Goal: Task Accomplishment & Management: Complete application form

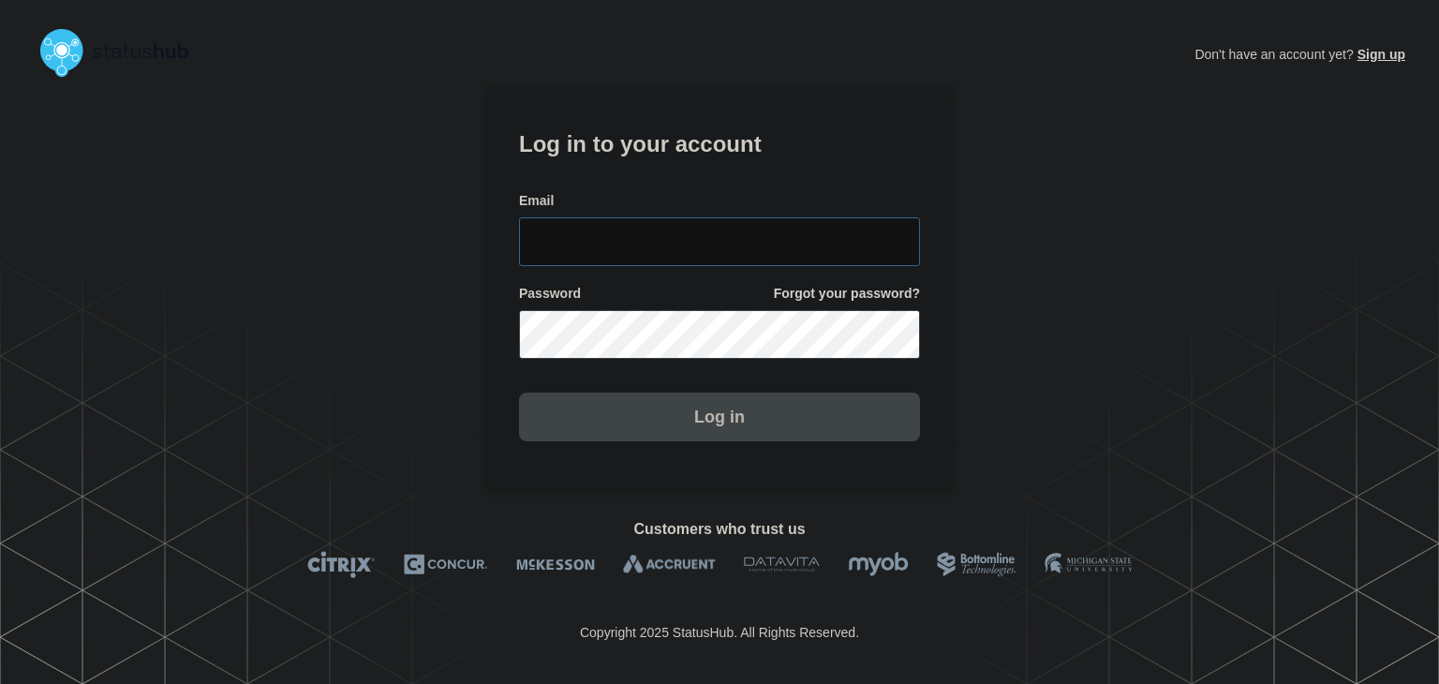
type input "[PERSON_NAME][EMAIL_ADDRESS][PERSON_NAME][DOMAIN_NAME]"
drag, startPoint x: 724, startPoint y: 424, endPoint x: 670, endPoint y: 379, distance: 70.5
click at [724, 424] on button "Log in" at bounding box center [719, 417] width 401 height 49
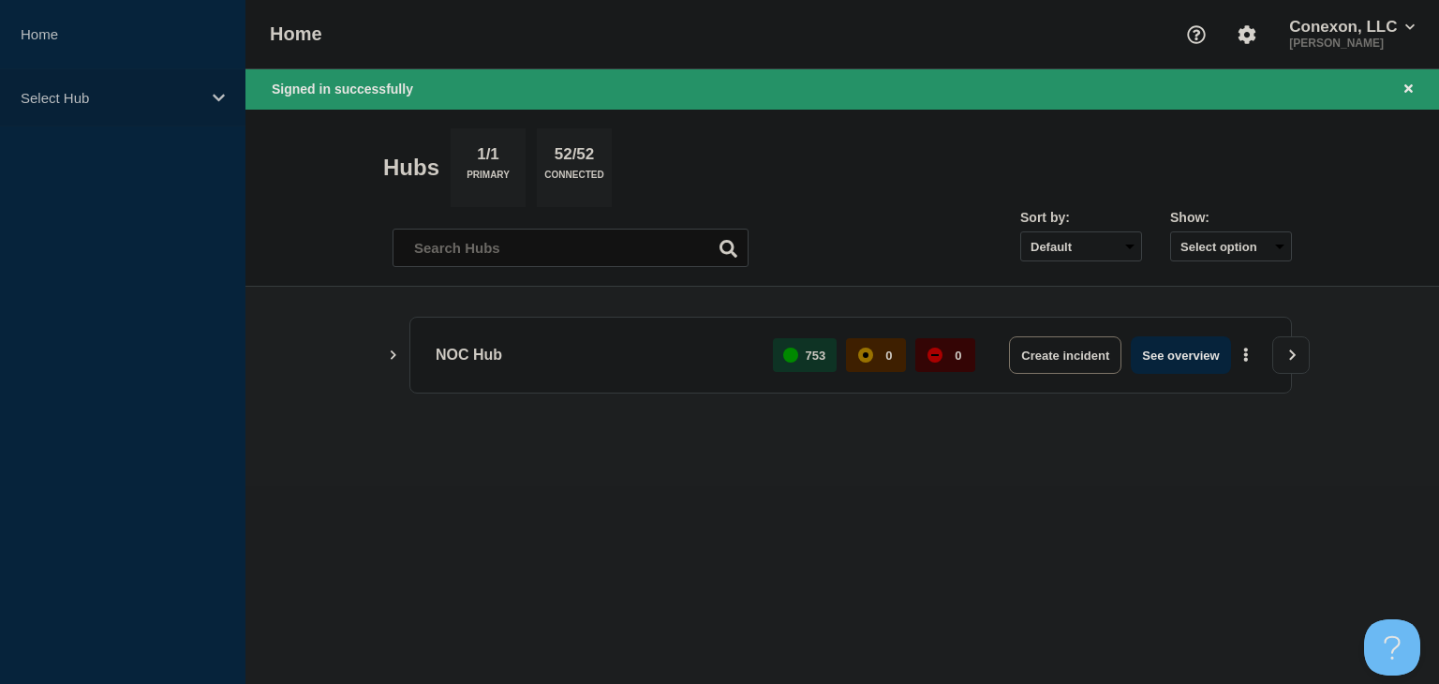
click at [129, 100] on p "Select Hub" at bounding box center [111, 98] width 180 height 16
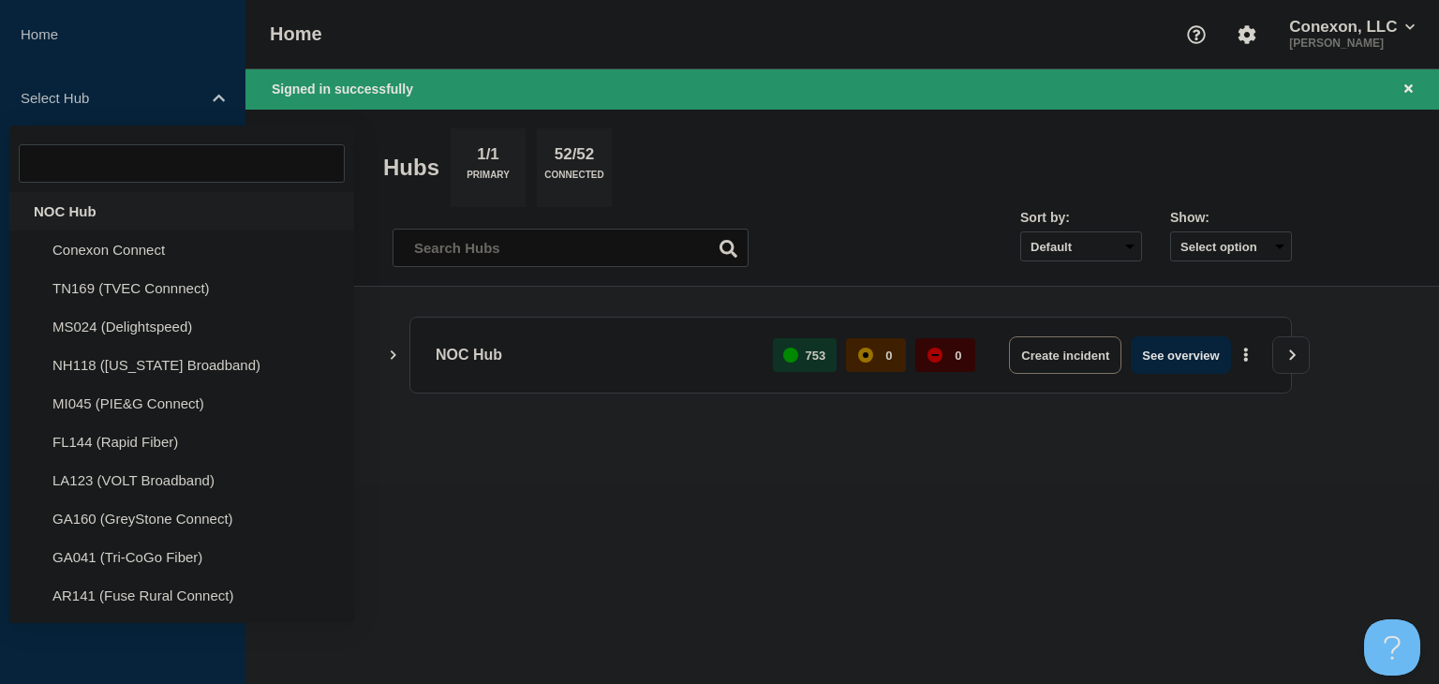
click at [120, 202] on div "NOC Hub" at bounding box center [181, 211] width 345 height 38
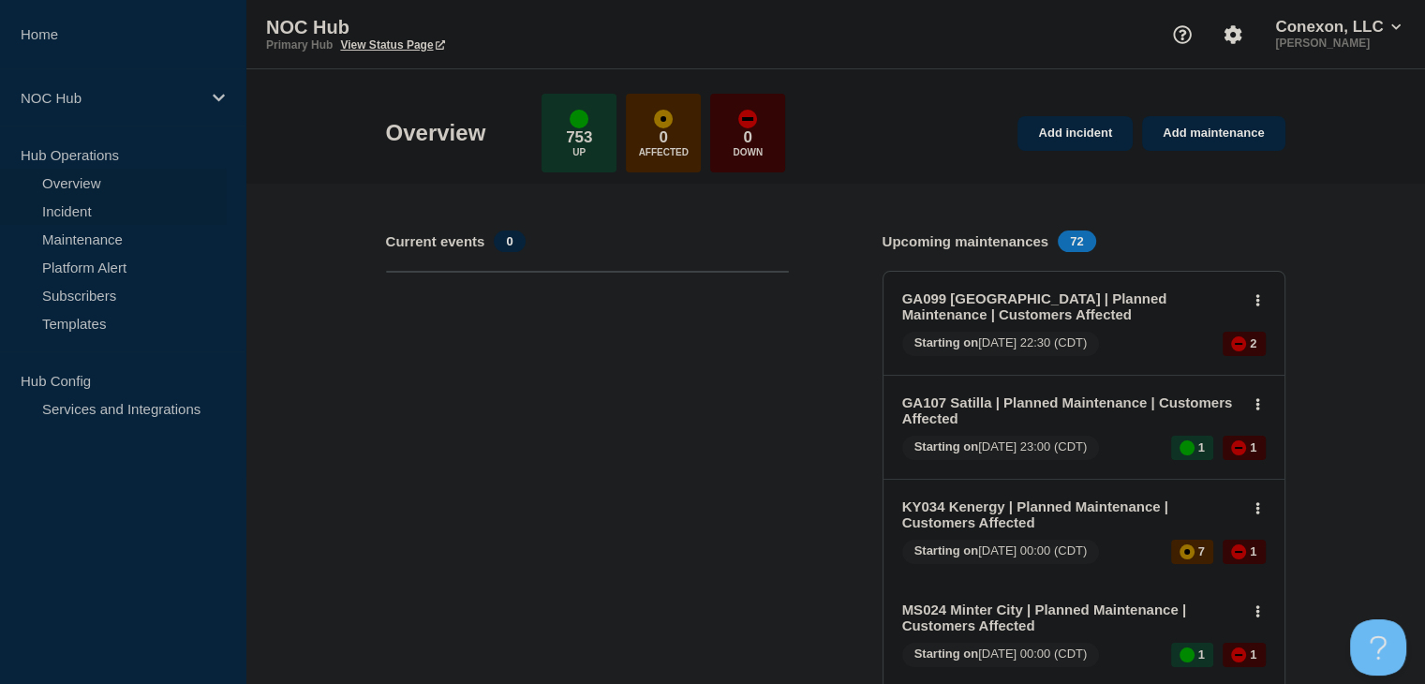
click at [96, 212] on link "Incident" at bounding box center [113, 211] width 227 height 28
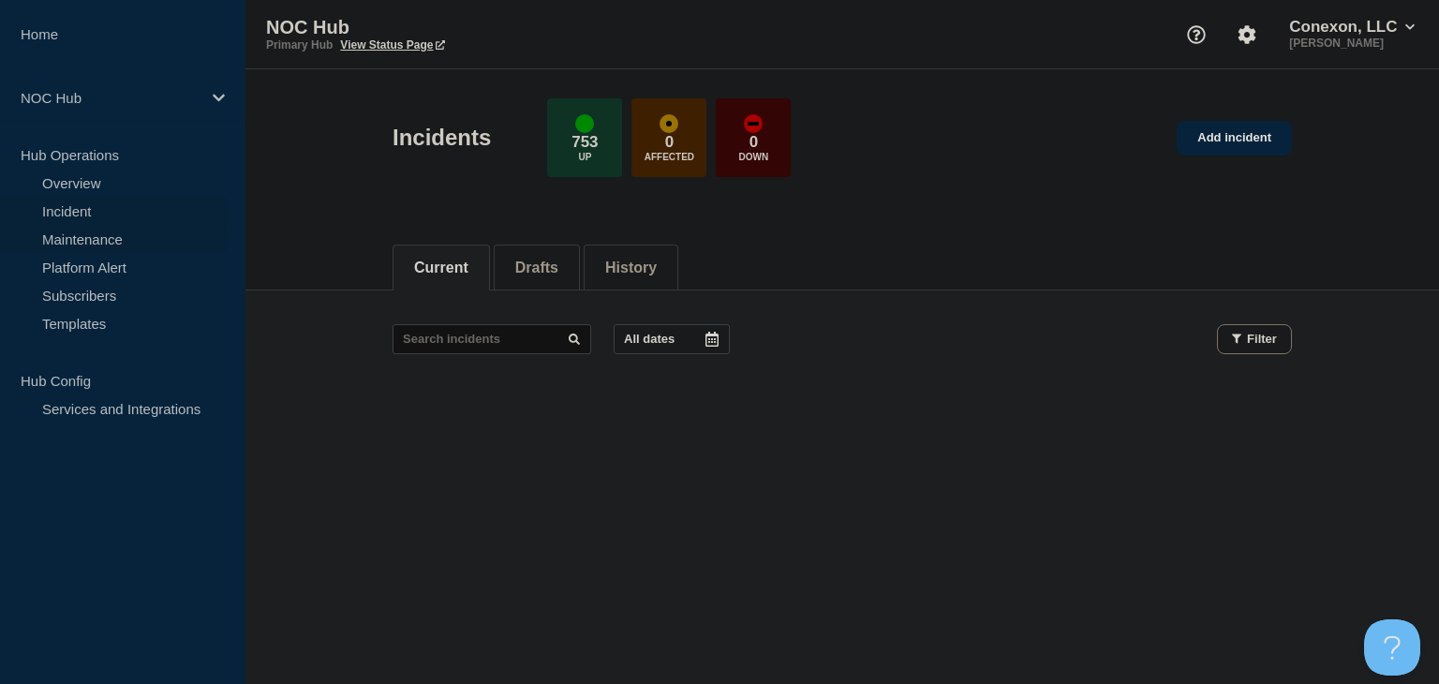
click at [60, 245] on link "Maintenance" at bounding box center [113, 239] width 227 height 28
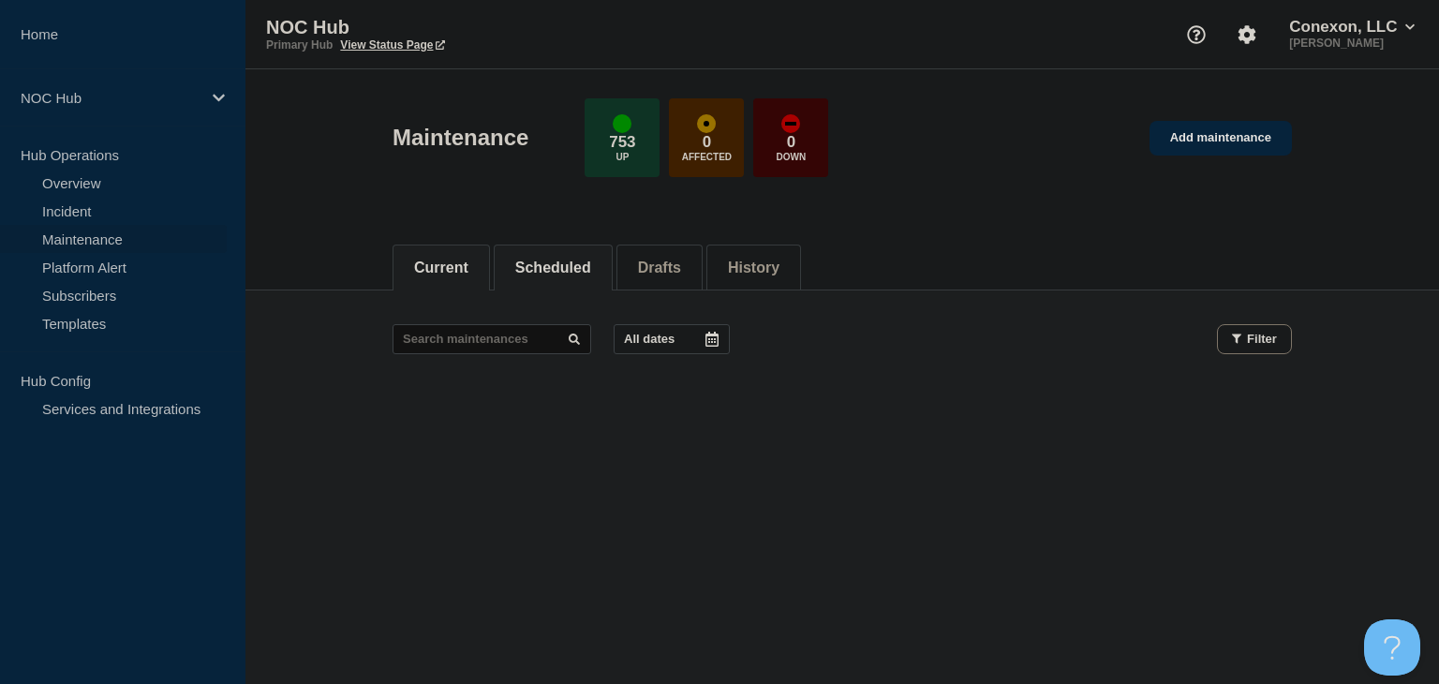
click at [562, 267] on button "Scheduled" at bounding box center [553, 268] width 76 height 17
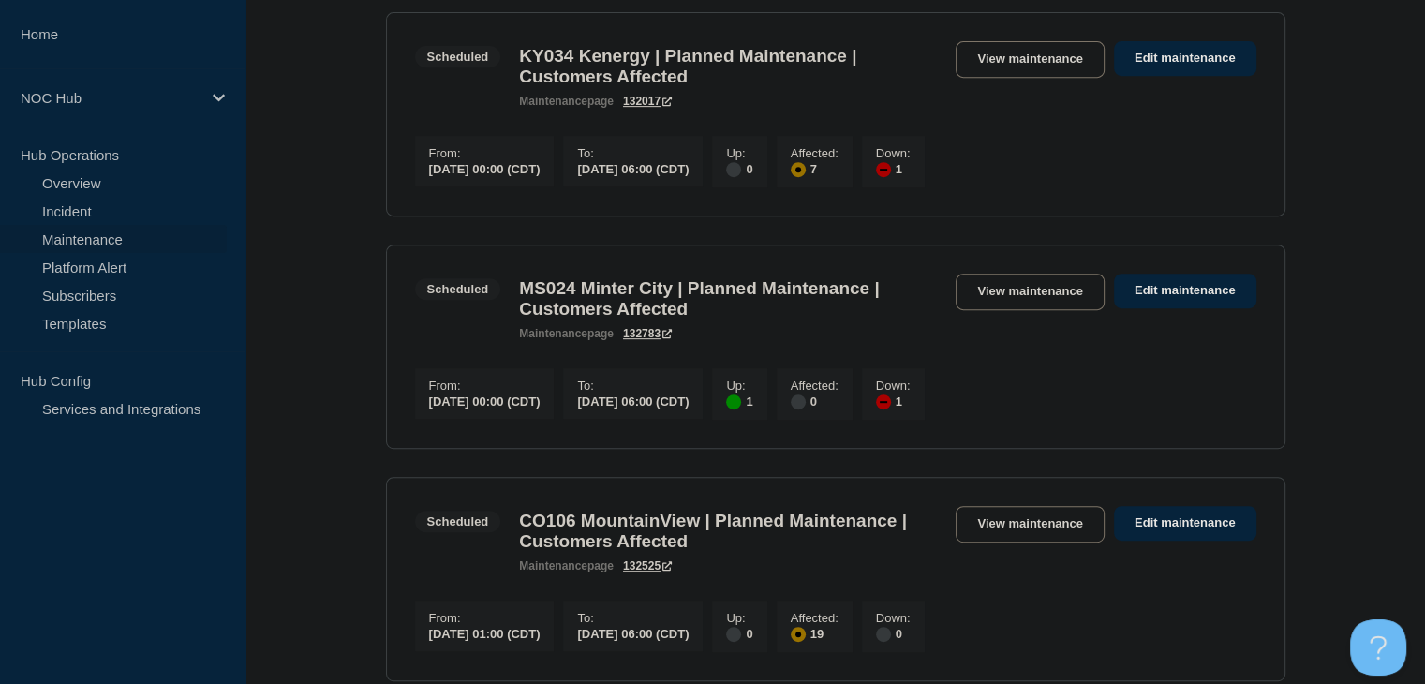
scroll to position [843, 0]
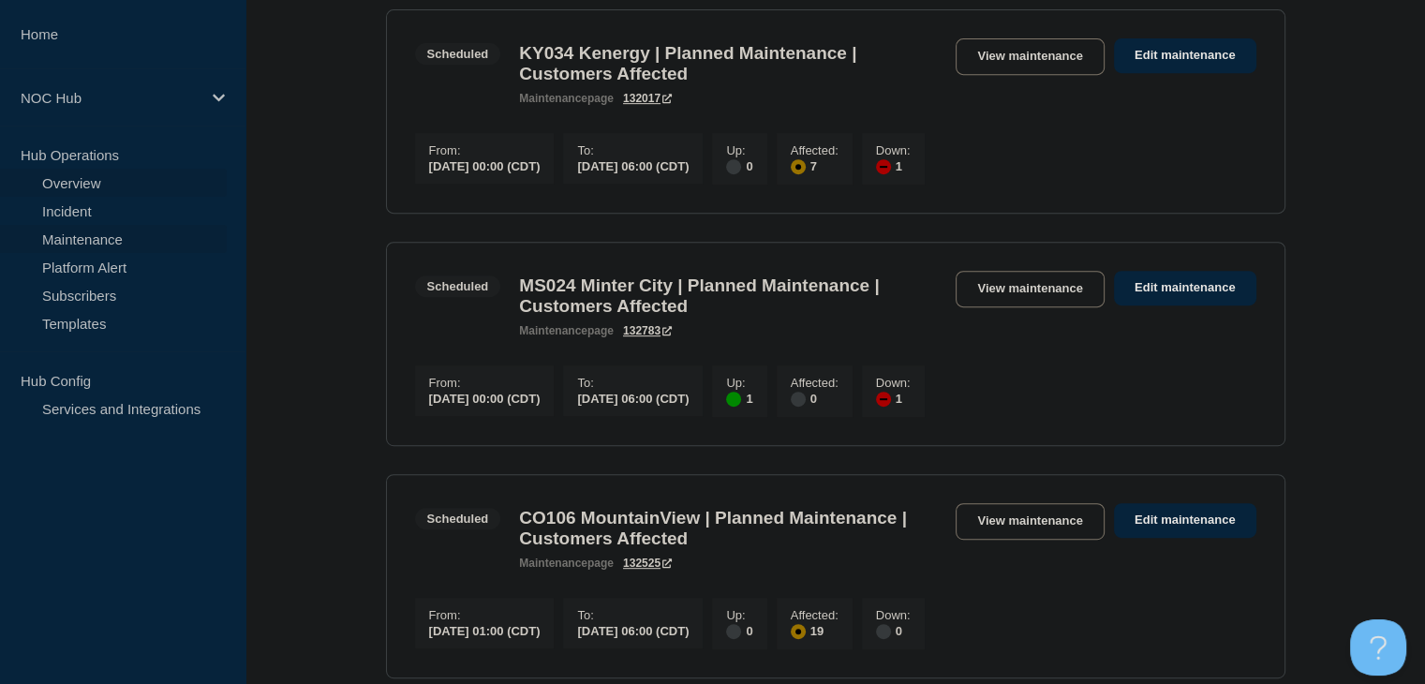
click at [122, 186] on link "Overview" at bounding box center [113, 183] width 227 height 28
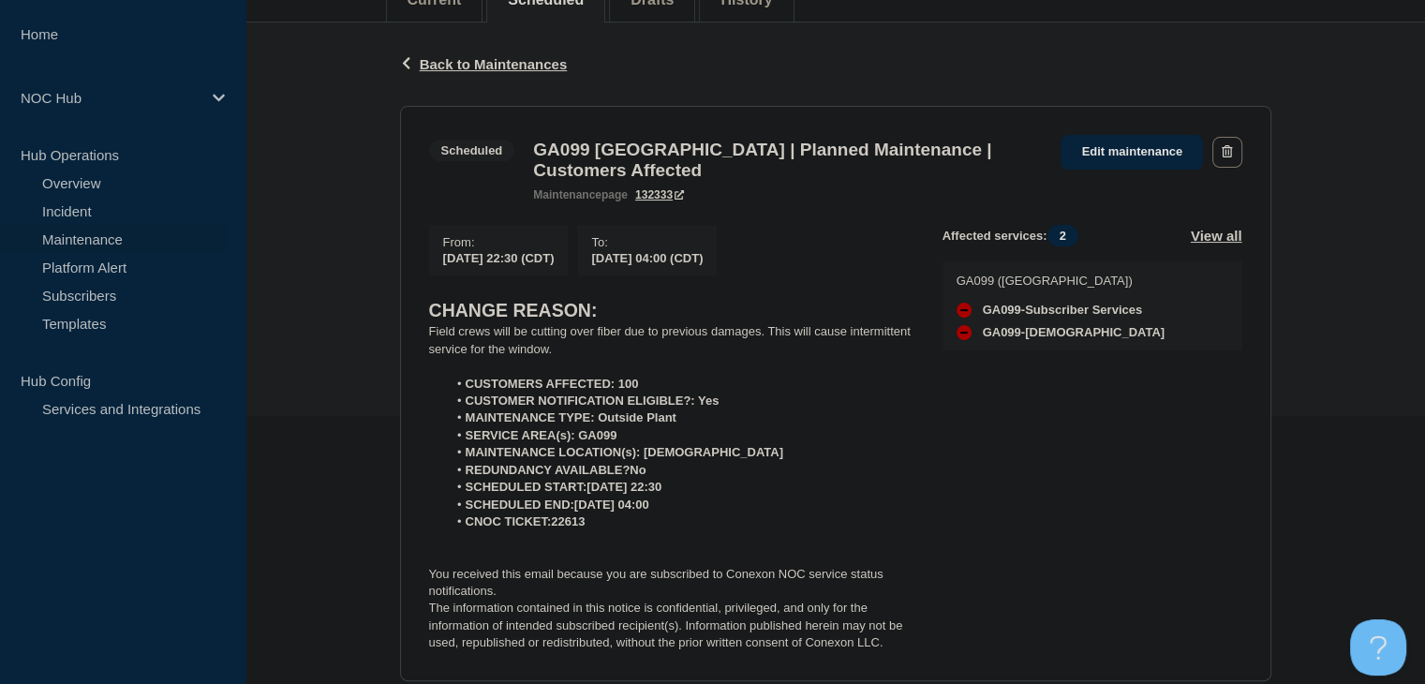
scroll to position [281, 0]
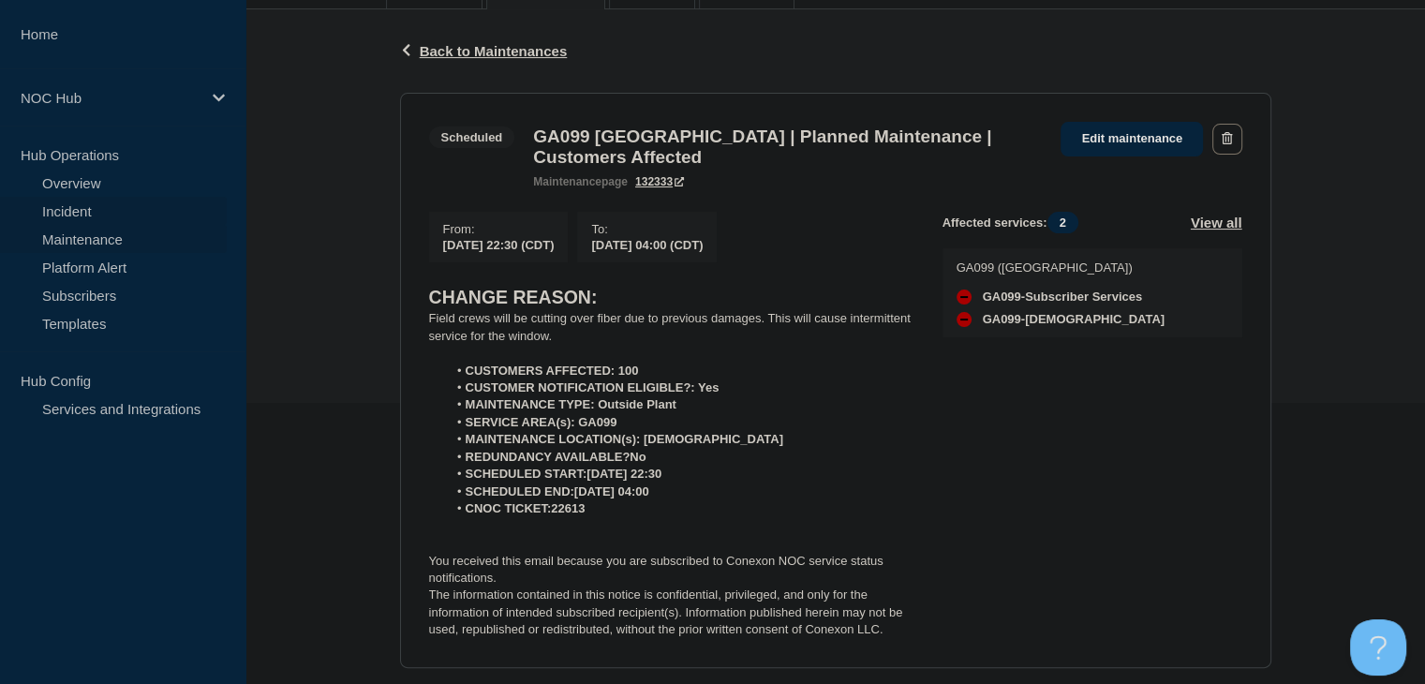
click at [91, 217] on link "Incident" at bounding box center [113, 211] width 227 height 28
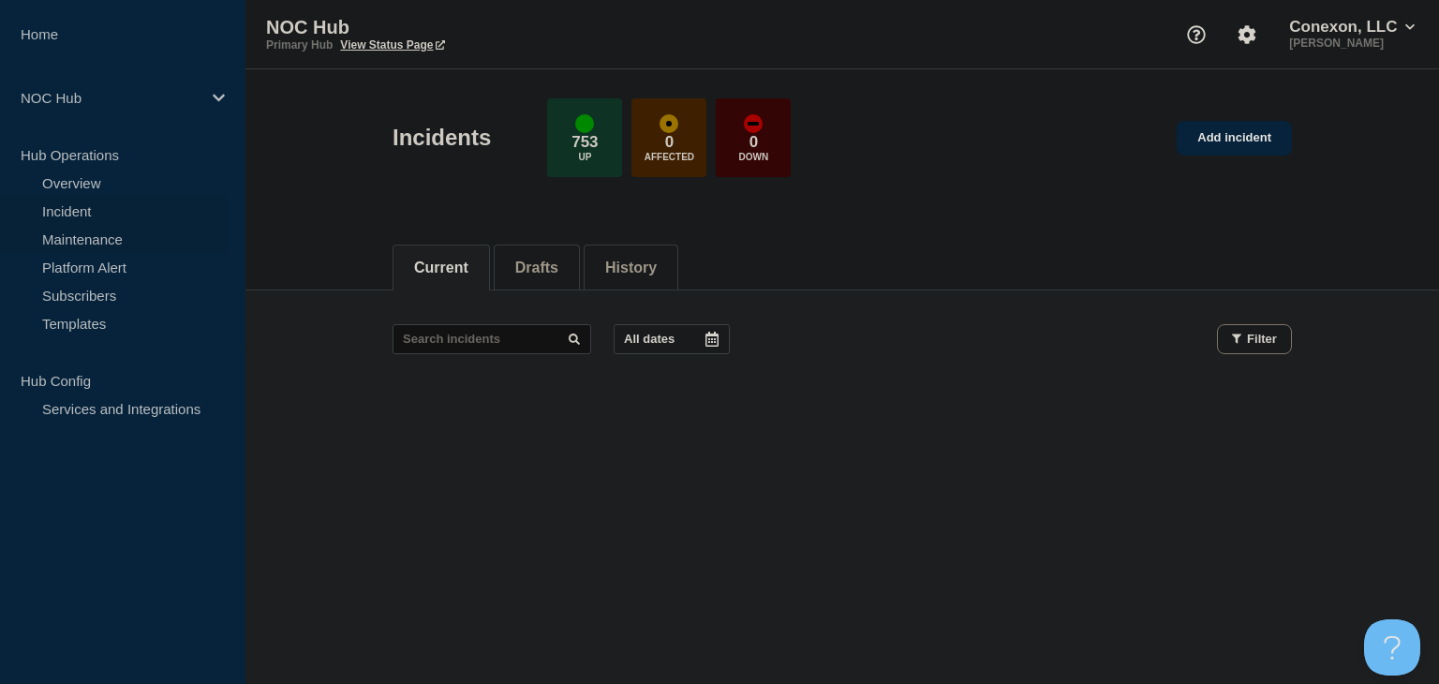
click at [118, 232] on link "Maintenance" at bounding box center [113, 239] width 227 height 28
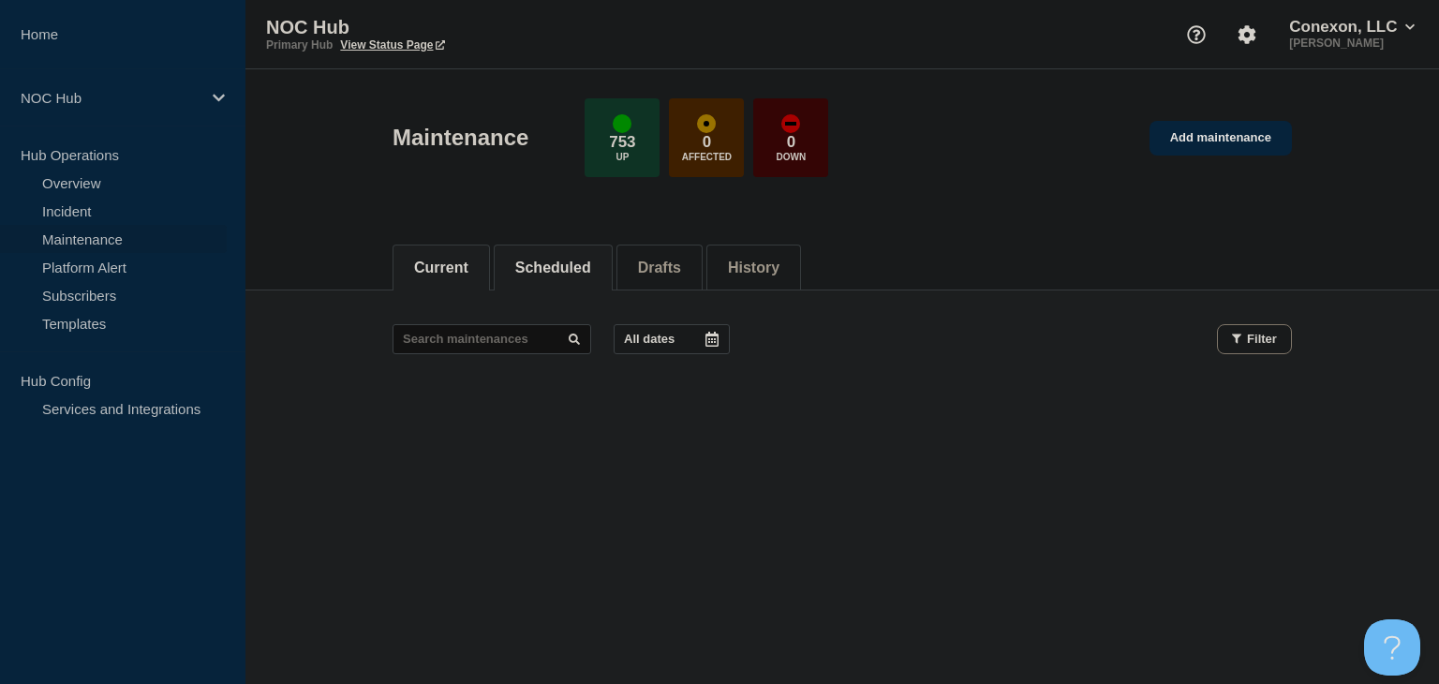
click at [543, 261] on button "Scheduled" at bounding box center [553, 268] width 76 height 17
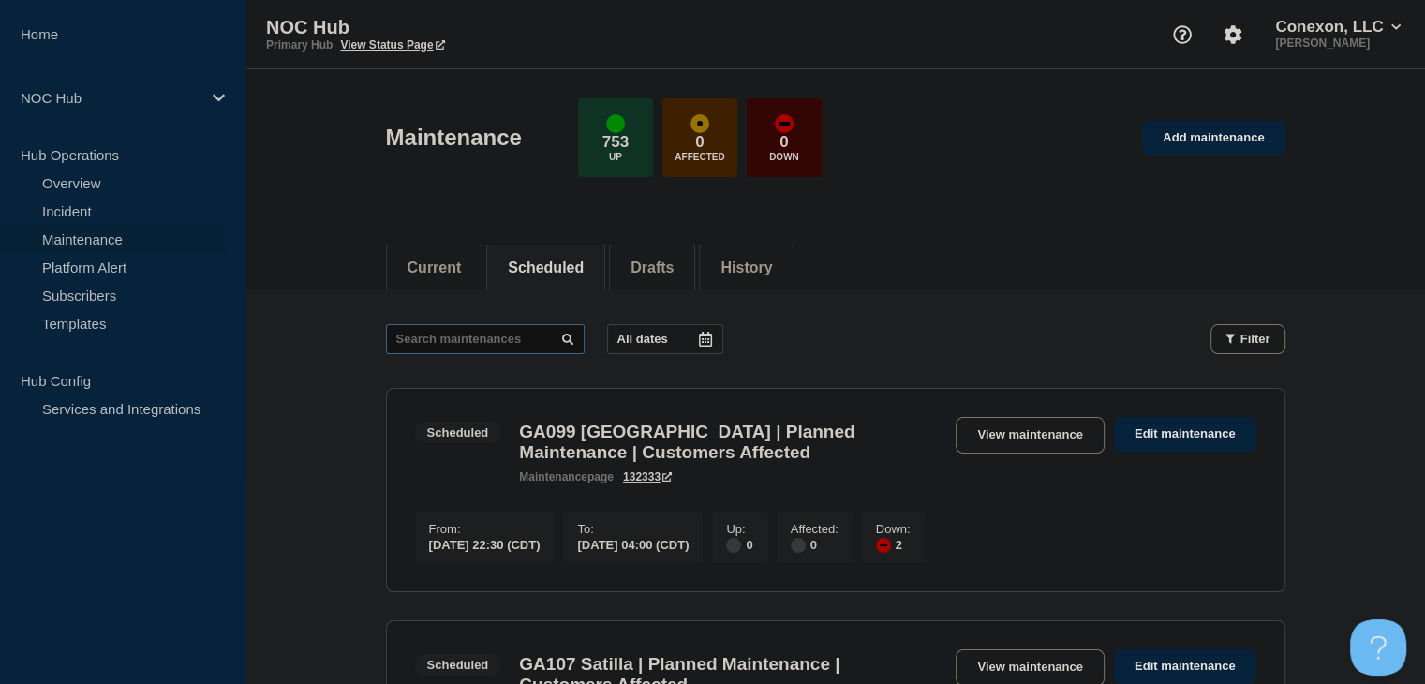
click at [480, 350] on input "text" at bounding box center [485, 339] width 199 height 30
type input "23548"
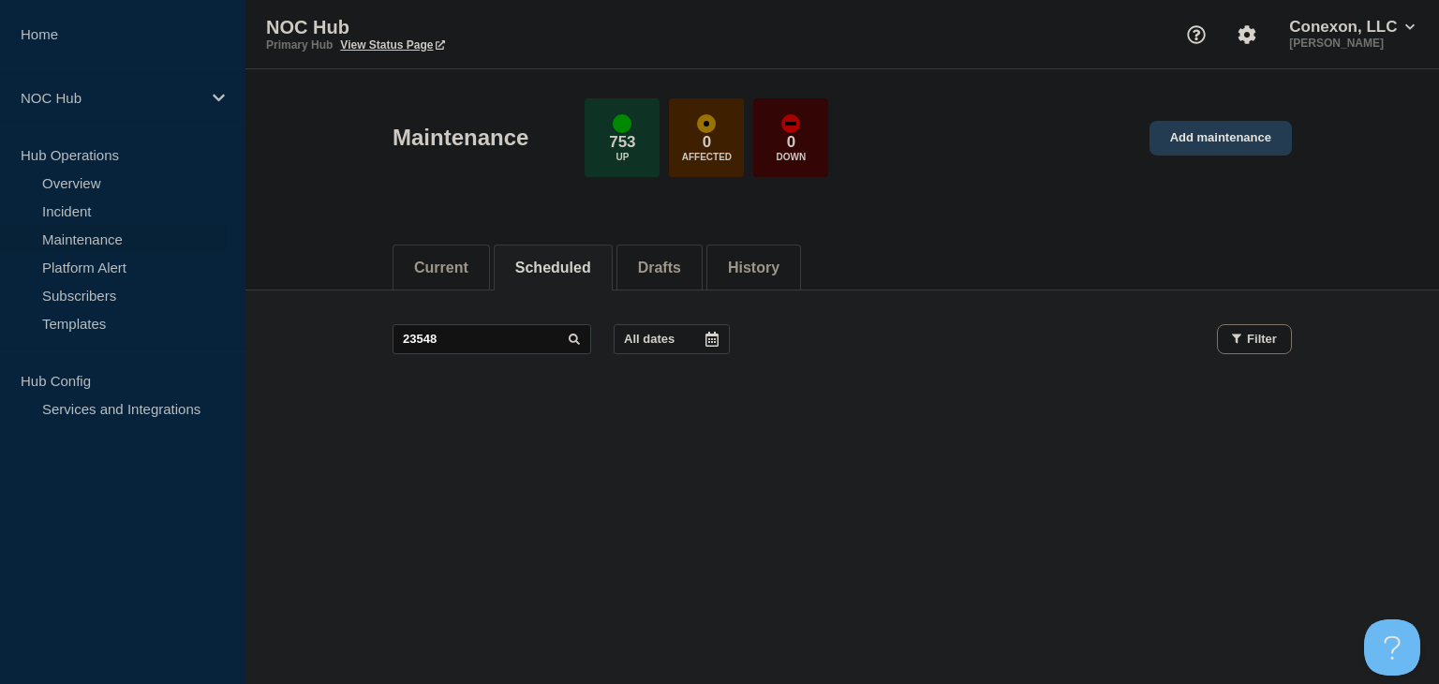
click at [1225, 129] on link "Add maintenance" at bounding box center [1221, 138] width 142 height 35
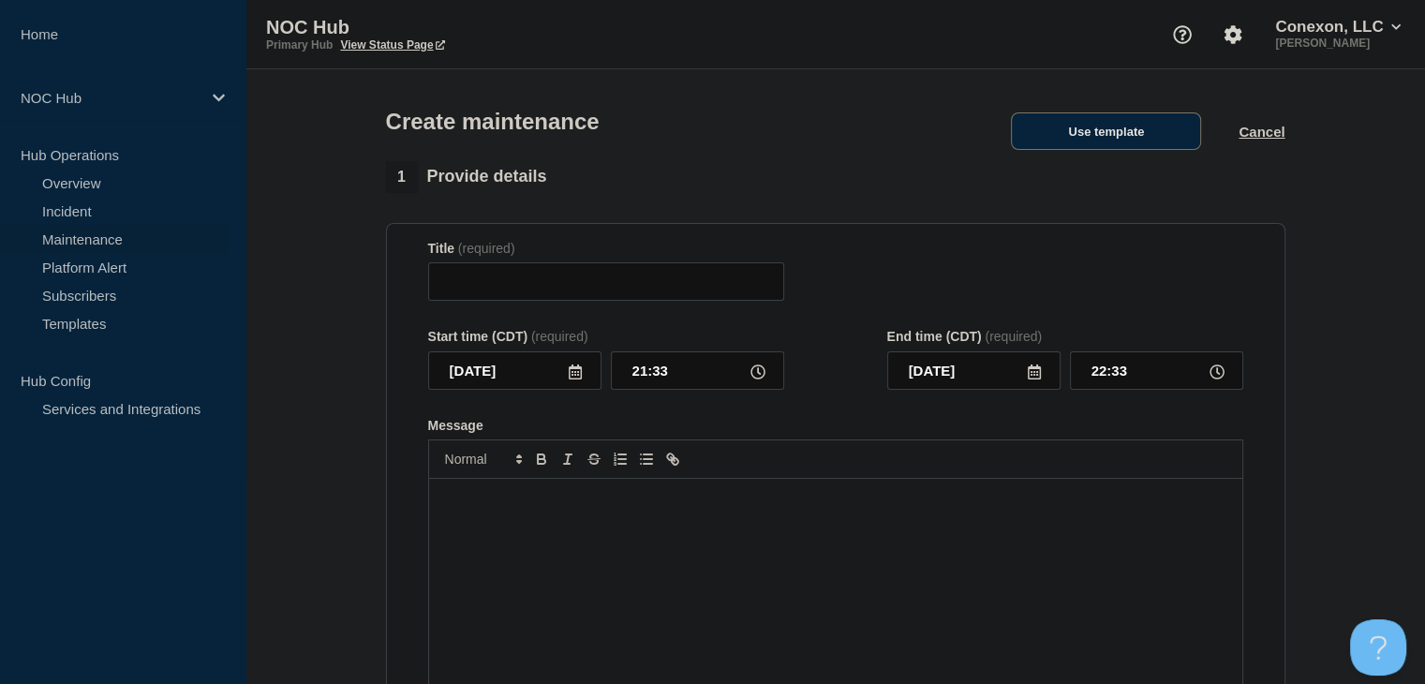
click at [1174, 138] on button "Use template" at bounding box center [1106, 130] width 190 height 37
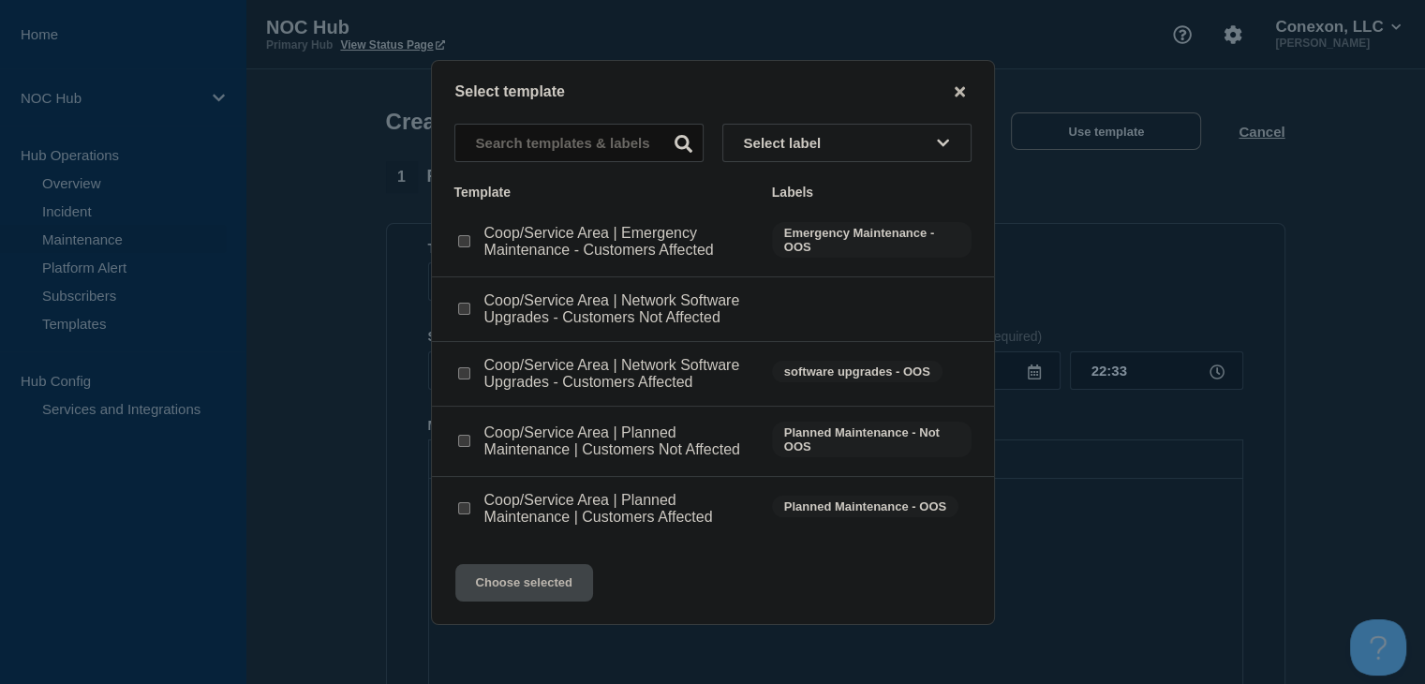
click at [460, 443] on input "Coop/Service Area | Planned Maintenance | Customers Not Affected checkbox" at bounding box center [464, 441] width 12 height 12
checkbox input "true"
click at [485, 585] on button "Choose selected" at bounding box center [524, 582] width 138 height 37
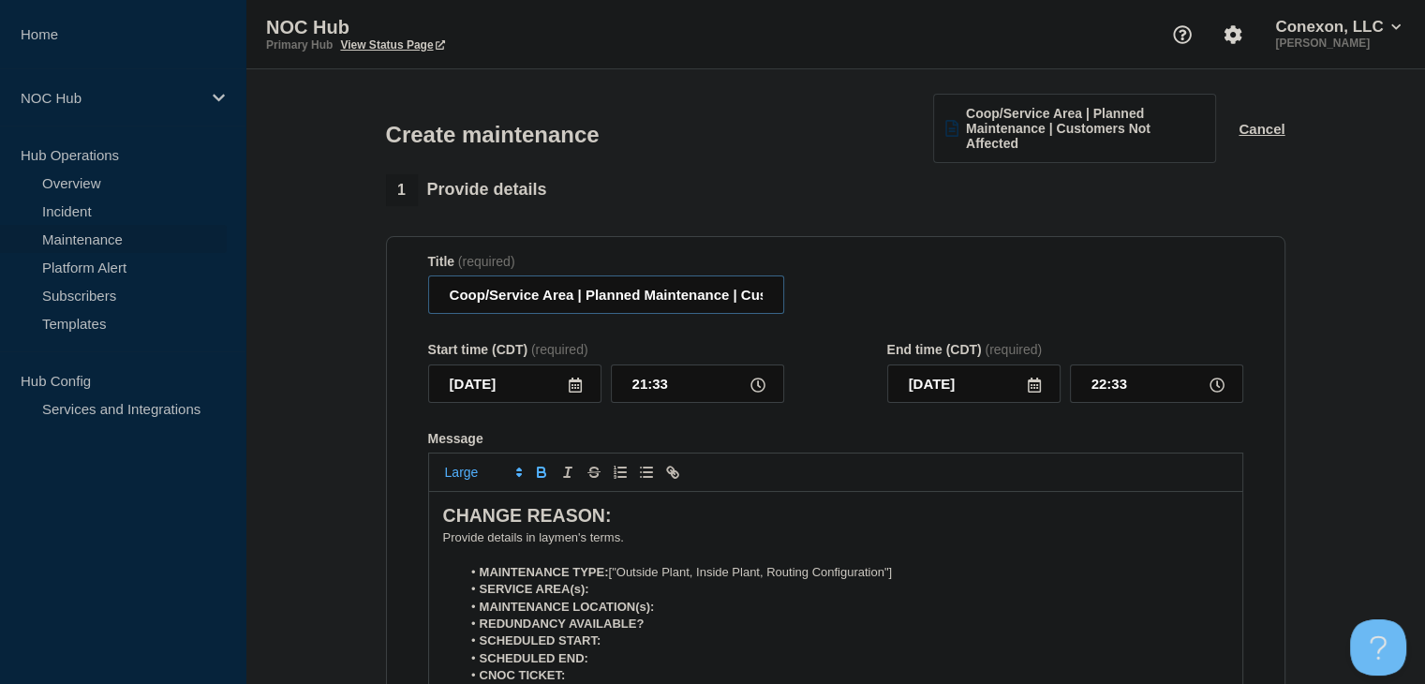
drag, startPoint x: 572, startPoint y: 301, endPoint x: 345, endPoint y: 308, distance: 227.8
type input "LA123 Volt | Planned Maintenance | Customers Not Affected"
click at [588, 383] on input "[DATE]" at bounding box center [514, 383] width 173 height 38
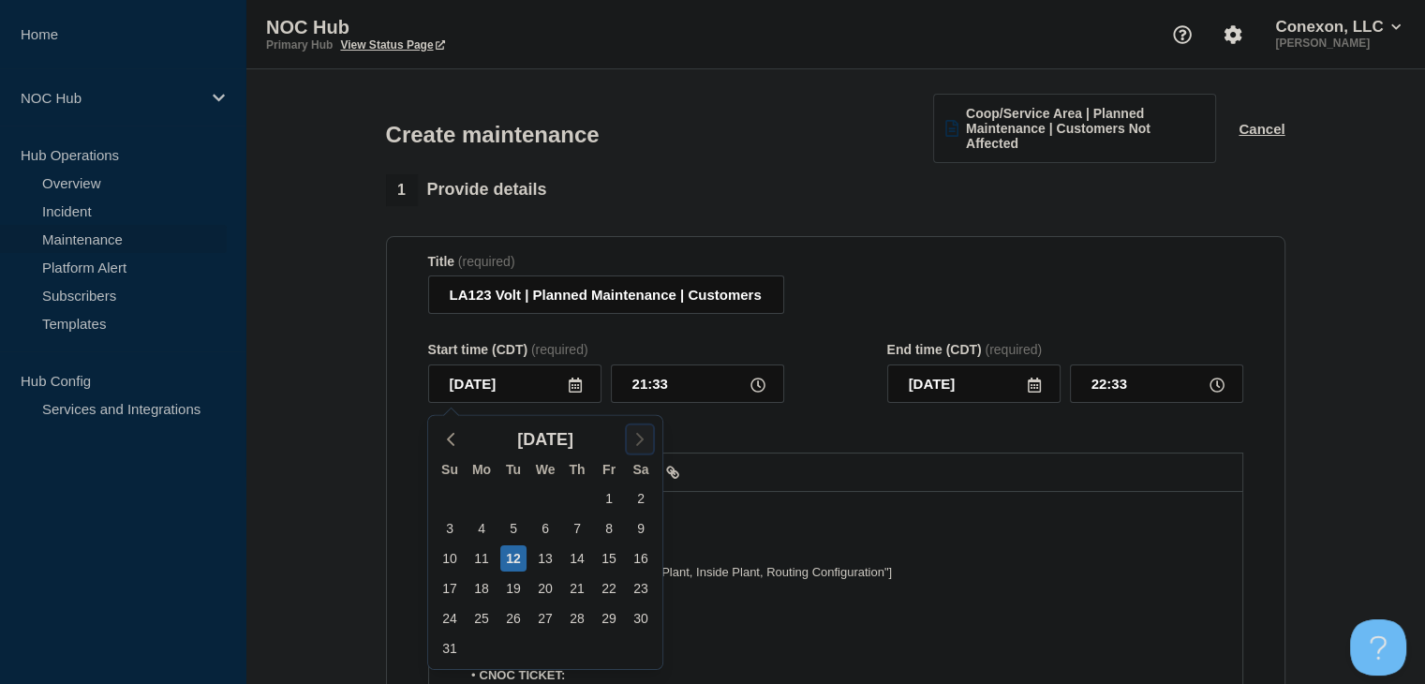
click at [632, 438] on icon "button" at bounding box center [640, 439] width 22 height 22
click at [507, 531] on div "9" at bounding box center [513, 528] width 26 height 26
type input "[DATE]"
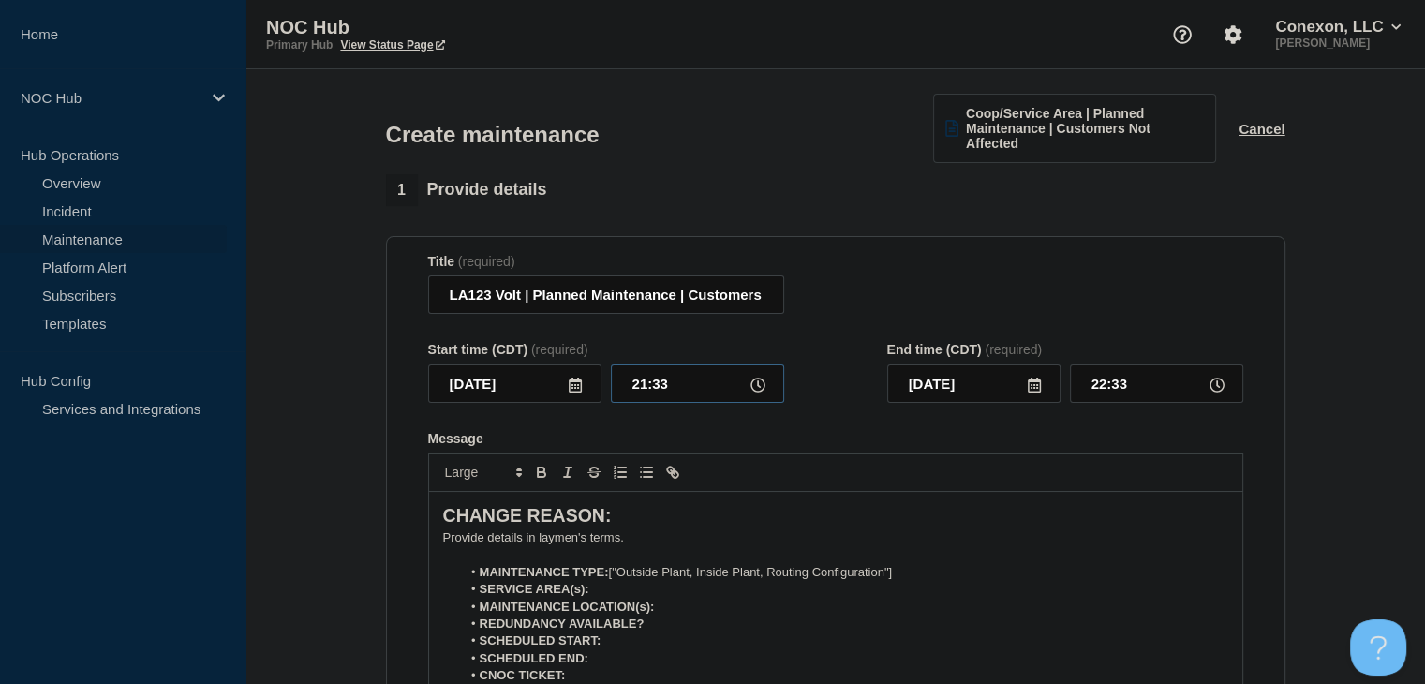
click at [646, 381] on input "21:33" at bounding box center [697, 383] width 173 height 38
type input "00:00"
click at [1110, 388] on input "01:00" at bounding box center [1156, 383] width 173 height 38
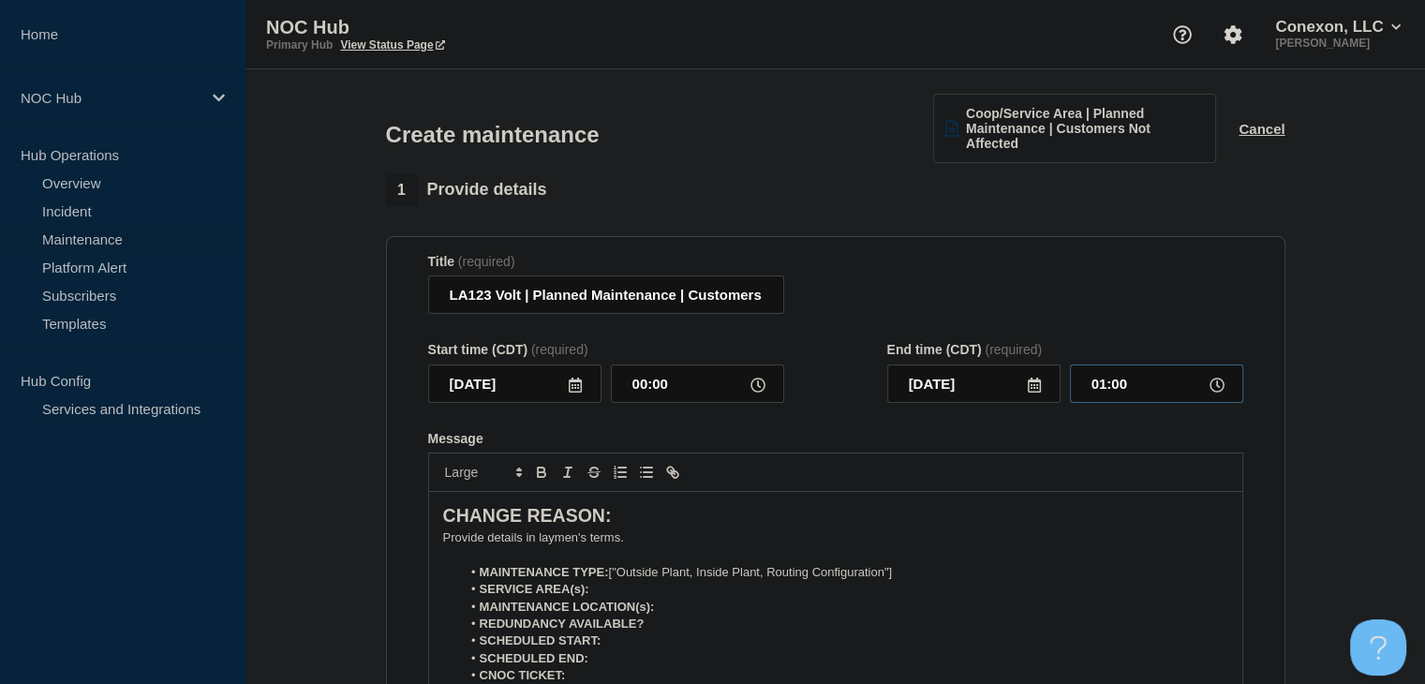
click at [1110, 388] on input "01:00" at bounding box center [1156, 383] width 173 height 38
type input "05:00"
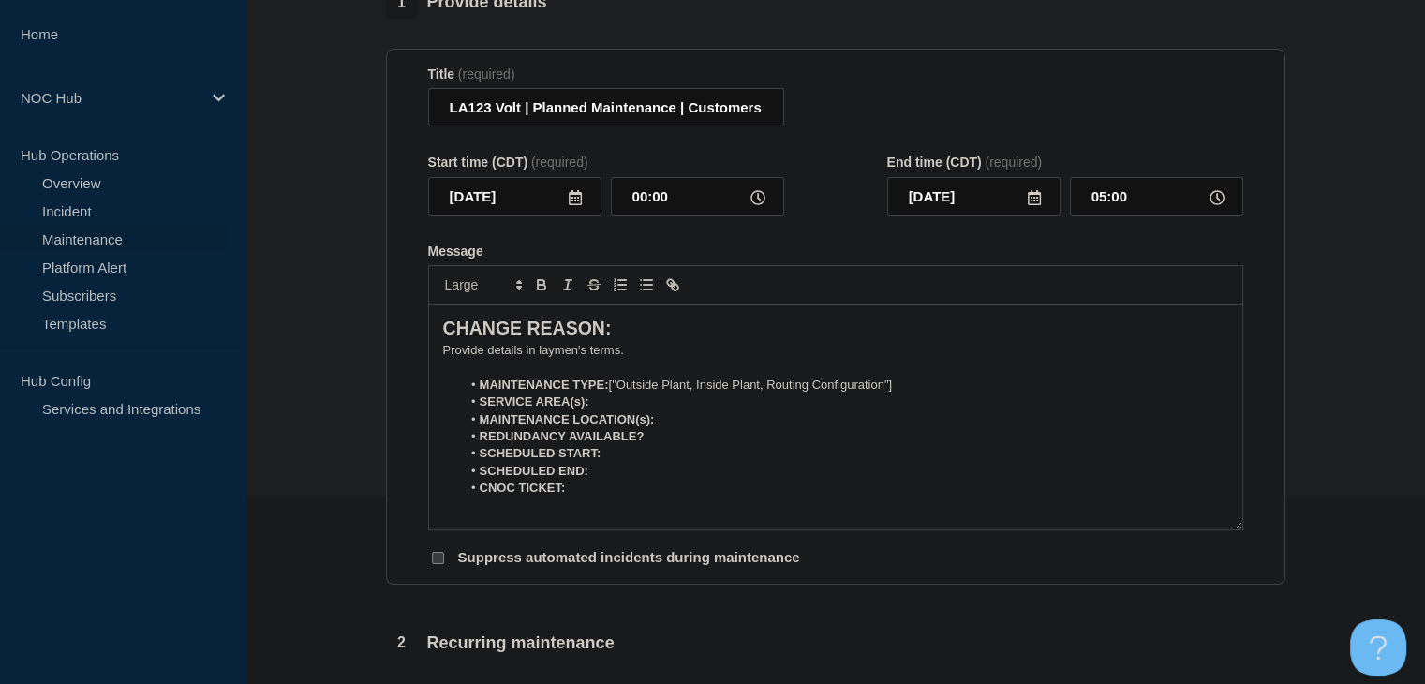
click at [589, 359] on p "﻿Provide details in laymen's terms." at bounding box center [835, 350] width 785 height 17
drag, startPoint x: 914, startPoint y: 379, endPoint x: 706, endPoint y: 387, distance: 208.1
click at [706, 386] on li "MAINTENANCE TYPE: ["Outside Plant, Inside Plant, Routing Configuration"]" at bounding box center [844, 385] width 767 height 17
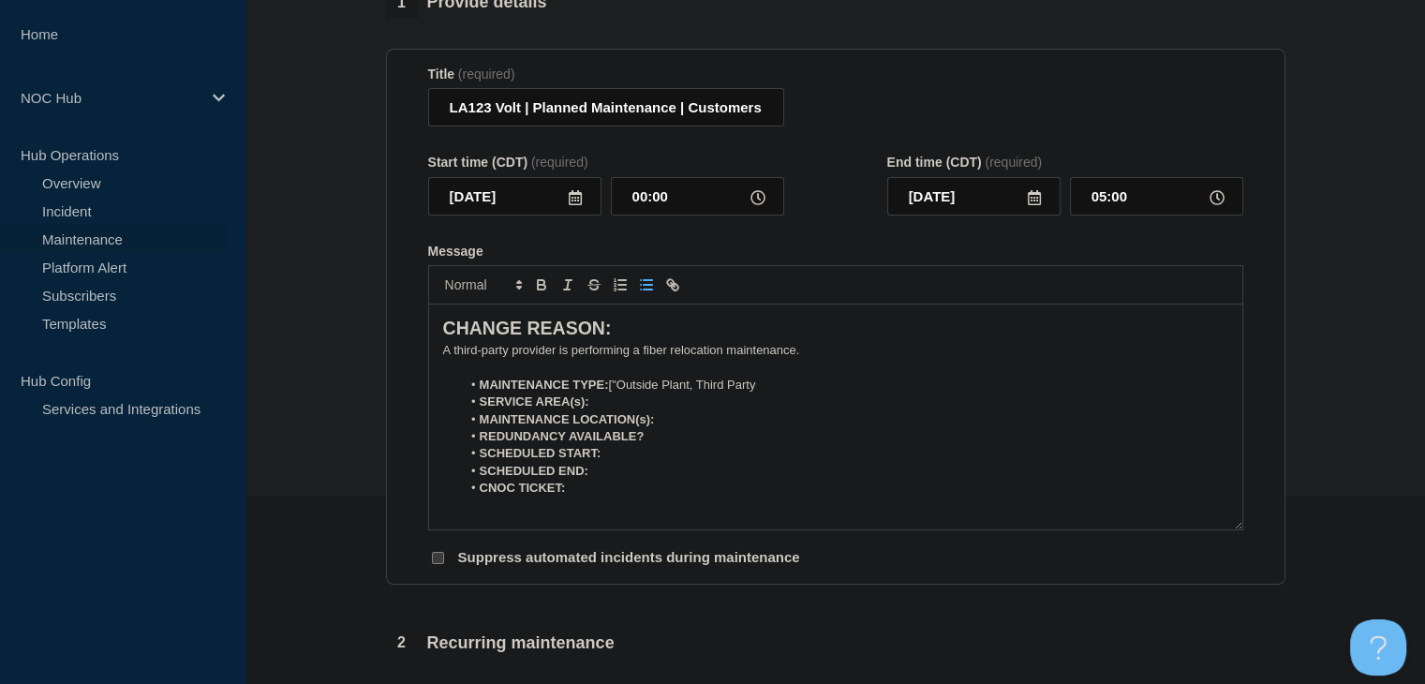
click at [621, 383] on li "MAINTENANCE TYPE: ["Outside Plant, Third Party" at bounding box center [844, 385] width 767 height 17
click at [619, 410] on li "SERVICE AREA(s):" at bounding box center [844, 401] width 767 height 17
click at [697, 427] on li "MAINTENANCE LOCATION(s):" at bounding box center [844, 419] width 767 height 17
drag, startPoint x: 696, startPoint y: 402, endPoint x: 589, endPoint y: 403, distance: 106.8
click at [589, 403] on li "SERVICE AREA(s): [MEDICAL_DATA], LA123" at bounding box center [844, 401] width 767 height 17
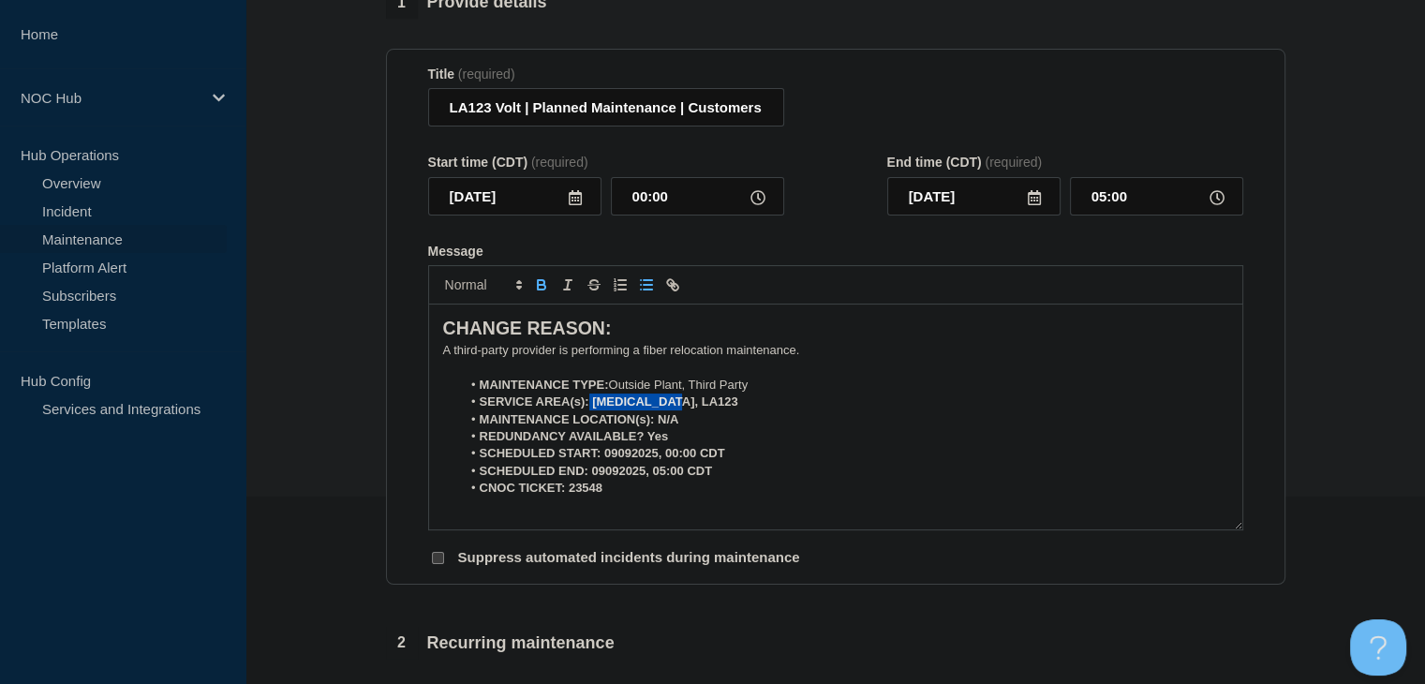
click at [540, 289] on icon "Toggle bold text" at bounding box center [541, 287] width 7 height 5
drag, startPoint x: 680, startPoint y: 423, endPoint x: 660, endPoint y: 423, distance: 20.6
click at [660, 423] on li "MAINTENANCE LOCATION(s): N/A" at bounding box center [844, 419] width 767 height 17
click at [535, 290] on icon "Toggle bold text" at bounding box center [541, 284] width 17 height 17
drag, startPoint x: 673, startPoint y: 440, endPoint x: 645, endPoint y: 440, distance: 28.1
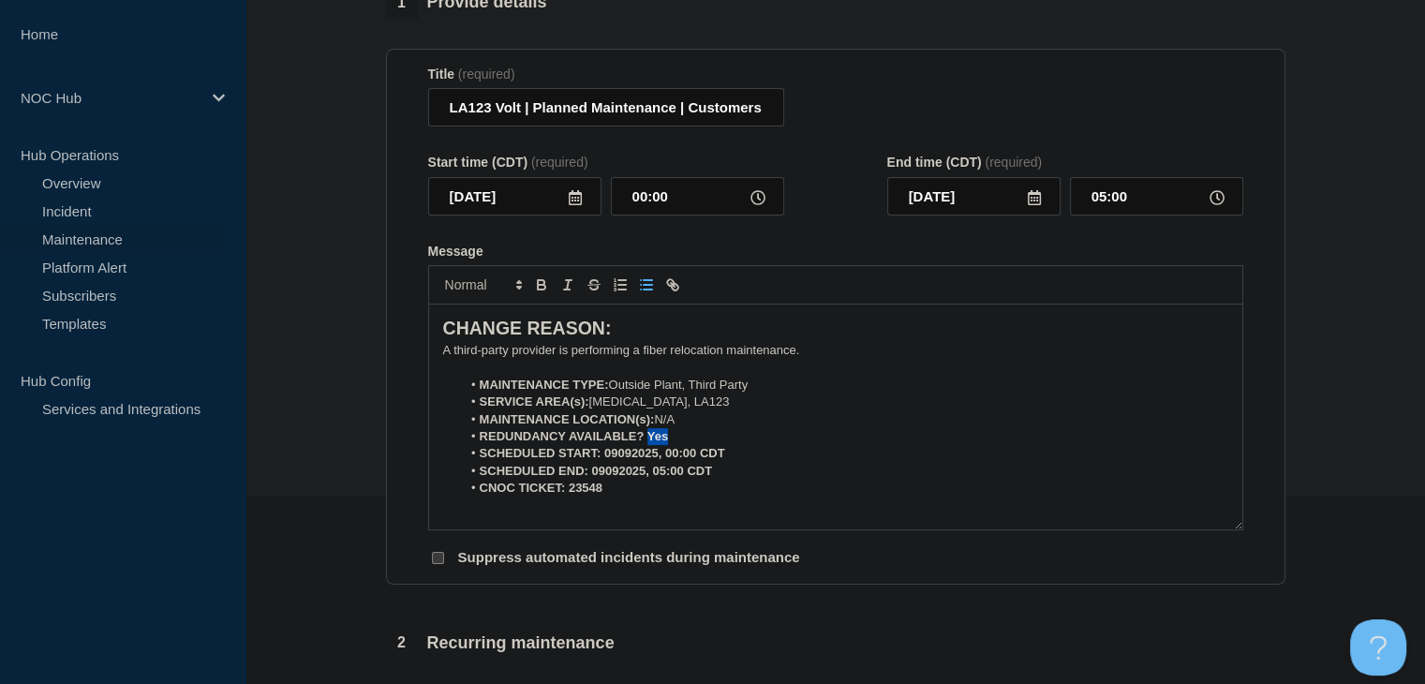
click at [645, 440] on li "REDUNDANCY AVAILABLE? Yes" at bounding box center [844, 436] width 767 height 17
click at [547, 293] on icon "Toggle bold text" at bounding box center [541, 284] width 17 height 17
drag, startPoint x: 732, startPoint y: 458, endPoint x: 603, endPoint y: 456, distance: 128.4
click at [603, 456] on li "SCHEDULED START: 09092025, 00:00 CDT" at bounding box center [844, 453] width 767 height 17
click at [546, 289] on icon "Toggle bold text" at bounding box center [541, 284] width 17 height 17
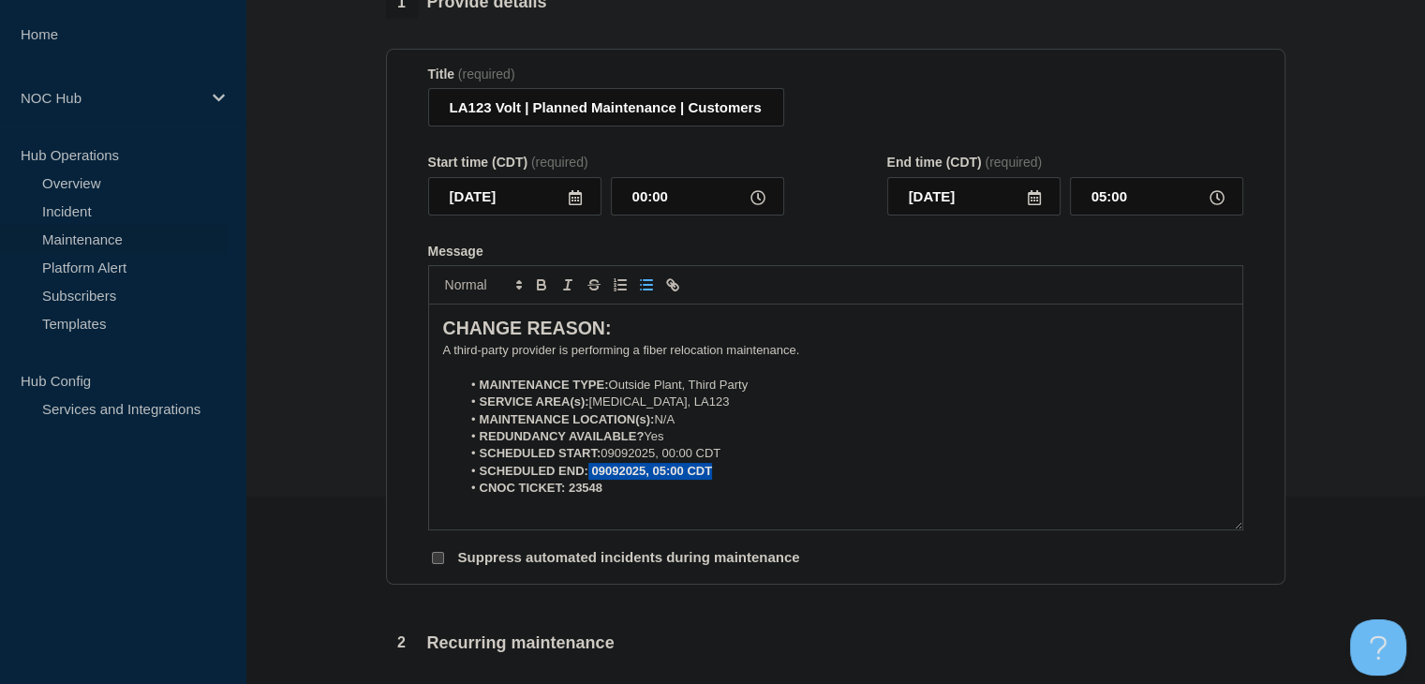
drag, startPoint x: 716, startPoint y: 475, endPoint x: 587, endPoint y: 476, distance: 128.4
click at [587, 476] on li "SCHEDULED END: 09092025, 05:00 CDT" at bounding box center [844, 471] width 767 height 17
click at [533, 293] on icon "Toggle bold text" at bounding box center [541, 284] width 17 height 17
drag, startPoint x: 615, startPoint y: 494, endPoint x: 569, endPoint y: 492, distance: 45.9
click at [569, 492] on li "CNOC TICKET: 23548" at bounding box center [844, 488] width 767 height 17
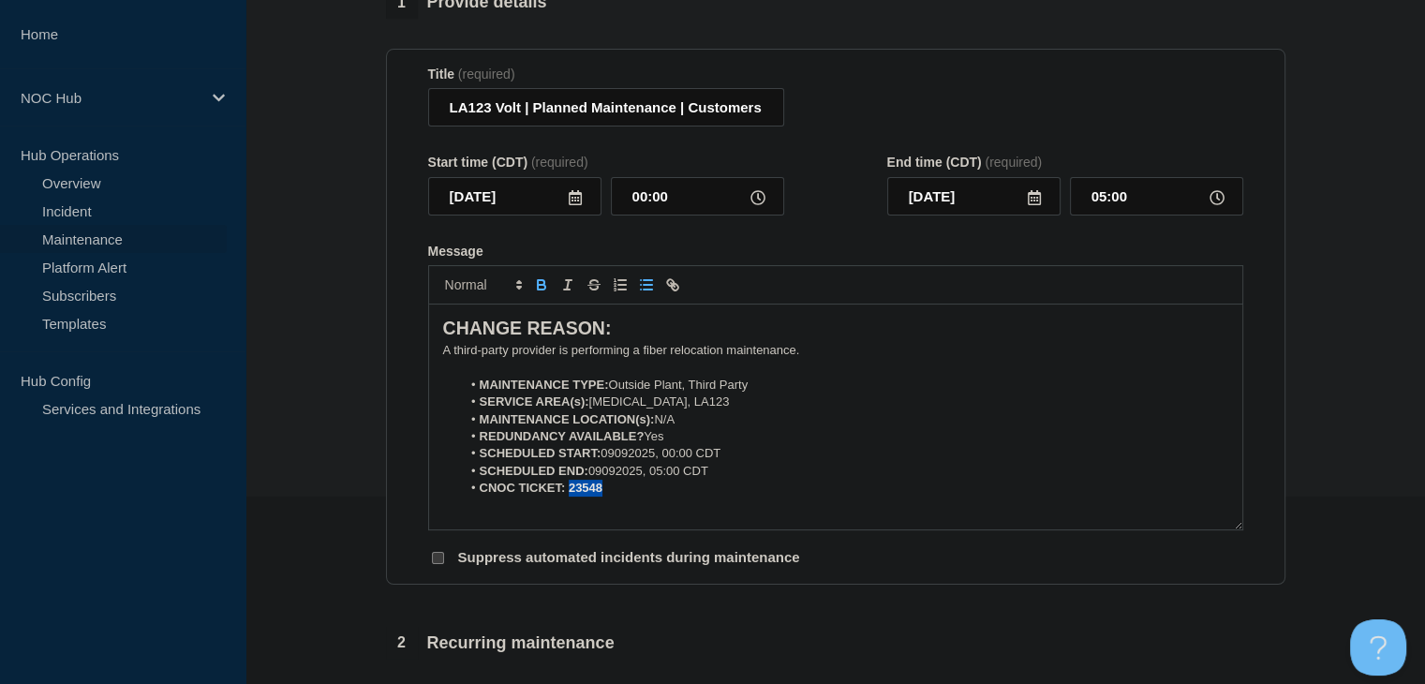
click at [533, 291] on icon "Toggle bold text" at bounding box center [541, 284] width 17 height 17
click at [542, 445] on li "REDUNDANCY AVAILABLE? Yes" at bounding box center [844, 436] width 767 height 17
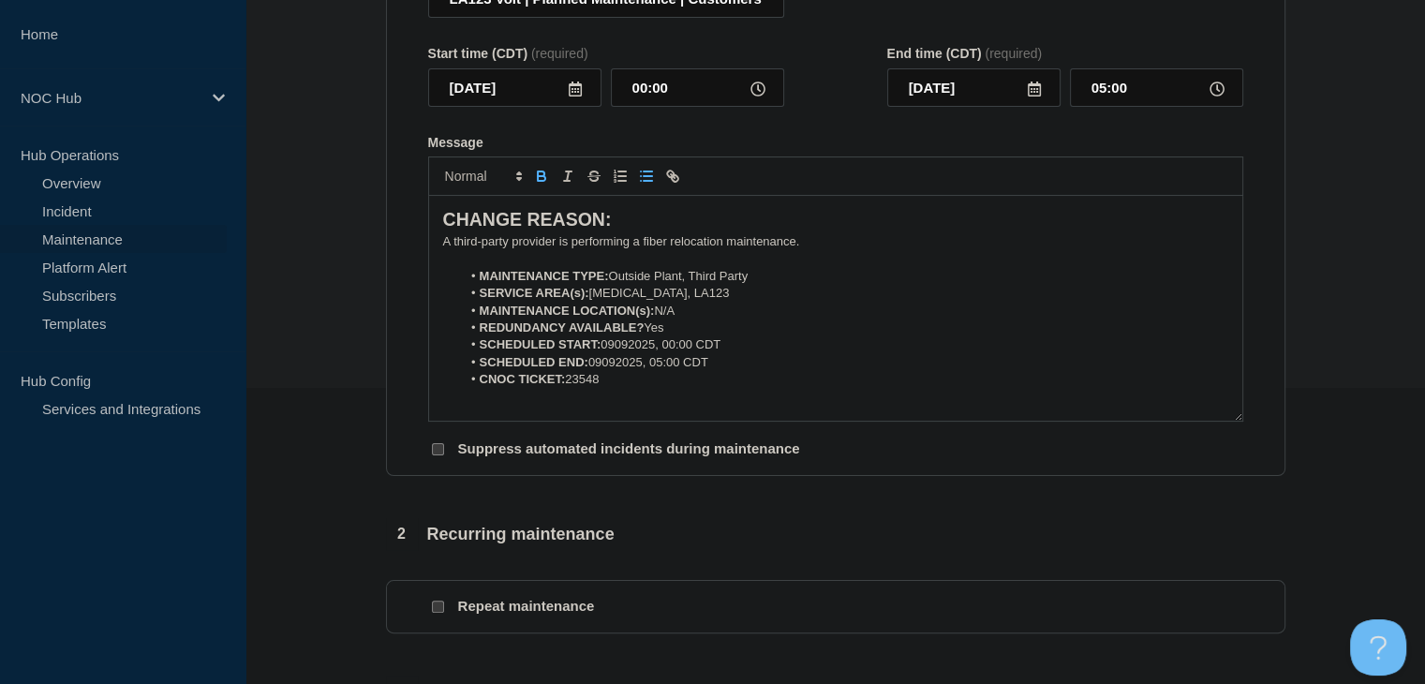
scroll to position [562, 0]
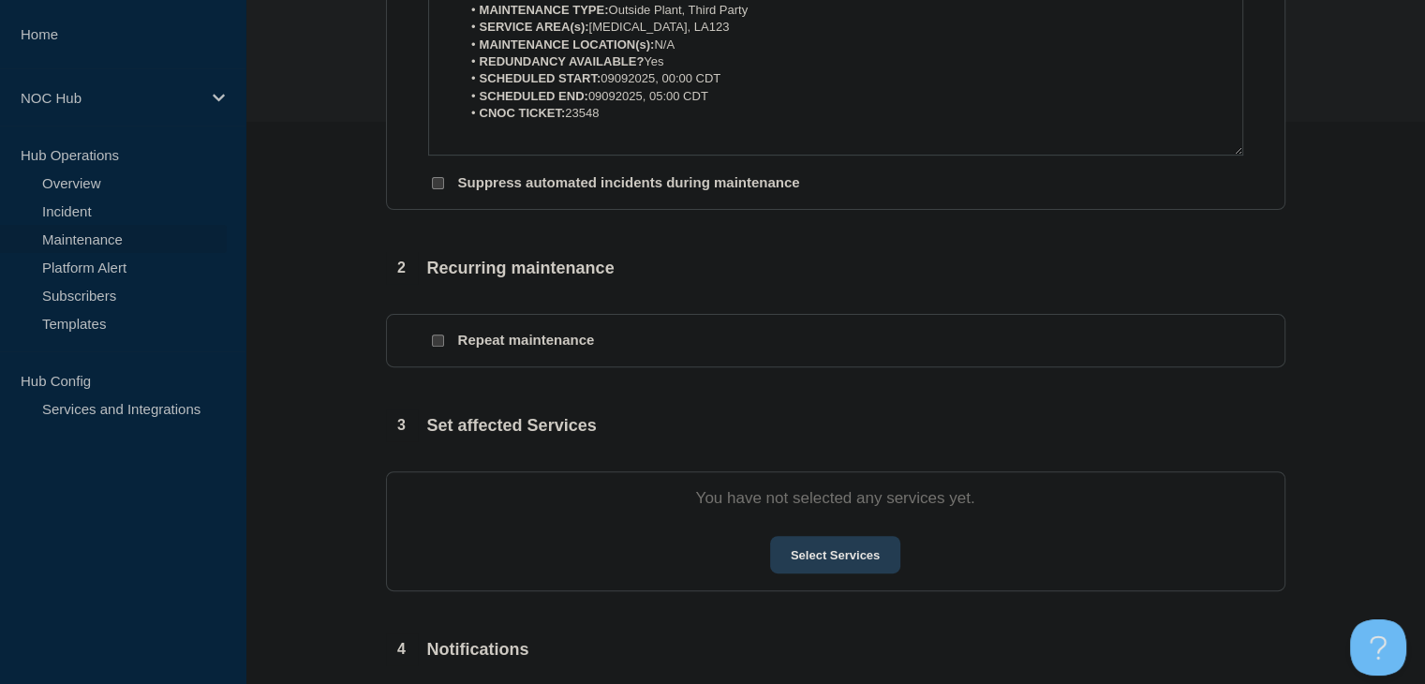
click at [798, 550] on button "Select Services" at bounding box center [835, 554] width 130 height 37
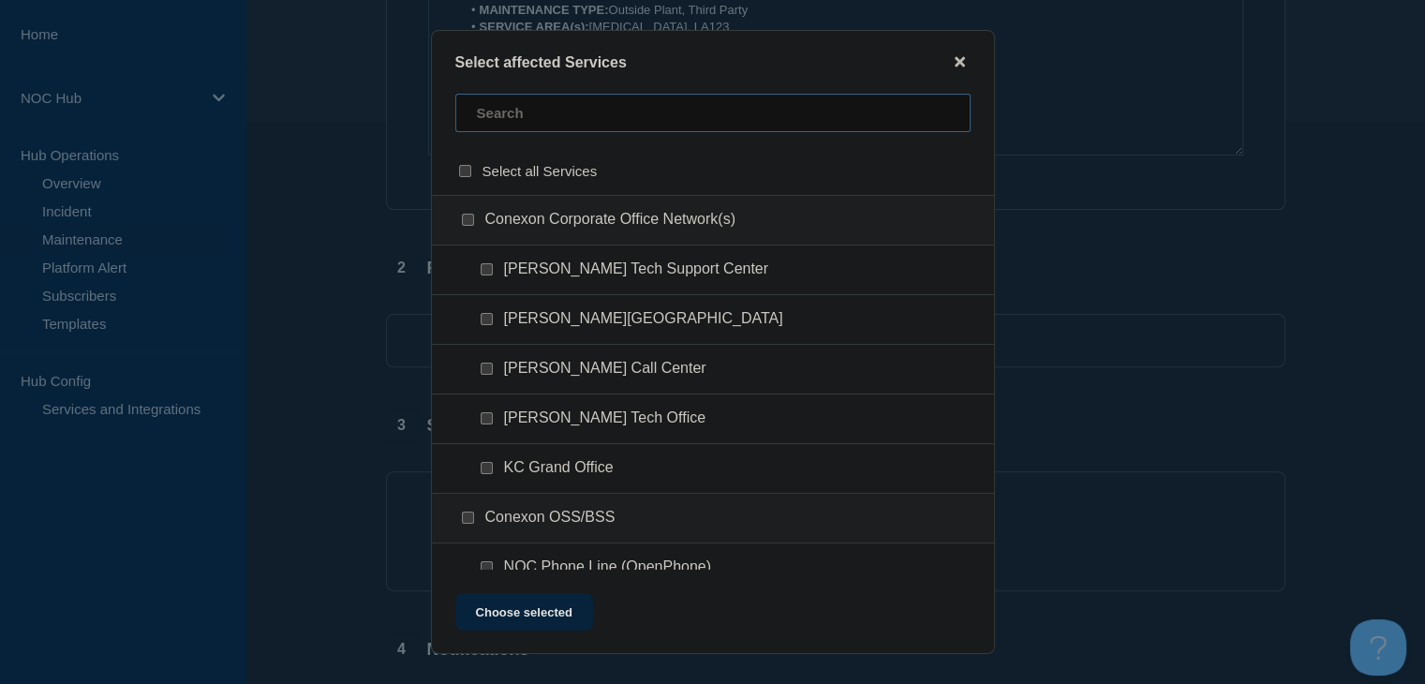
click at [577, 103] on input "text" at bounding box center [712, 113] width 515 height 38
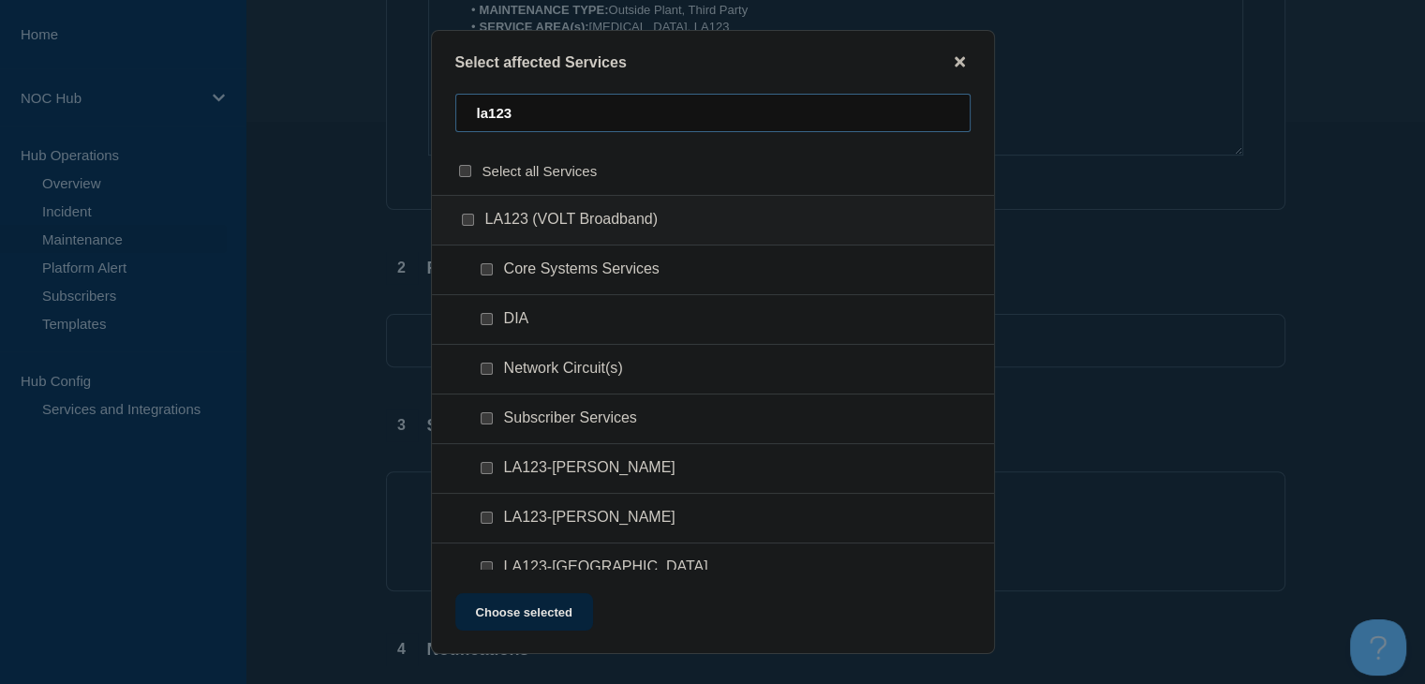
type input "la123"
click at [483, 317] on input "DIA checkbox" at bounding box center [487, 319] width 12 height 12
checkbox input "true"
click at [482, 367] on input "Network Circuit(s) checkbox" at bounding box center [487, 369] width 12 height 12
checkbox input "true"
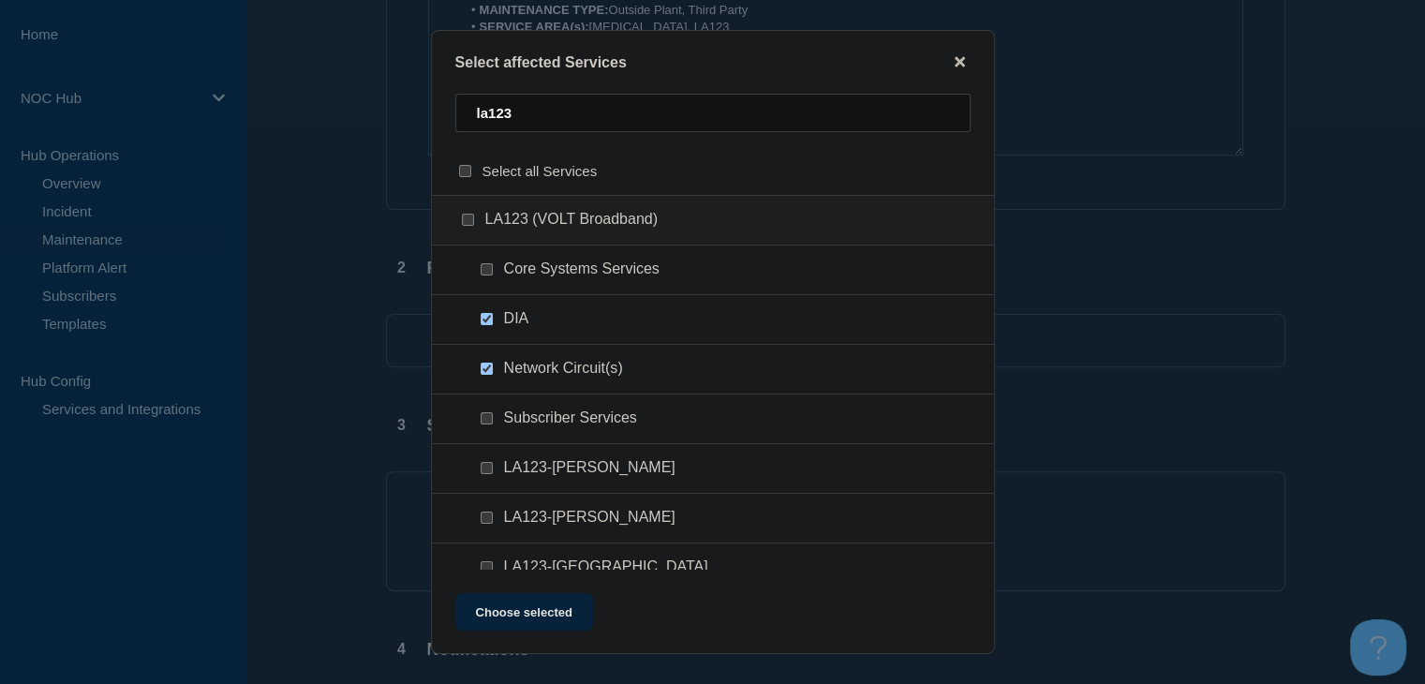
click at [489, 413] on input "Subscriber Services checkbox" at bounding box center [487, 418] width 12 height 12
checkbox input "true"
click at [517, 615] on button "Choose selected" at bounding box center [524, 611] width 138 height 37
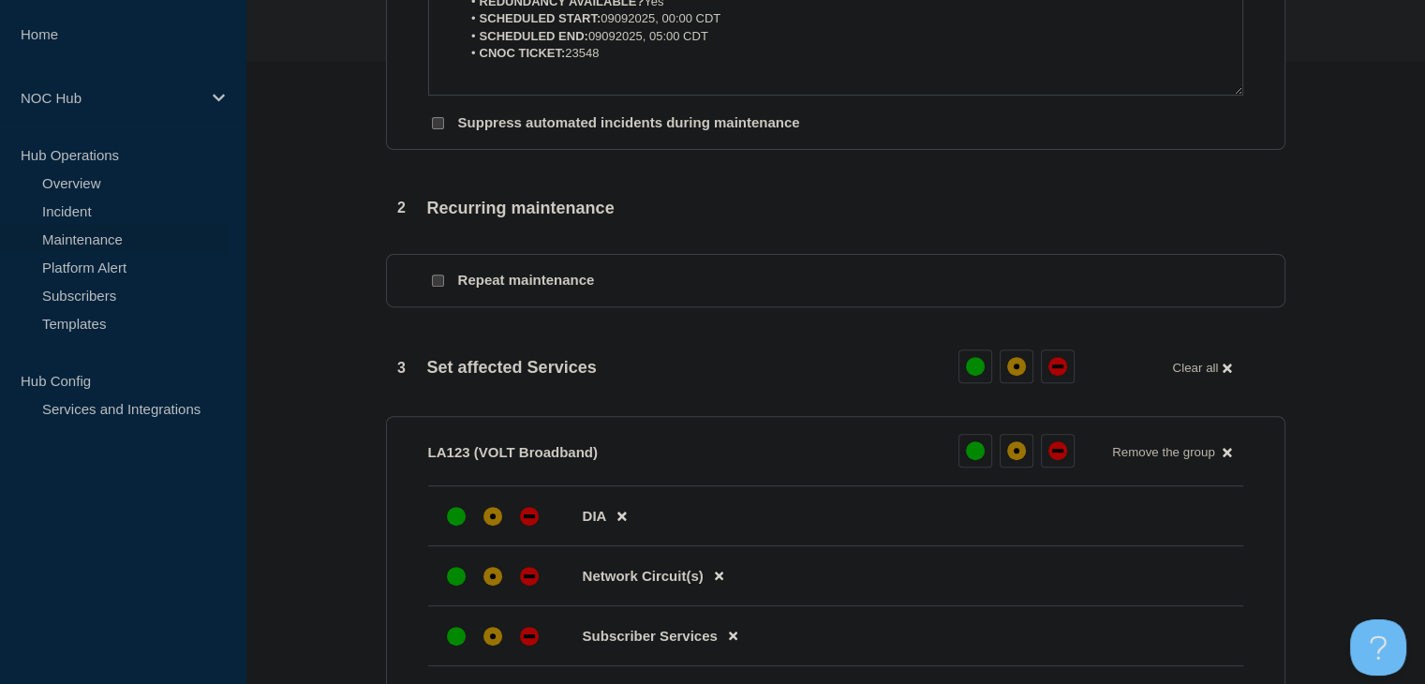
scroll to position [749, 0]
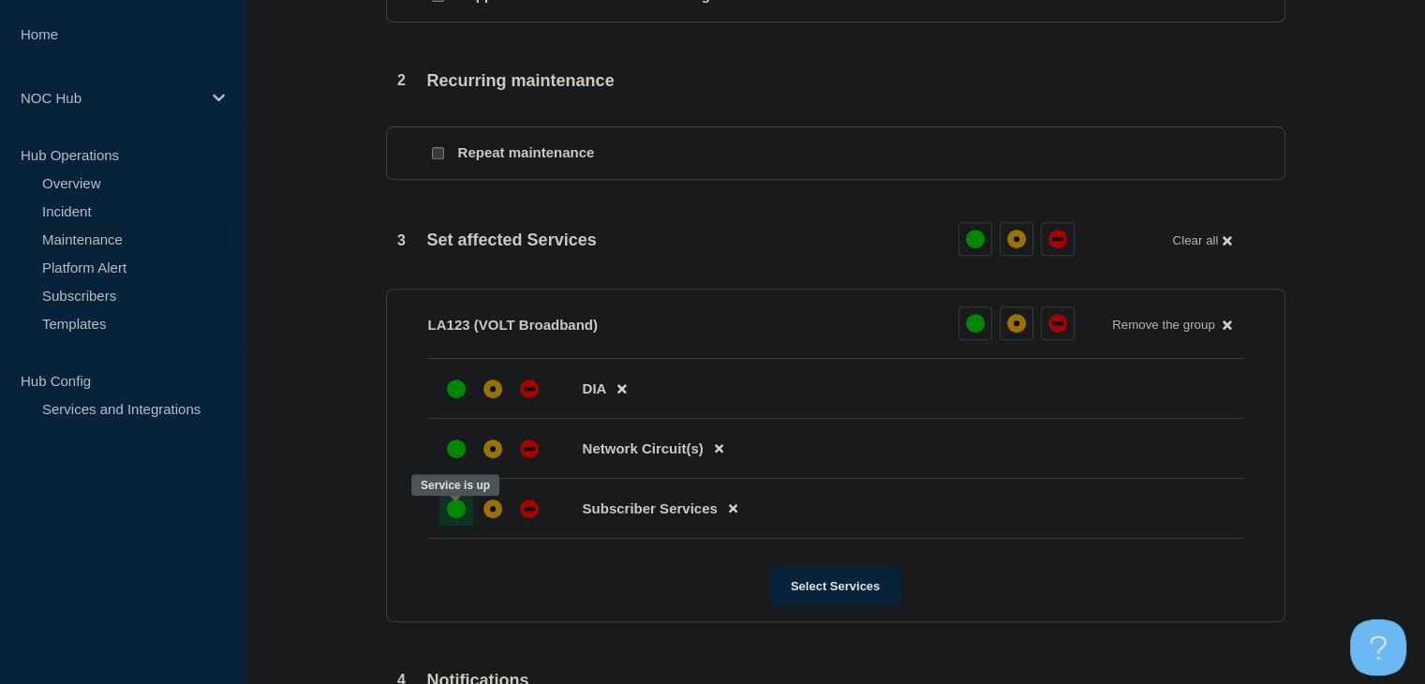
click at [446, 522] on div at bounding box center [456, 509] width 34 height 34
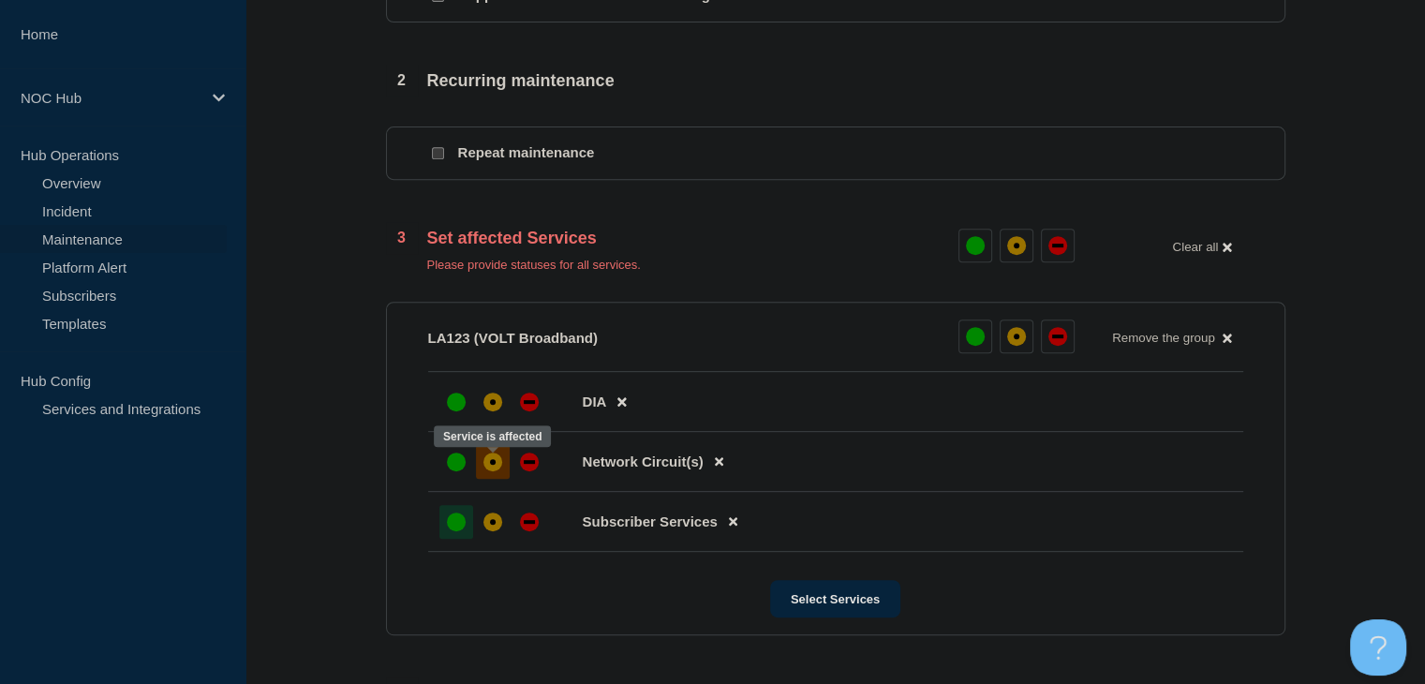
click at [497, 479] on div at bounding box center [493, 462] width 34 height 34
click at [498, 406] on div "affected" at bounding box center [492, 402] width 19 height 19
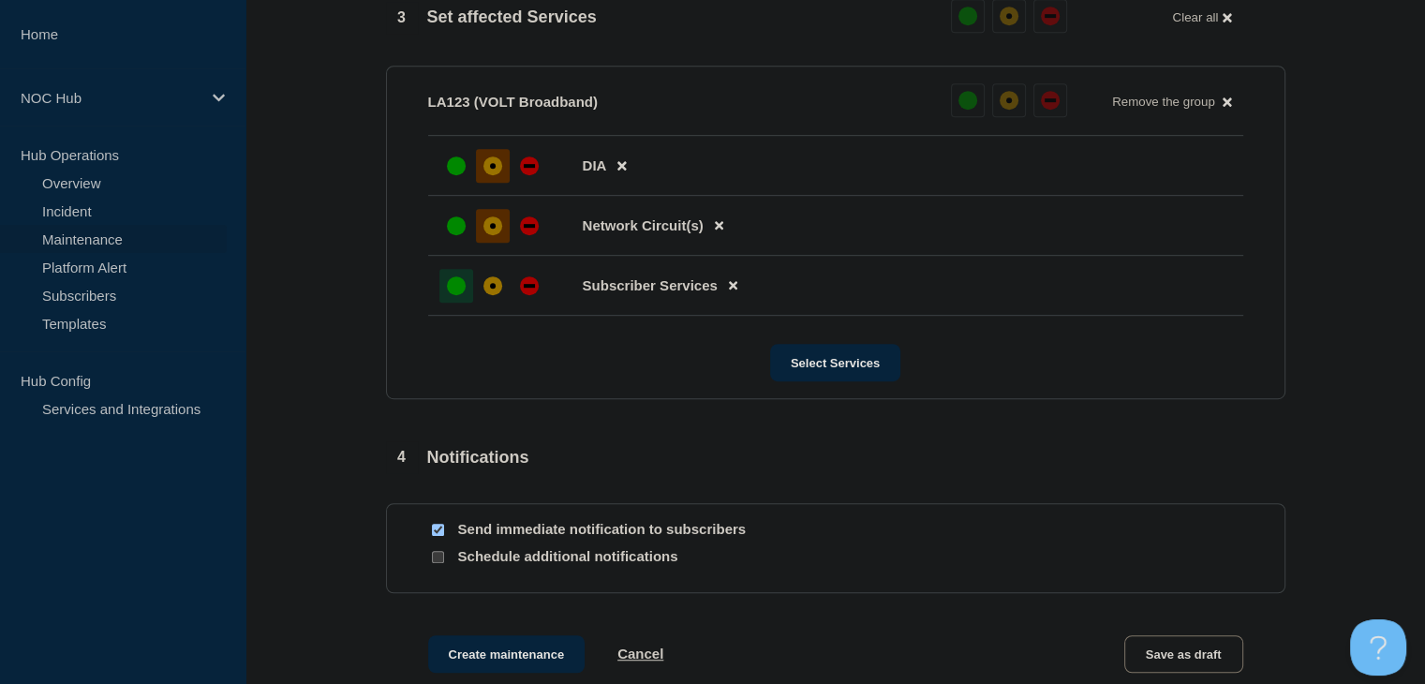
scroll to position [1184, 0]
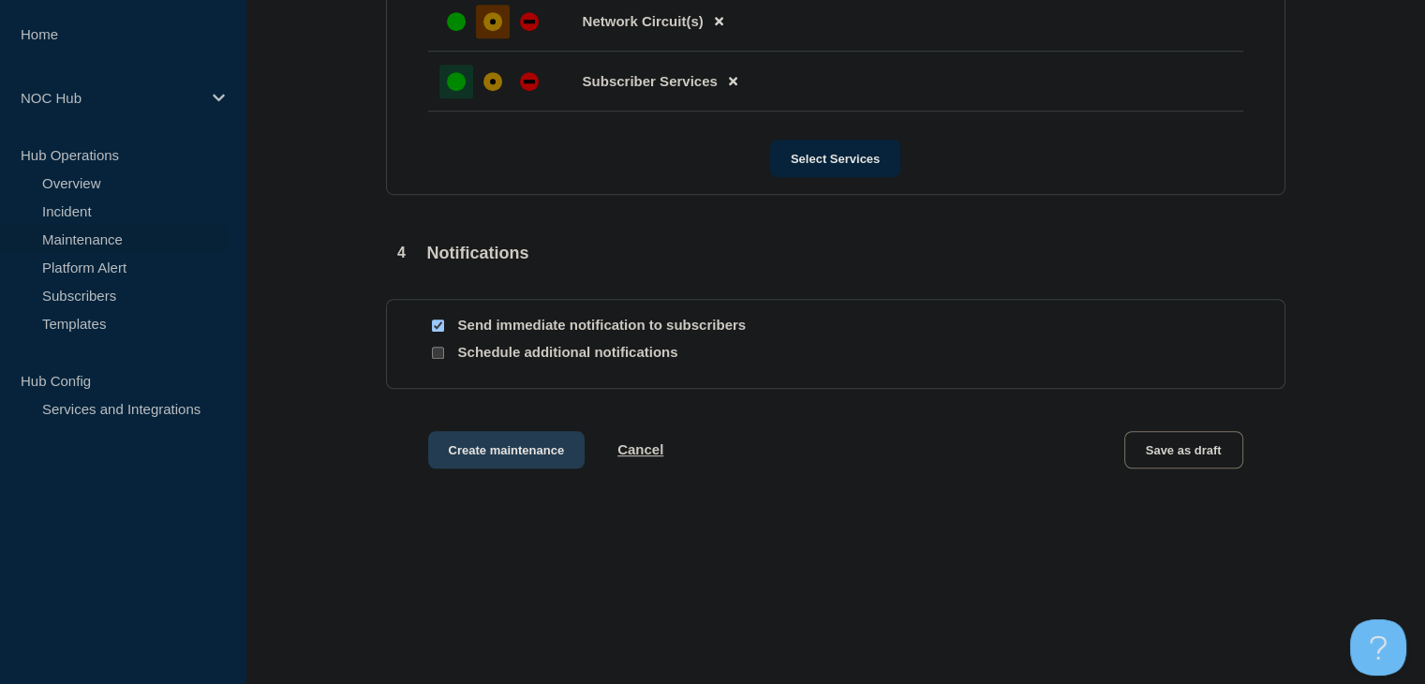
click at [469, 466] on button "Create maintenance" at bounding box center [506, 449] width 157 height 37
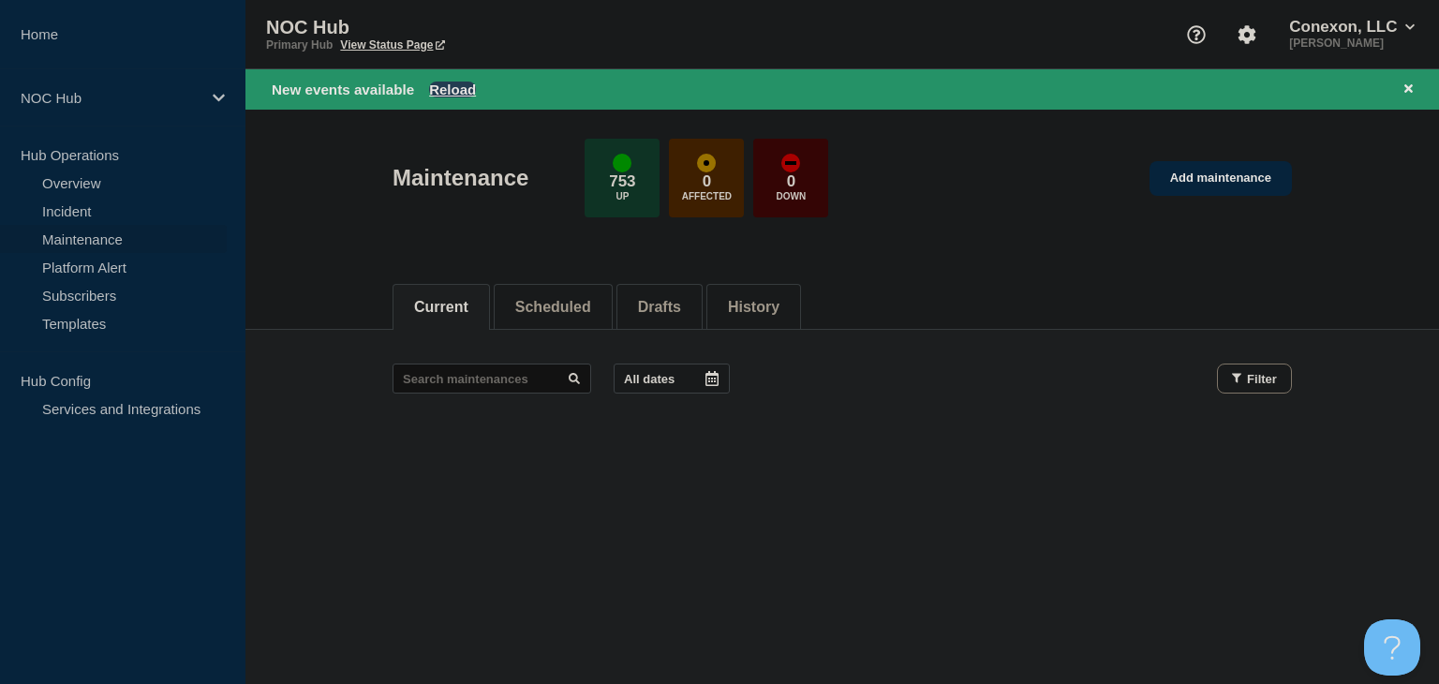
click at [453, 86] on button "Reload" at bounding box center [452, 90] width 47 height 16
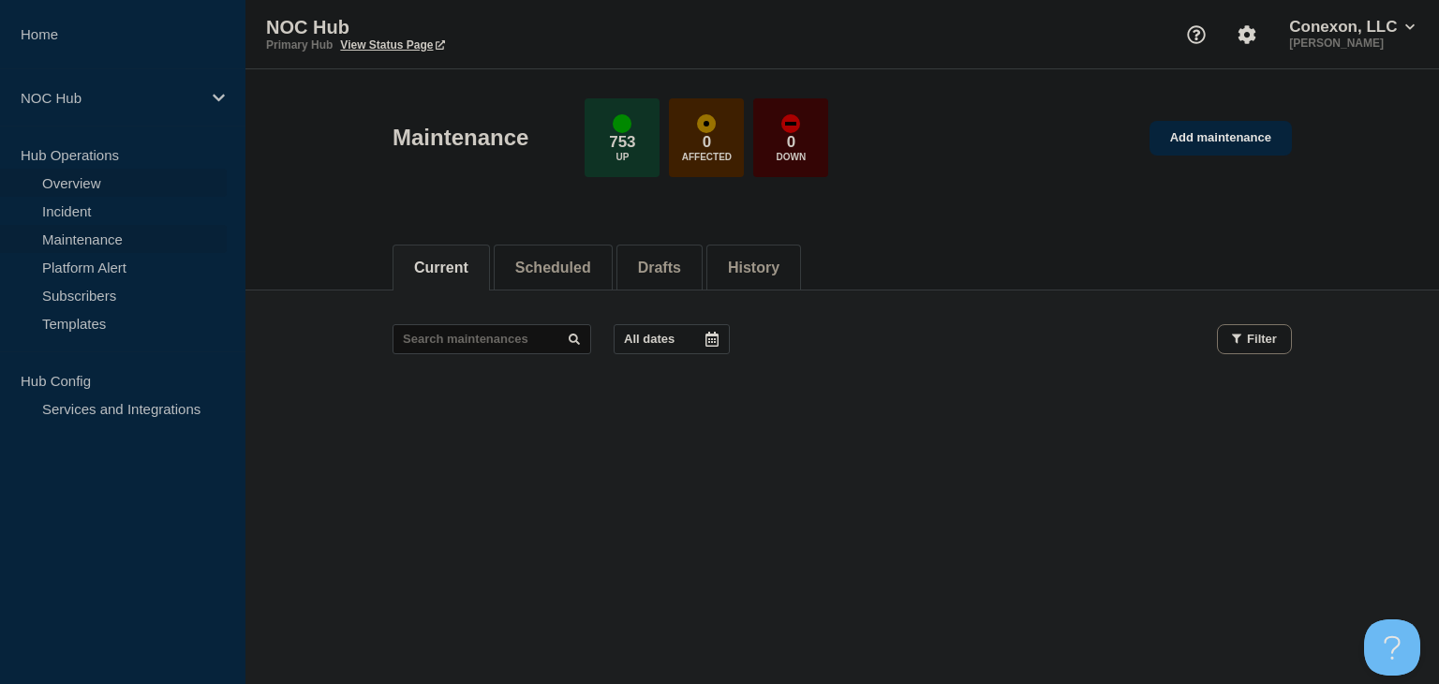
click at [102, 173] on link "Overview" at bounding box center [113, 183] width 227 height 28
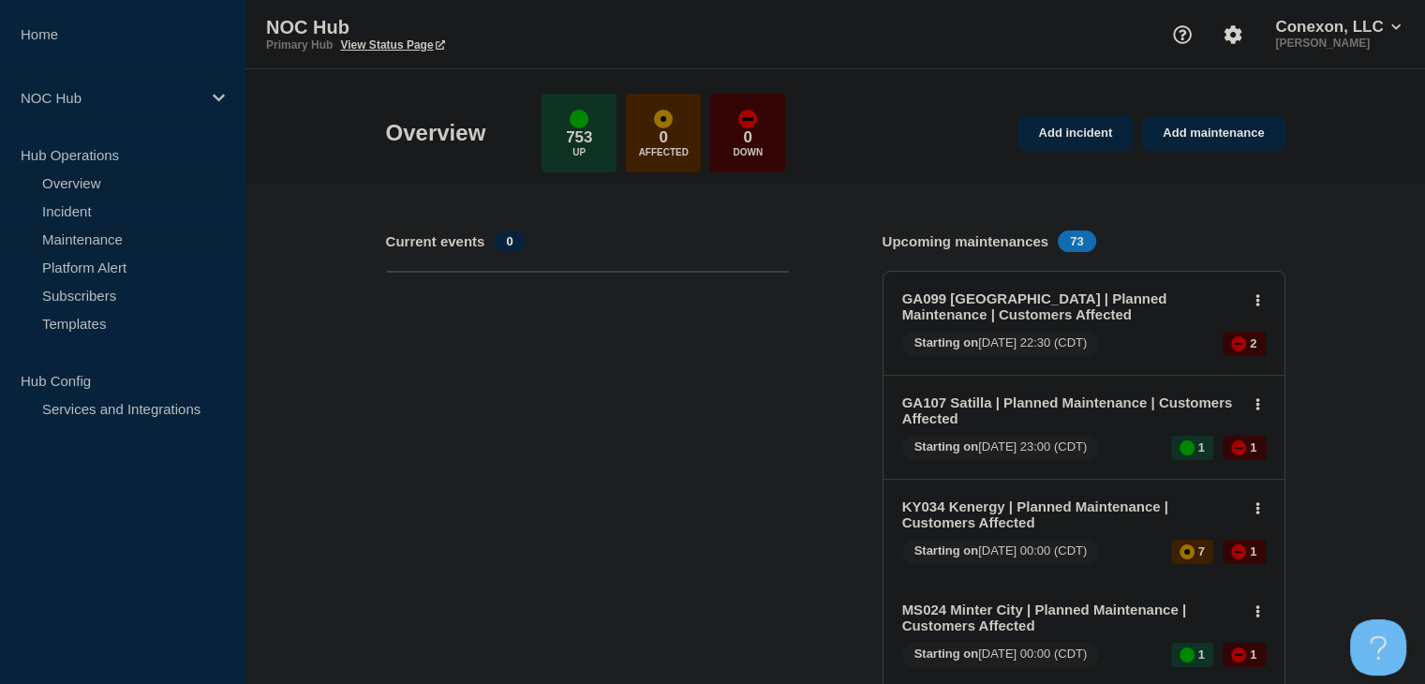
click at [102, 237] on link "Maintenance" at bounding box center [113, 239] width 227 height 28
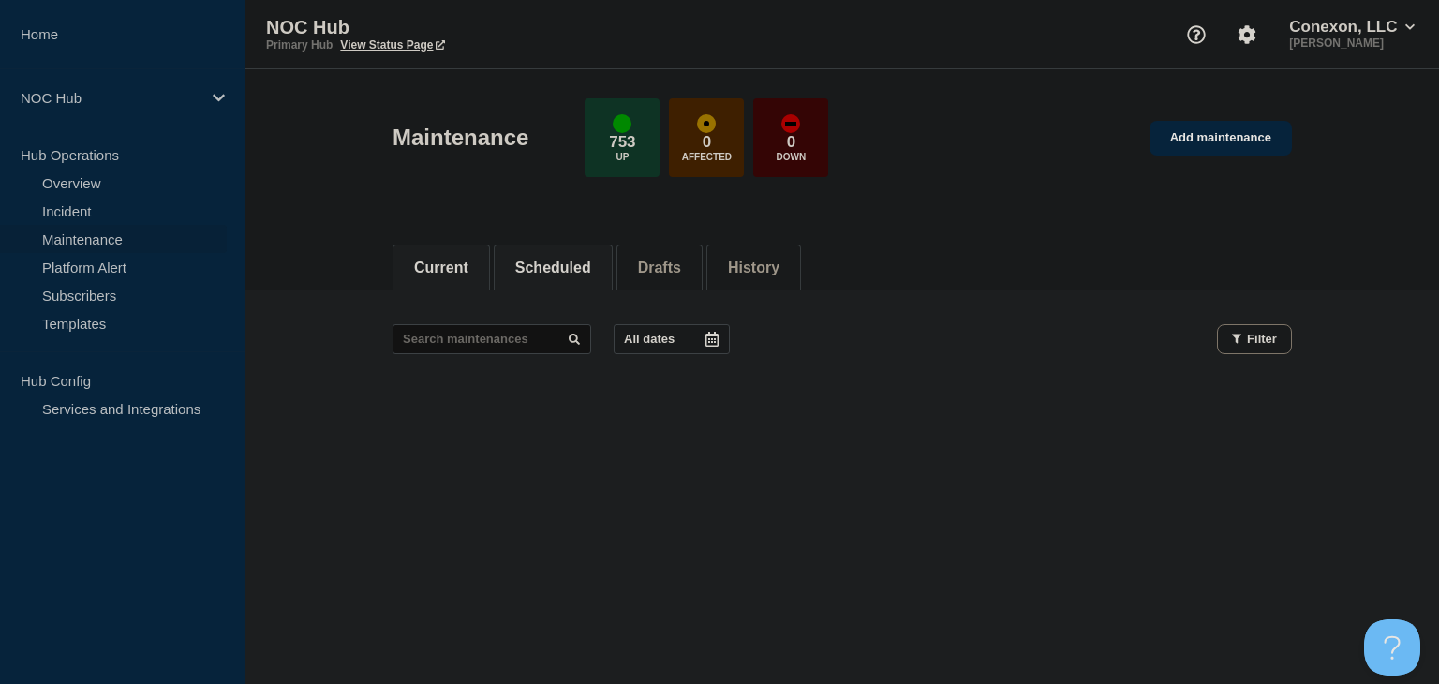
click at [570, 267] on button "Scheduled" at bounding box center [553, 268] width 76 height 17
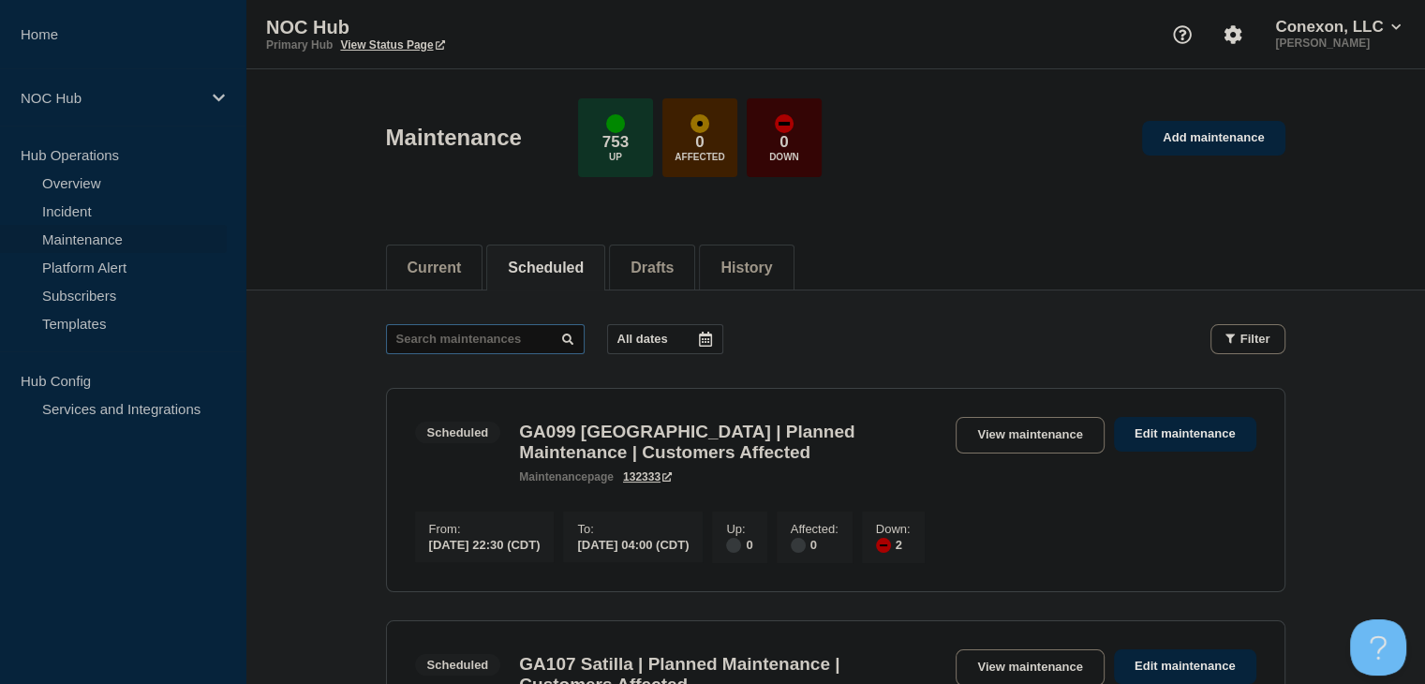
click at [482, 346] on input "text" at bounding box center [485, 339] width 199 height 30
type input "23540"
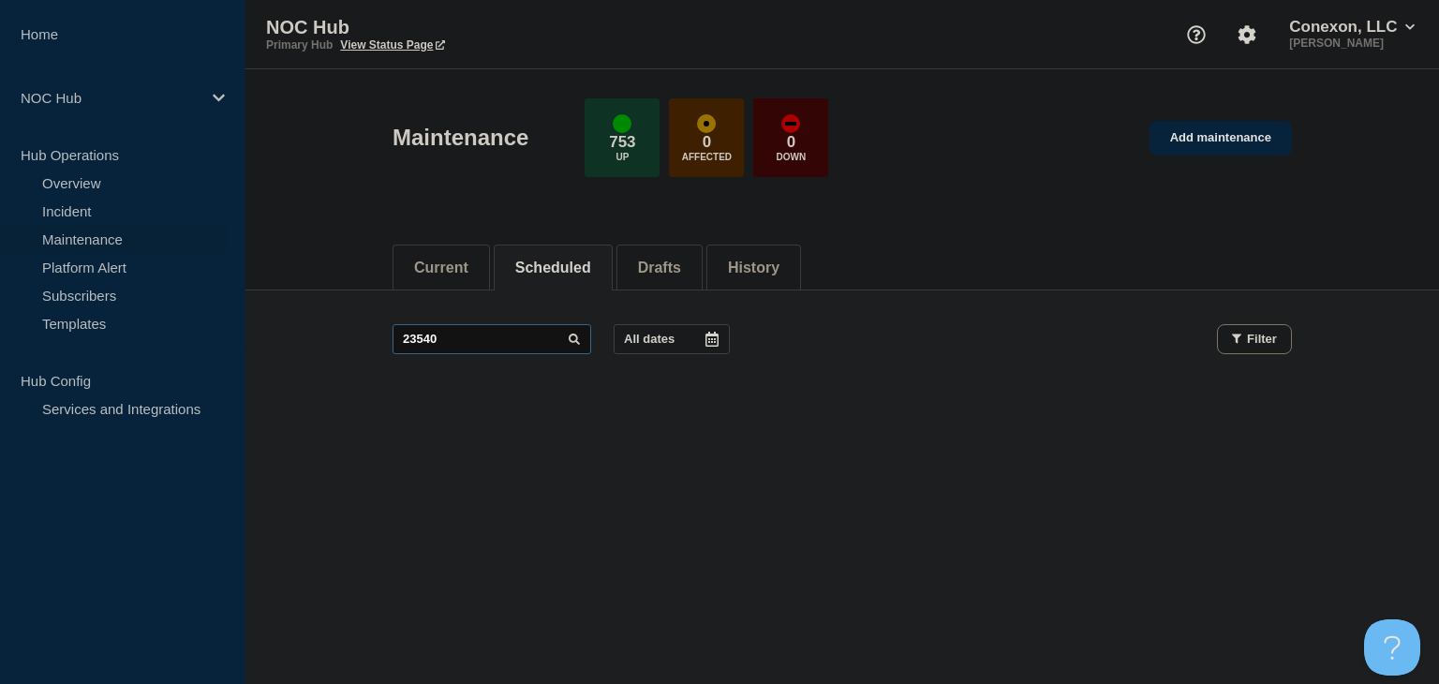
click at [482, 346] on input "23540" at bounding box center [492, 339] width 199 height 30
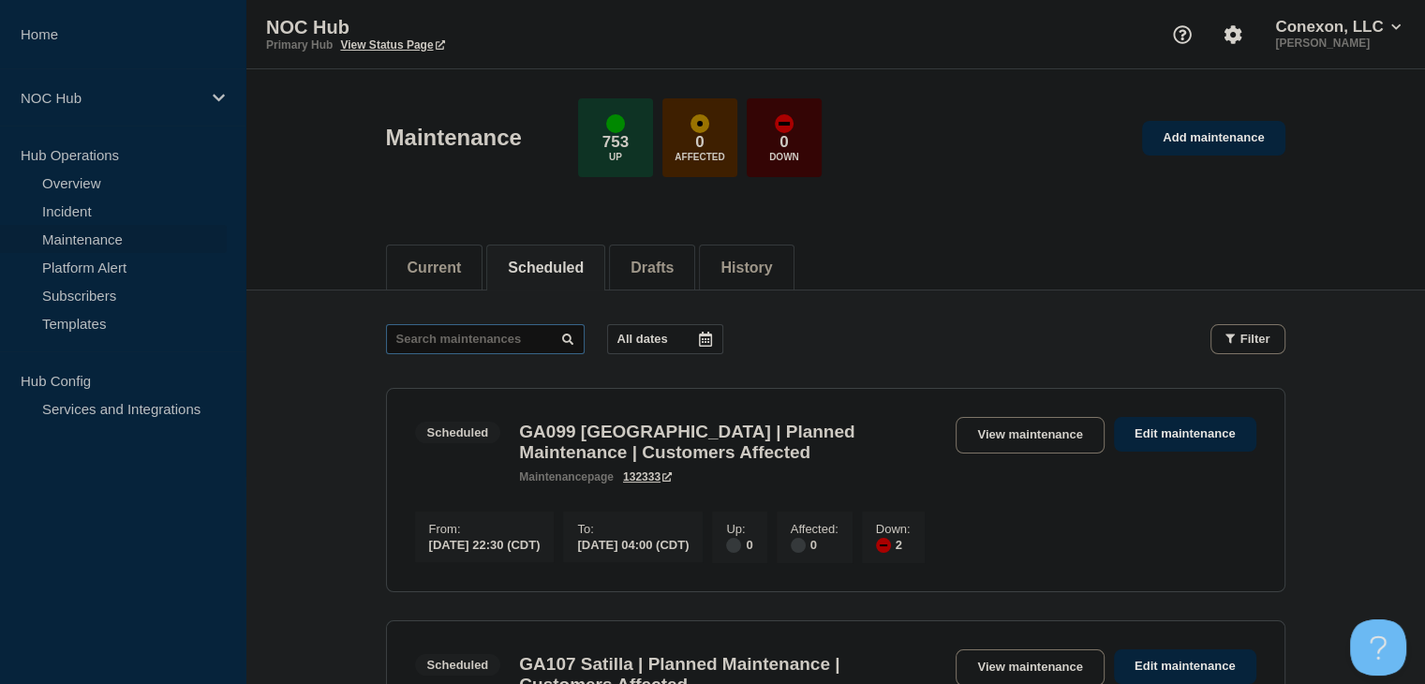
click at [461, 331] on input "text" at bounding box center [485, 339] width 199 height 30
type input "23540"
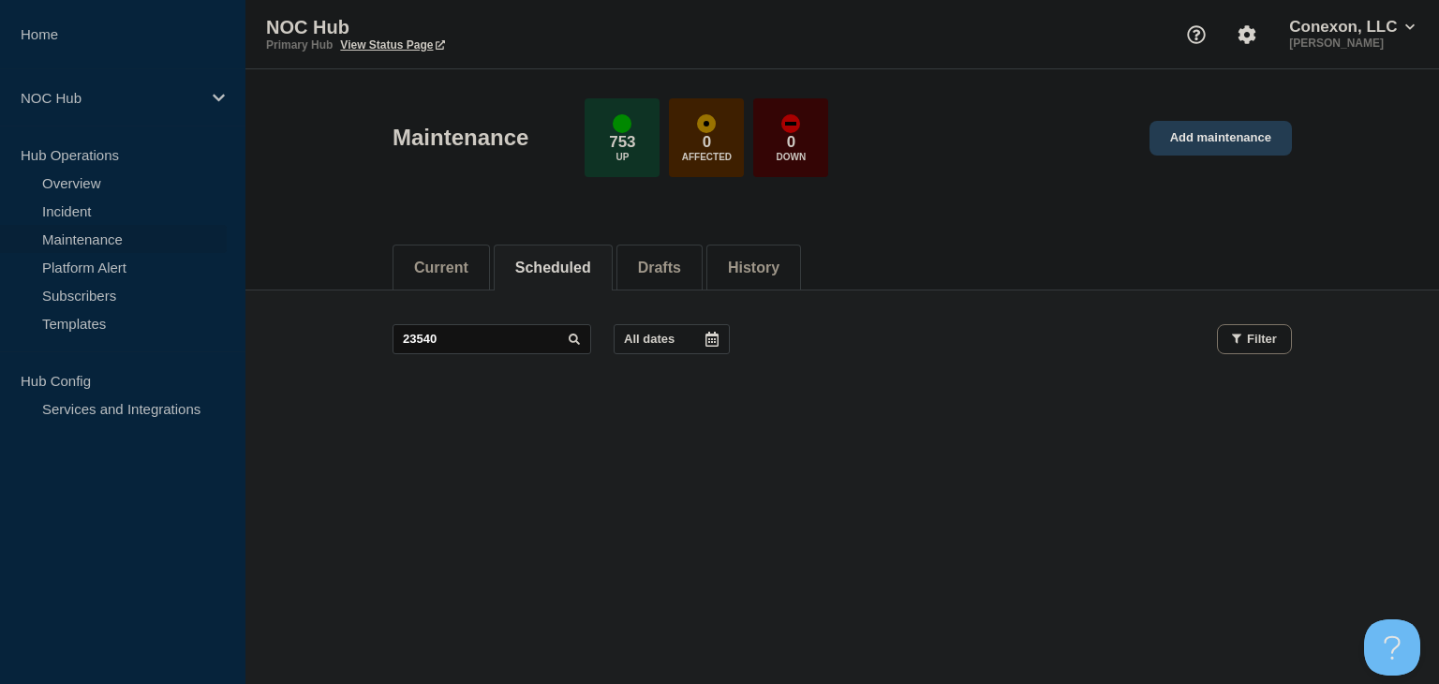
click at [1222, 133] on link "Add maintenance" at bounding box center [1221, 138] width 142 height 35
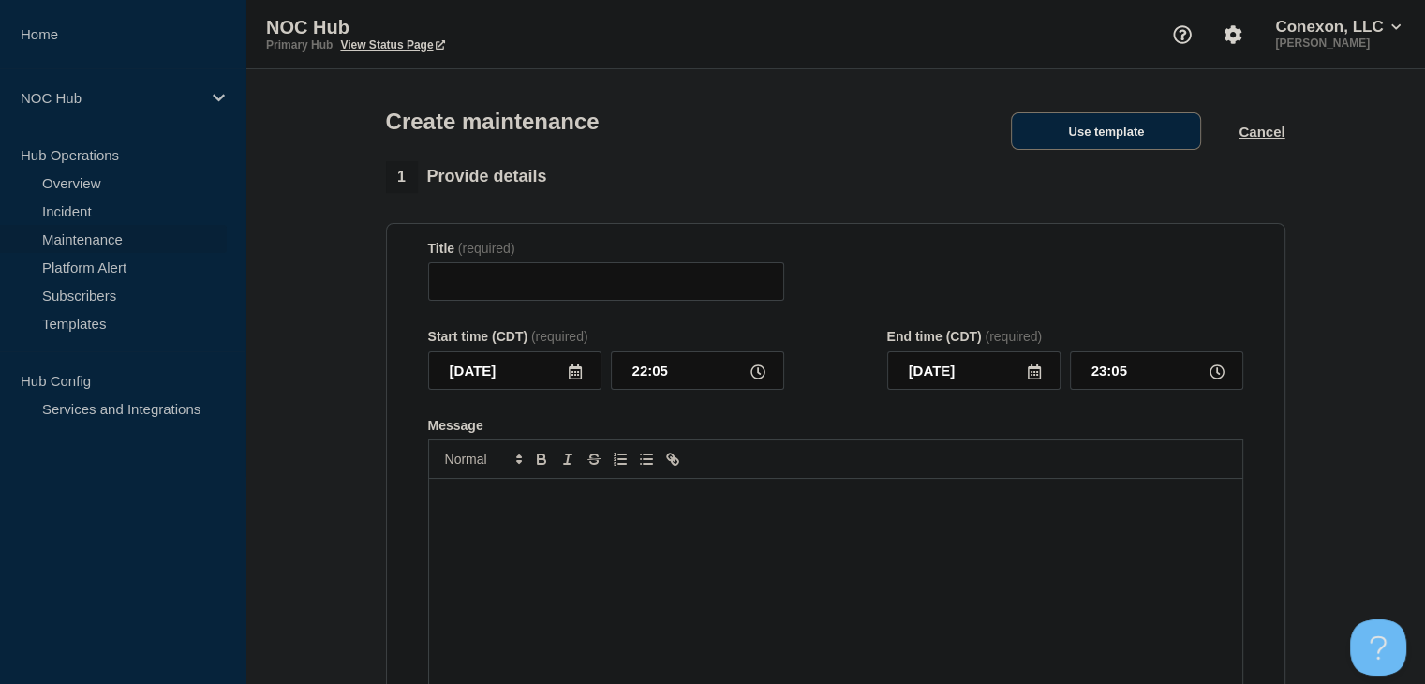
click at [1076, 147] on button "Use template" at bounding box center [1106, 130] width 190 height 37
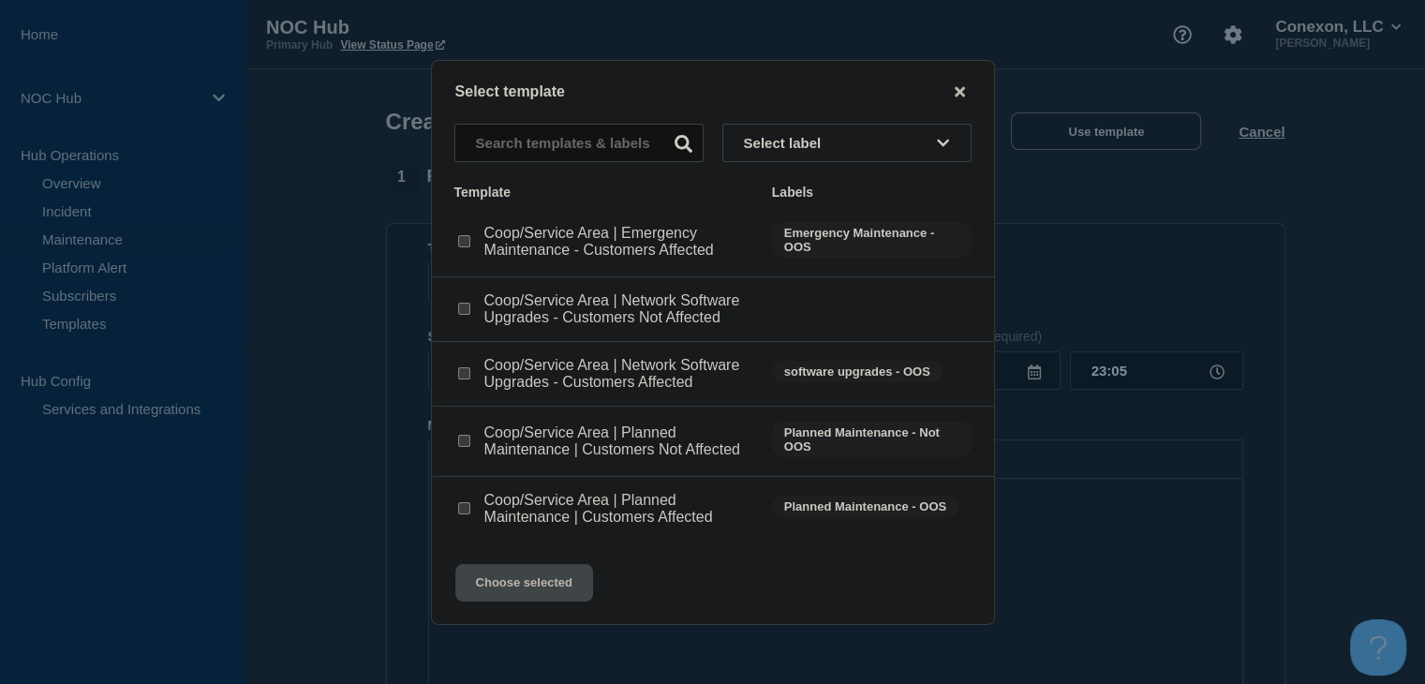
click at [456, 383] on div at bounding box center [463, 373] width 19 height 19
click at [463, 378] on input "Coop/Service Area | Network Software Upgrades - Customers Affected checkbox" at bounding box center [464, 373] width 12 height 12
checkbox input "true"
click at [519, 584] on button "Choose selected" at bounding box center [524, 582] width 138 height 37
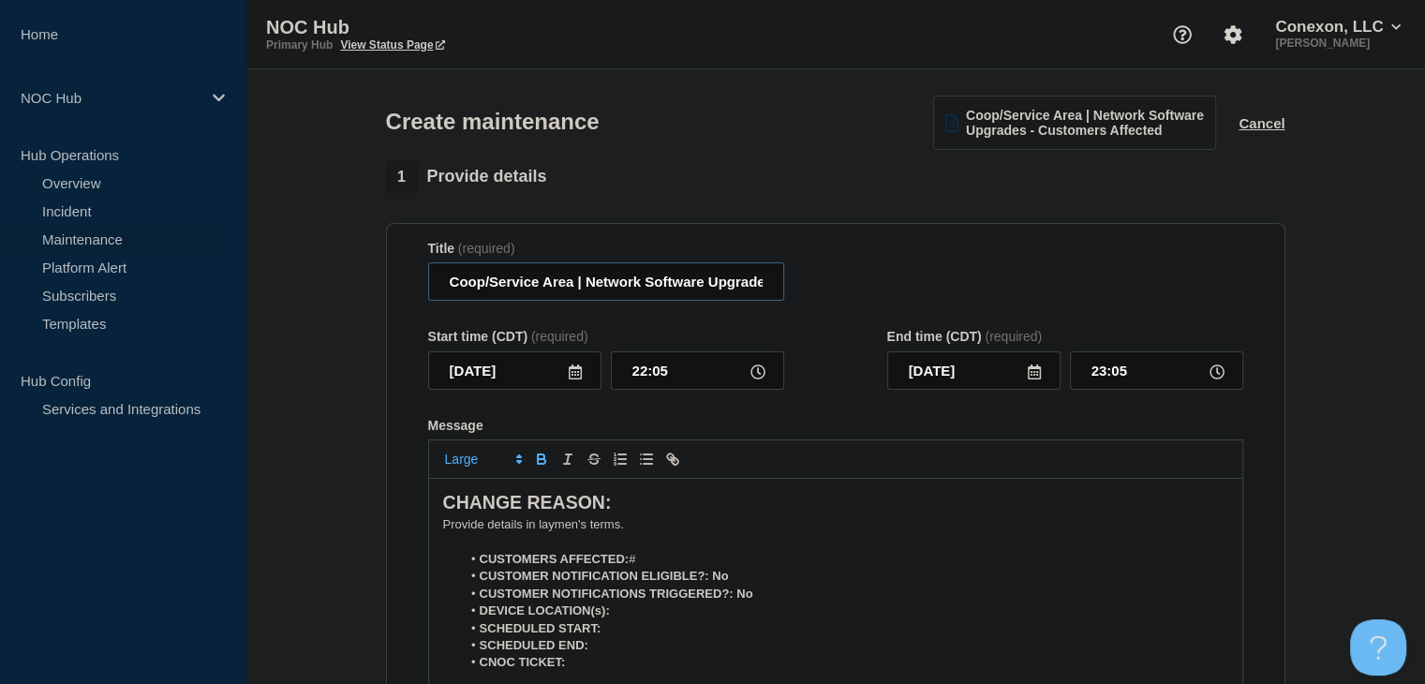
drag, startPoint x: 572, startPoint y: 286, endPoint x: 448, endPoint y: 287, distance: 124.6
click at [448, 287] on input "Coop/Service Area | Network Software Upgrades - Customers Affected" at bounding box center [606, 281] width 356 height 38
type input "KY034 Kenergy | Network Software Upgrades - Customers Affected"
click at [580, 374] on icon at bounding box center [575, 371] width 13 height 15
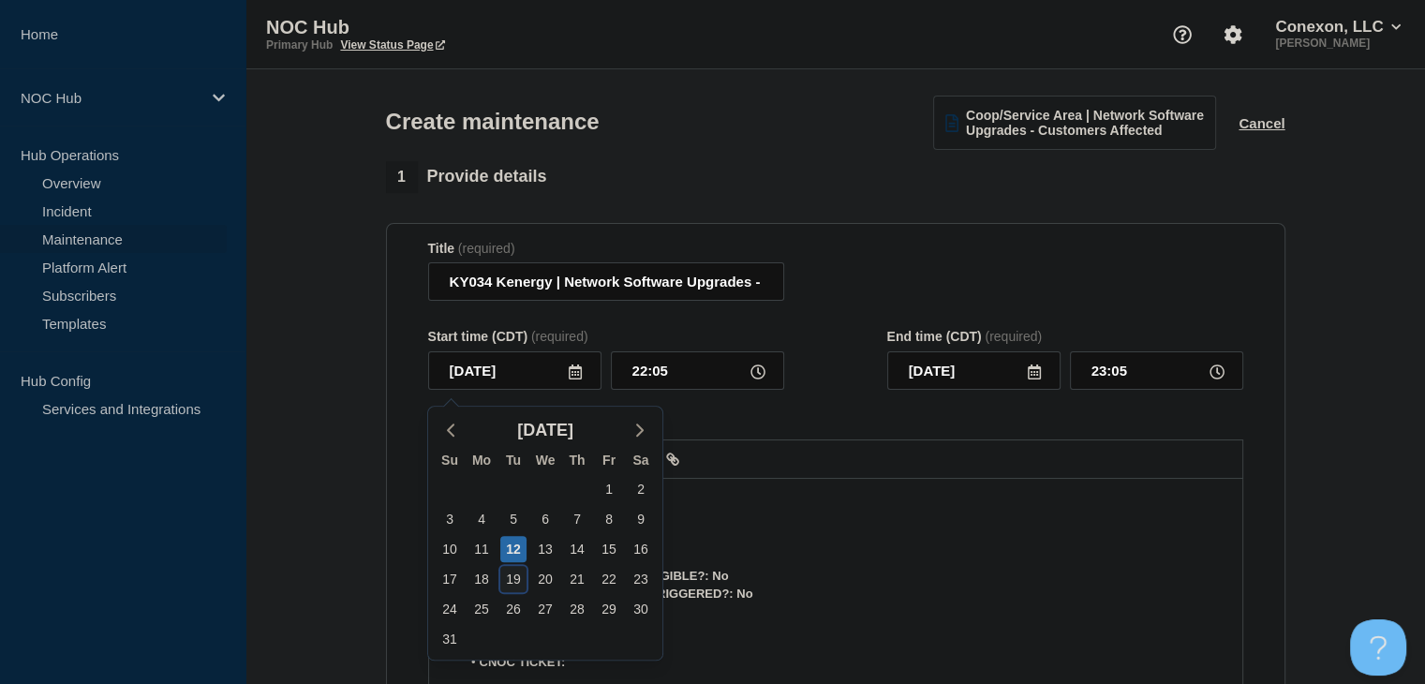
click at [512, 581] on div "19" at bounding box center [513, 579] width 26 height 26
type input "[DATE]"
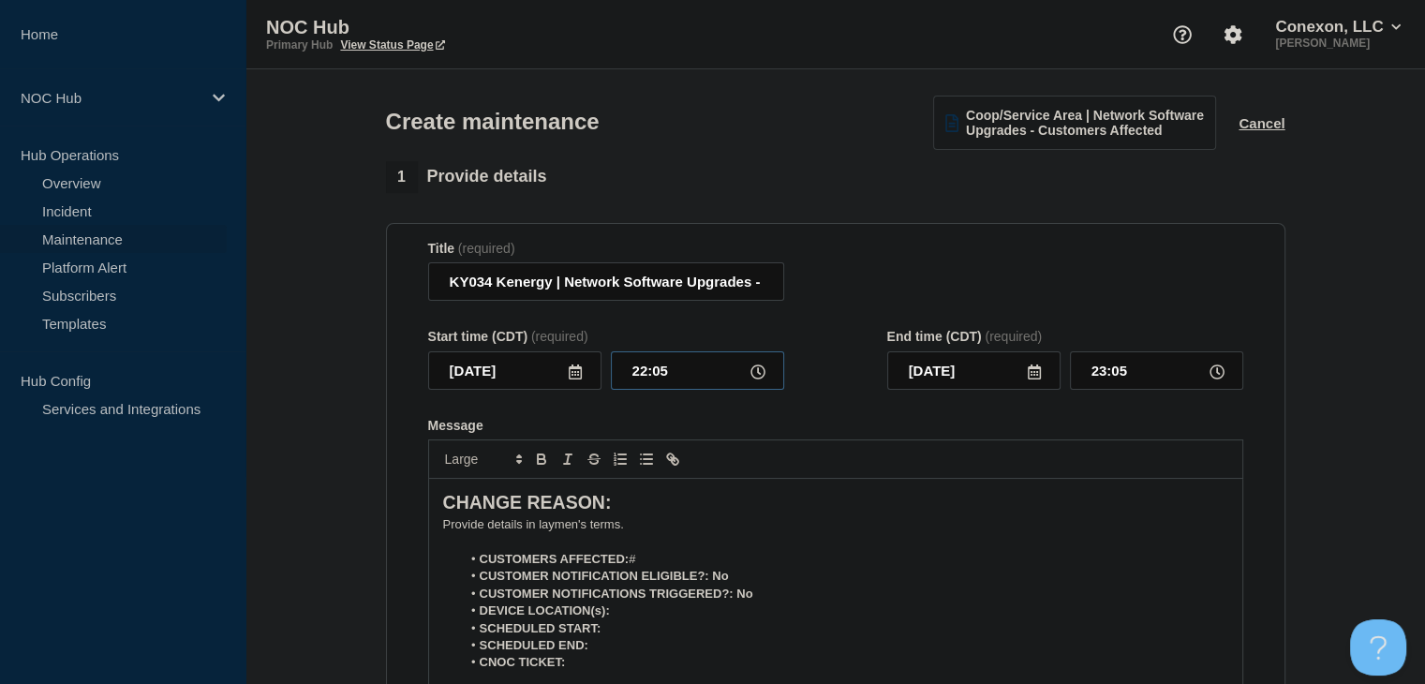
click at [640, 382] on input "22:05" at bounding box center [697, 370] width 173 height 38
type input "00:00"
click at [1100, 376] on input "01:00" at bounding box center [1156, 370] width 173 height 38
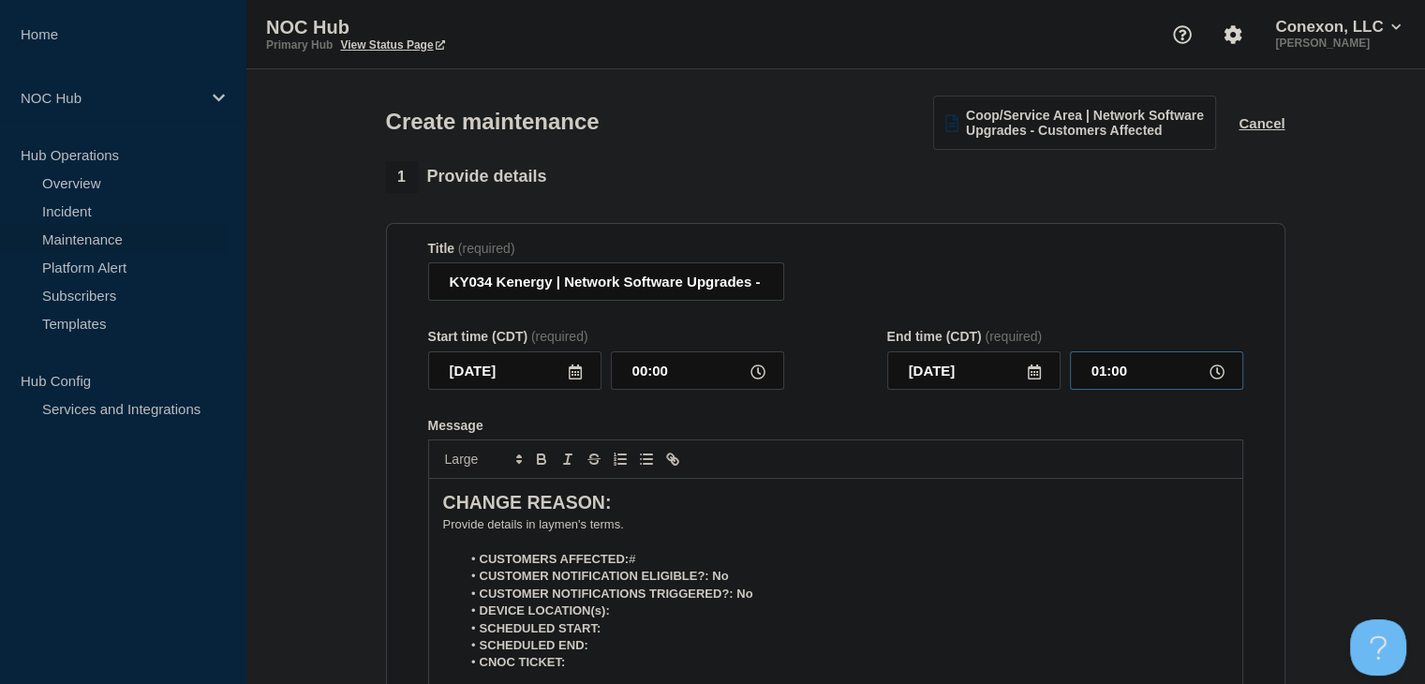
click at [1100, 376] on input "01:00" at bounding box center [1156, 370] width 173 height 38
type input "04:00"
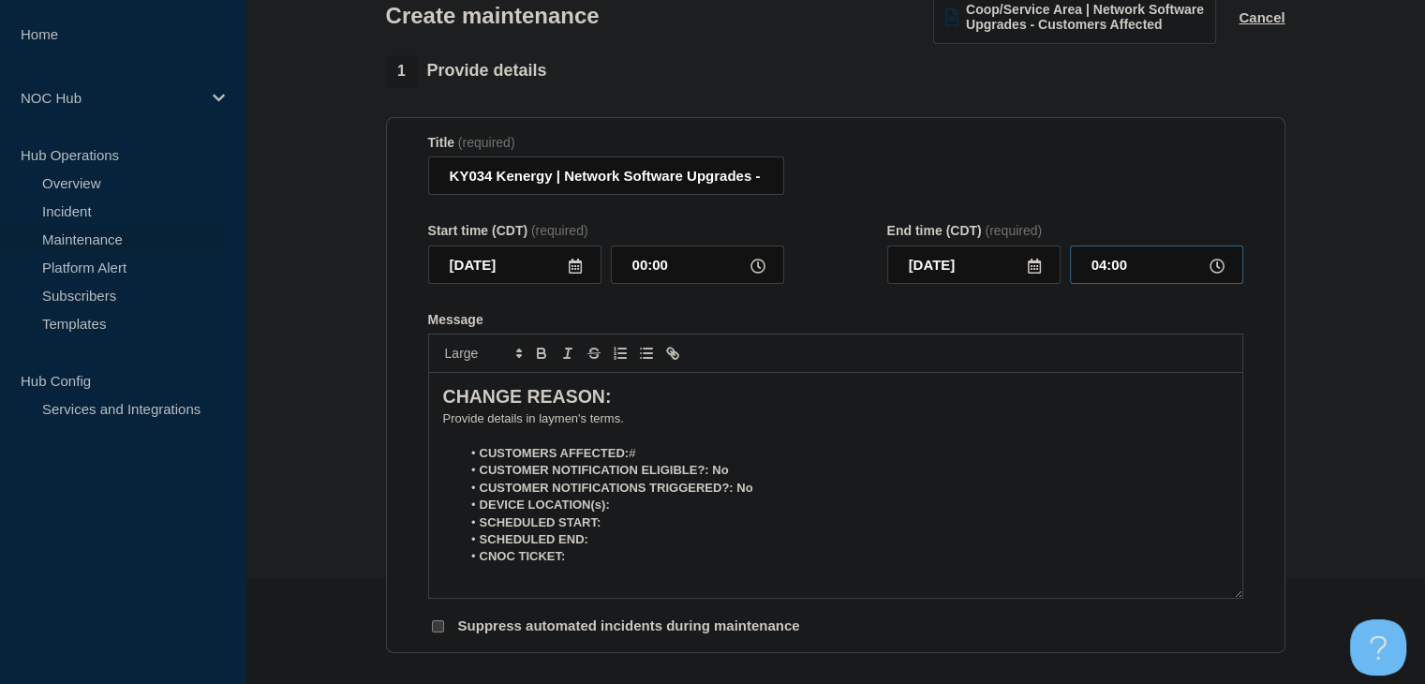
scroll to position [187, 0]
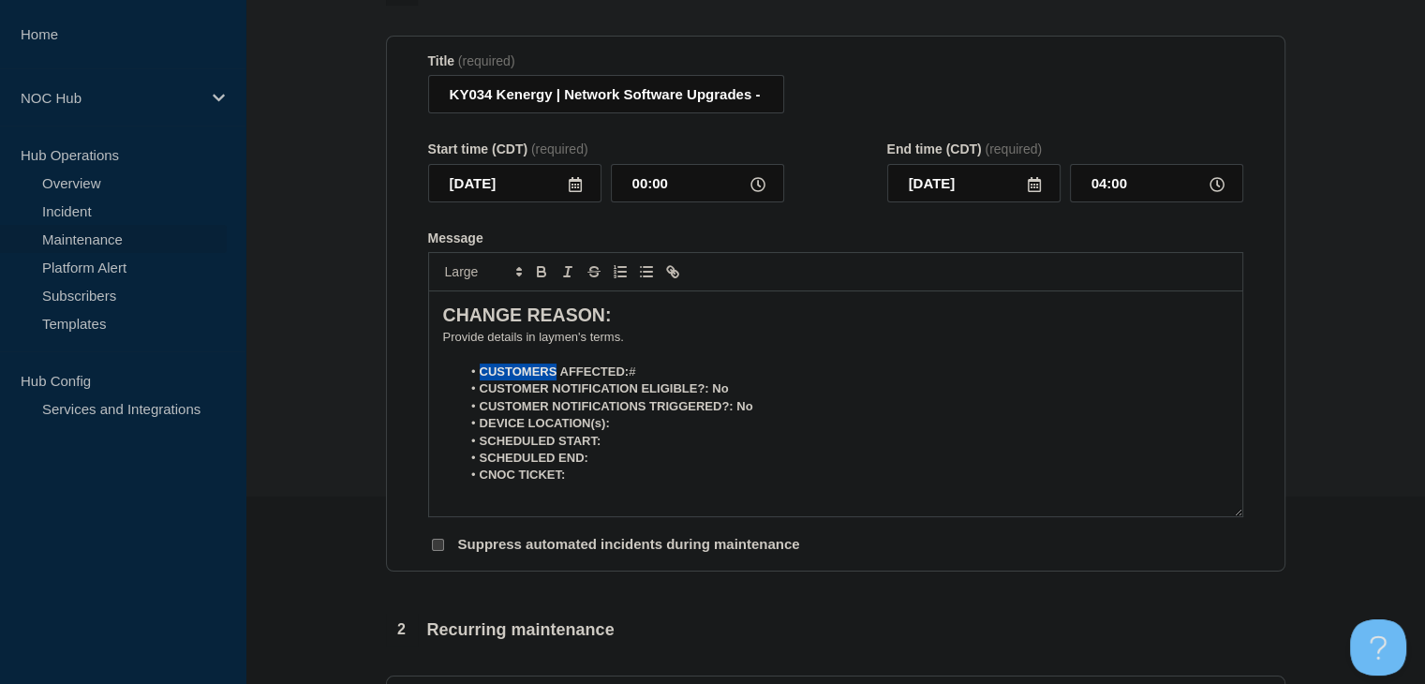
drag, startPoint x: 557, startPoint y: 376, endPoint x: 482, endPoint y: 382, distance: 76.2
click at [482, 378] on strong "CUSTOMERS AFFECTED:" at bounding box center [555, 371] width 150 height 14
click at [635, 378] on li "ONTS AFFECTED: #" at bounding box center [844, 372] width 767 height 17
click at [619, 376] on strong "ONTS AFFECTED: ~#11.952" at bounding box center [560, 371] width 160 height 14
click at [731, 394] on li "CUSTOMER NOTIFICATION ELIGIBLE?: No" at bounding box center [844, 388] width 767 height 17
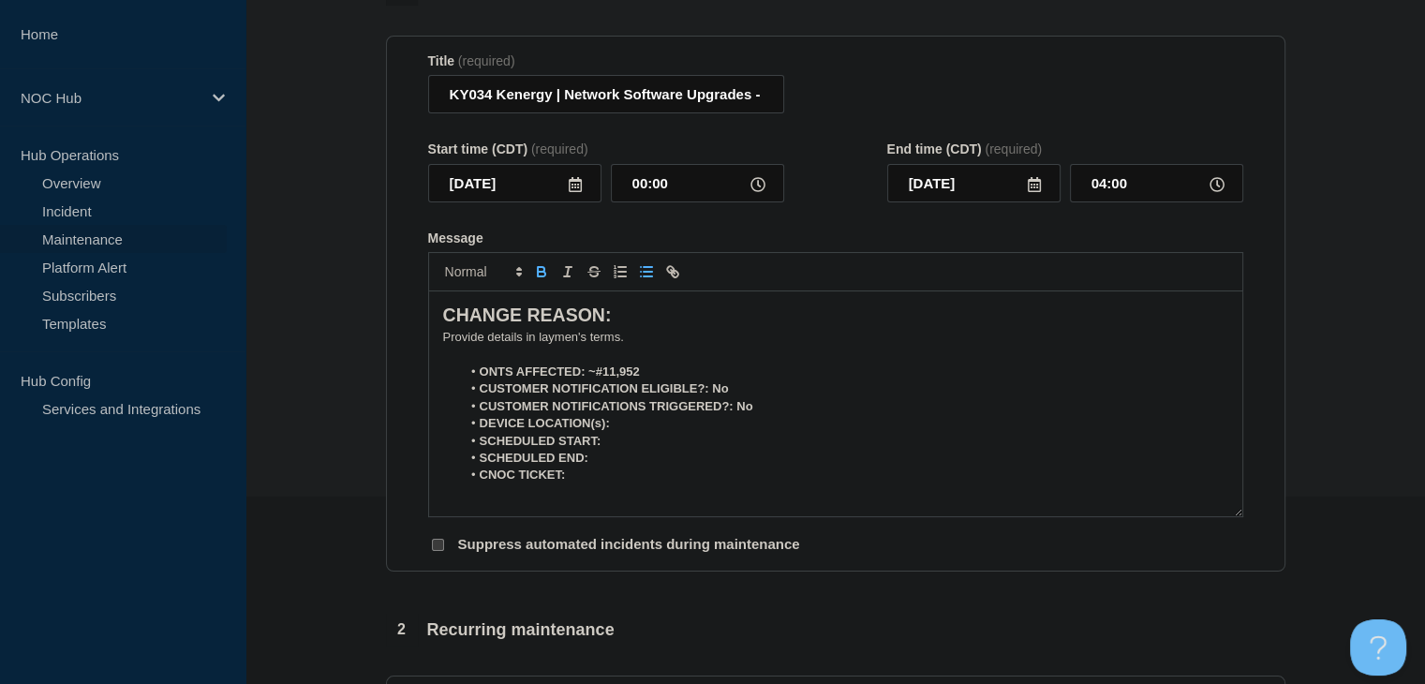
click at [626, 425] on li "DEVICE LOCATION(s):" at bounding box center [844, 423] width 767 height 17
click at [633, 447] on li "SCHEDULED START:" at bounding box center [844, 441] width 767 height 17
click at [636, 481] on li "CNOC TICKET:" at bounding box center [844, 475] width 767 height 17
drag, startPoint x: 645, startPoint y: 376, endPoint x: 588, endPoint y: 375, distance: 56.2
click at [588, 375] on li "ONTS AFFECTED: ~#11,952" at bounding box center [844, 372] width 767 height 17
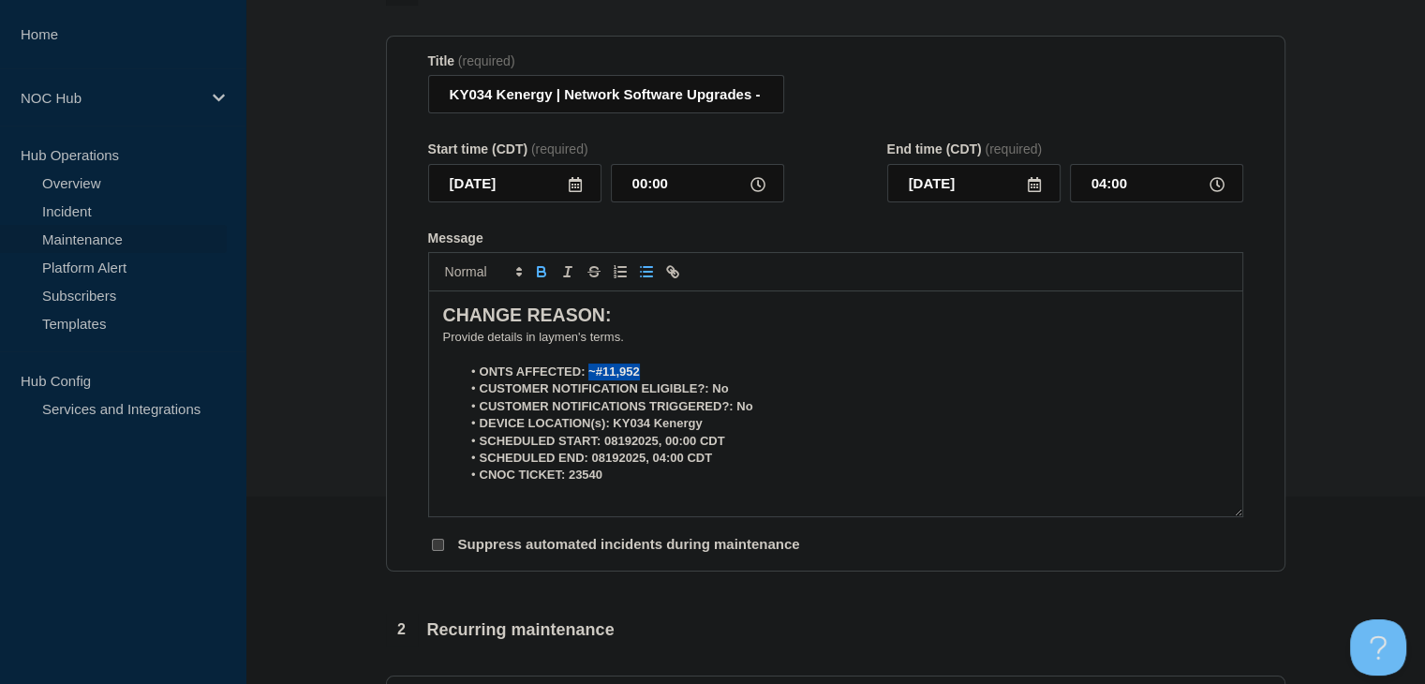
click at [541, 269] on button "Toggle bold text" at bounding box center [541, 271] width 26 height 22
drag, startPoint x: 718, startPoint y: 427, endPoint x: 612, endPoint y: 430, distance: 105.9
click at [612, 430] on li "DEVICE LOCATION(s): KY034 Kenergy" at bounding box center [844, 423] width 767 height 17
click at [535, 279] on icon "Toggle bold text" at bounding box center [541, 271] width 17 height 17
drag, startPoint x: 737, startPoint y: 396, endPoint x: 713, endPoint y: 398, distance: 24.4
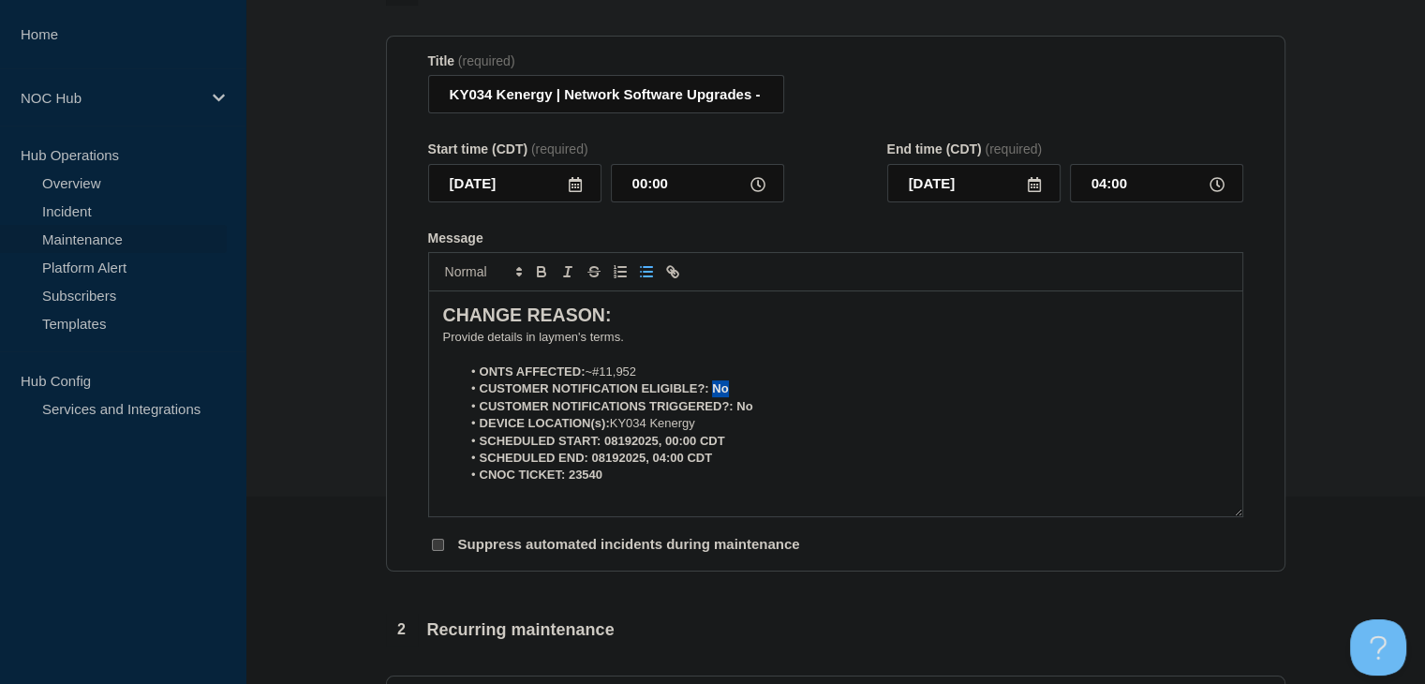
click at [713, 397] on li "CUSTOMER NOTIFICATION ELIGIBLE?: No" at bounding box center [844, 388] width 767 height 17
click at [545, 276] on icon "Toggle bold text" at bounding box center [541, 271] width 17 height 17
drag, startPoint x: 757, startPoint y: 414, endPoint x: 737, endPoint y: 414, distance: 19.7
click at [737, 414] on li "CUSTOMER NOTIFICATIONS TRIGGERED?: No" at bounding box center [844, 406] width 767 height 17
click at [548, 277] on icon "Toggle bold text" at bounding box center [541, 271] width 17 height 17
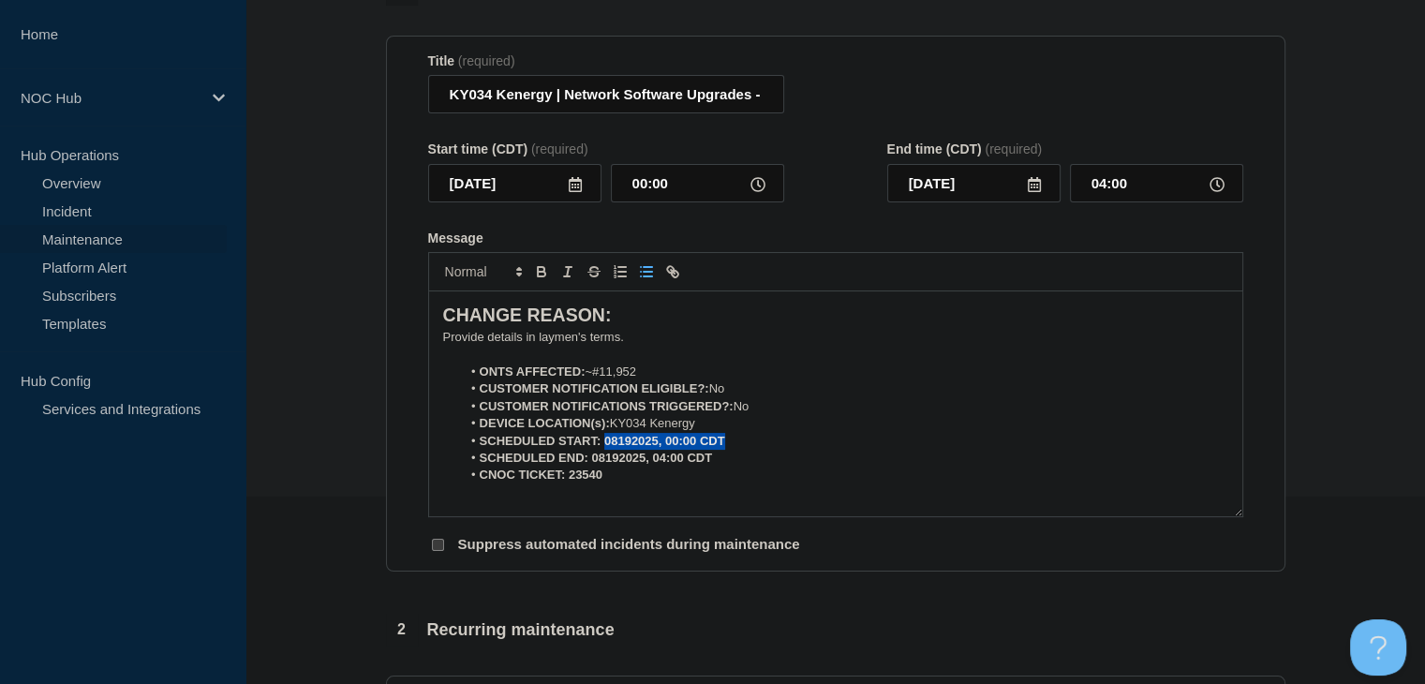
drag, startPoint x: 733, startPoint y: 450, endPoint x: 605, endPoint y: 447, distance: 127.4
click at [605, 447] on li "SCHEDULED START: 08192025, 00:00 CDT" at bounding box center [844, 441] width 767 height 17
click at [540, 276] on icon "Toggle bold text" at bounding box center [541, 274] width 7 height 5
drag, startPoint x: 721, startPoint y: 469, endPoint x: 589, endPoint y: 467, distance: 132.1
click at [589, 467] on li "SCHEDULED END: 08192025, 04:00 CDT" at bounding box center [844, 458] width 767 height 17
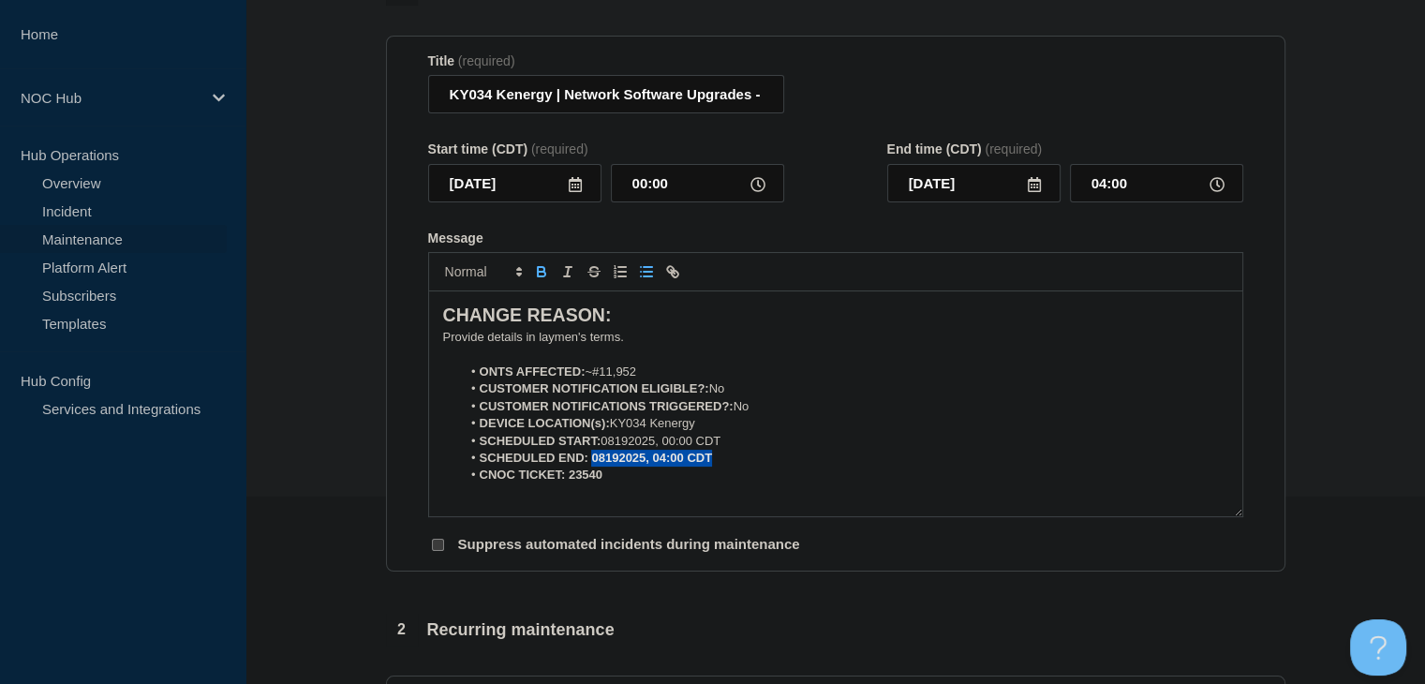
click at [540, 276] on icon "Toggle bold text" at bounding box center [541, 274] width 7 height 5
drag, startPoint x: 611, startPoint y: 484, endPoint x: 568, endPoint y: 484, distance: 43.1
click at [568, 483] on li "CNOC TICKET: 23540" at bounding box center [844, 475] width 767 height 17
click at [538, 276] on icon "Toggle bold text" at bounding box center [541, 274] width 7 height 5
click at [479, 346] on p "﻿Provide details in laymen's terms." at bounding box center [835, 337] width 785 height 17
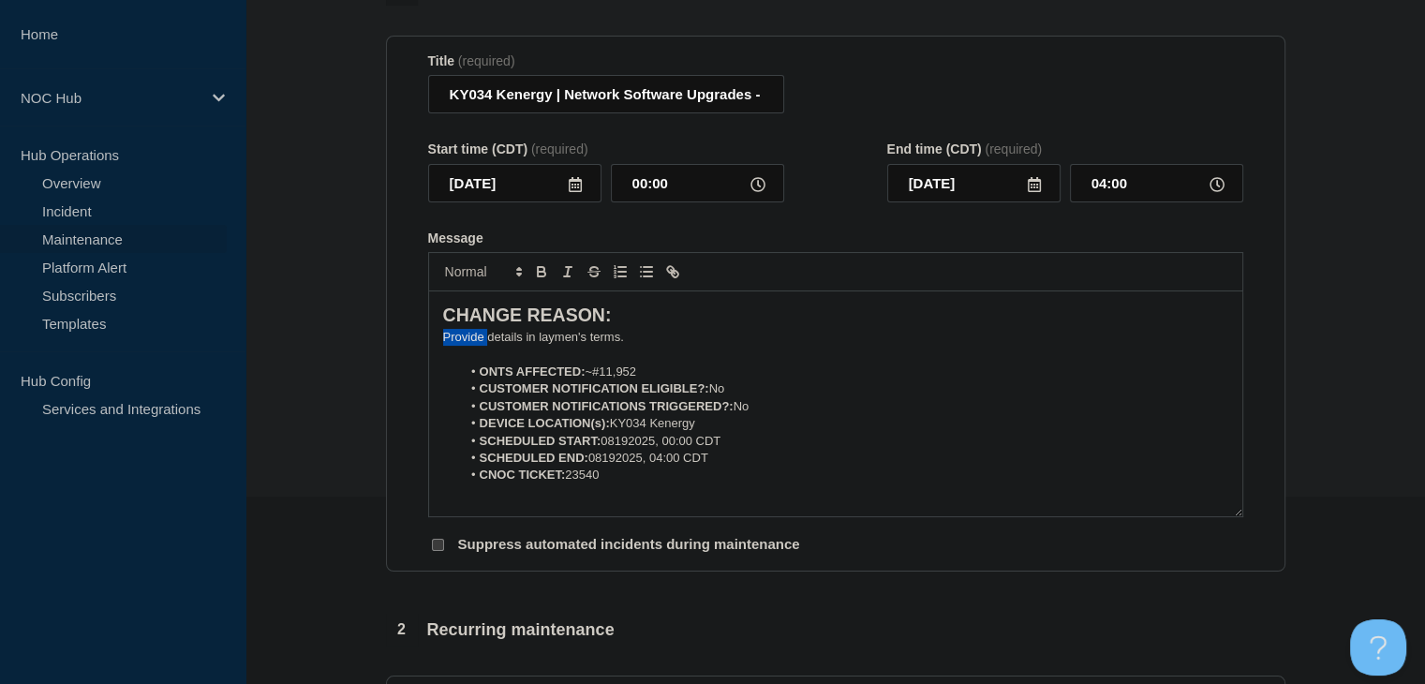
click at [479, 346] on p "﻿Provide details in laymen's terms." at bounding box center [835, 337] width 785 height 17
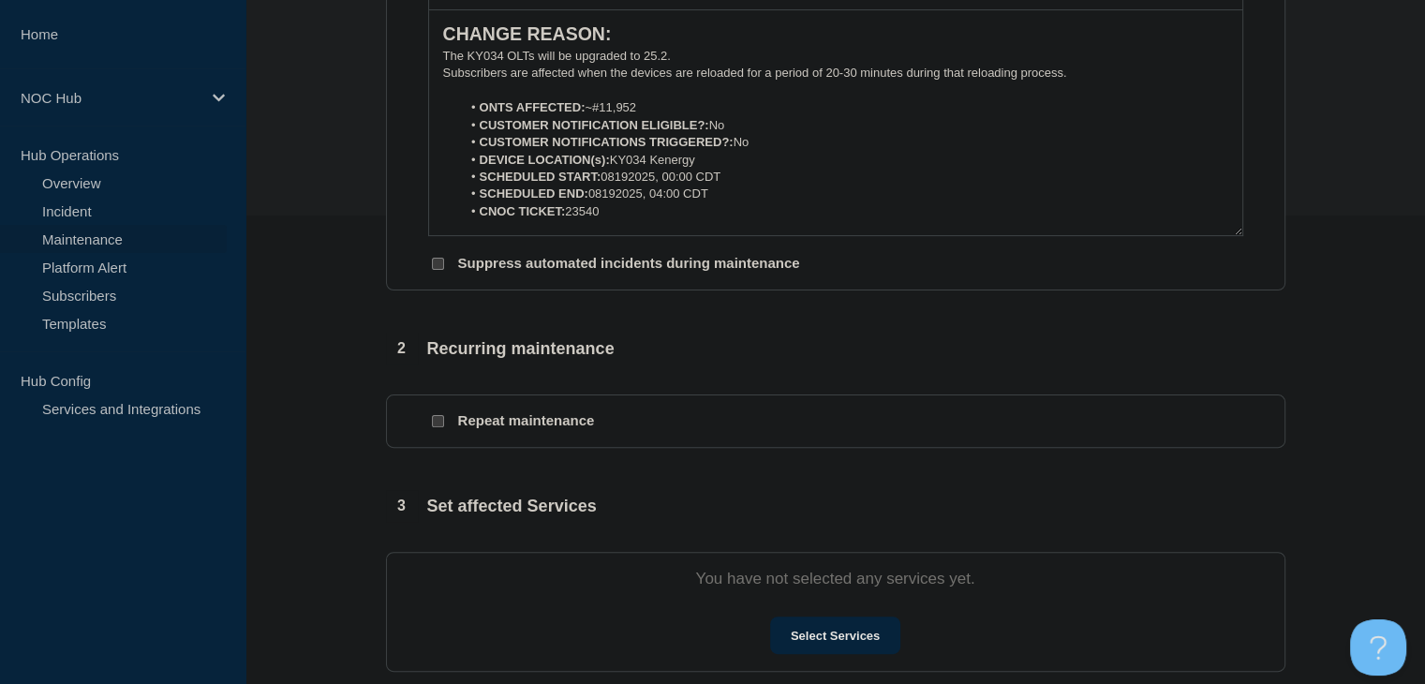
scroll to position [656, 0]
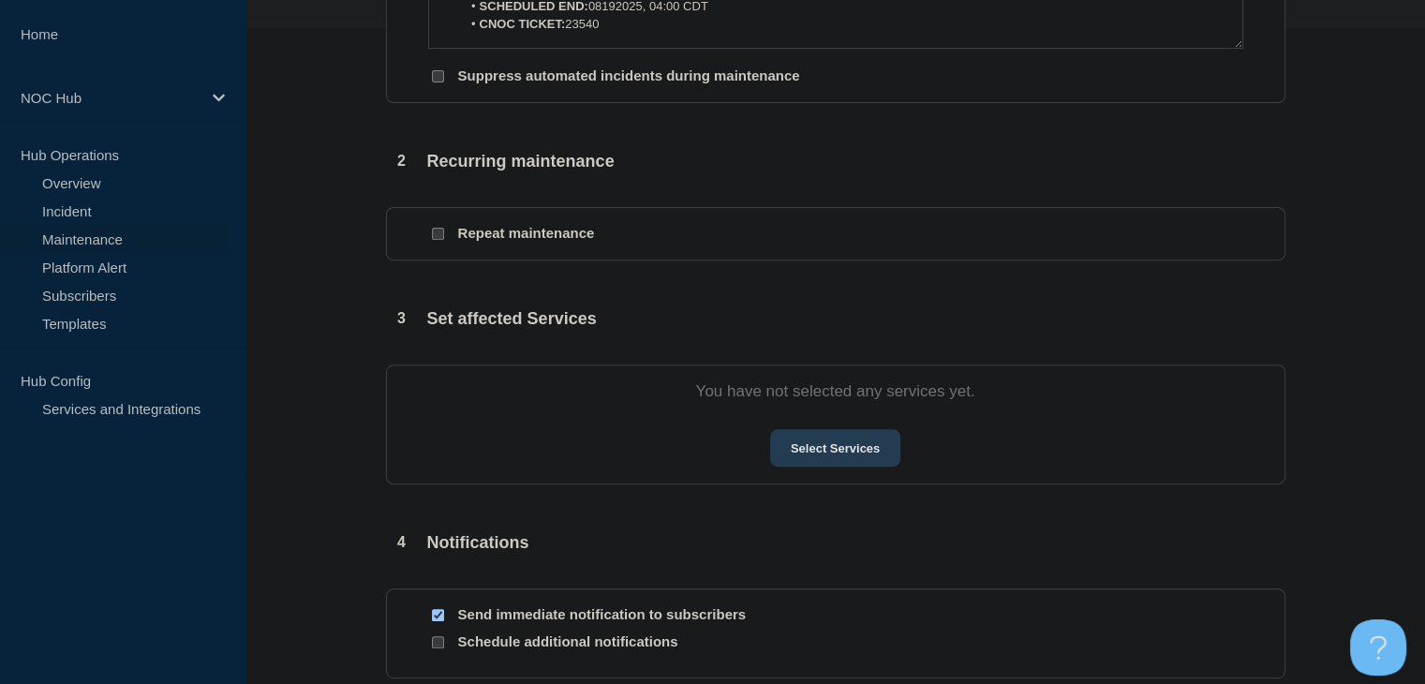
click at [824, 441] on button "Select Services" at bounding box center [835, 447] width 130 height 37
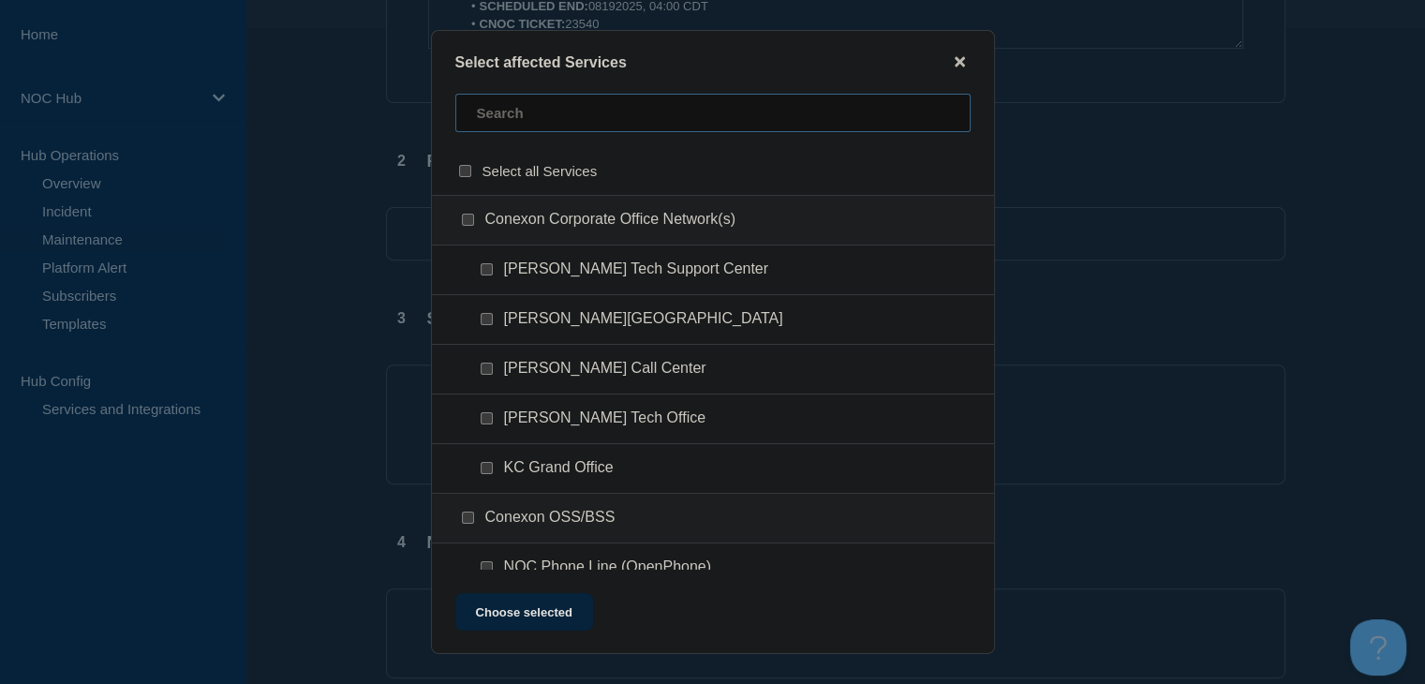
click at [524, 119] on input "text" at bounding box center [712, 113] width 515 height 38
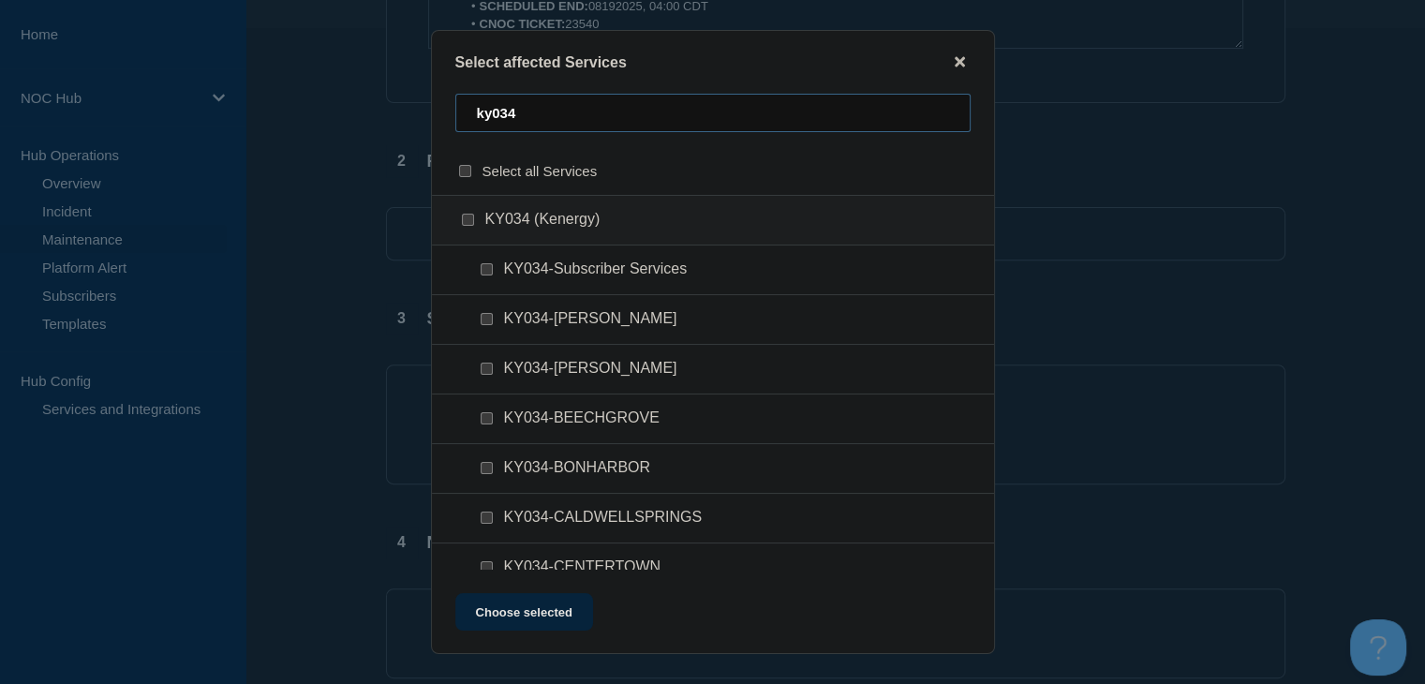
type input "ky034"
click at [472, 225] on input "KY034 (Kenergy) checkbox" at bounding box center [468, 220] width 12 height 12
checkbox input "true"
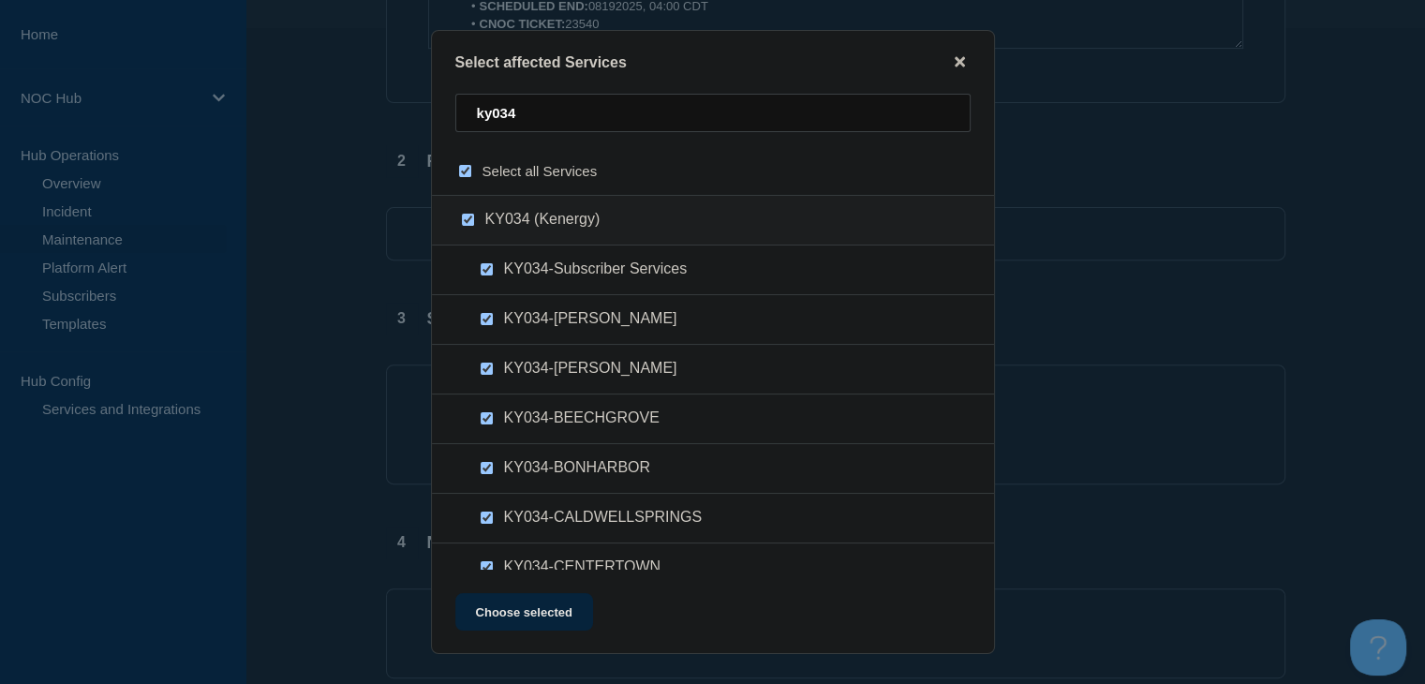
checkbox input "true"
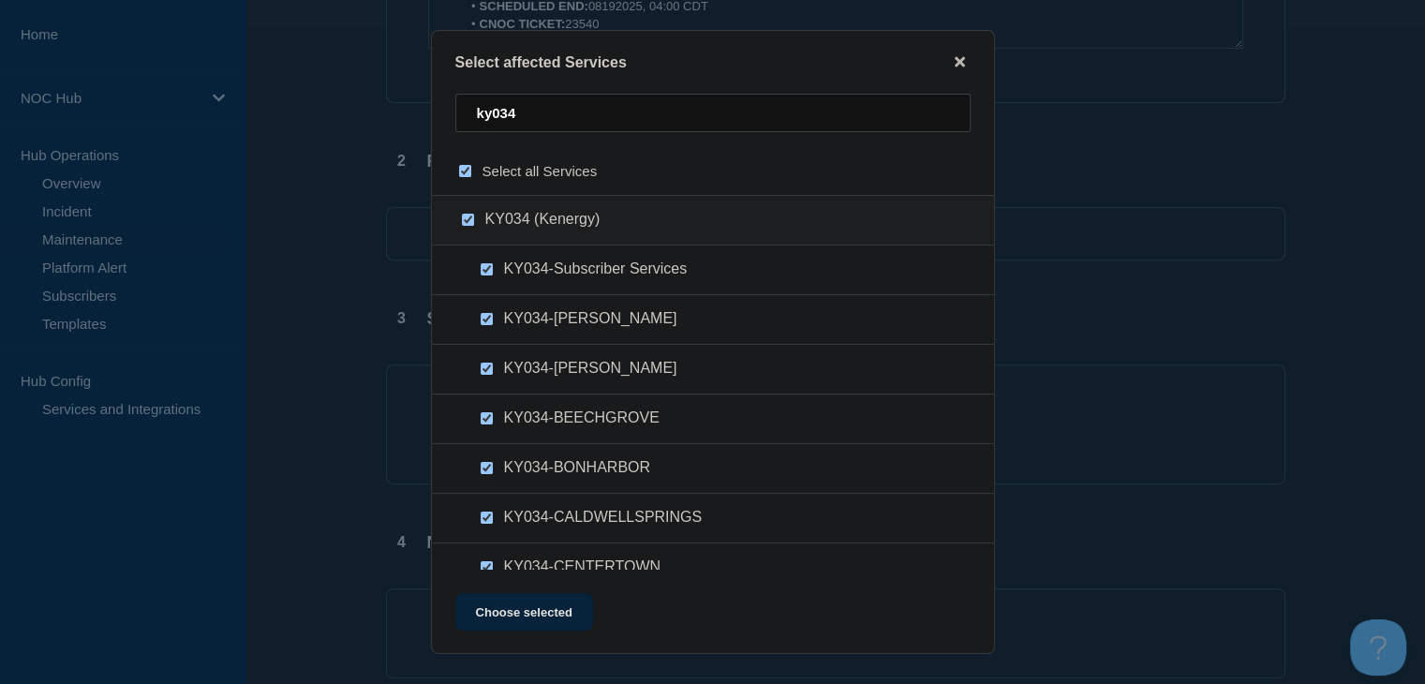
checkbox input "true"
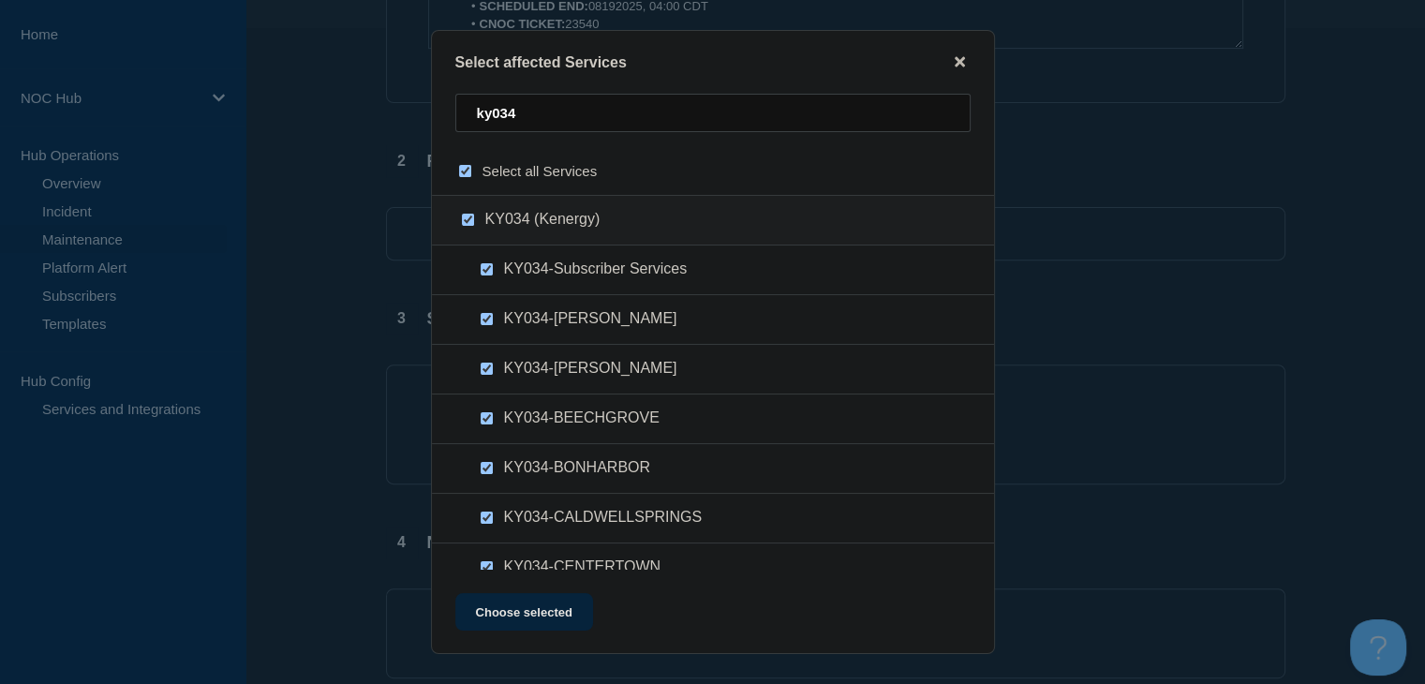
checkbox input "true"
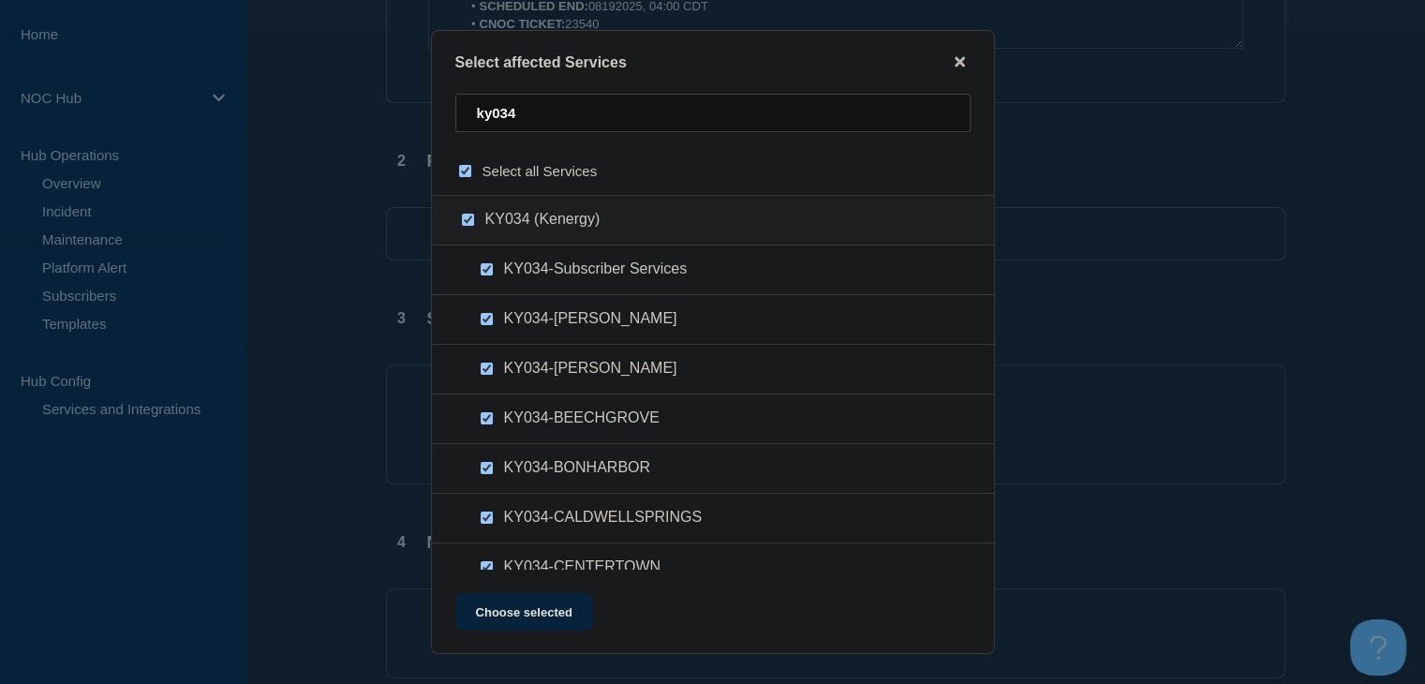
checkbox input "true"
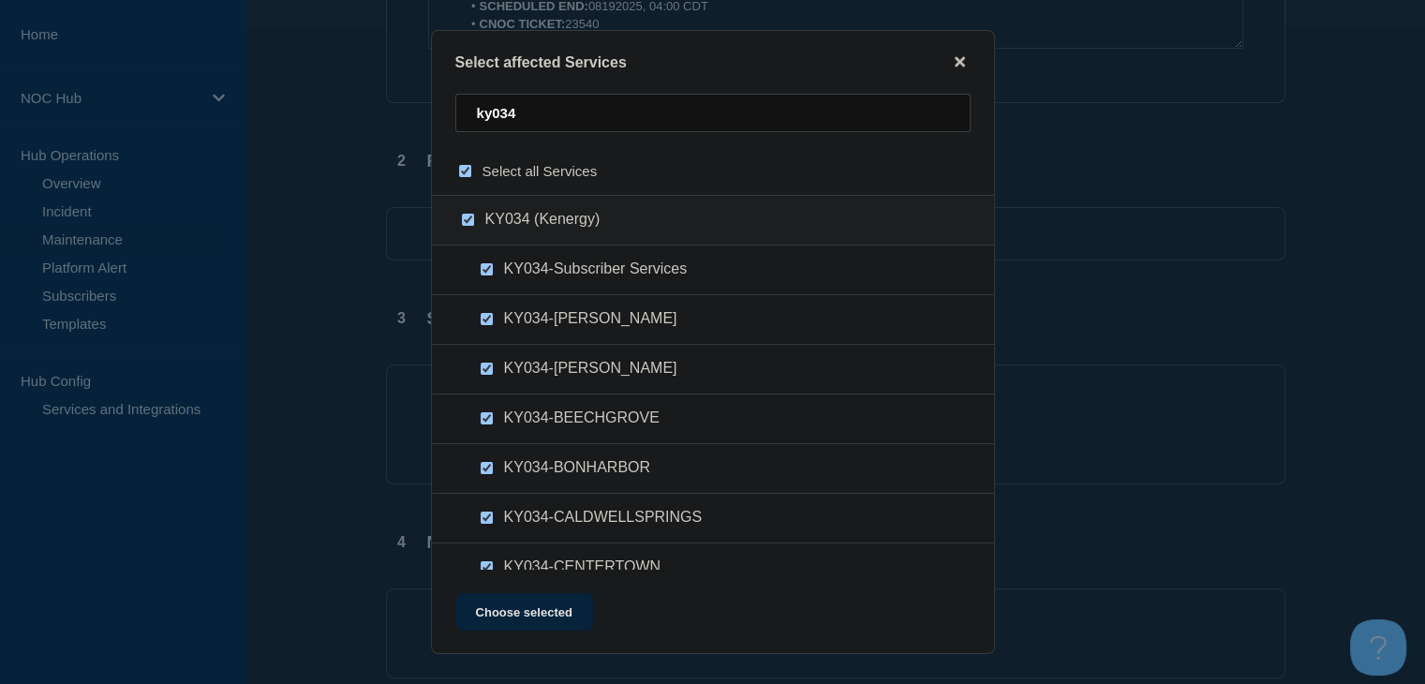
checkbox input "true"
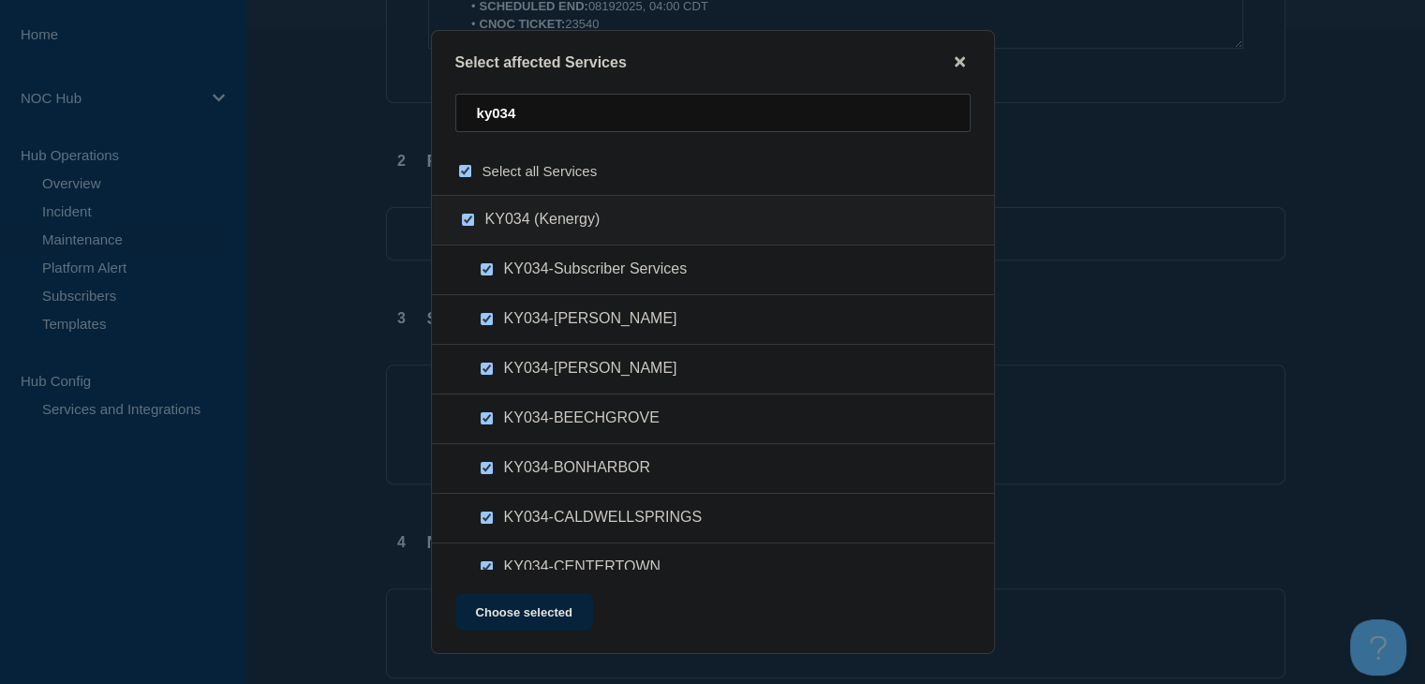
checkbox input "true"
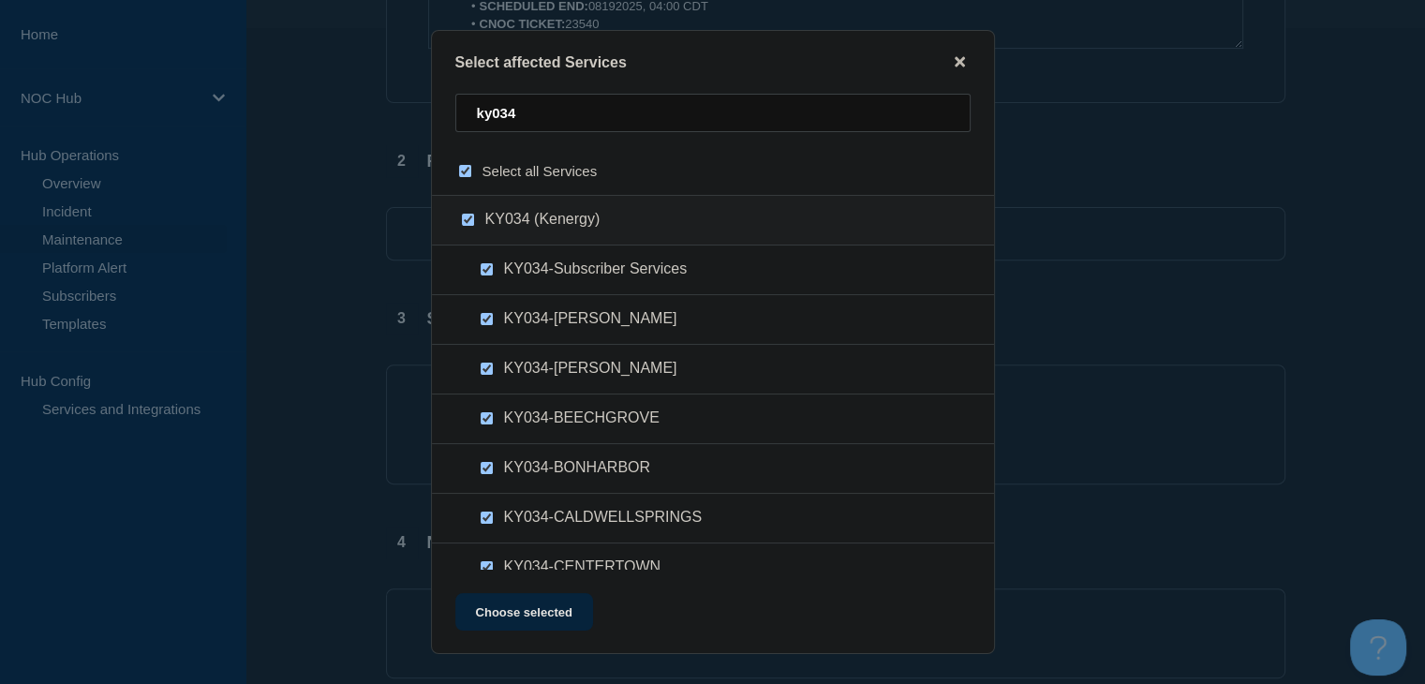
checkbox input "true"
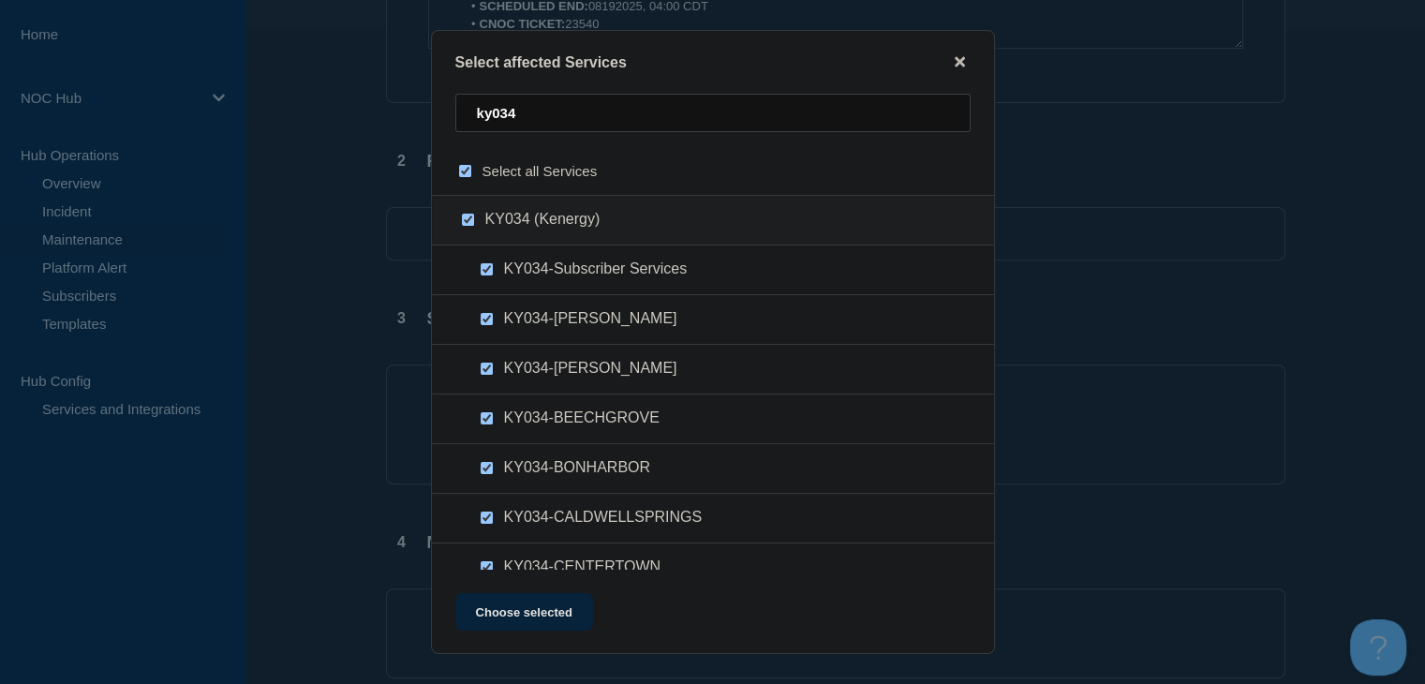
checkbox input "true"
click at [493, 623] on button "Choose selected" at bounding box center [524, 611] width 138 height 37
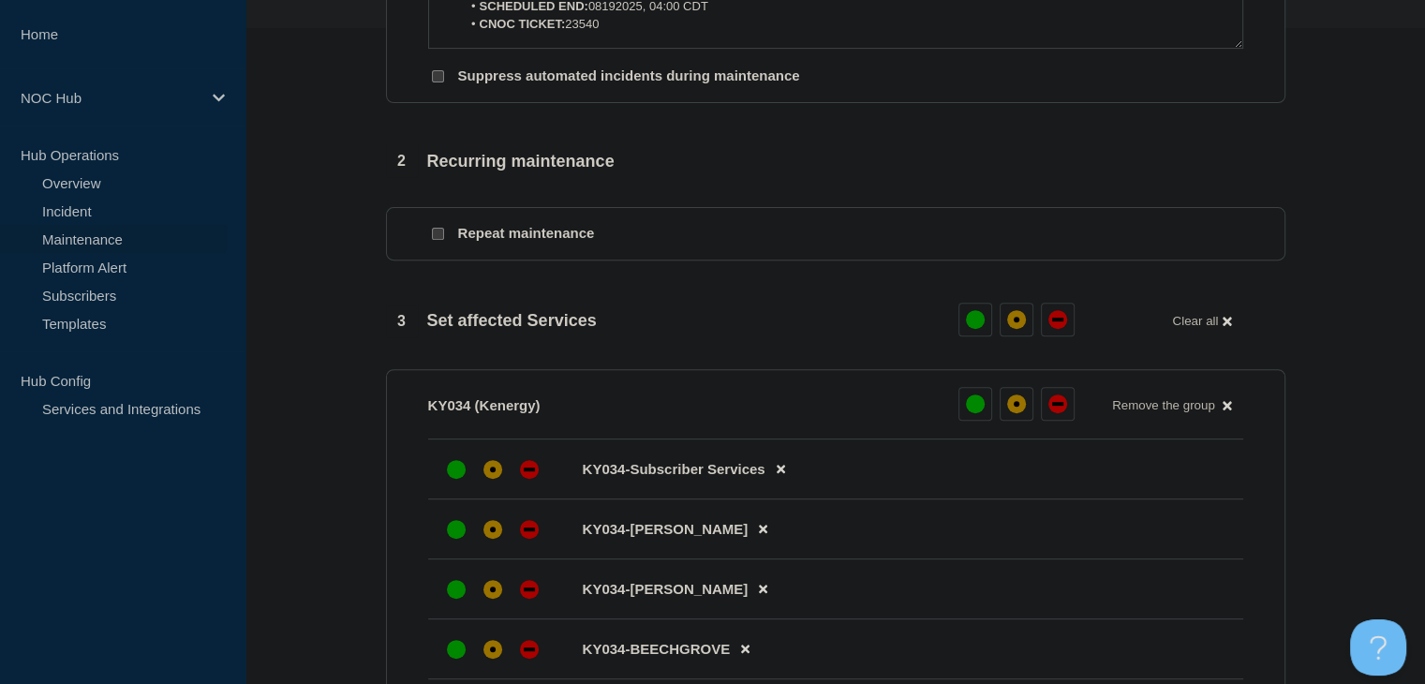
scroll to position [843, 0]
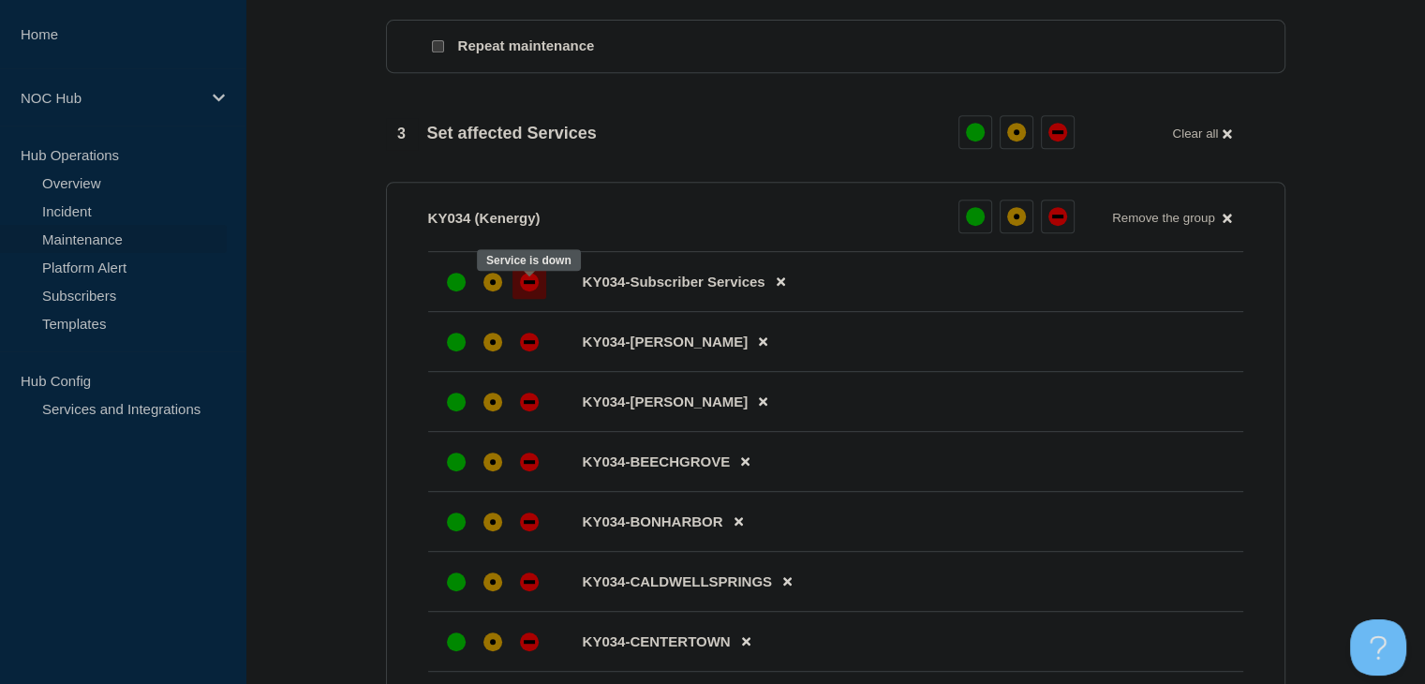
click at [525, 291] on div "down" at bounding box center [529, 282] width 19 height 19
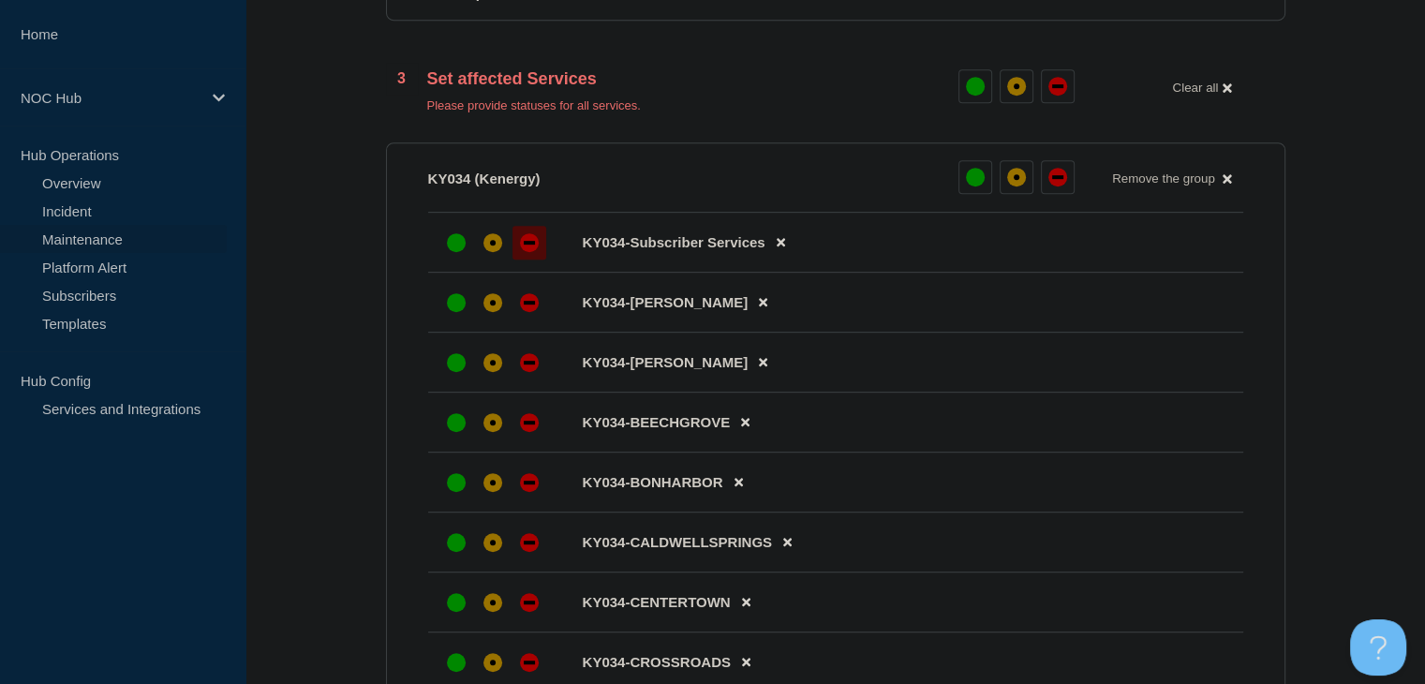
scroll to position [937, 0]
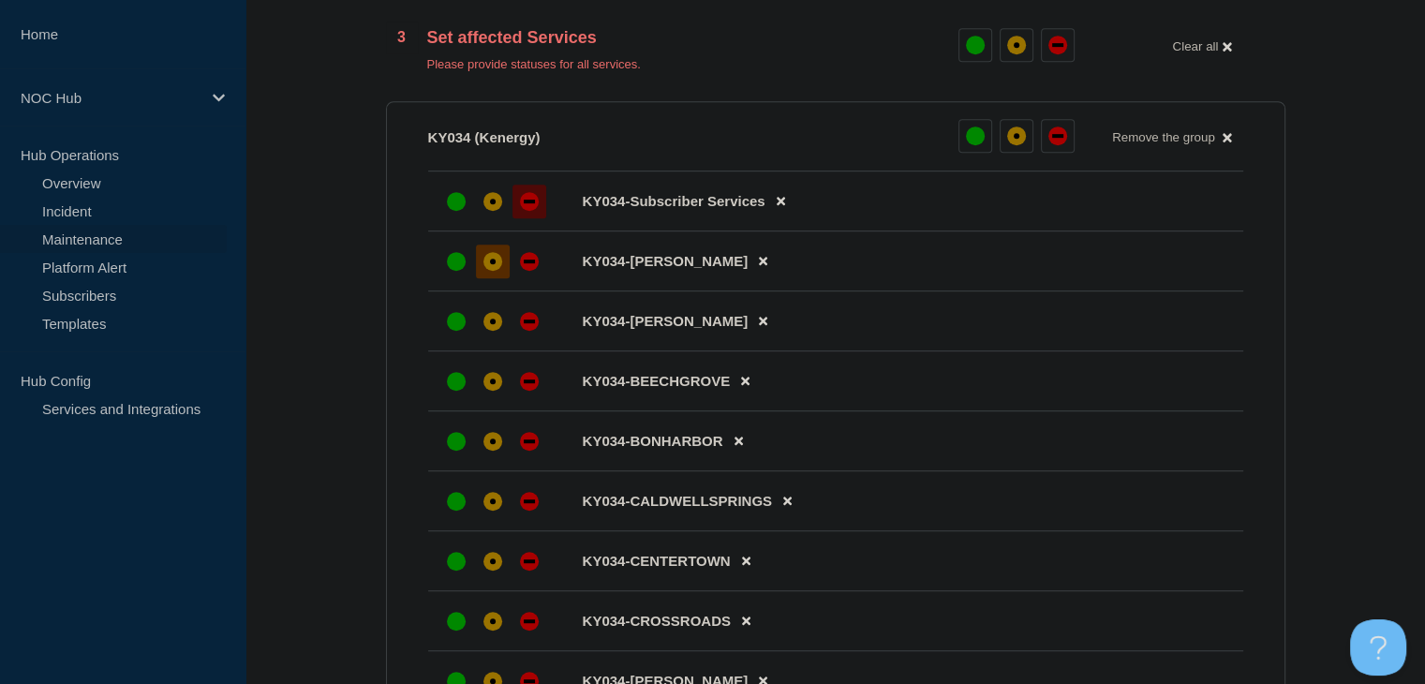
click at [498, 277] on div at bounding box center [493, 262] width 34 height 34
click at [488, 327] on div "affected" at bounding box center [492, 321] width 19 height 19
click at [746, 386] on icon at bounding box center [745, 382] width 8 height 8
click at [495, 384] on div "affected" at bounding box center [493, 381] width 6 height 6
click at [790, 446] on icon at bounding box center [787, 442] width 8 height 8
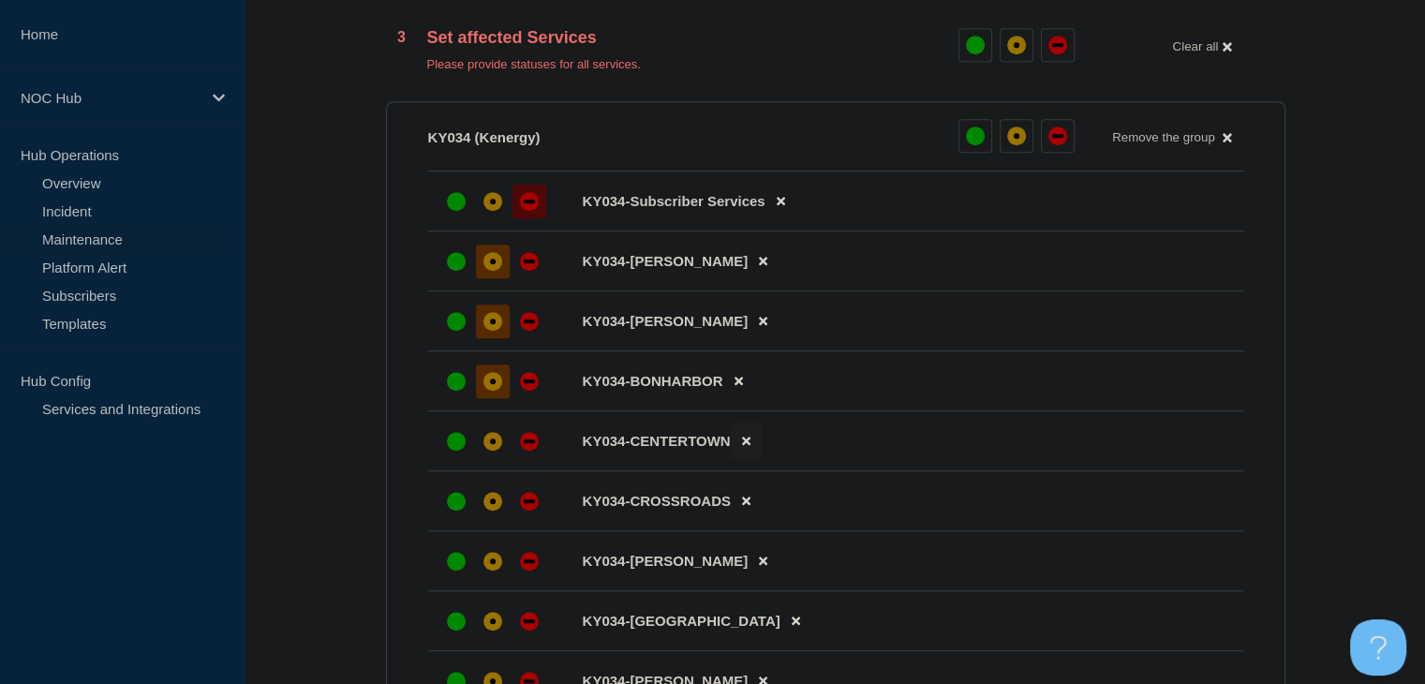
click at [744, 446] on icon at bounding box center [746, 442] width 8 height 8
click at [746, 447] on icon at bounding box center [746, 441] width 8 height 12
click at [748, 445] on button at bounding box center [763, 441] width 31 height 37
click at [487, 451] on div "affected" at bounding box center [492, 441] width 19 height 19
click at [496, 511] on div "affected" at bounding box center [492, 501] width 19 height 19
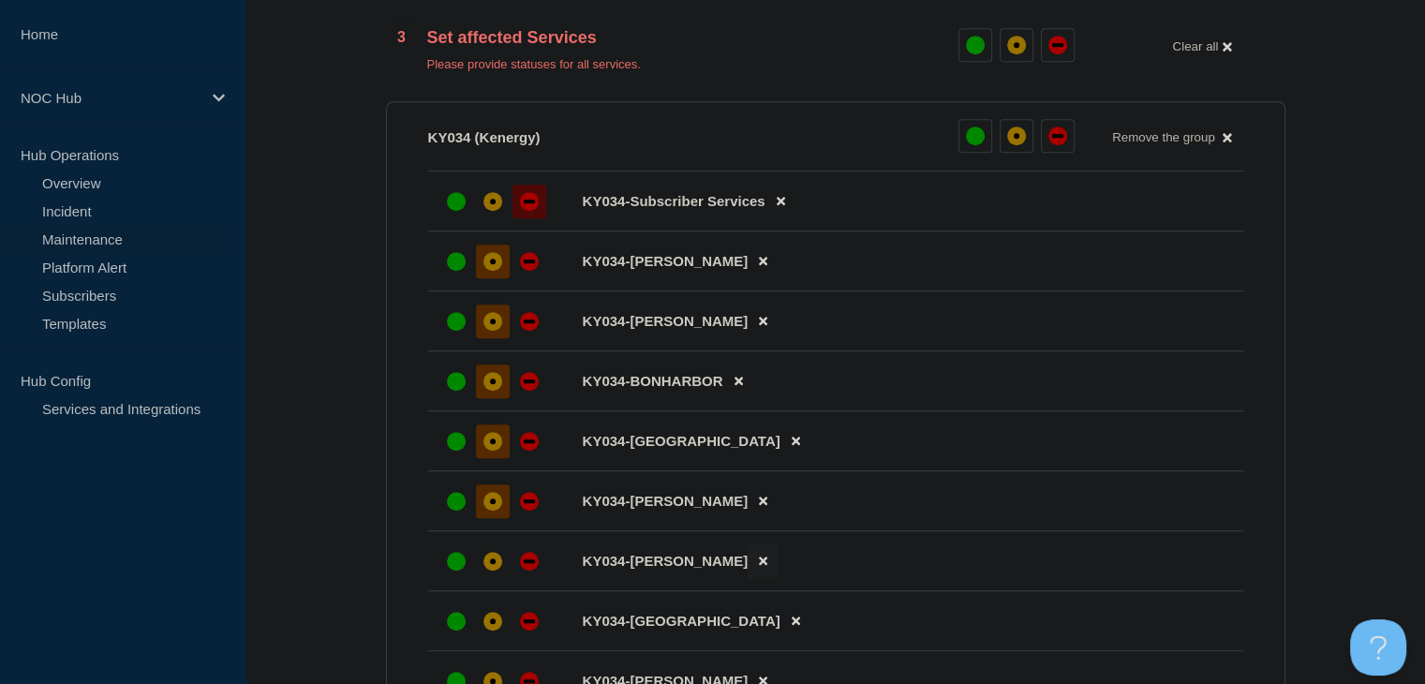
click at [759, 567] on icon at bounding box center [763, 561] width 8 height 12
click at [487, 560] on div at bounding box center [493, 561] width 34 height 34
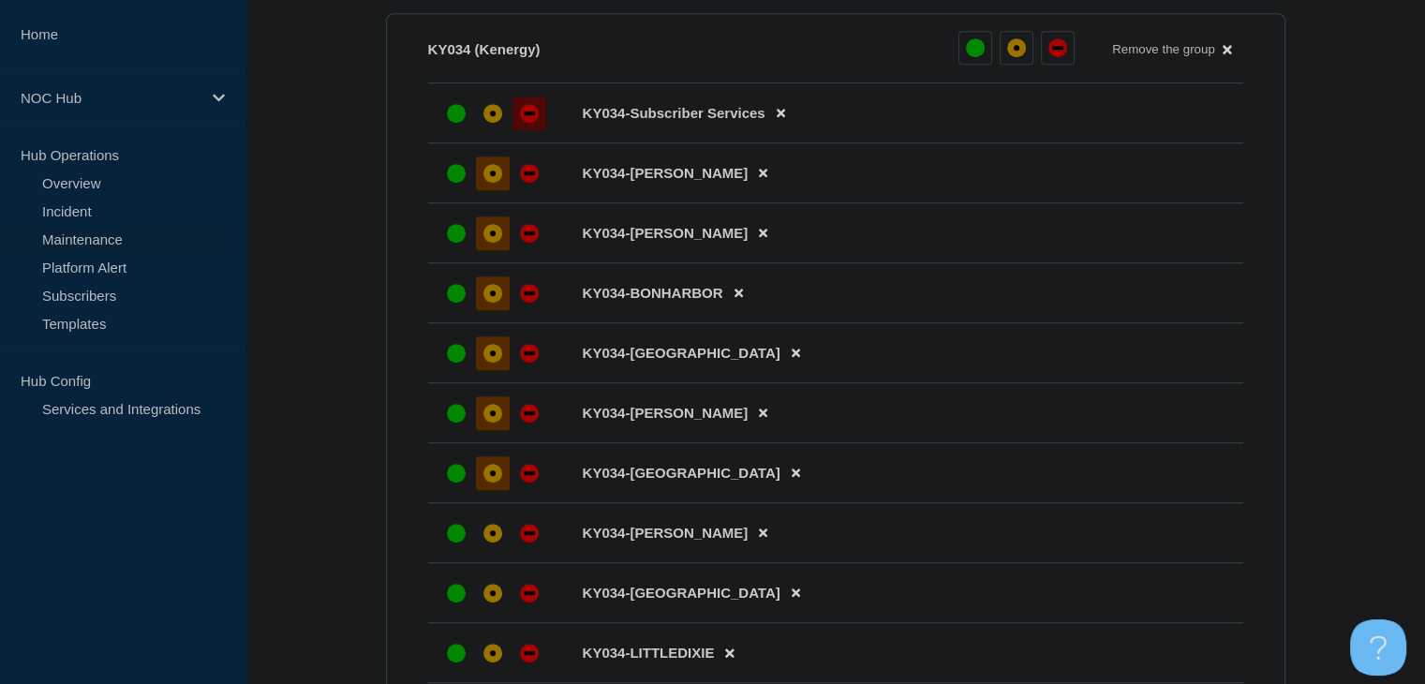
scroll to position [1124, 0]
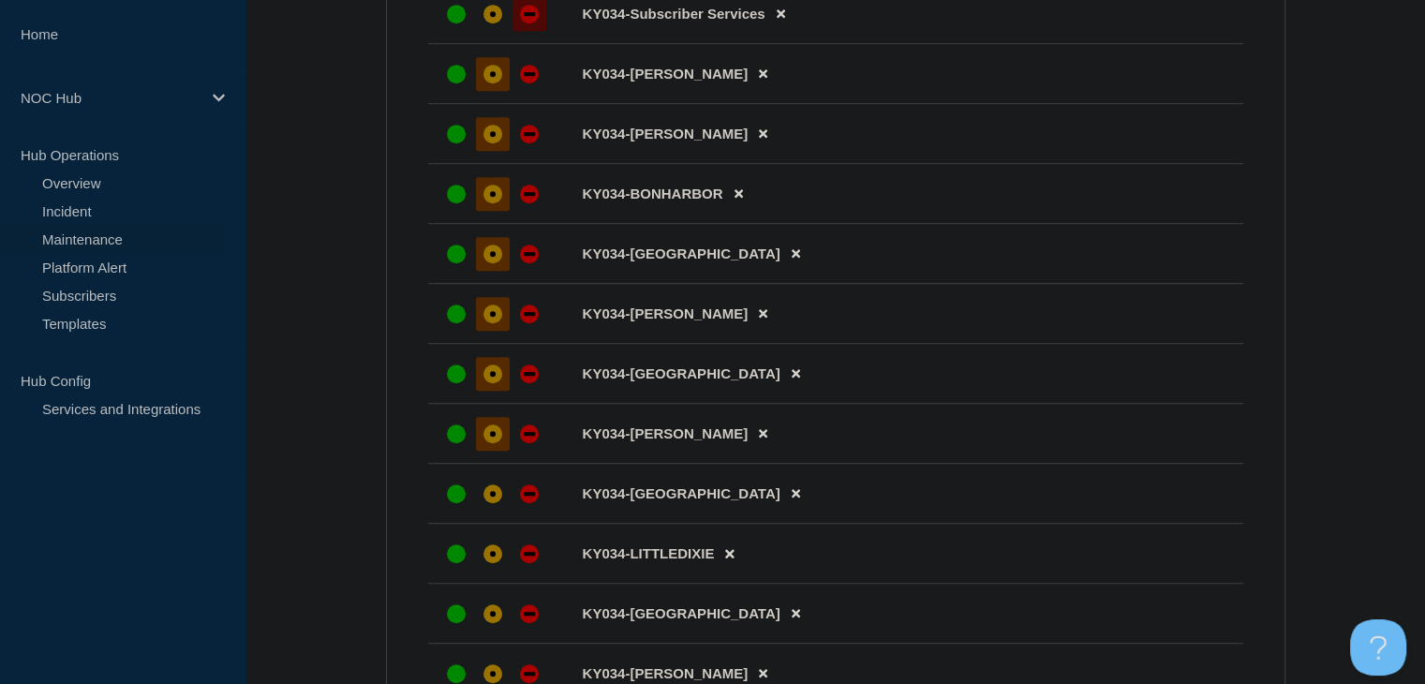
click at [489, 443] on div "affected" at bounding box center [492, 433] width 19 height 19
click at [482, 571] on div at bounding box center [493, 554] width 34 height 34
click at [492, 503] on div "affected" at bounding box center [492, 493] width 19 height 19
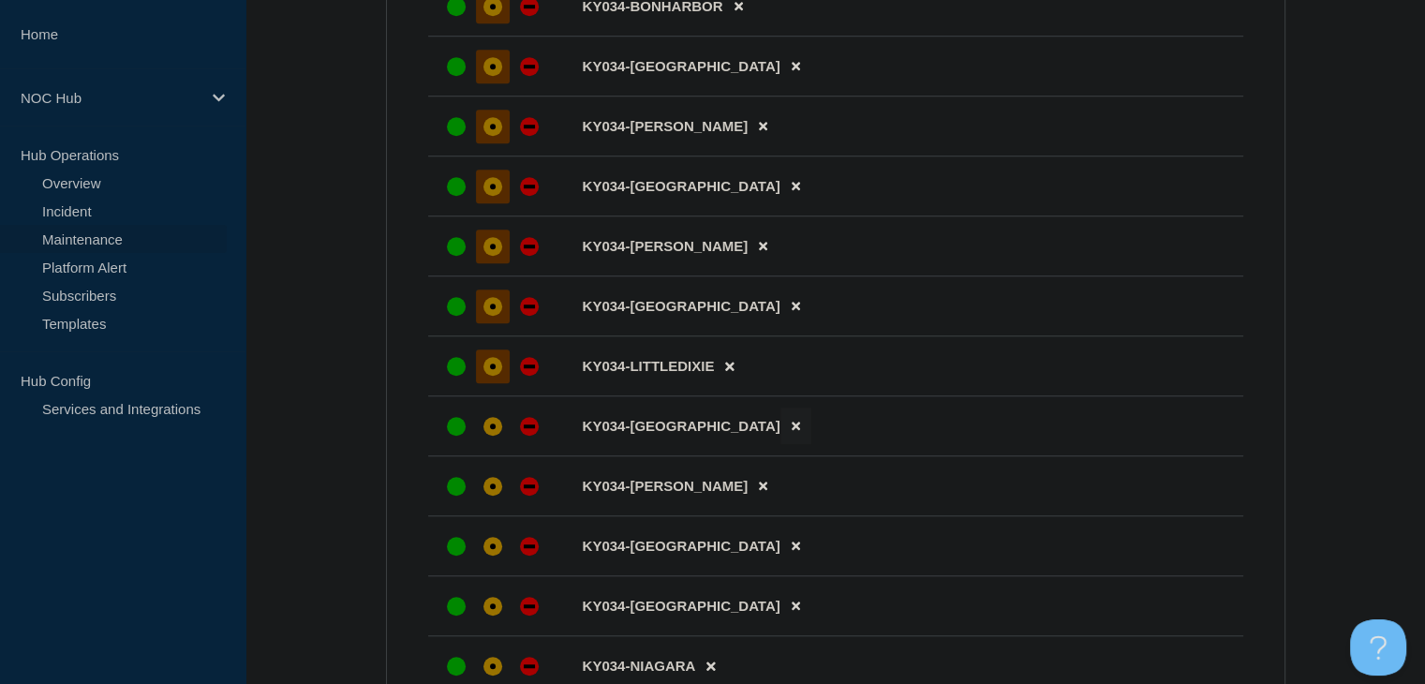
click at [792, 431] on icon at bounding box center [796, 427] width 8 height 8
click at [759, 431] on icon at bounding box center [763, 427] width 8 height 8
click at [494, 489] on div "affected" at bounding box center [493, 486] width 6 height 6
click at [495, 563] on div at bounding box center [493, 546] width 34 height 34
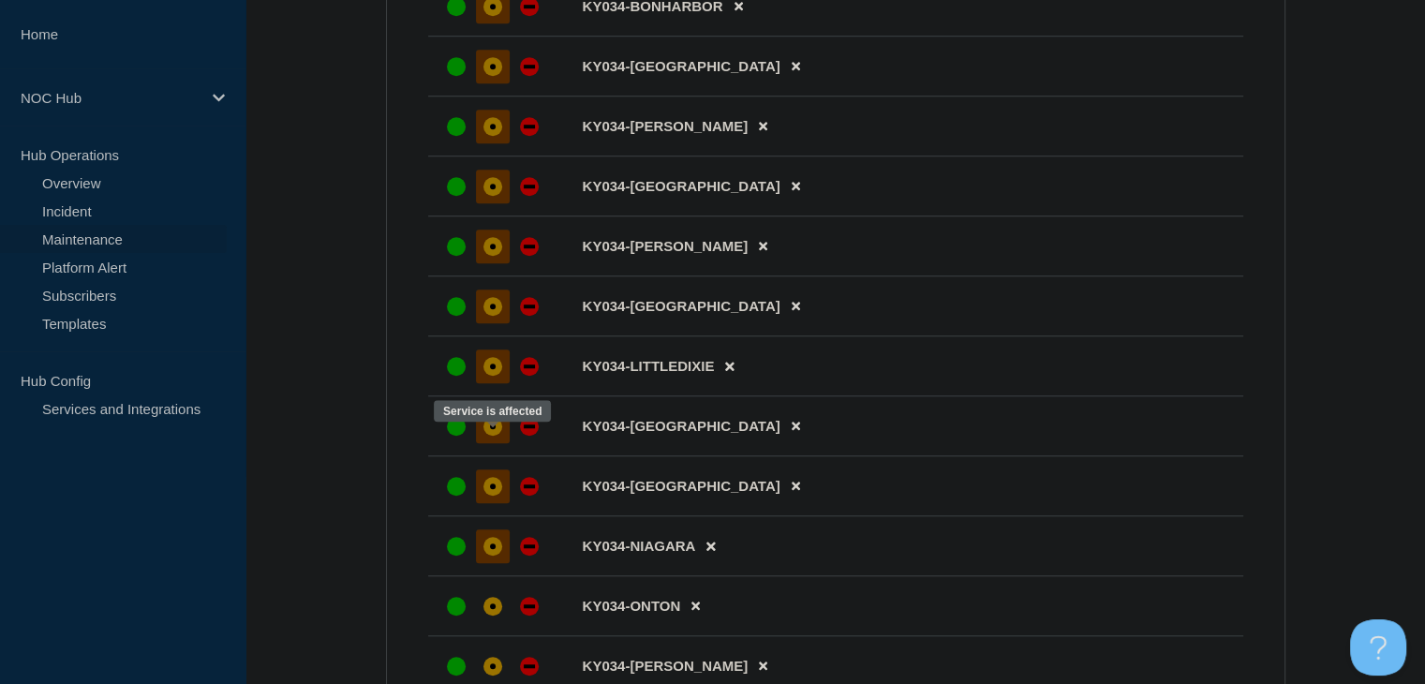
click at [488, 436] on div "affected" at bounding box center [492, 426] width 19 height 19
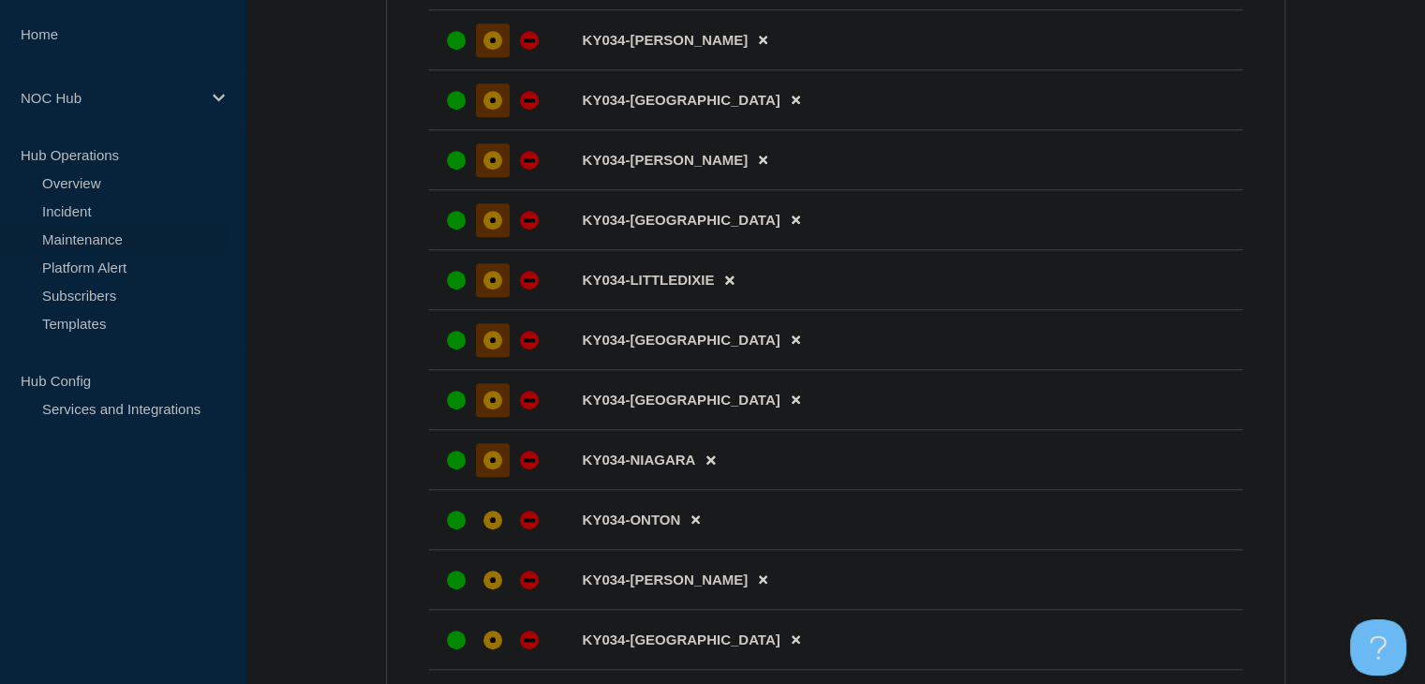
scroll to position [1593, 0]
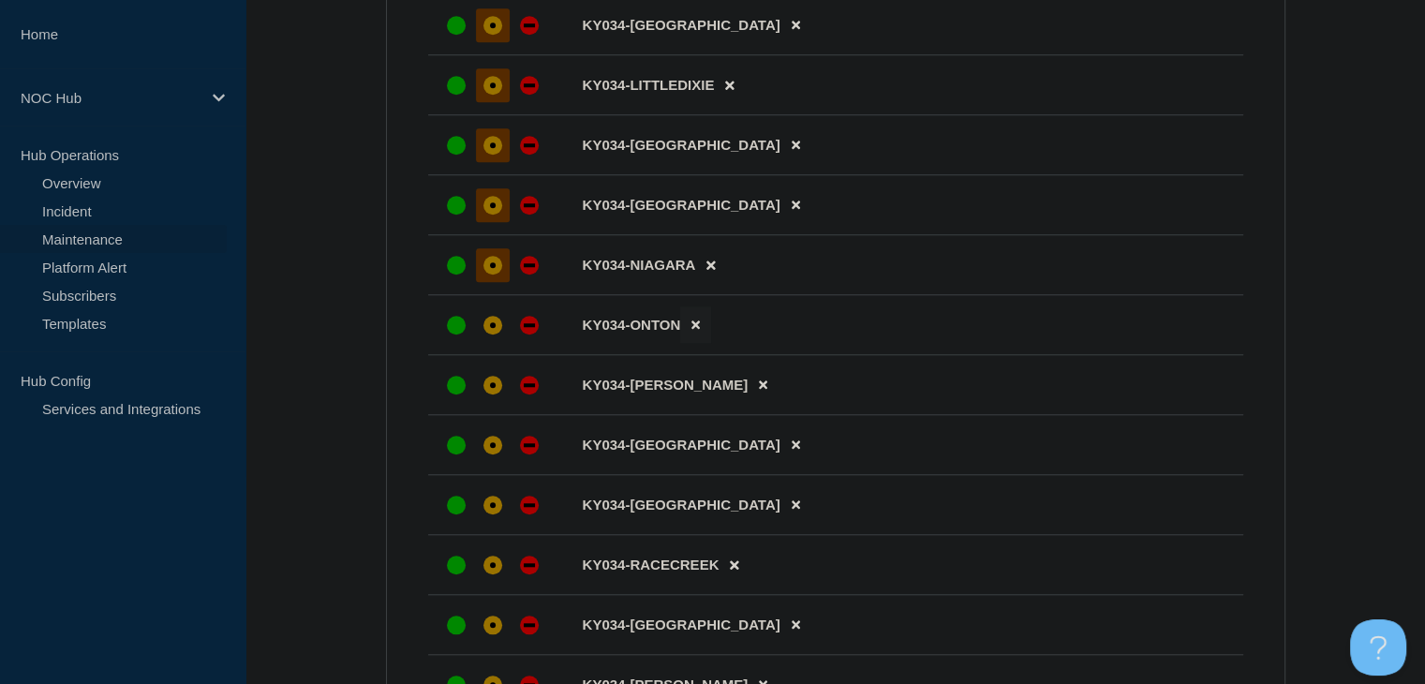
click at [701, 343] on button at bounding box center [695, 324] width 31 height 37
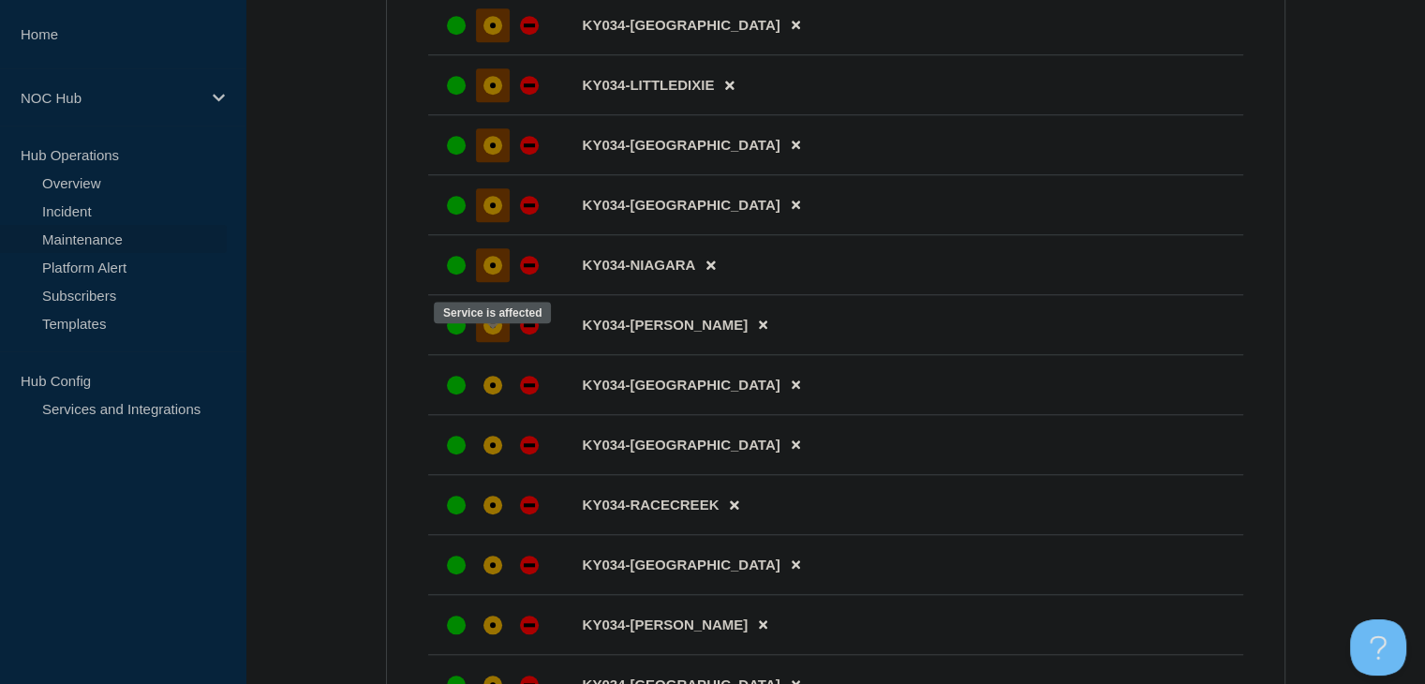
click at [498, 334] on div "affected" at bounding box center [492, 325] width 19 height 19
click at [495, 394] on div "affected" at bounding box center [492, 385] width 19 height 19
click at [792, 450] on icon at bounding box center [796, 445] width 8 height 8
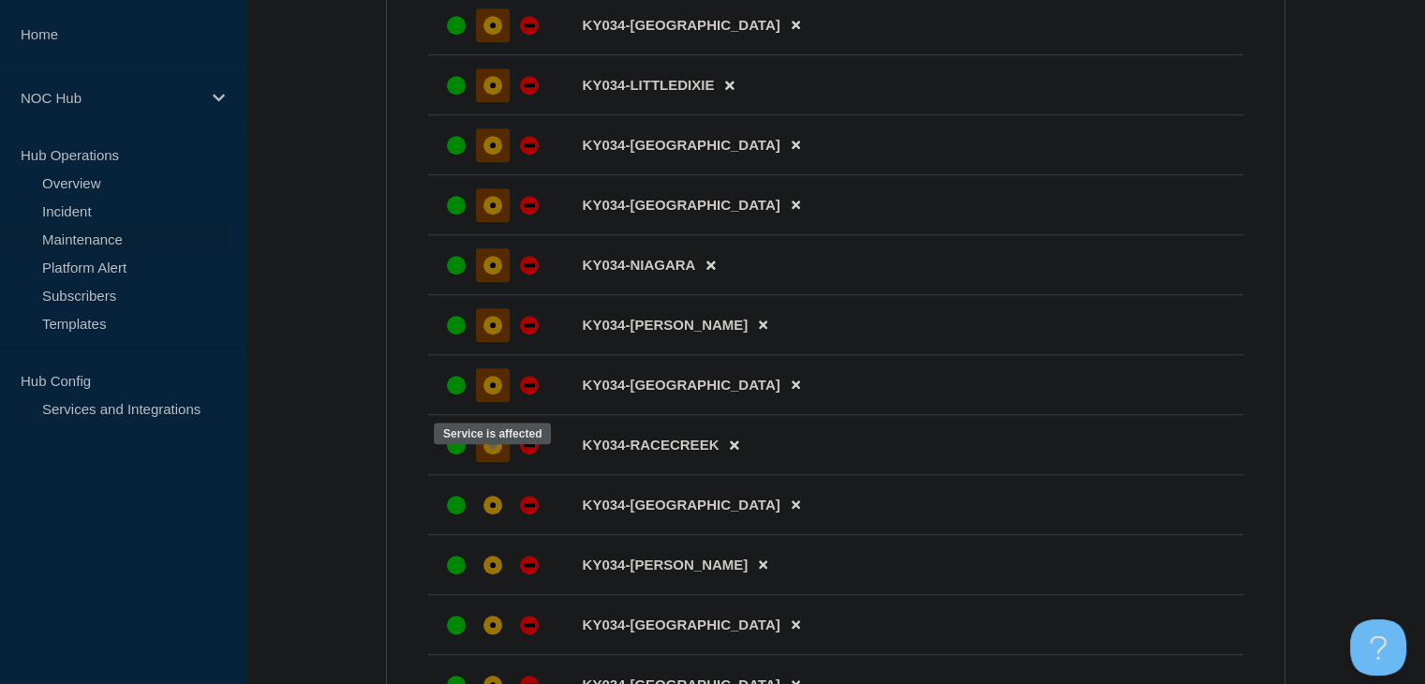
click at [494, 454] on div "affected" at bounding box center [492, 445] width 19 height 19
click at [792, 510] on icon at bounding box center [796, 505] width 8 height 8
click at [748, 523] on button at bounding box center [763, 504] width 31 height 37
click at [491, 508] on div "affected" at bounding box center [493, 505] width 6 height 6
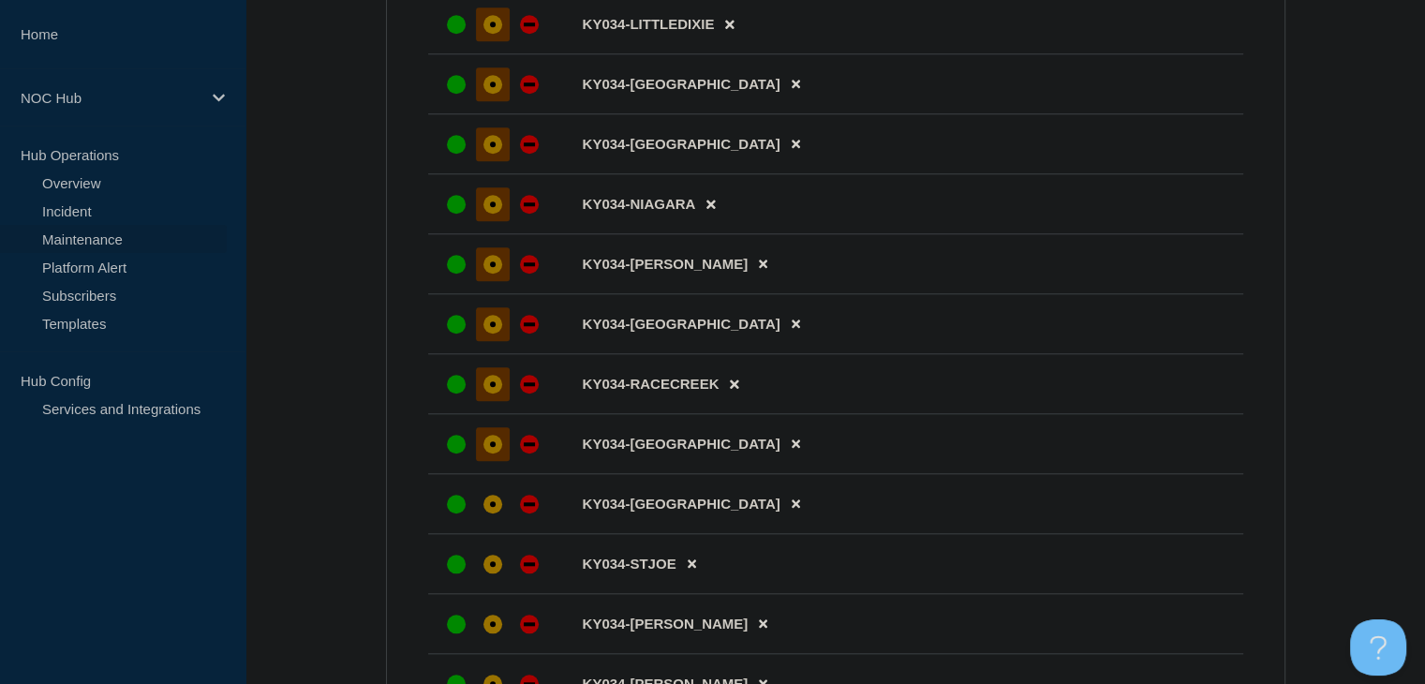
scroll to position [1686, 0]
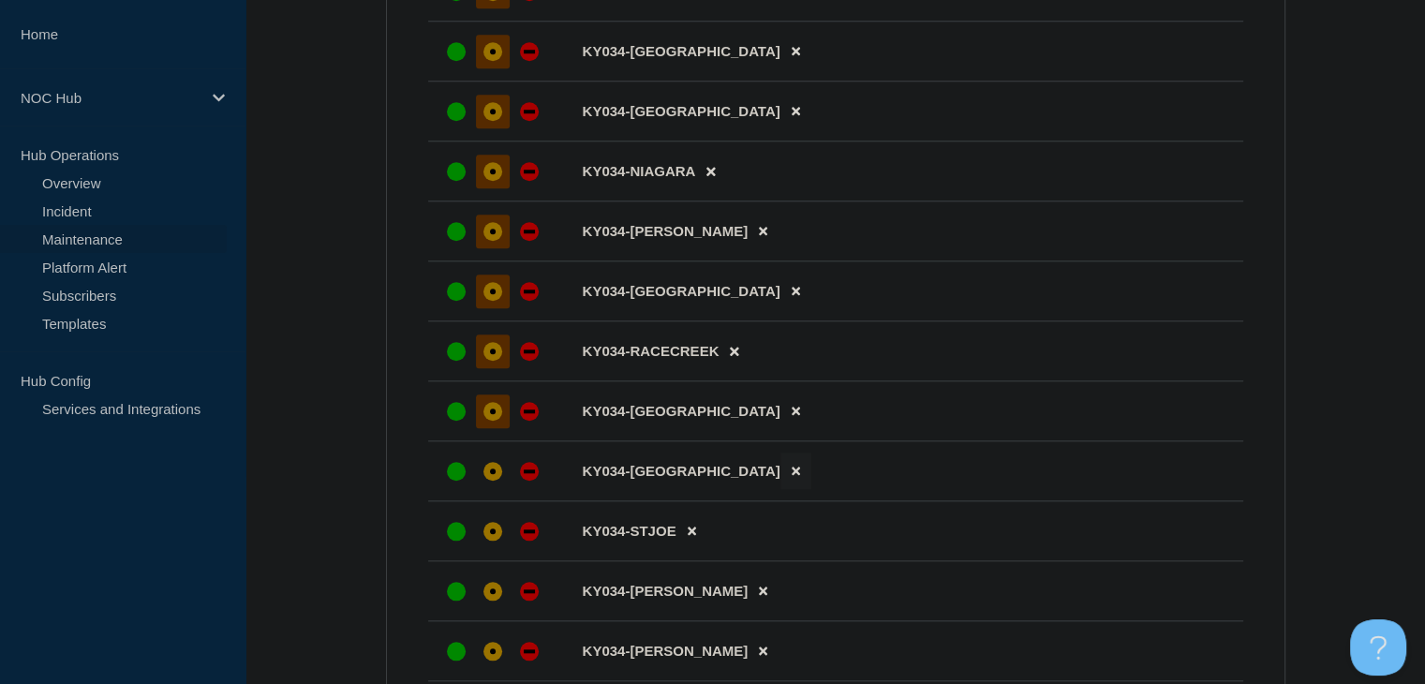
click at [780, 489] on button at bounding box center [795, 471] width 31 height 37
click at [498, 481] on div "affected" at bounding box center [492, 471] width 19 height 19
click at [759, 537] on icon at bounding box center [763, 531] width 8 height 12
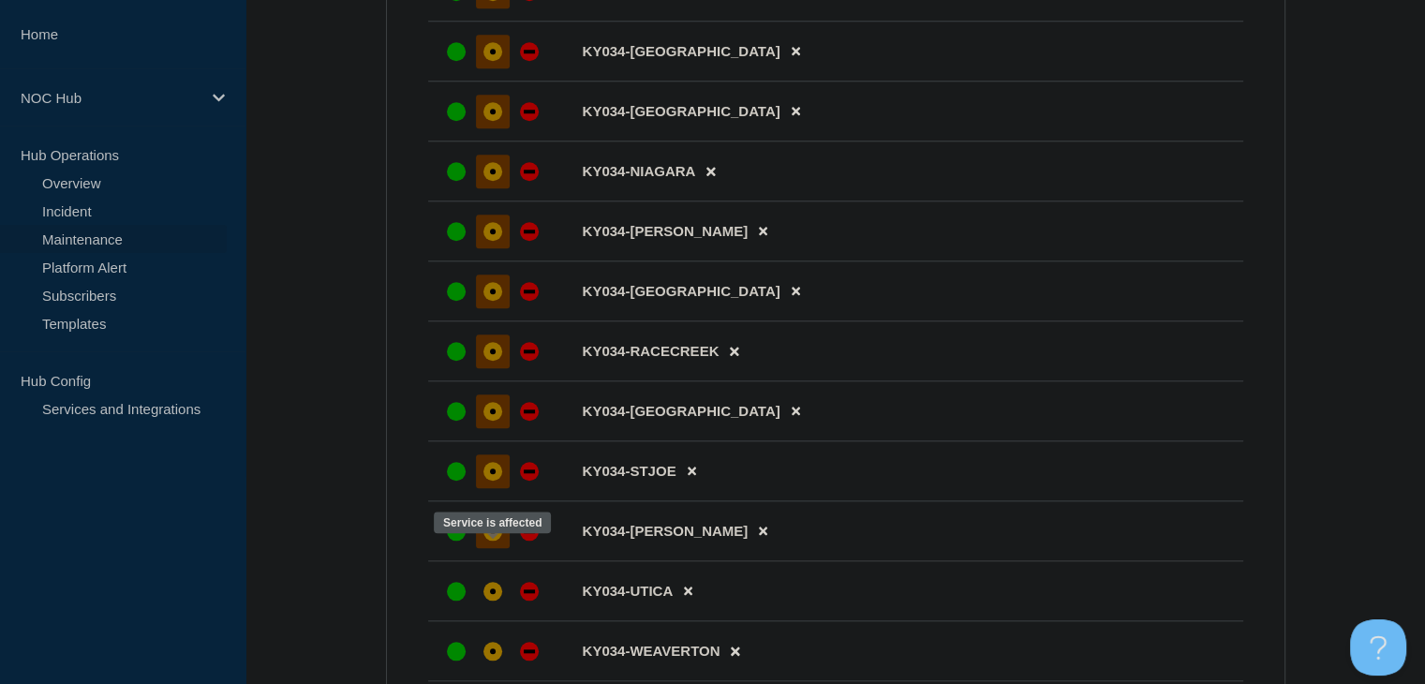
click at [497, 541] on div "affected" at bounding box center [492, 531] width 19 height 19
click at [494, 601] on div at bounding box center [493, 591] width 34 height 34
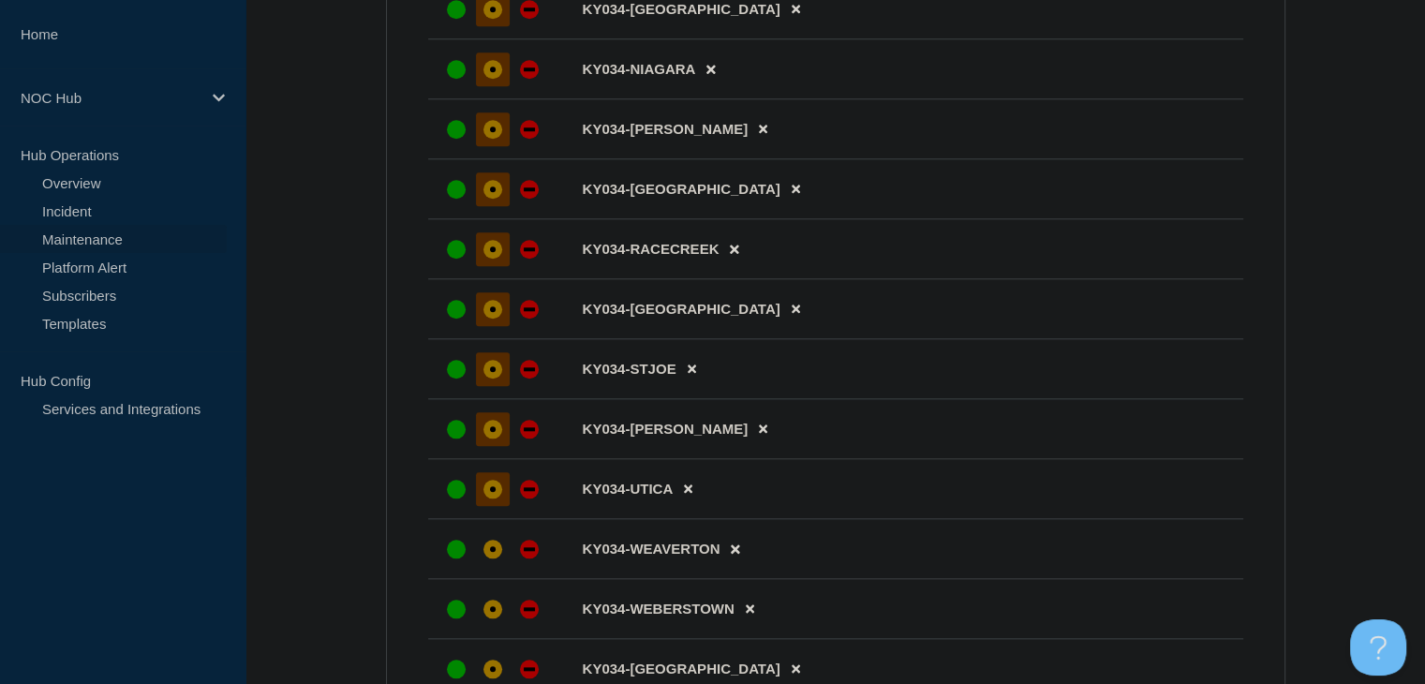
scroll to position [1967, 0]
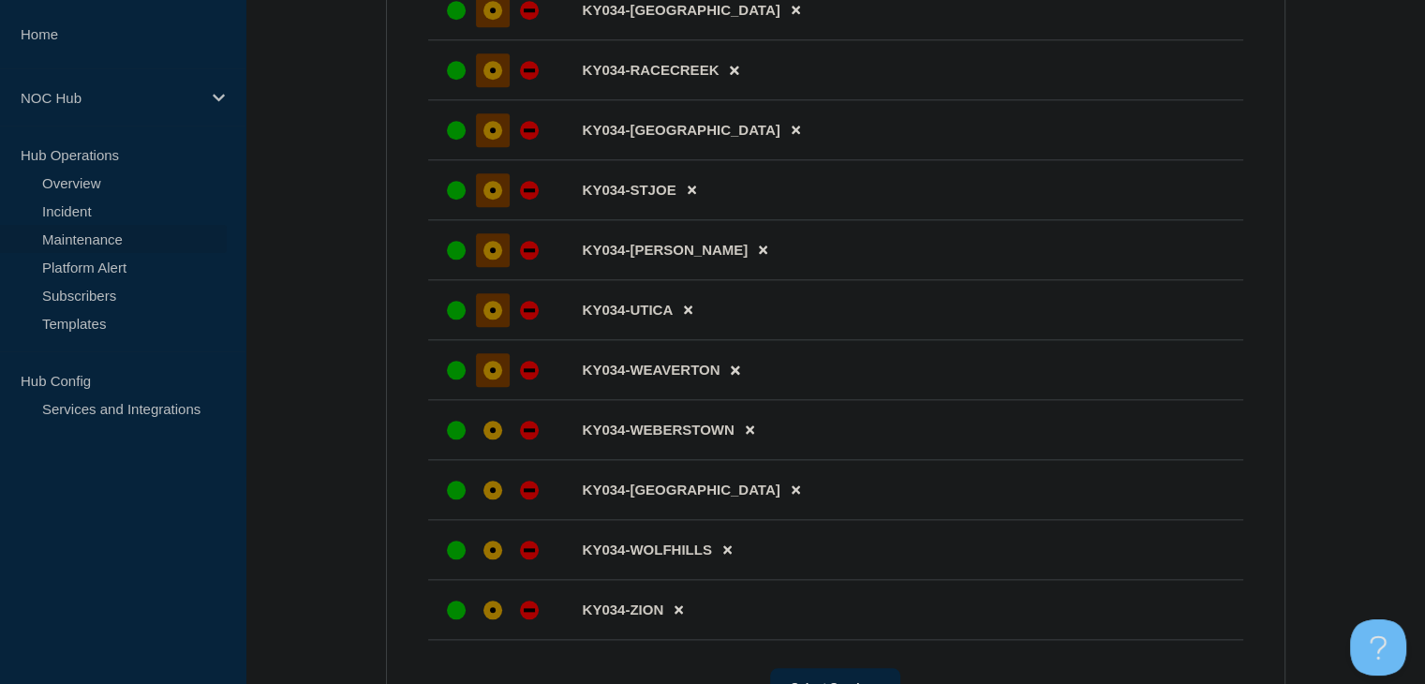
click at [484, 387] on div at bounding box center [493, 370] width 34 height 34
click at [486, 442] on div at bounding box center [493, 430] width 34 height 34
click at [492, 499] on div "affected" at bounding box center [492, 490] width 19 height 19
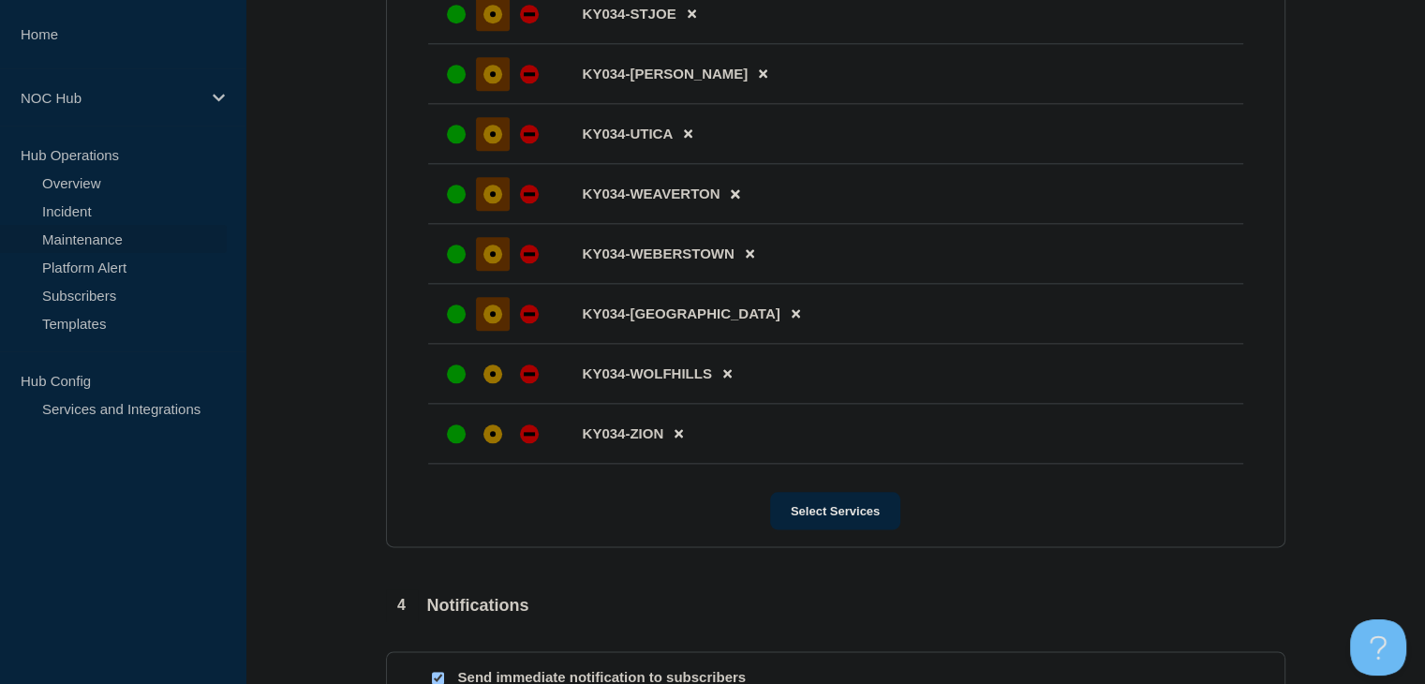
scroll to position [2155, 0]
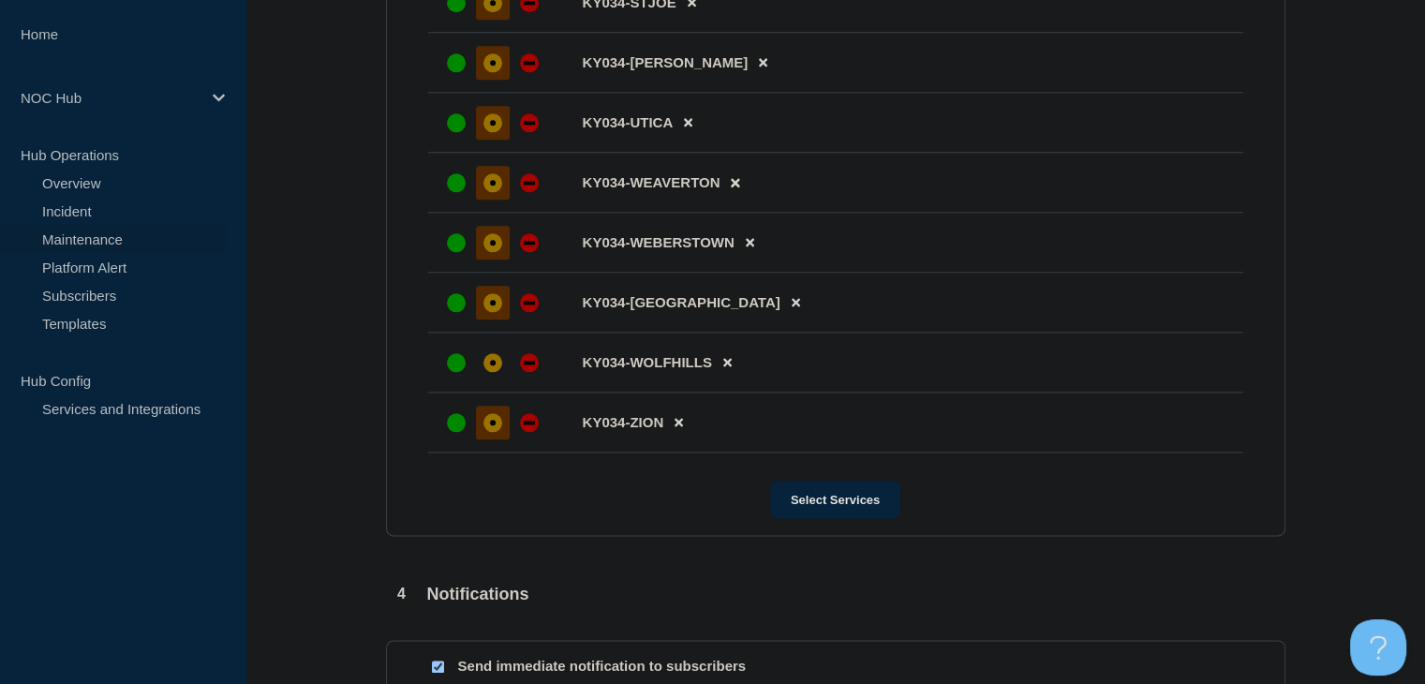
click at [497, 432] on div "affected" at bounding box center [492, 422] width 19 height 19
click at [487, 372] on div "affected" at bounding box center [492, 362] width 19 height 19
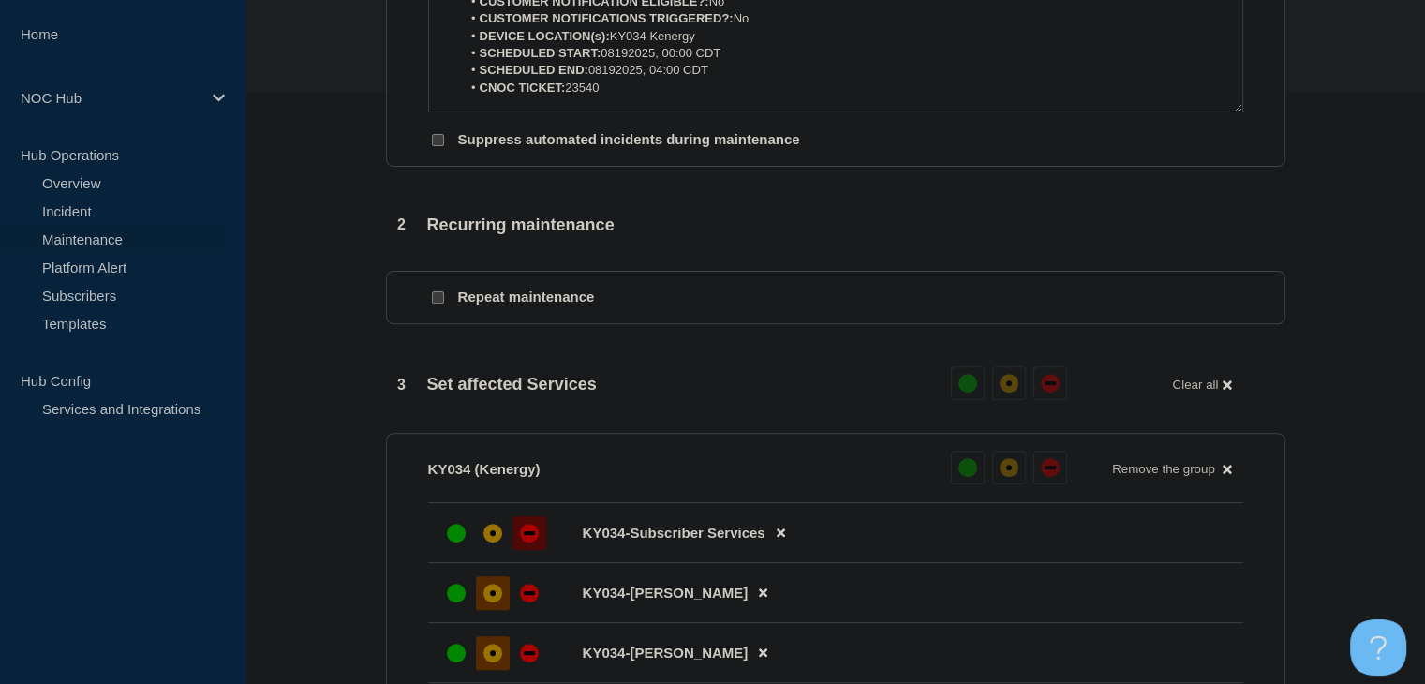
scroll to position [737, 0]
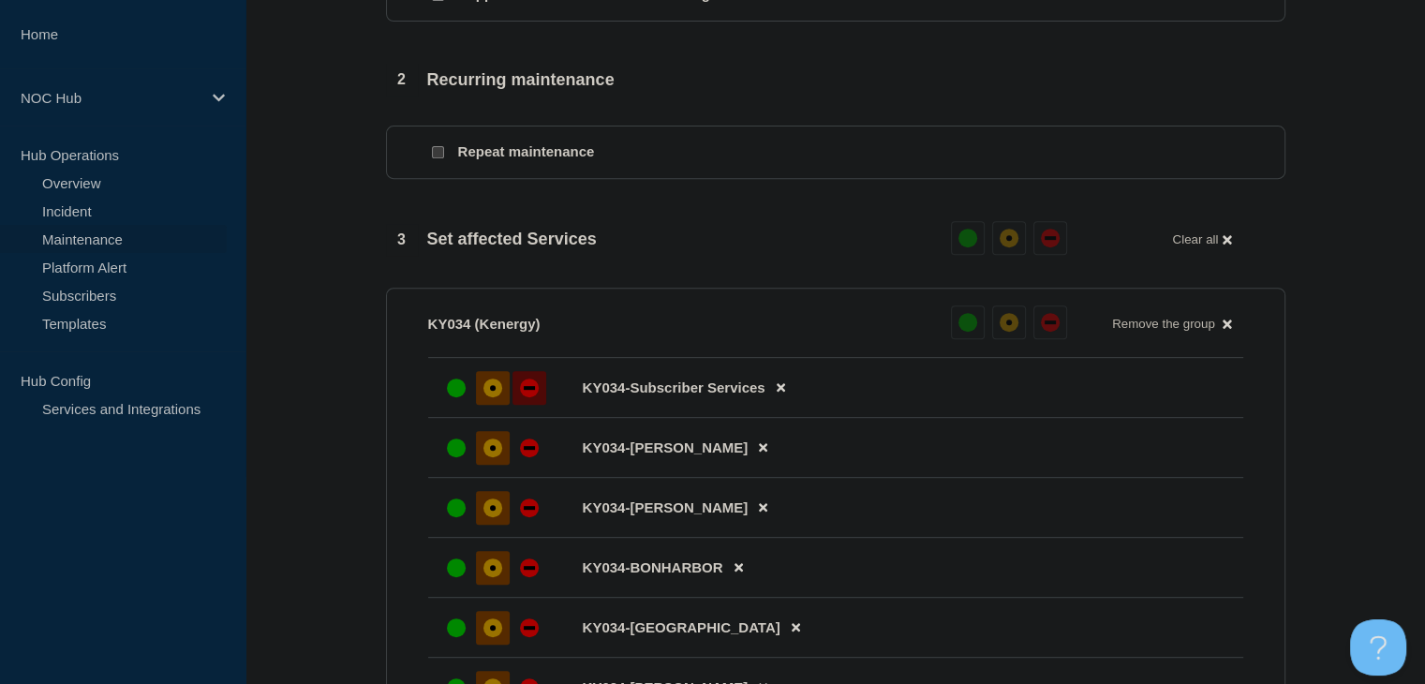
click at [487, 397] on div "affected" at bounding box center [492, 387] width 19 height 19
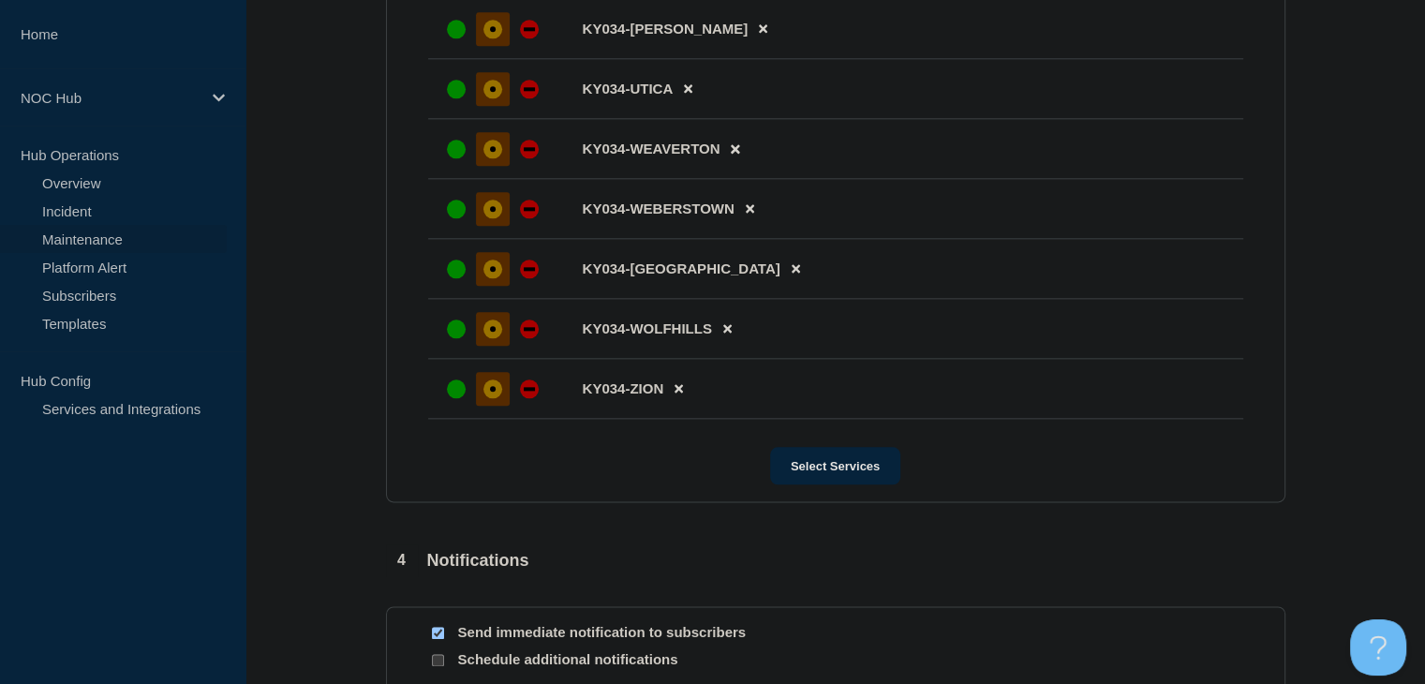
scroll to position [2511, 0]
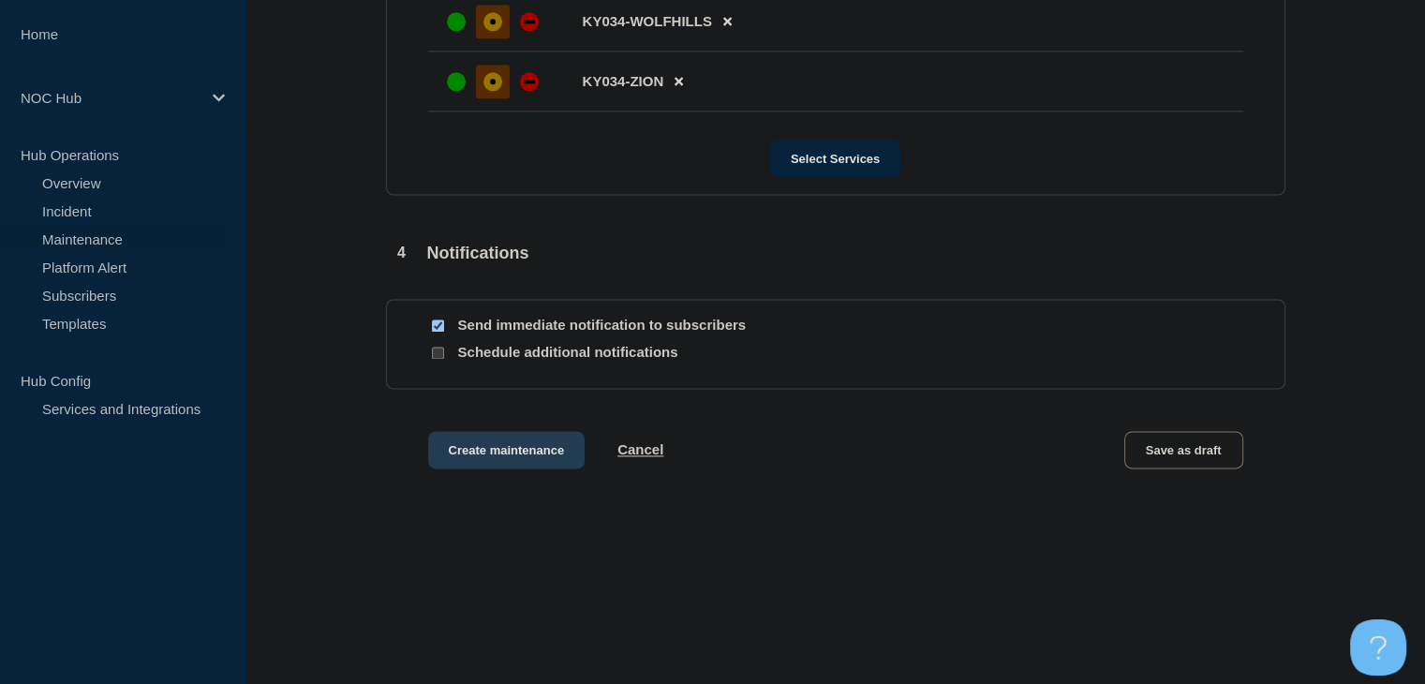
click at [503, 442] on button "Create maintenance" at bounding box center [506, 449] width 157 height 37
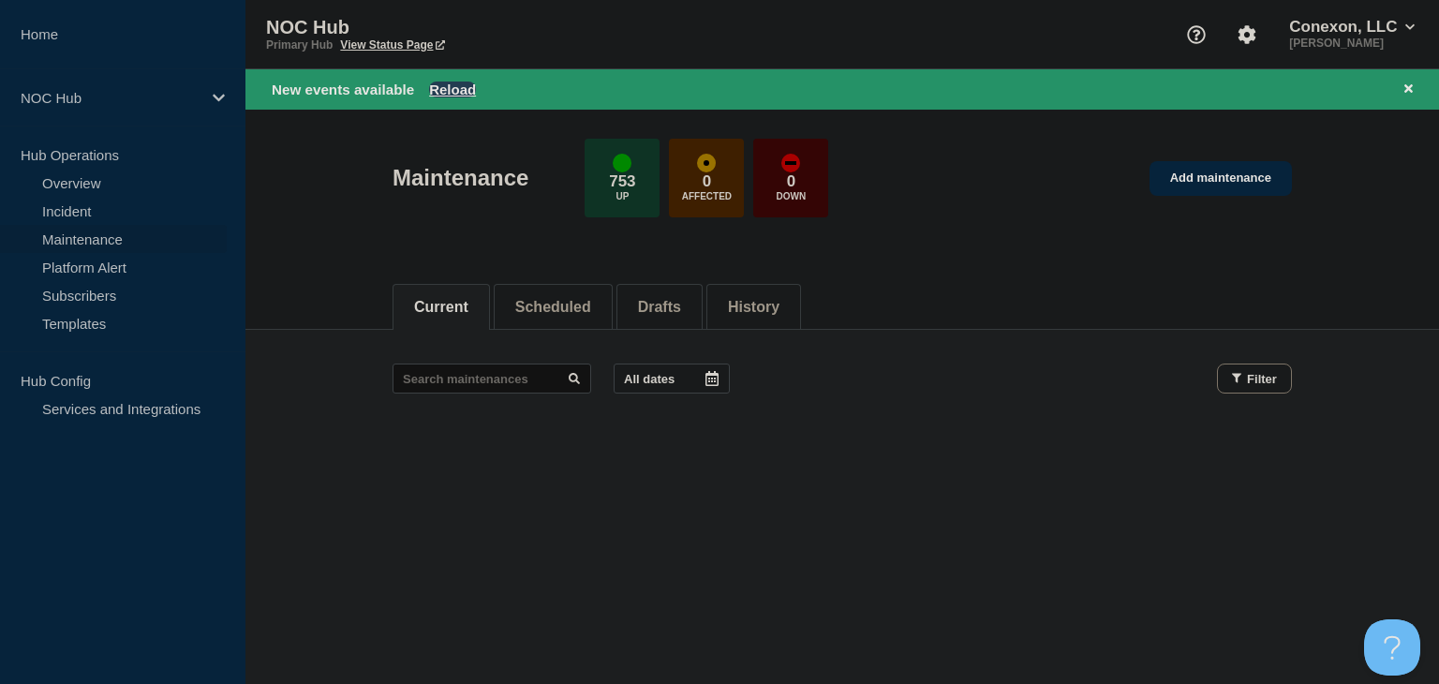
click at [441, 91] on button "Reload" at bounding box center [452, 90] width 47 height 16
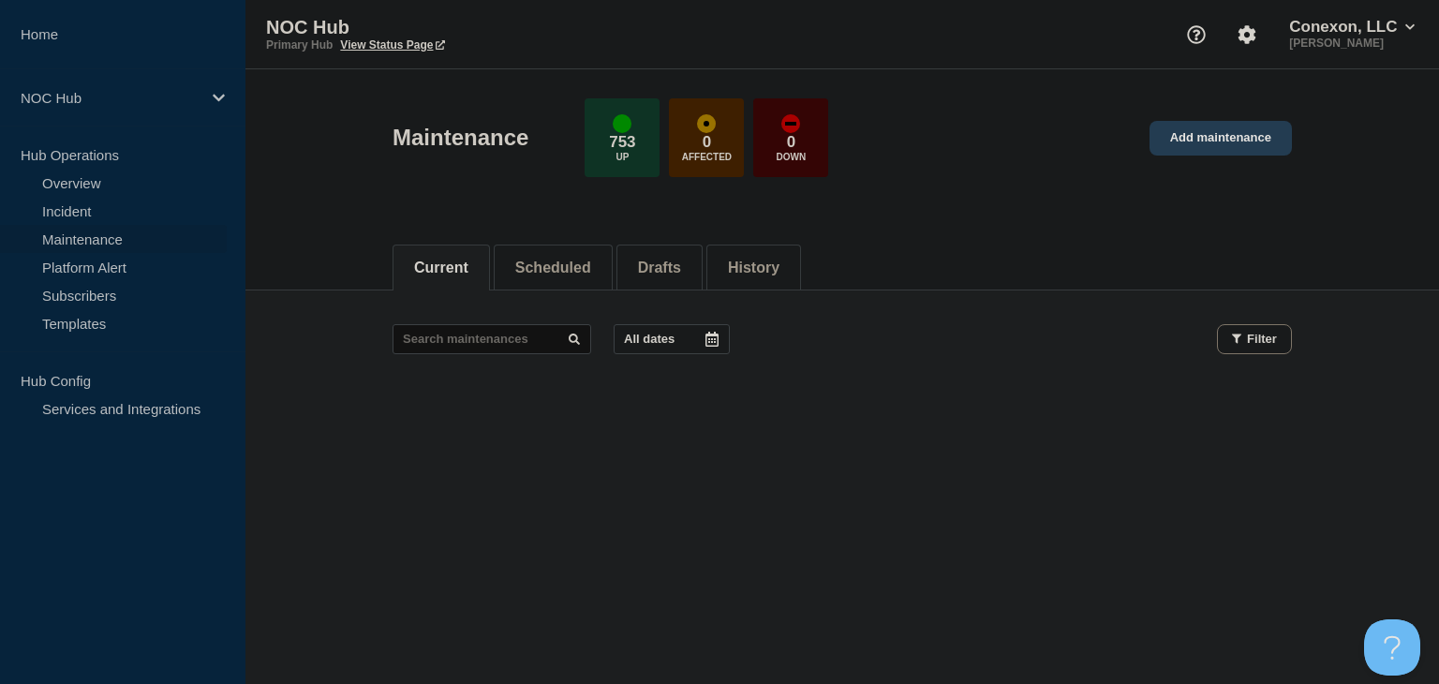
click at [1218, 144] on link "Add maintenance" at bounding box center [1221, 138] width 142 height 35
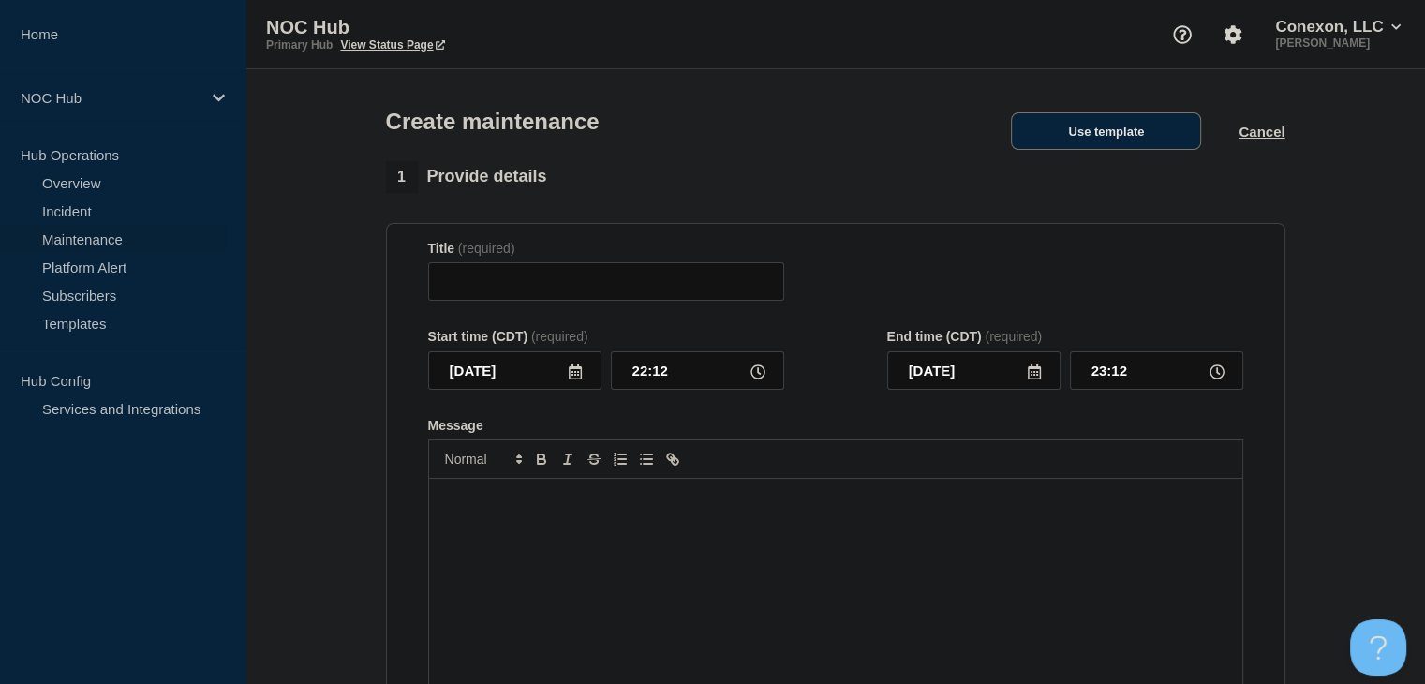
click at [1153, 140] on button "Use template" at bounding box center [1106, 130] width 190 height 37
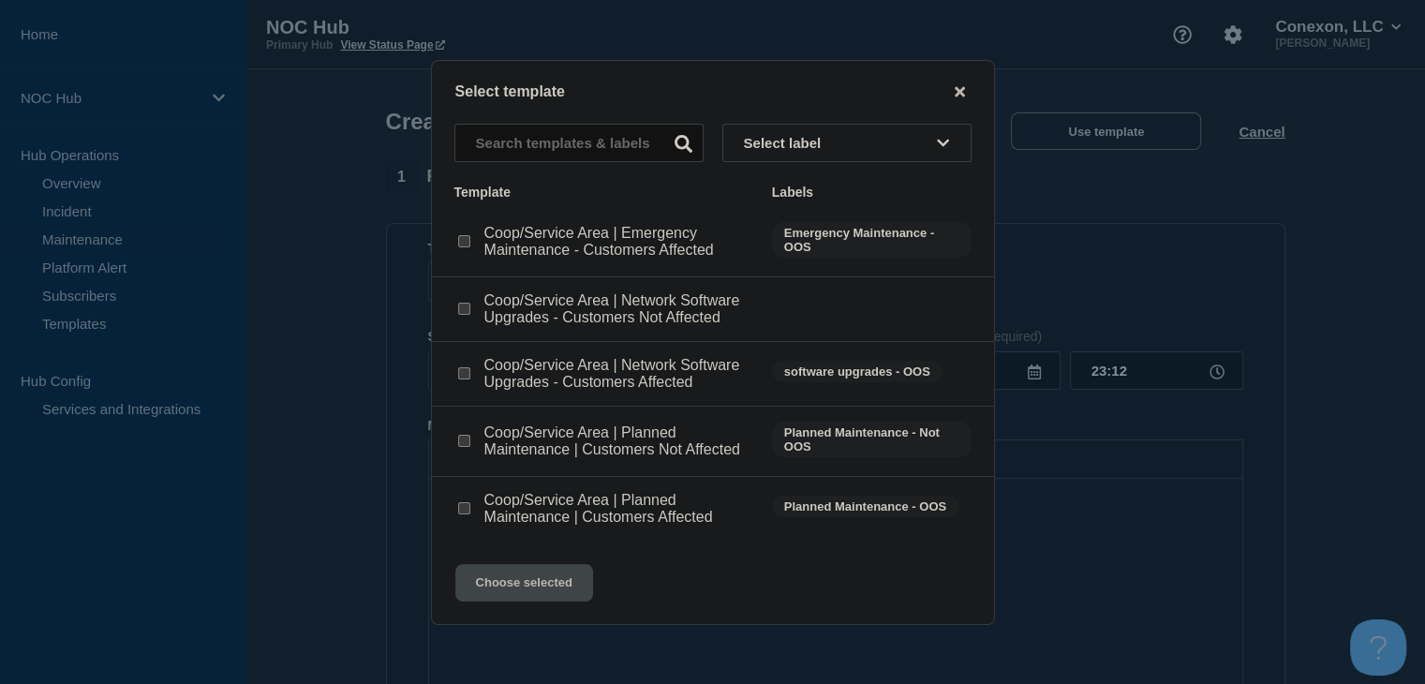
click at [467, 376] on input "Coop/Service Area | Network Software Upgrades - Customers Affected checkbox" at bounding box center [464, 373] width 12 height 12
checkbox input "true"
click at [505, 579] on button "Choose selected" at bounding box center [524, 582] width 138 height 37
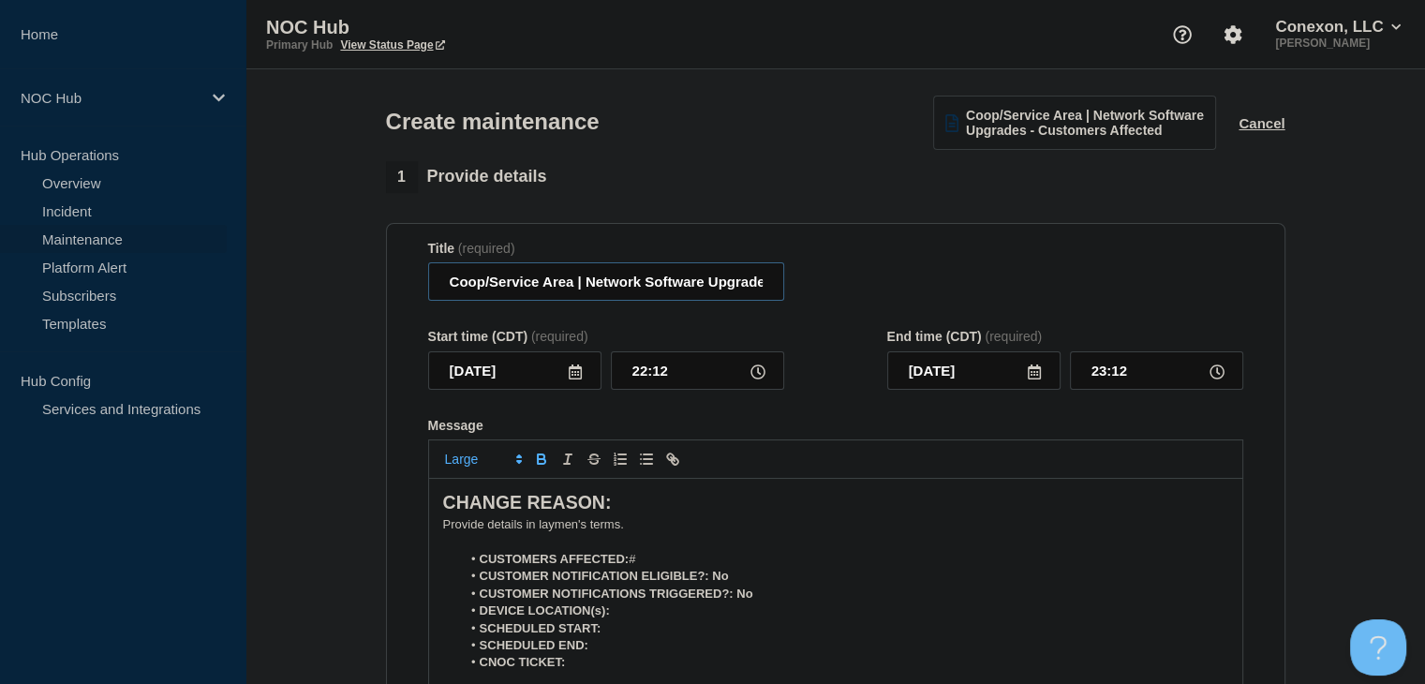
drag, startPoint x: 573, startPoint y: 289, endPoint x: 321, endPoint y: 300, distance: 252.3
type input "KY034 Kenergy | Network Software Upgrades - Customers Affected"
click at [576, 379] on icon at bounding box center [575, 371] width 15 height 15
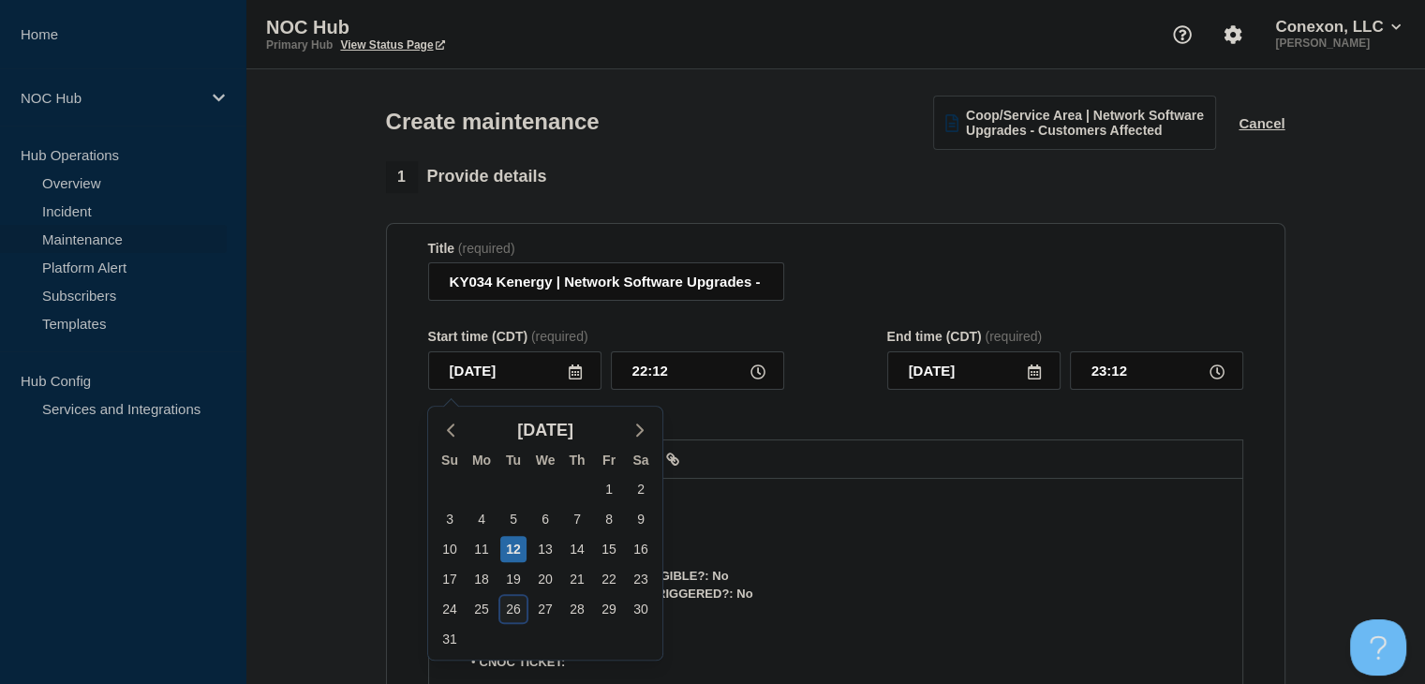
click at [513, 608] on div "26" at bounding box center [513, 609] width 26 height 26
type input "[DATE]"
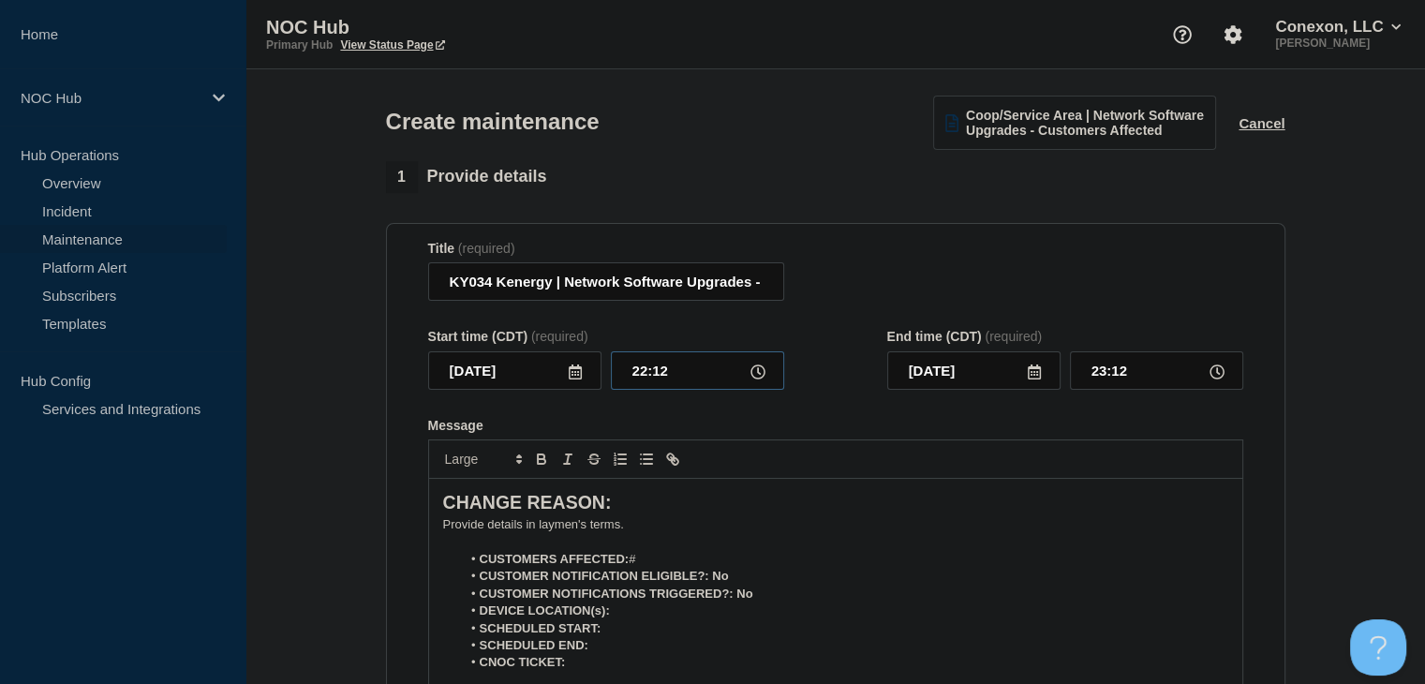
click at [652, 368] on input "22:12" at bounding box center [697, 370] width 173 height 38
type input "00:00"
click at [1103, 376] on input "01:00" at bounding box center [1156, 370] width 173 height 38
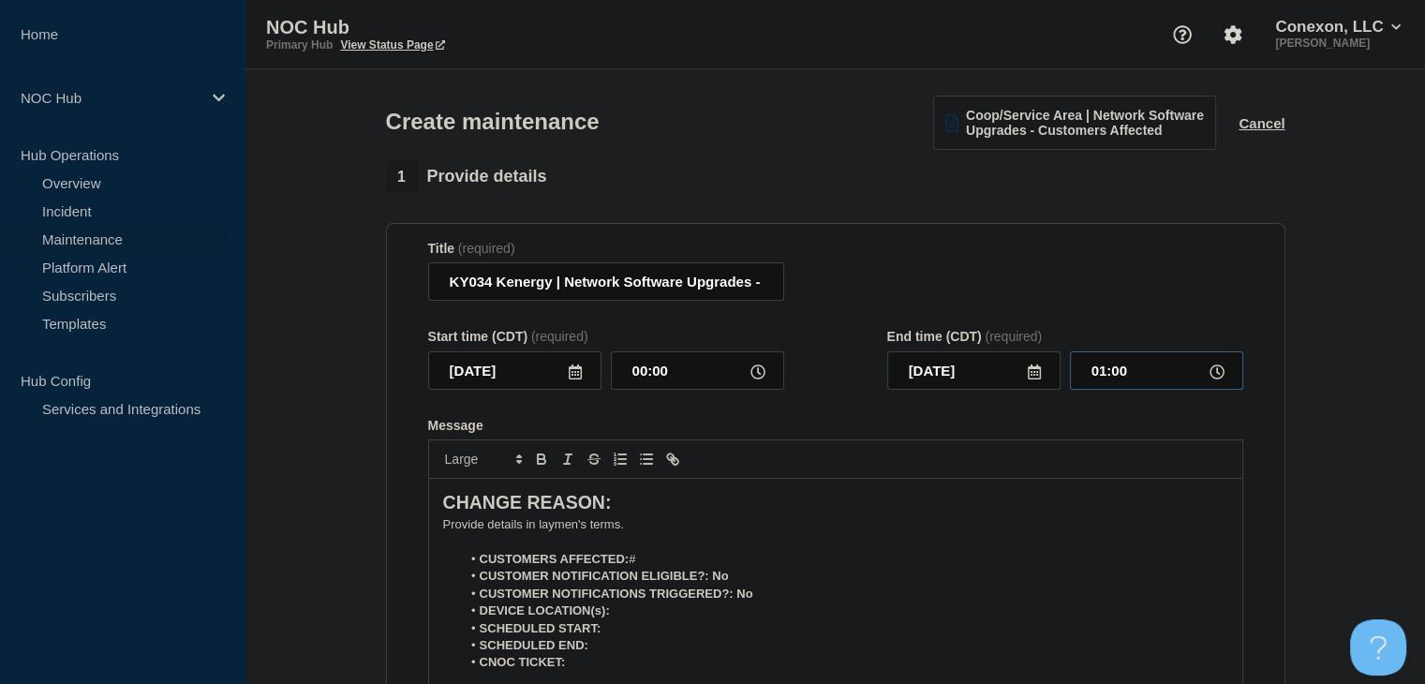
click at [1103, 376] on input "01:00" at bounding box center [1156, 370] width 173 height 38
type input "04:00"
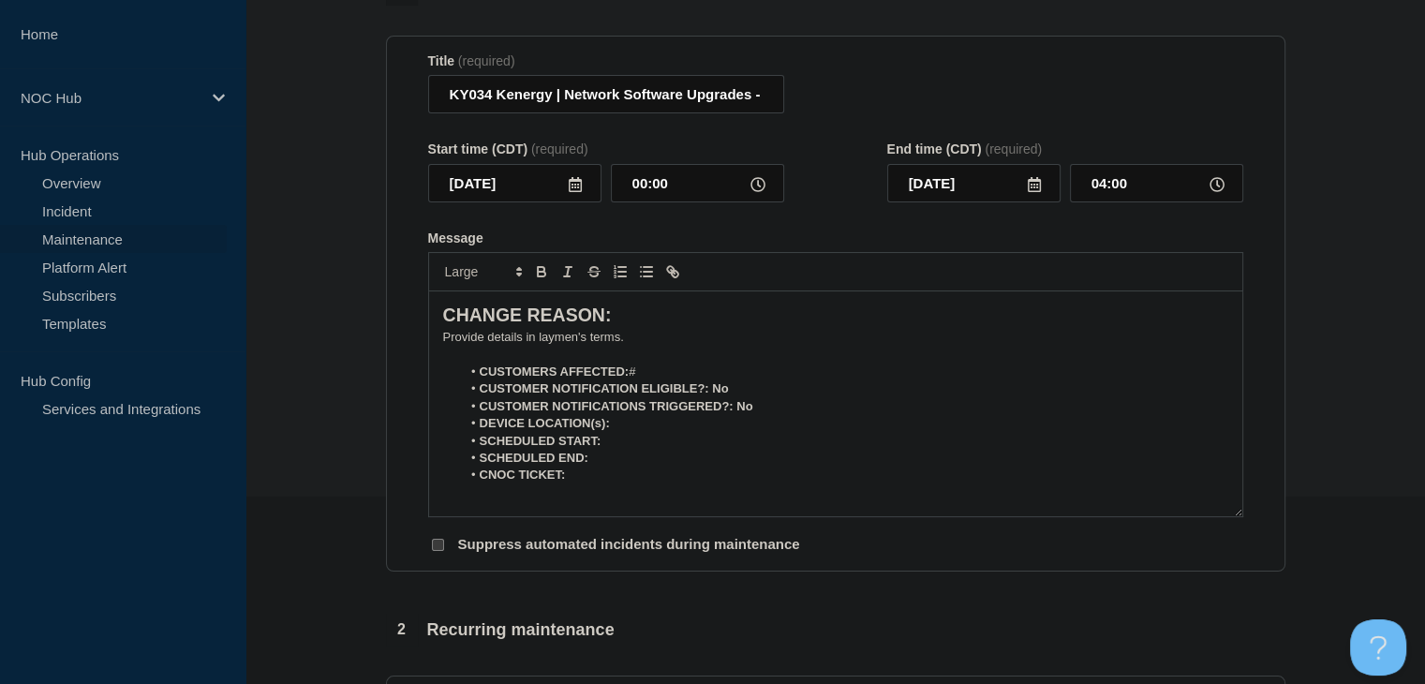
drag, startPoint x: 629, startPoint y: 378, endPoint x: 659, endPoint y: 380, distance: 30.0
click at [630, 378] on strong "CUSTOMERS AFFECTED:" at bounding box center [555, 371] width 150 height 14
drag, startPoint x: 738, startPoint y: 393, endPoint x: 710, endPoint y: 393, distance: 28.1
click at [710, 393] on li "CUSTOMER NOTIFICATION ELIGIBLE?: No" at bounding box center [844, 388] width 767 height 17
click at [542, 272] on icon "Toggle bold text" at bounding box center [541, 269] width 7 height 5
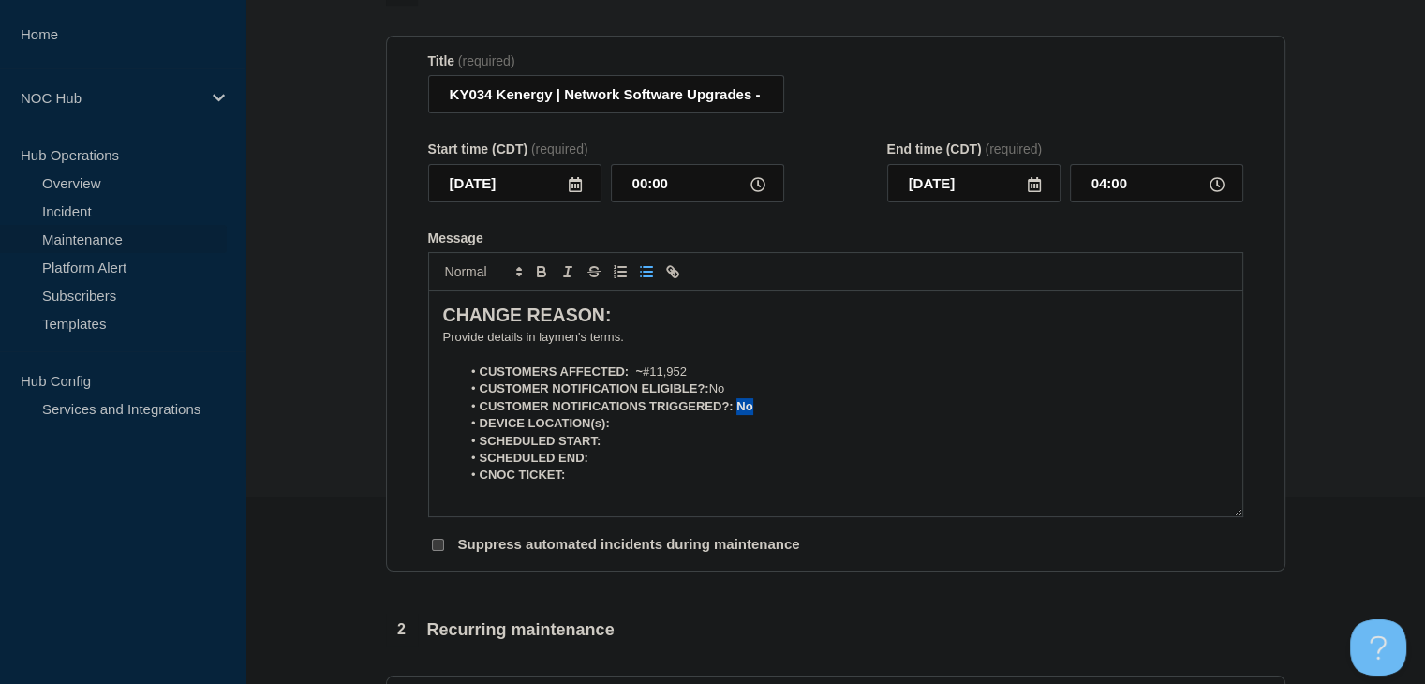
drag, startPoint x: 755, startPoint y: 413, endPoint x: 731, endPoint y: 411, distance: 24.4
click at [734, 414] on li "CUSTOMER NOTIFICATIONS TRIGGERED?: No" at bounding box center [844, 406] width 767 height 17
click at [547, 278] on icon "Toggle bold text" at bounding box center [541, 271] width 17 height 17
click at [631, 423] on li "DEVICE LOCATION(s):" at bounding box center [844, 423] width 767 height 17
drag, startPoint x: 706, startPoint y: 437, endPoint x: 615, endPoint y: 431, distance: 92.0
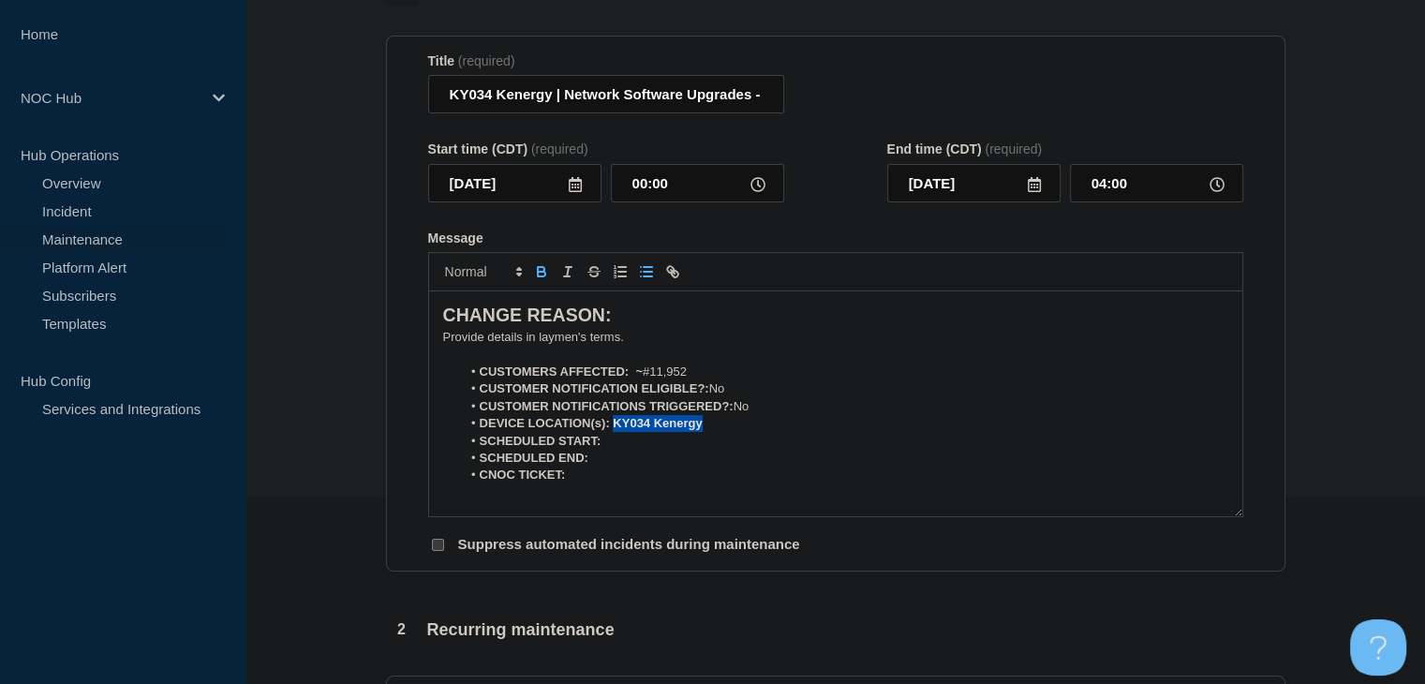
click at [615, 431] on li "DEVICE LOCATION(s): KY034 Kenergy" at bounding box center [844, 423] width 767 height 17
click at [540, 276] on icon "Toggle bold text" at bounding box center [541, 274] width 7 height 5
click at [621, 450] on li "SCHEDULED START:" at bounding box center [844, 441] width 767 height 17
click at [663, 477] on li "CNOC TICKET:" at bounding box center [844, 475] width 767 height 17
drag, startPoint x: 699, startPoint y: 447, endPoint x: 604, endPoint y: 449, distance: 94.6
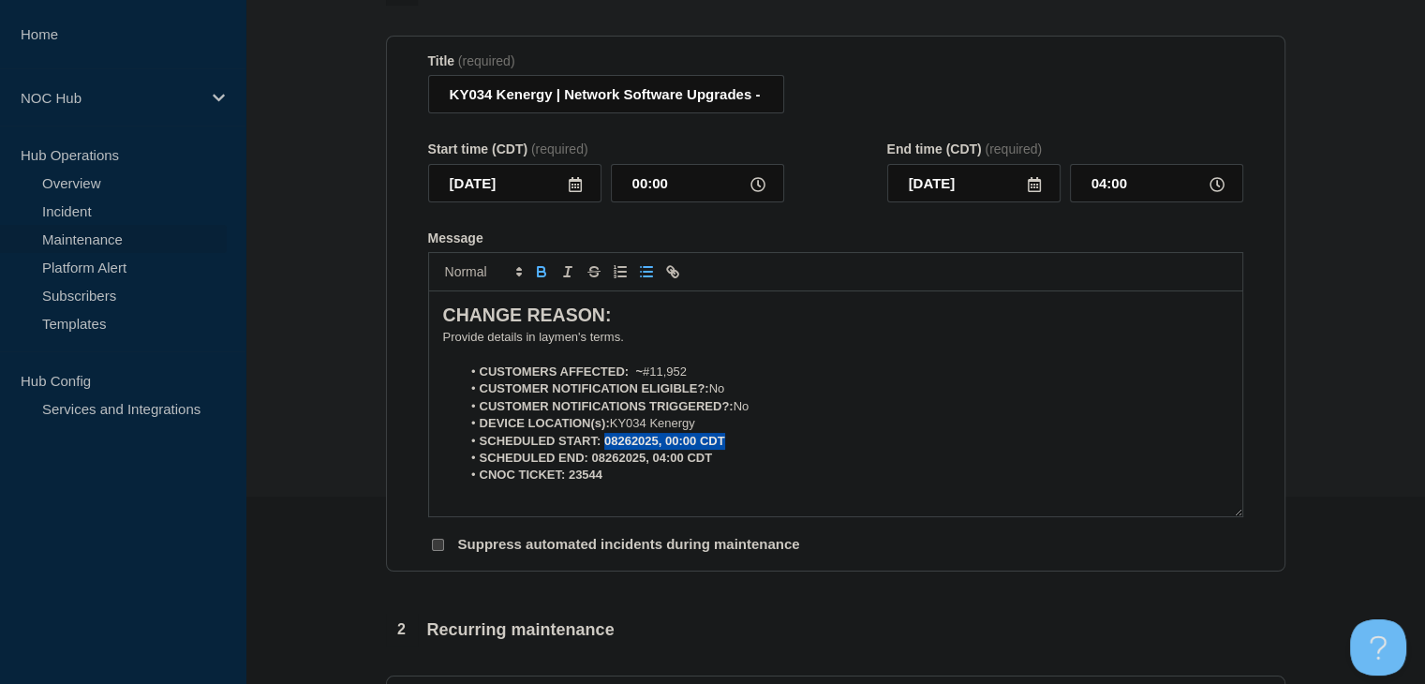
click at [604, 449] on li "SCHEDULED START: 08262025, 00:00 CDT" at bounding box center [844, 441] width 767 height 17
click at [545, 280] on icon "Toggle bold text" at bounding box center [541, 271] width 17 height 17
drag, startPoint x: 719, startPoint y: 468, endPoint x: 594, endPoint y: 469, distance: 124.6
click at [594, 467] on li "SCHEDULED END: 08262025, 04:00 CDT" at bounding box center [844, 458] width 767 height 17
click at [545, 274] on icon "Toggle bold text" at bounding box center [541, 271] width 17 height 17
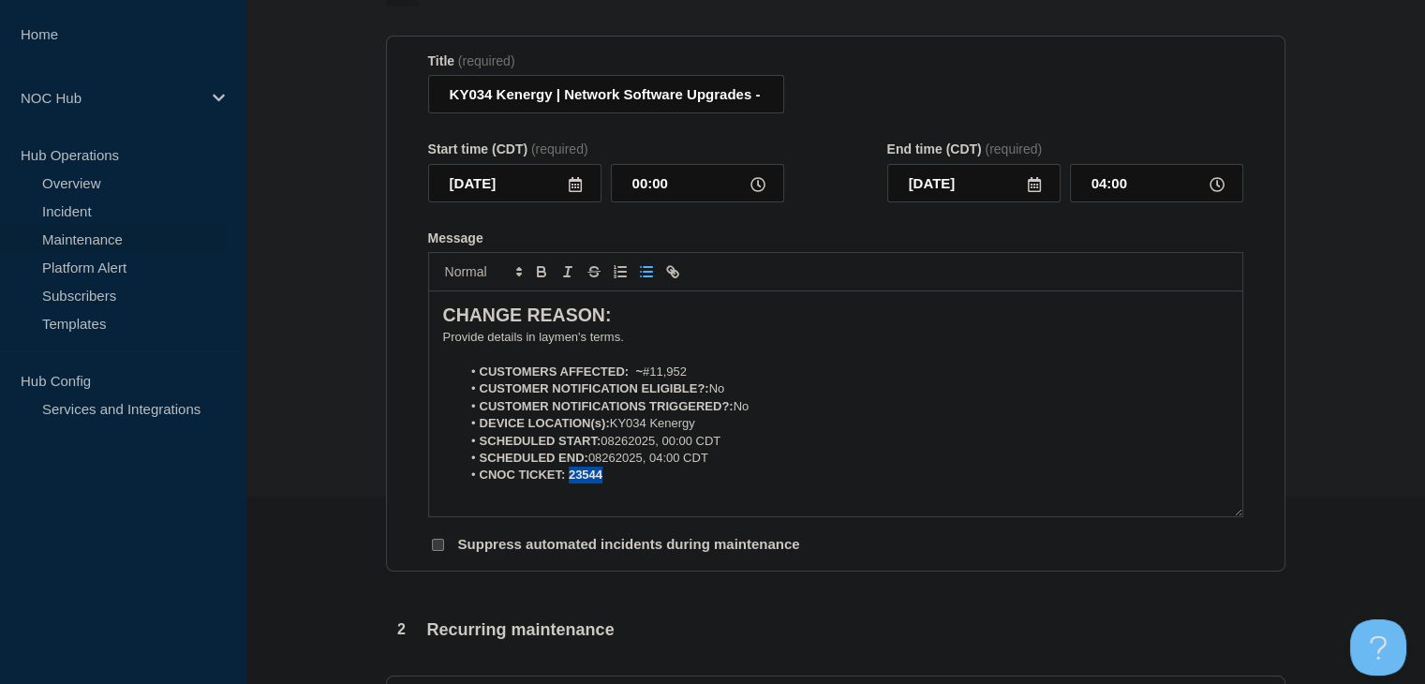
drag, startPoint x: 611, startPoint y: 479, endPoint x: 572, endPoint y: 473, distance: 38.8
click at [569, 483] on li "CNOC TICKET: 23544" at bounding box center [844, 475] width 767 height 17
click at [546, 276] on icon "Toggle bold text" at bounding box center [541, 271] width 17 height 17
click at [292, 392] on section "1 Provide details Title (required) KY034 Kenergy | Network Software Upgrades - …" at bounding box center [835, 624] width 1180 height 1300
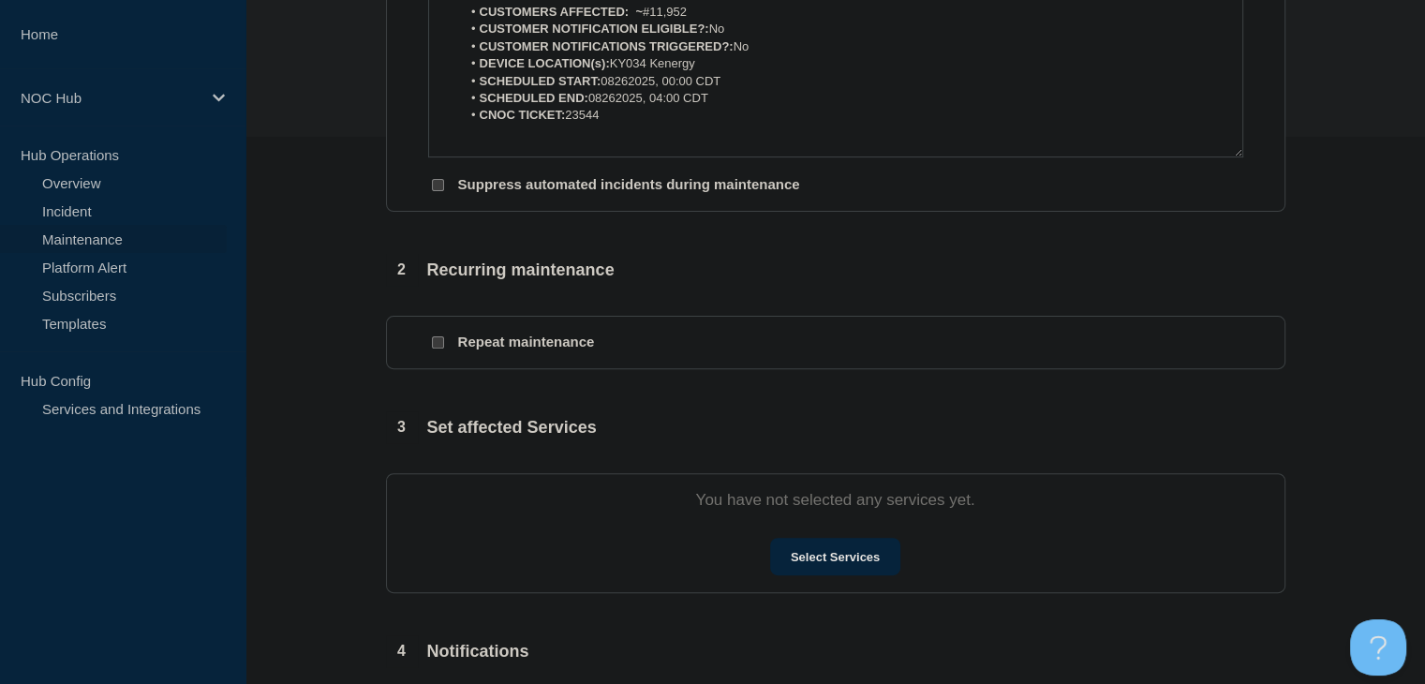
scroll to position [656, 0]
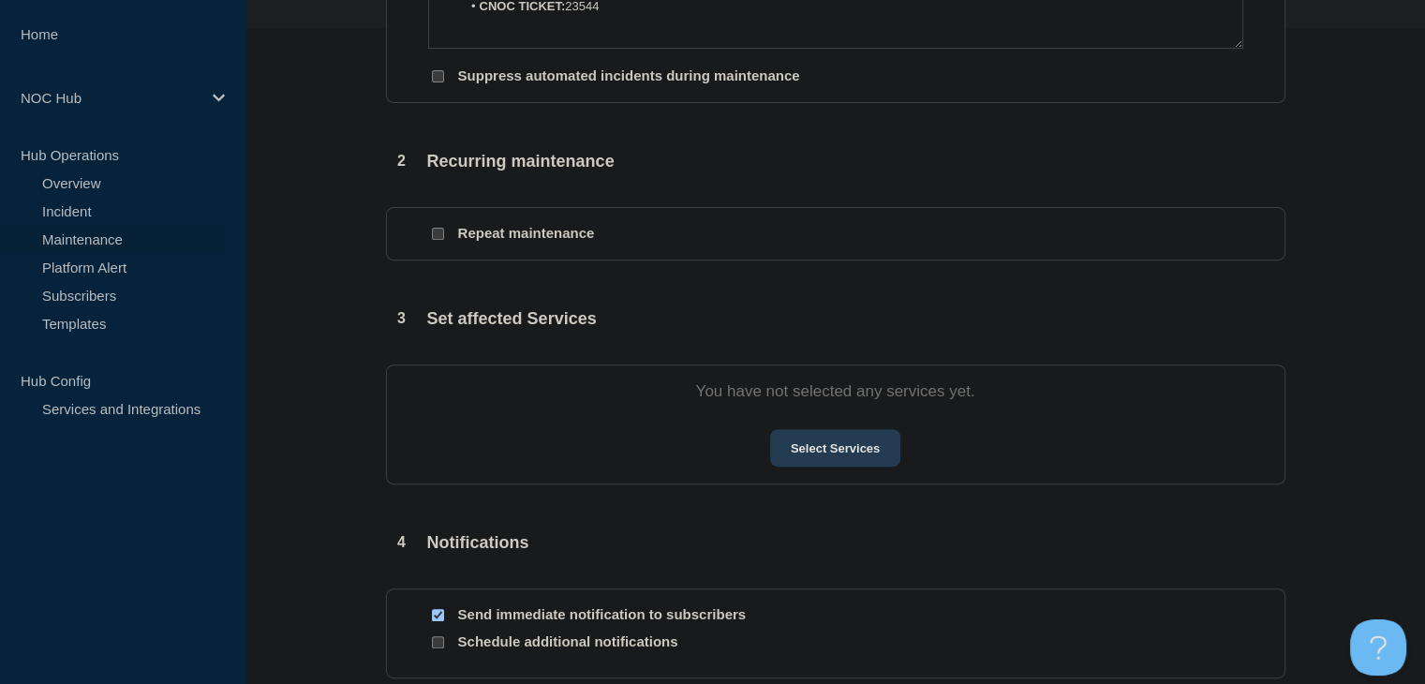
click at [837, 449] on button "Select Services" at bounding box center [835, 447] width 130 height 37
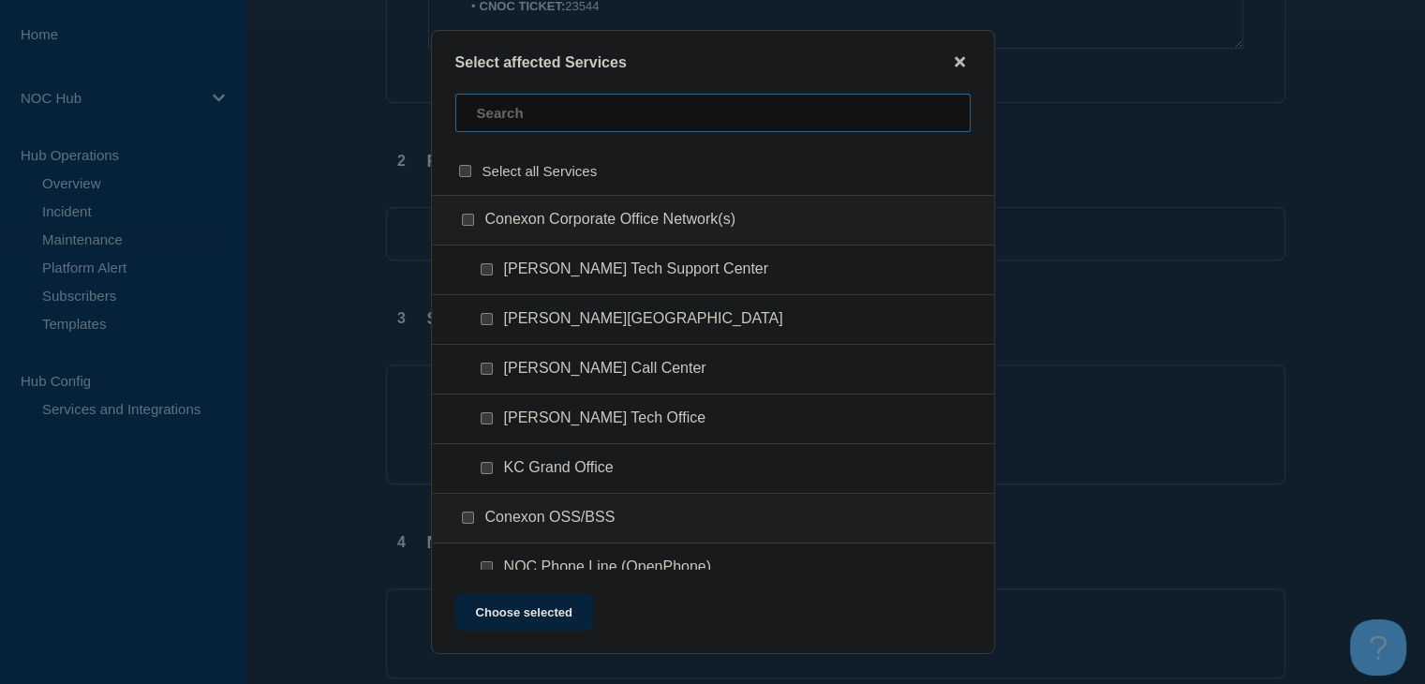
click at [537, 100] on input "text" at bounding box center [712, 113] width 515 height 38
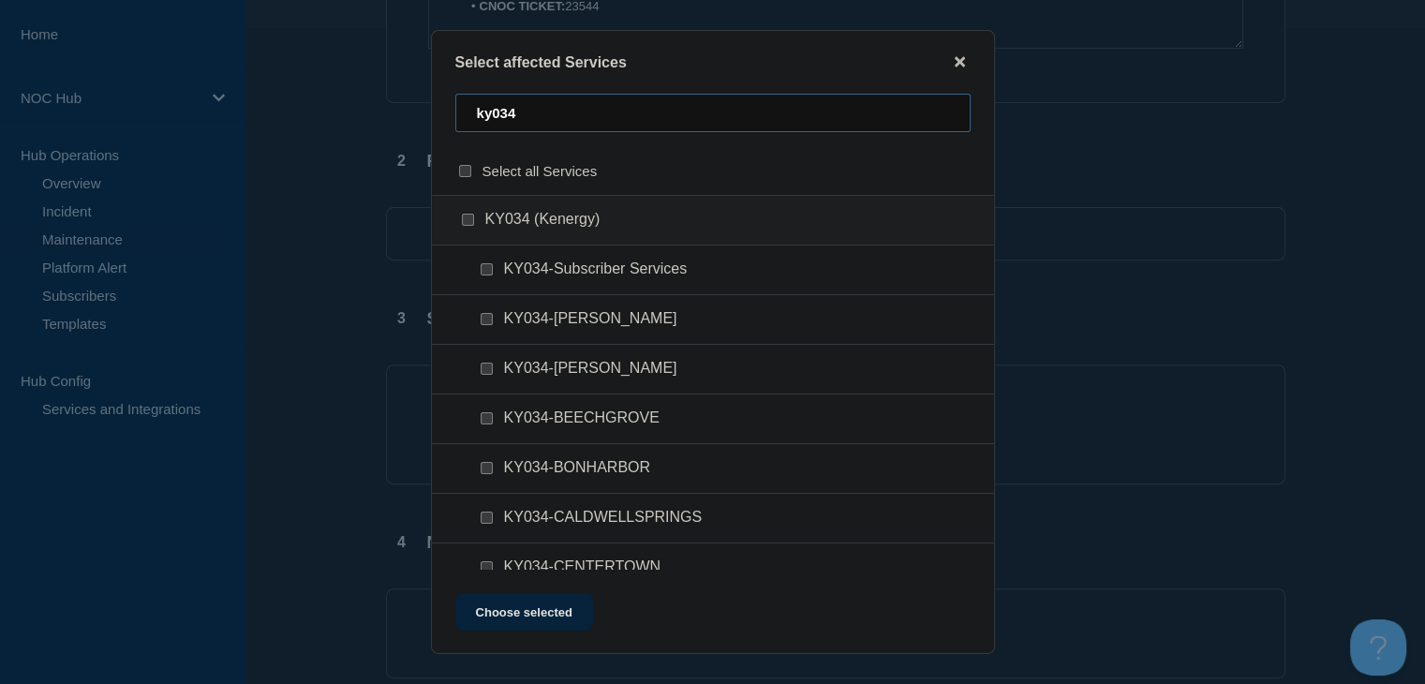
type input "ky034"
click at [469, 219] on input "KY034 (Kenergy) checkbox" at bounding box center [468, 220] width 12 height 12
checkbox input "true"
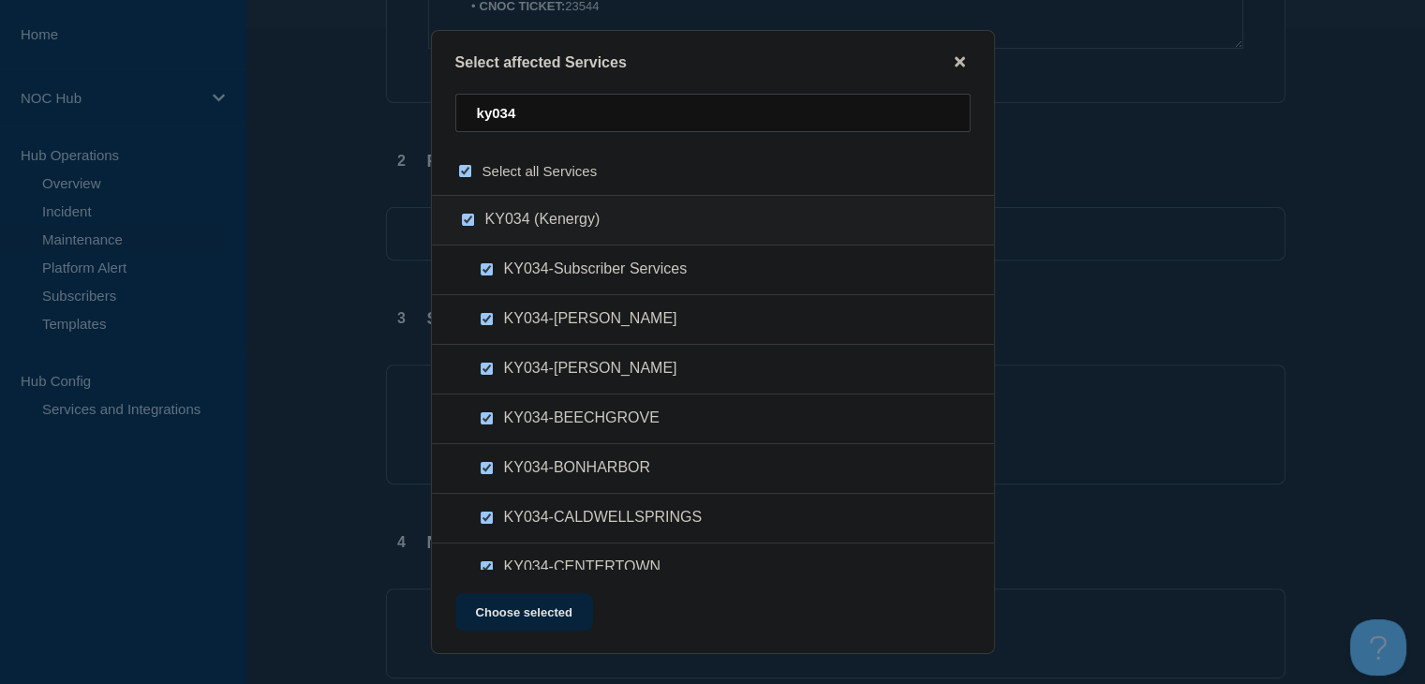
checkbox input "true"
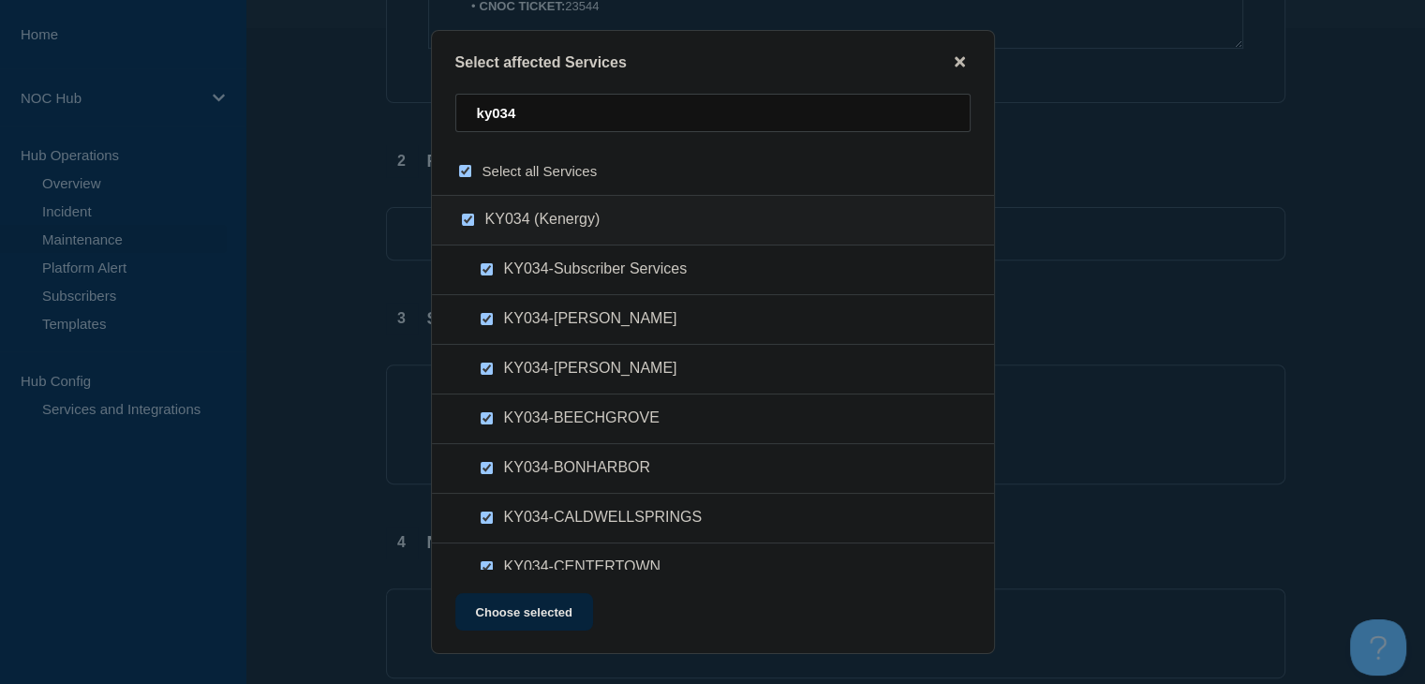
checkbox input "true"
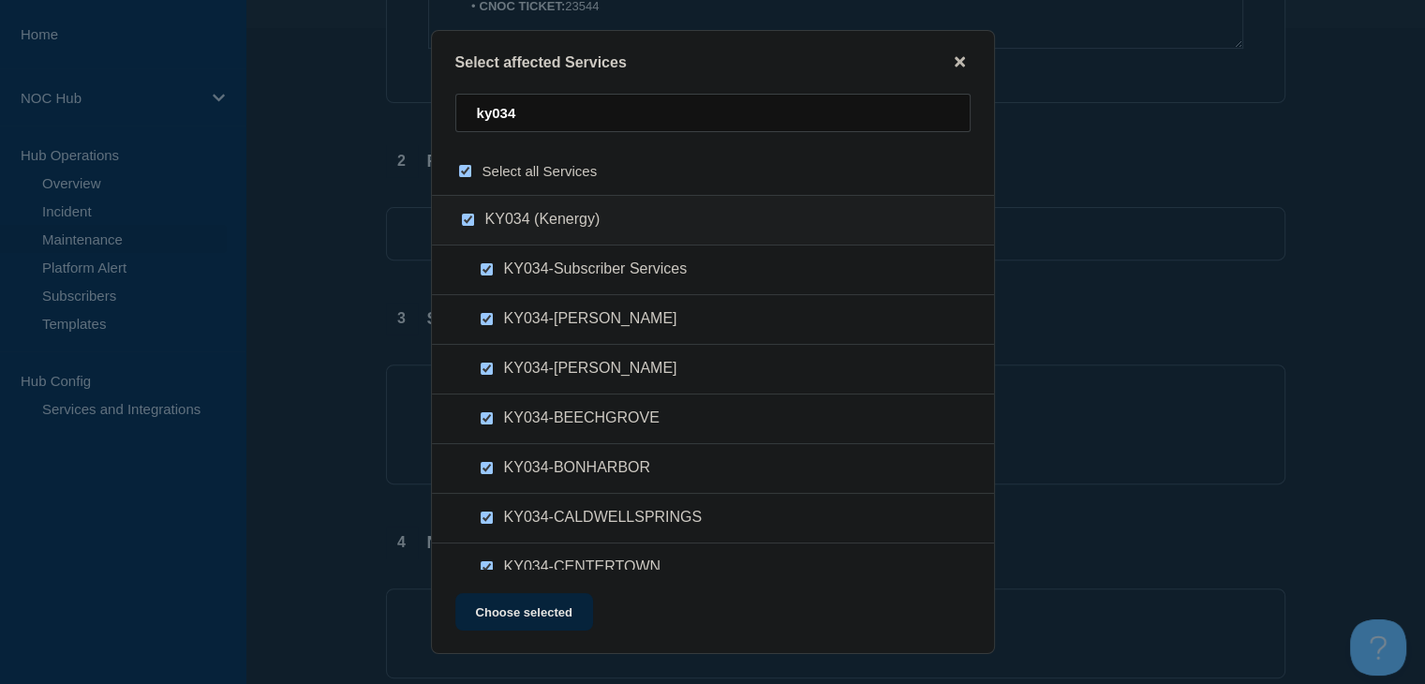
checkbox input "true"
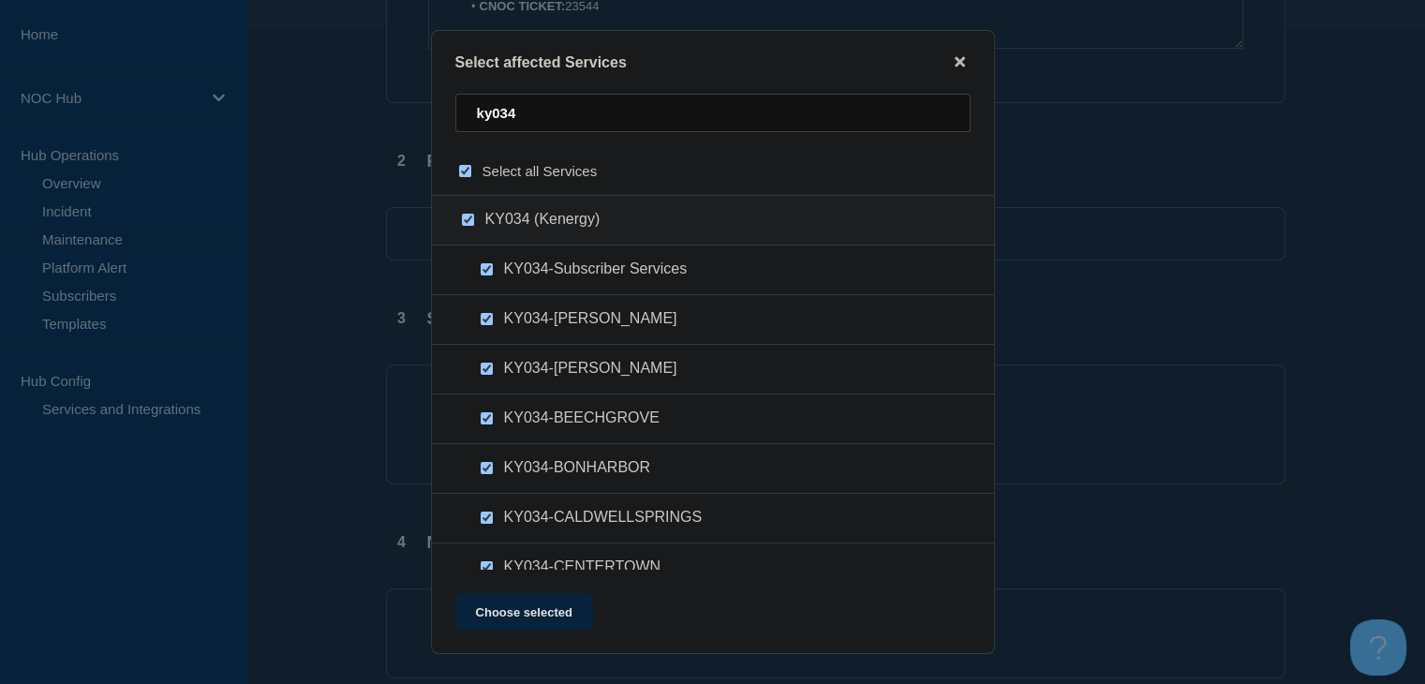
checkbox input "true"
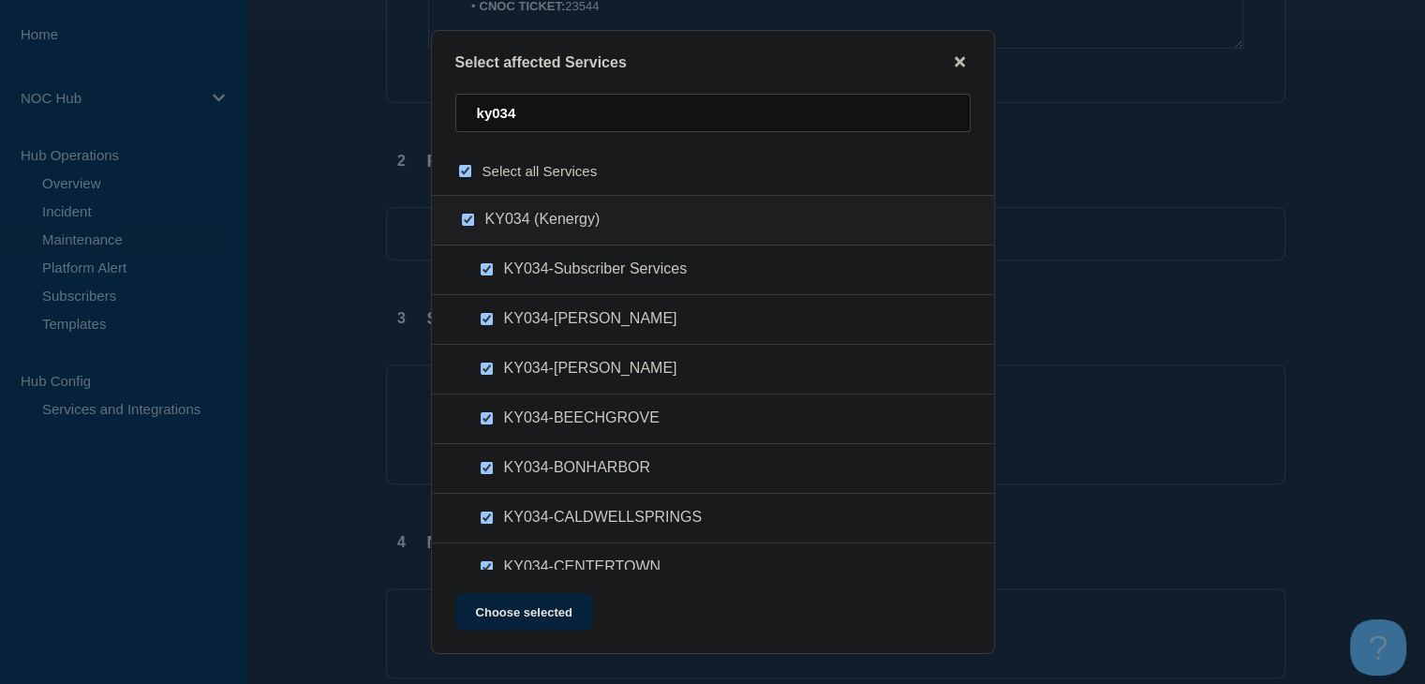
checkbox input "true"
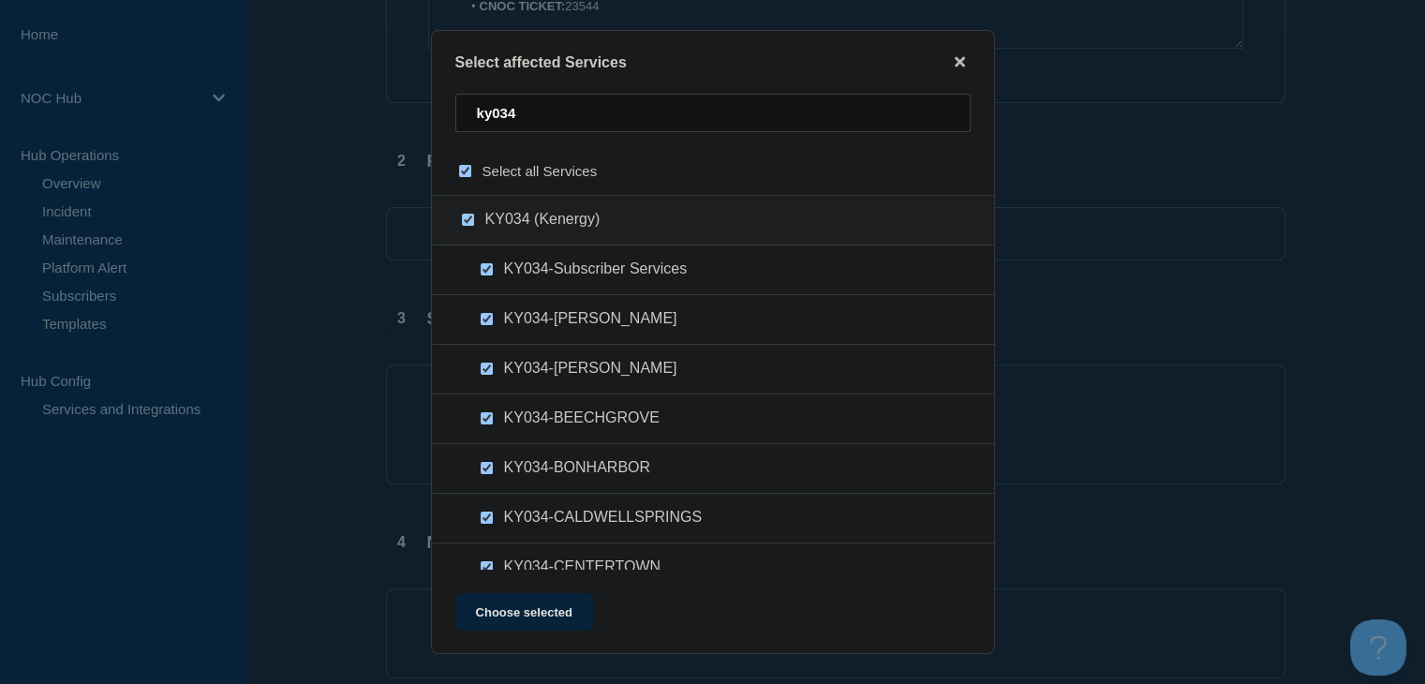
checkbox input "true"
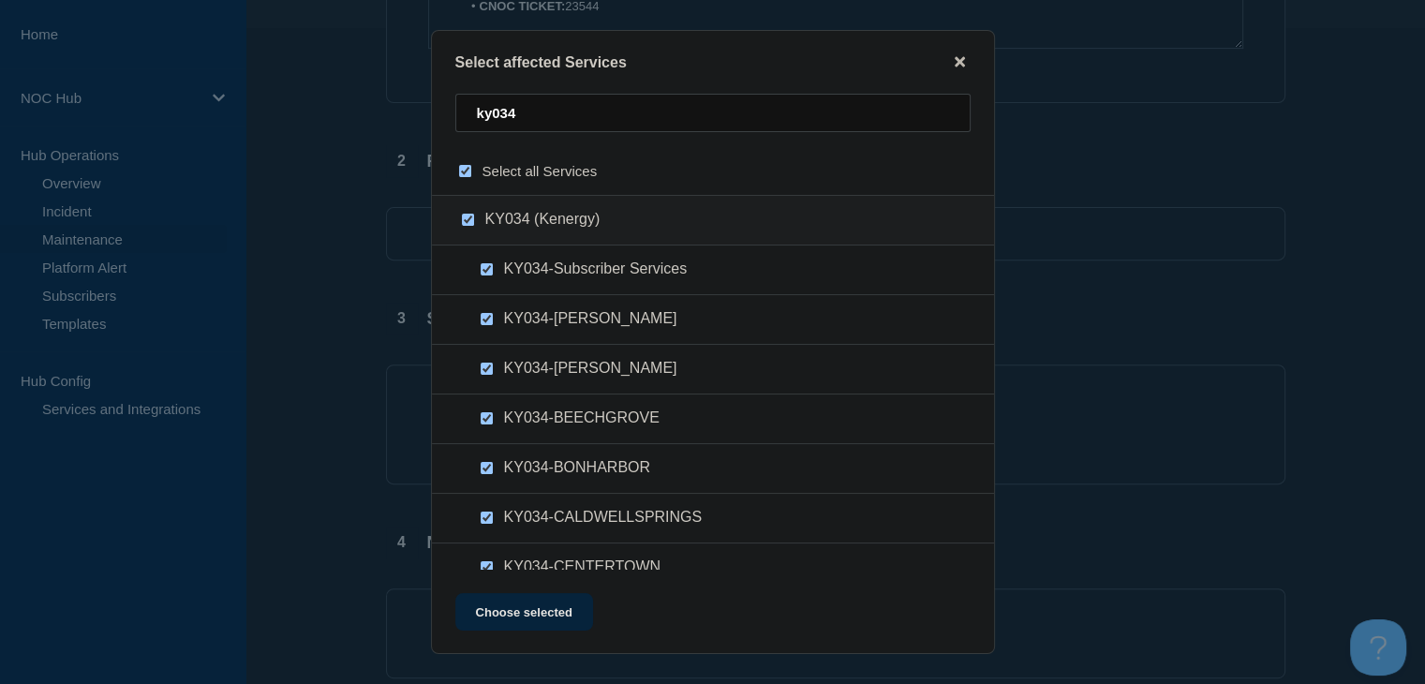
checkbox input "true"
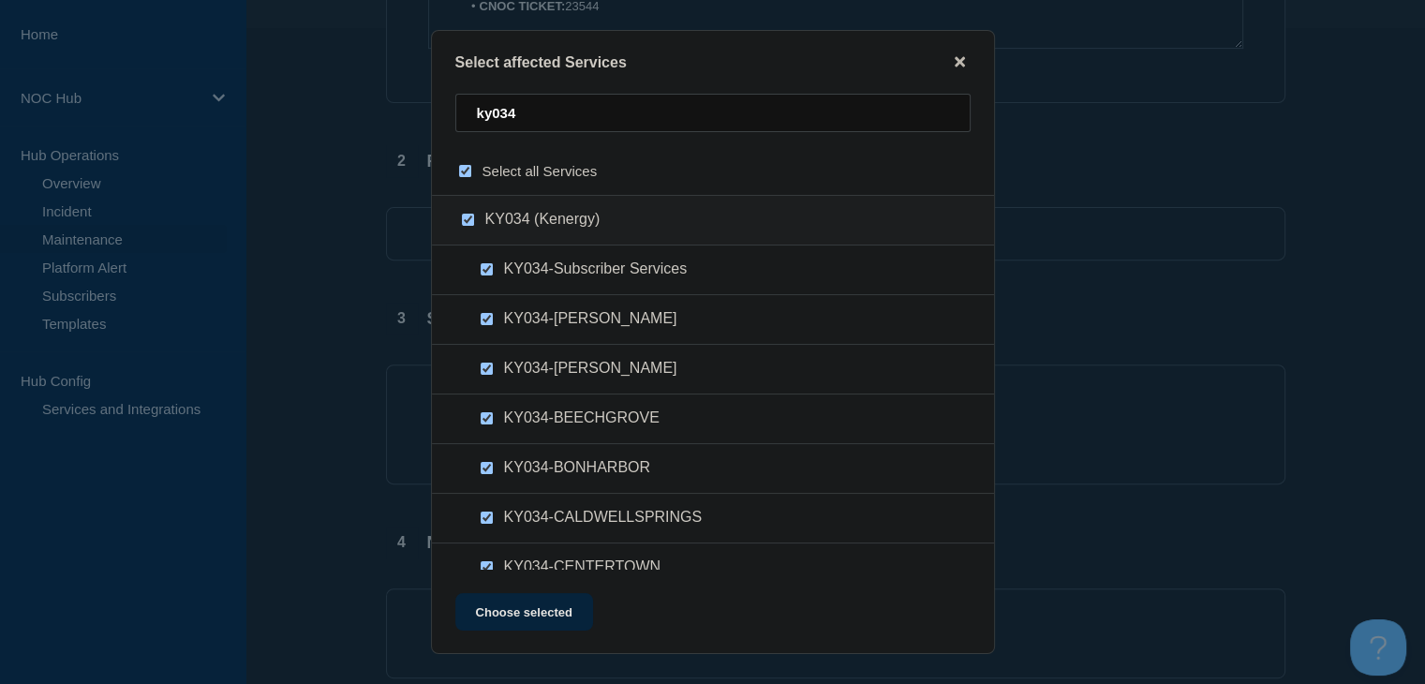
checkbox input "true"
click at [542, 612] on button "Choose selected" at bounding box center [524, 611] width 138 height 37
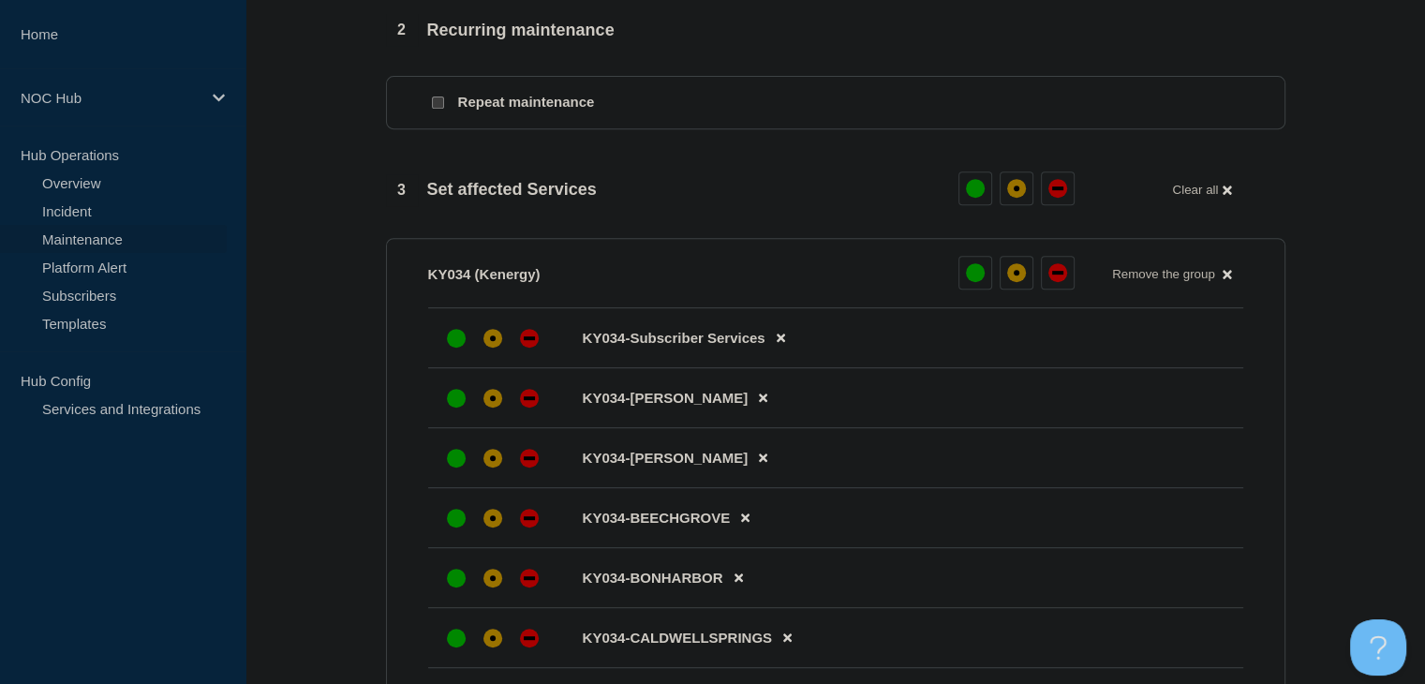
scroll to position [937, 0]
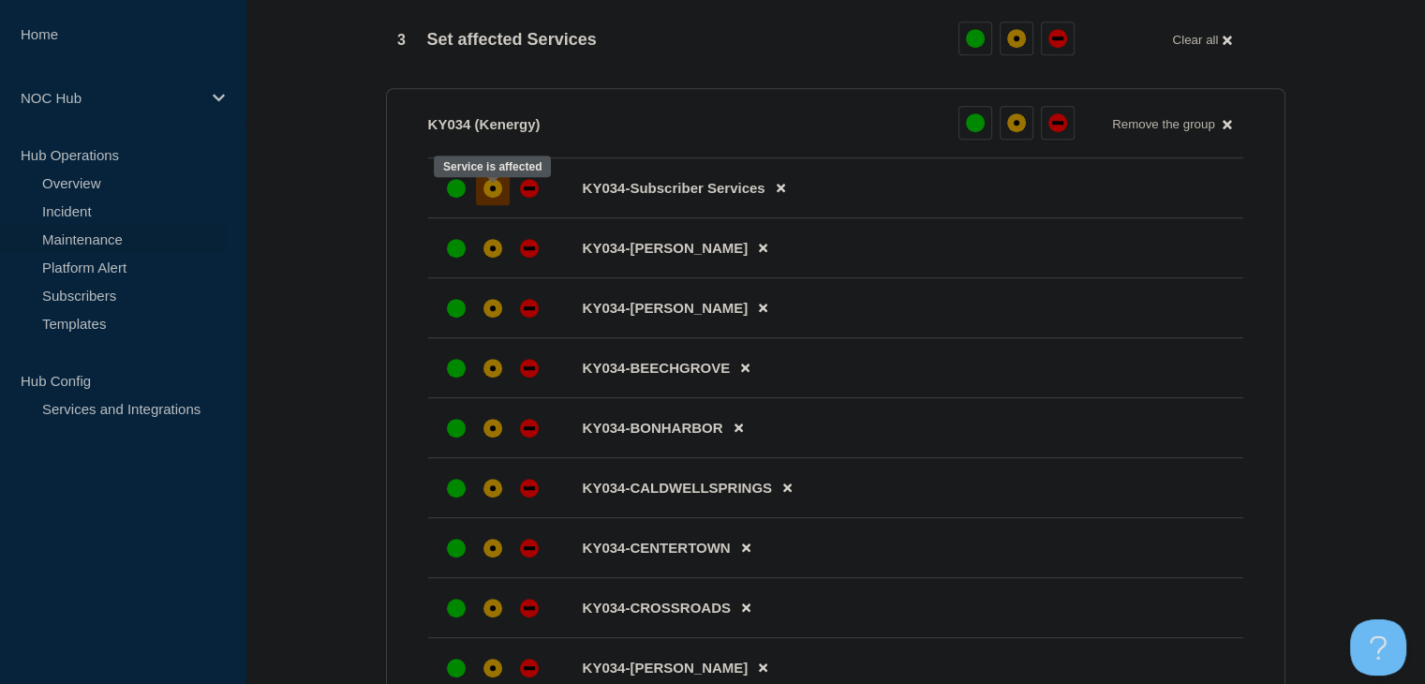
click at [483, 198] on div "affected" at bounding box center [492, 188] width 19 height 19
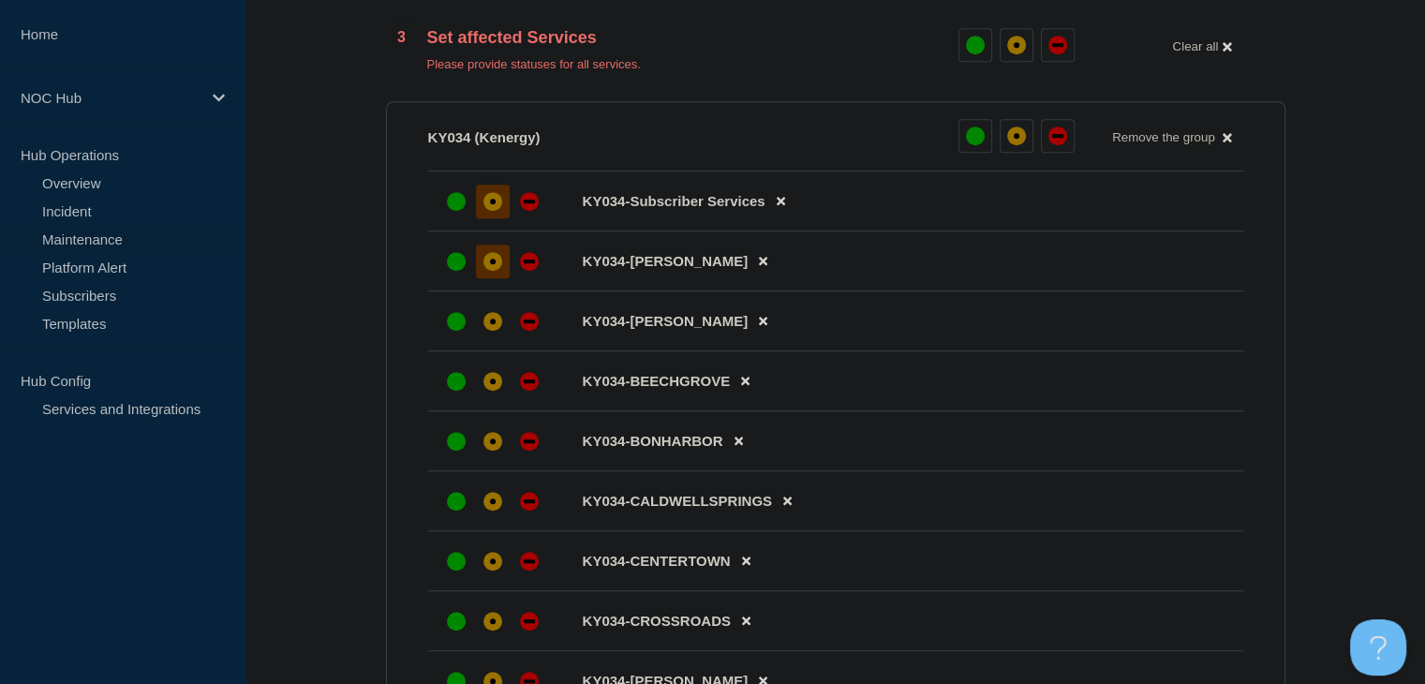
click at [487, 270] on div "affected" at bounding box center [492, 261] width 19 height 19
click at [497, 338] on div at bounding box center [493, 321] width 34 height 34
click at [747, 386] on icon at bounding box center [745, 382] width 8 height 8
click at [484, 398] on div at bounding box center [493, 381] width 34 height 34
click at [791, 447] on icon at bounding box center [787, 441] width 8 height 12
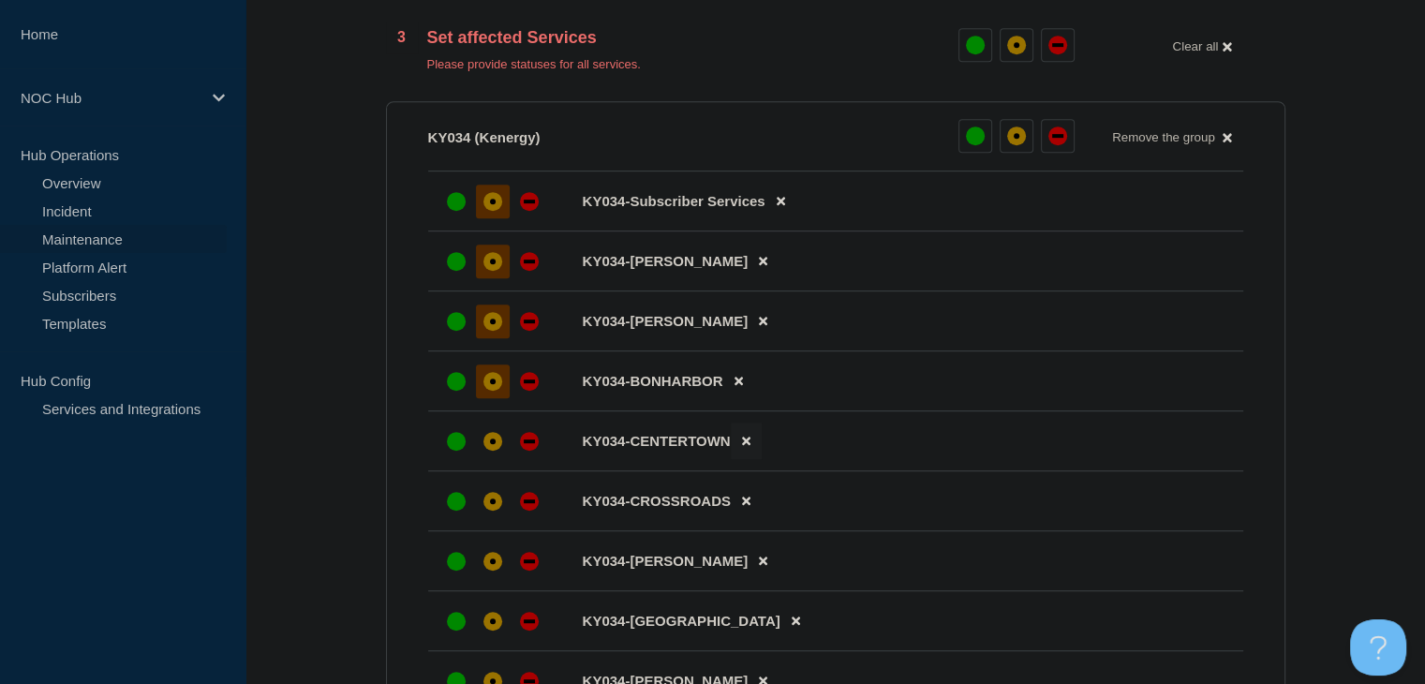
click at [749, 447] on icon at bounding box center [746, 441] width 8 height 12
click at [495, 451] on div "affected" at bounding box center [492, 441] width 19 height 19
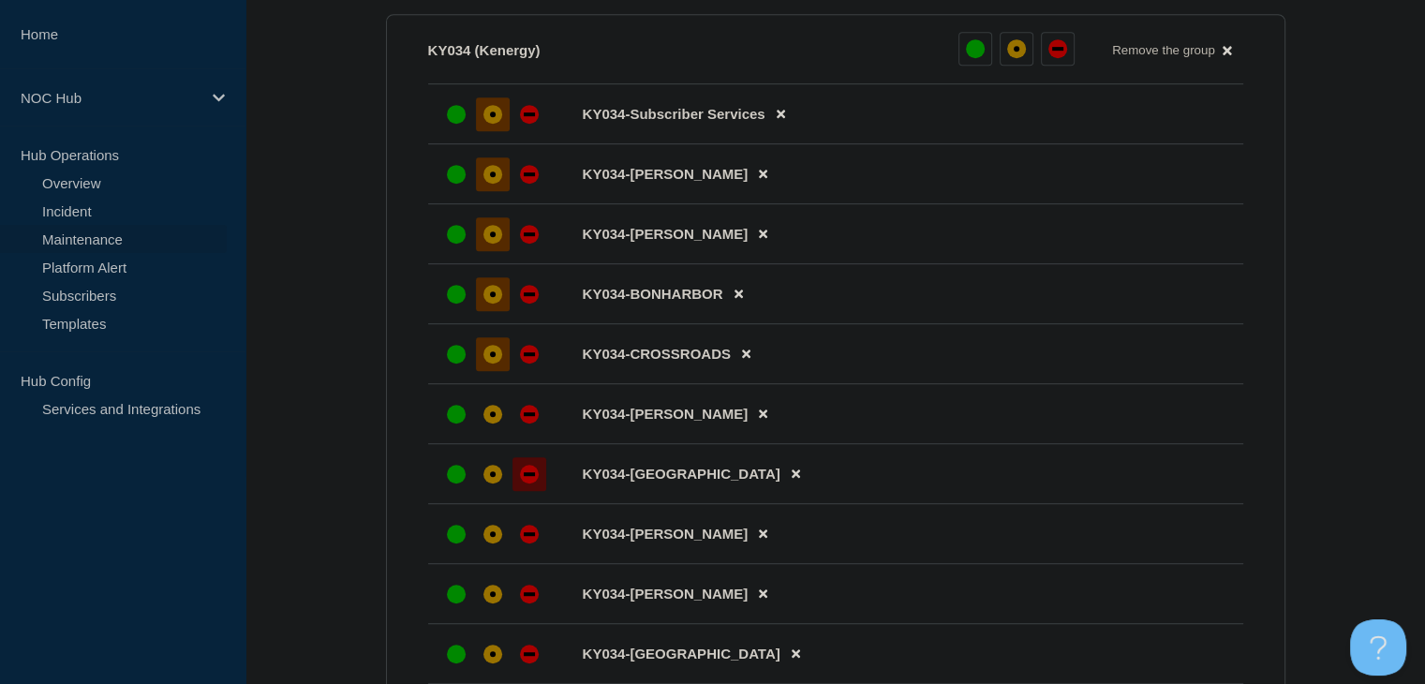
scroll to position [1124, 0]
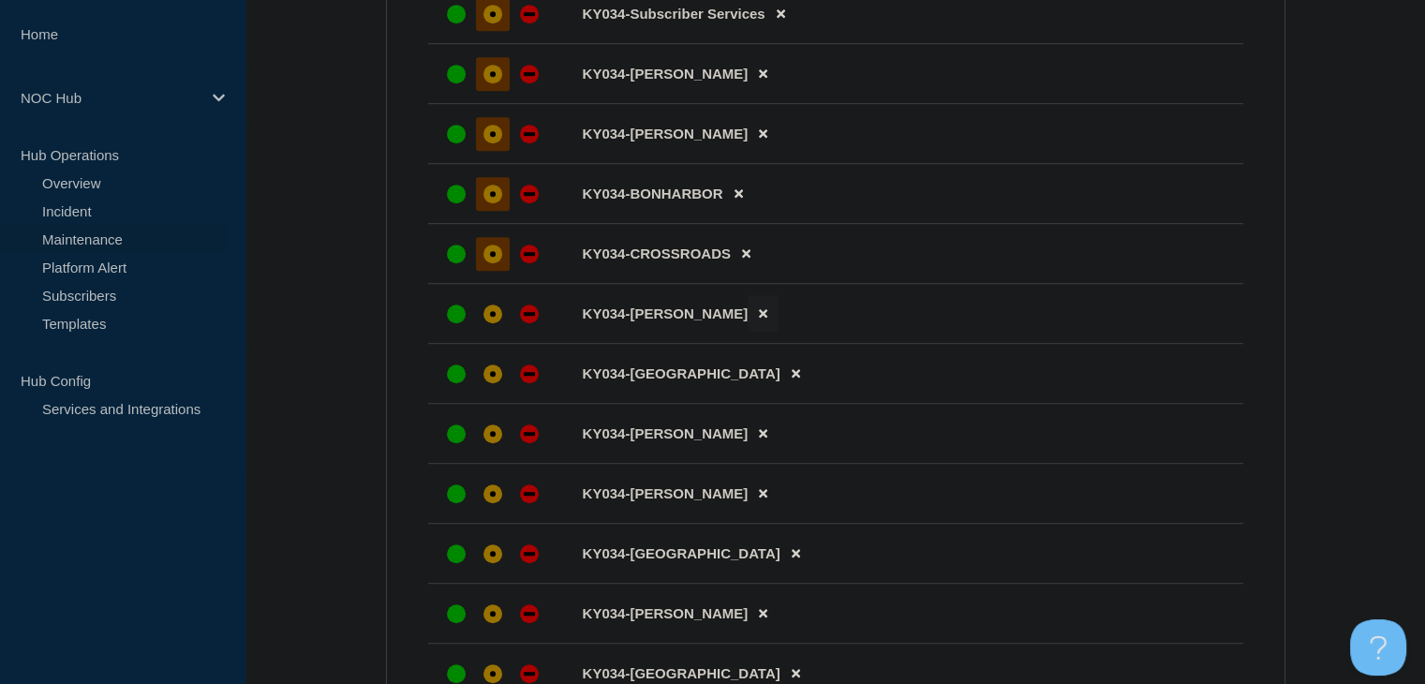
click at [759, 319] on icon at bounding box center [763, 313] width 8 height 12
click at [491, 323] on div "affected" at bounding box center [492, 313] width 19 height 19
click at [498, 383] on div "affected" at bounding box center [492, 373] width 19 height 19
click at [759, 439] on icon at bounding box center [763, 433] width 8 height 12
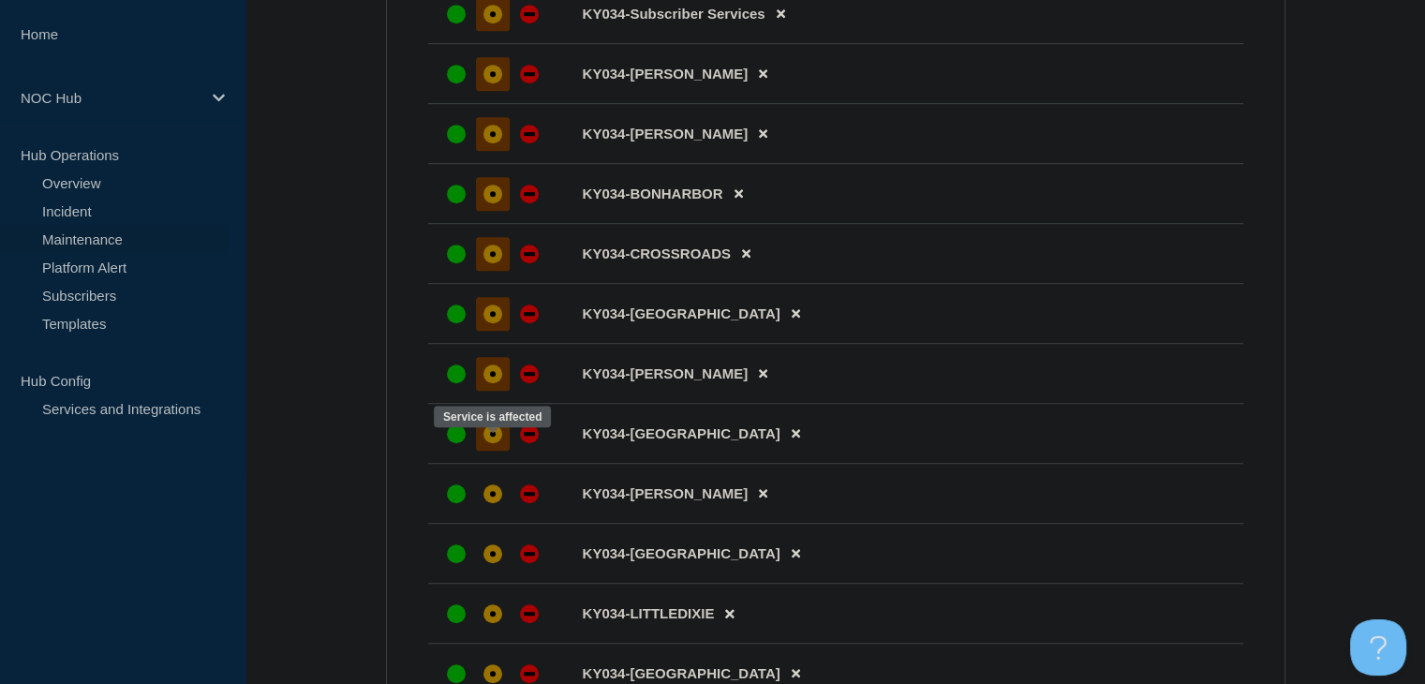
click at [493, 437] on div "affected" at bounding box center [493, 434] width 6 height 6
click at [496, 499] on div at bounding box center [493, 494] width 34 height 34
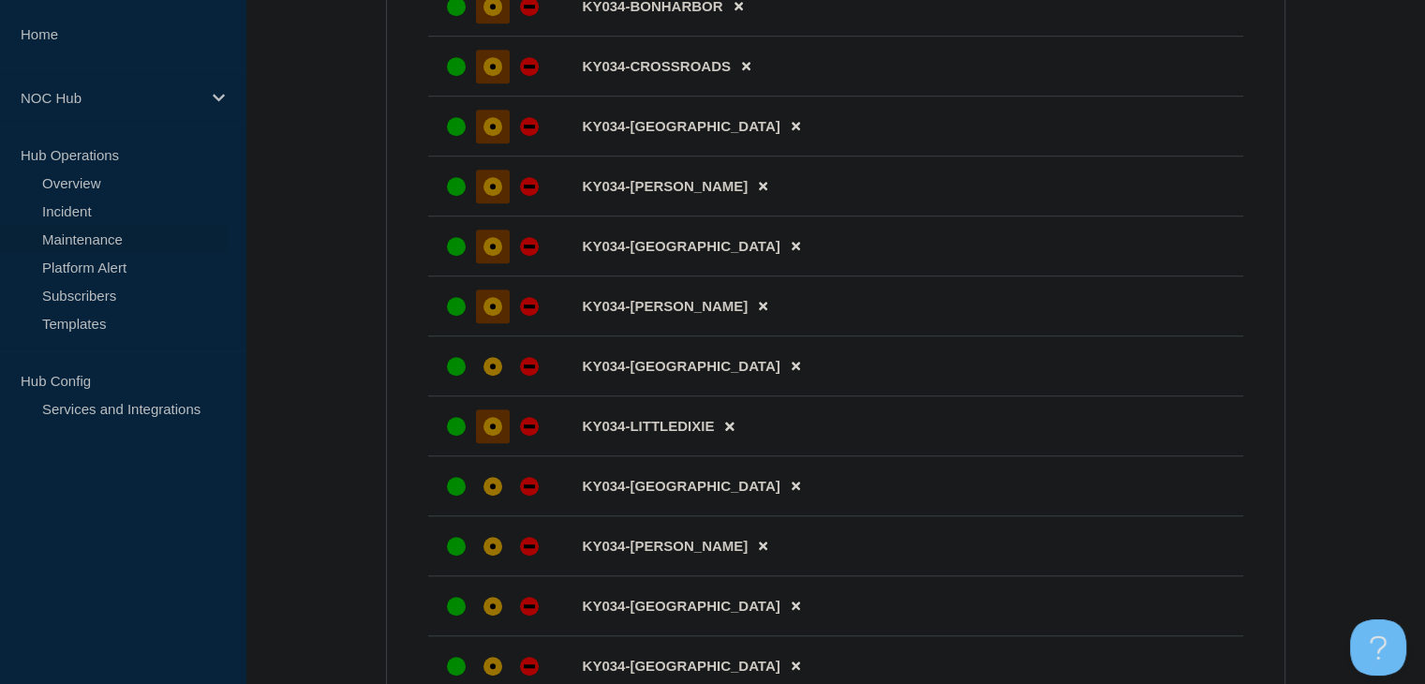
click at [497, 436] on div "affected" at bounding box center [492, 426] width 19 height 19
click at [493, 369] on div "affected" at bounding box center [493, 367] width 6 height 6
click at [792, 492] on icon at bounding box center [796, 486] width 8 height 12
click at [759, 492] on icon at bounding box center [763, 486] width 8 height 12
click at [502, 556] on div at bounding box center [493, 546] width 34 height 34
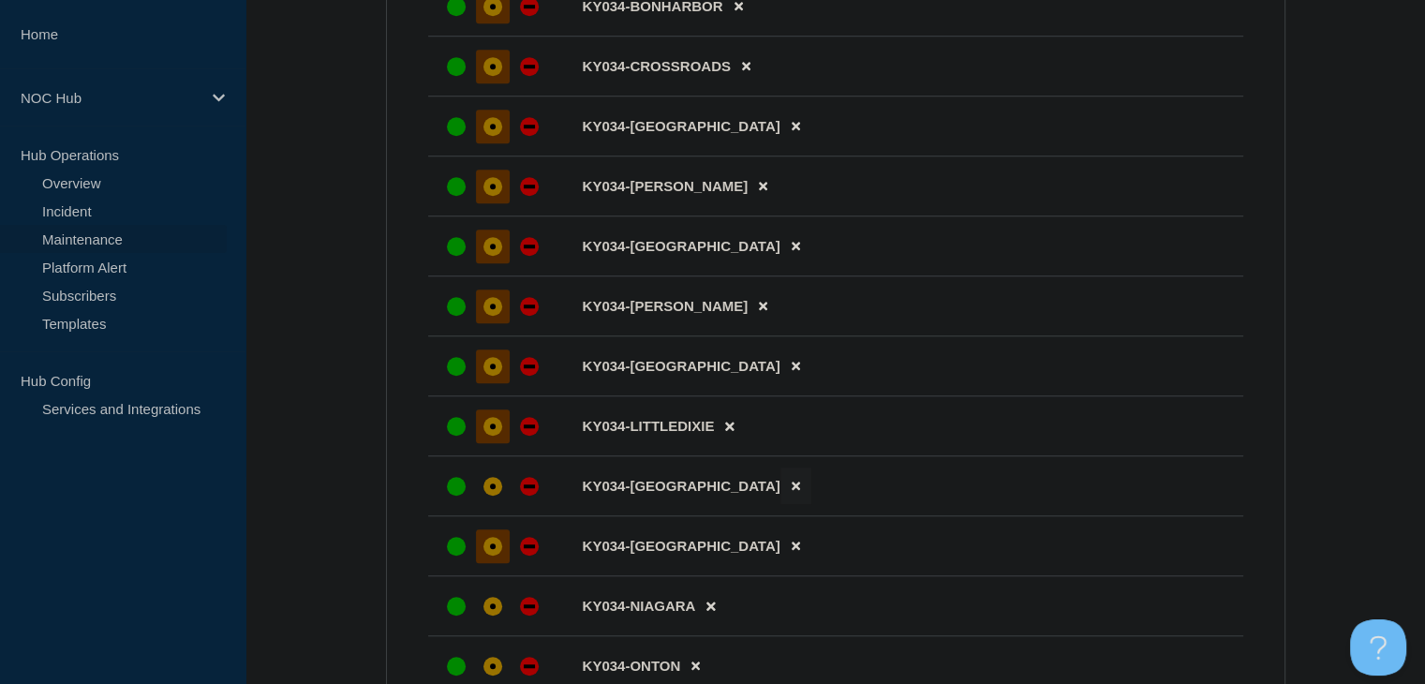
click at [780, 504] on button at bounding box center [795, 485] width 31 height 37
click at [501, 560] on div at bounding box center [493, 546] width 34 height 34
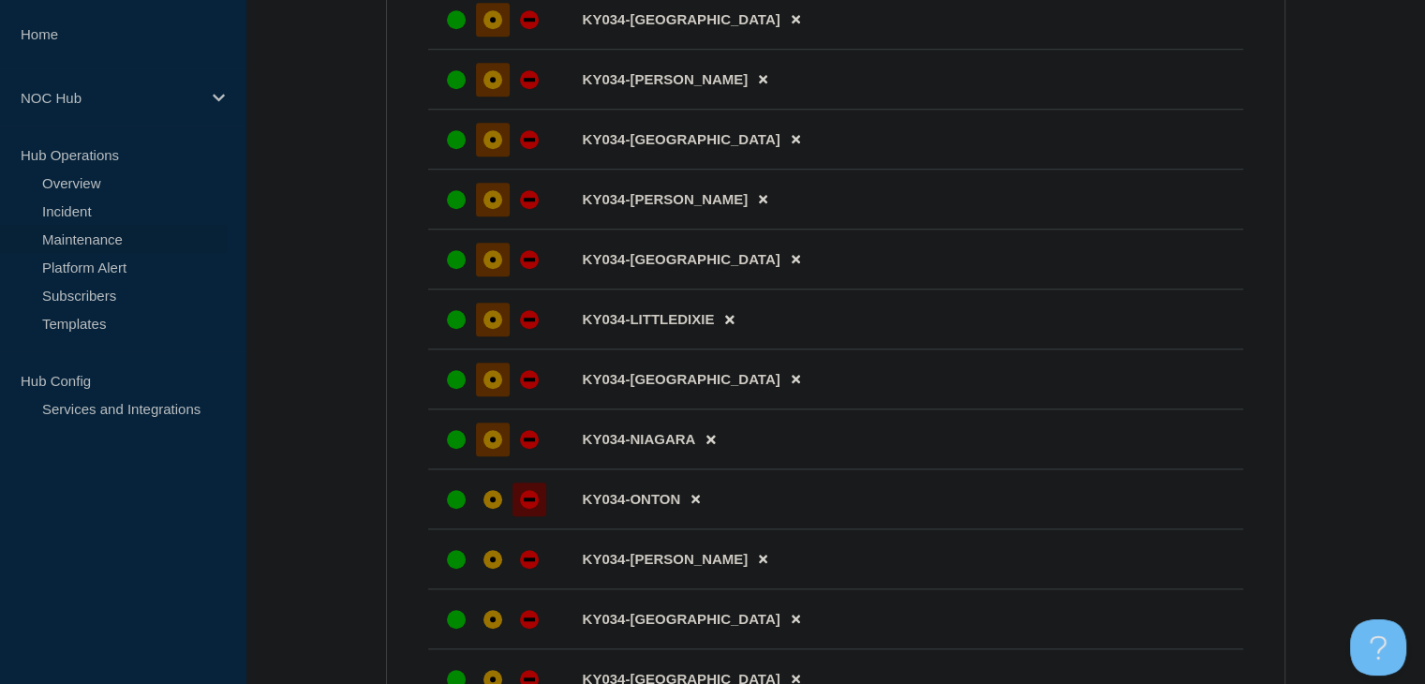
scroll to position [1499, 0]
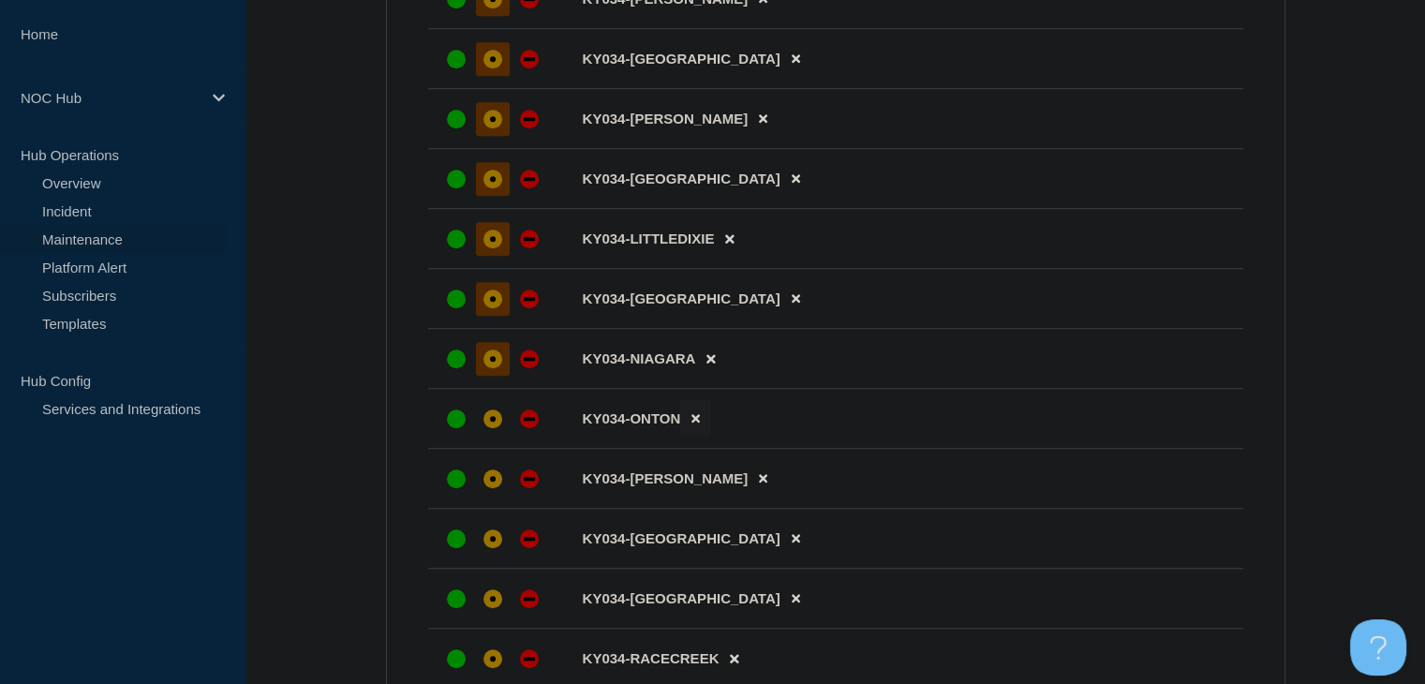
click at [701, 434] on button at bounding box center [695, 418] width 31 height 37
click at [498, 428] on div "affected" at bounding box center [492, 418] width 19 height 19
click at [496, 488] on div "affected" at bounding box center [492, 478] width 19 height 19
click at [792, 544] on icon at bounding box center [796, 538] width 8 height 12
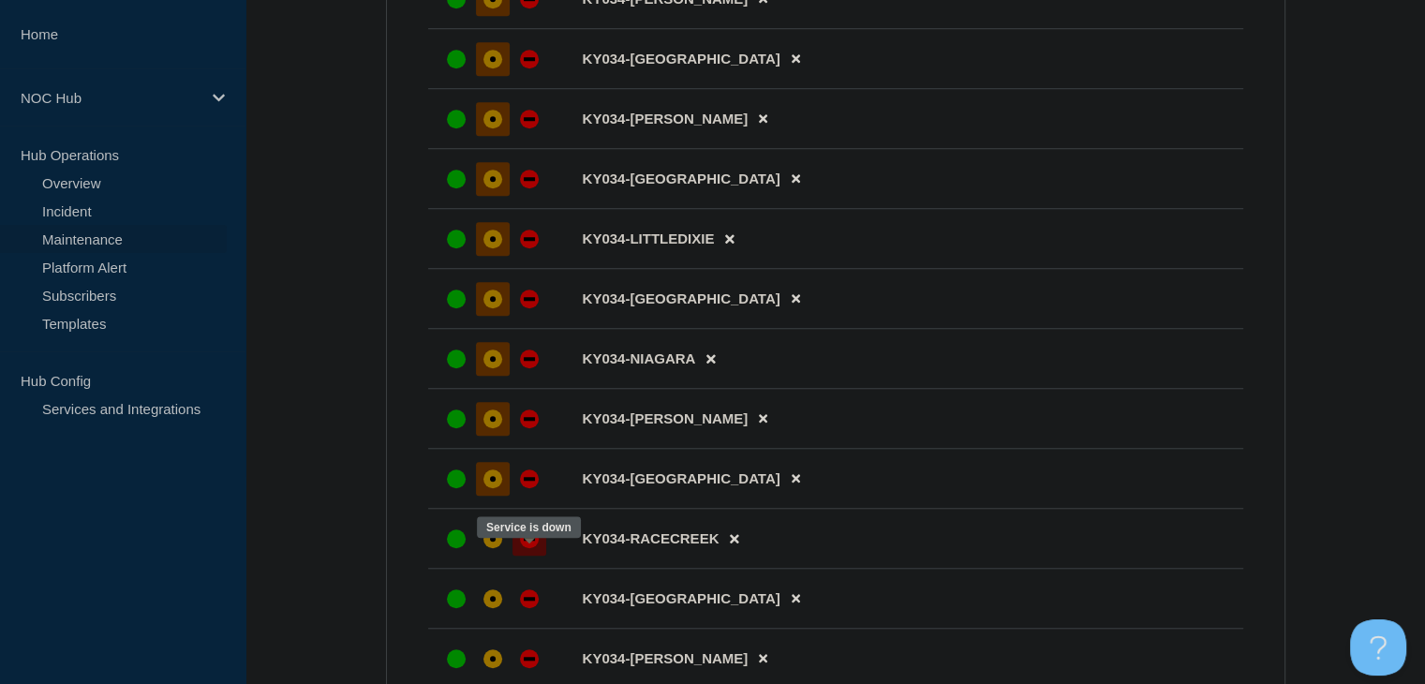
click at [512, 556] on div at bounding box center [529, 539] width 34 height 34
click at [507, 556] on div at bounding box center [493, 539] width 34 height 34
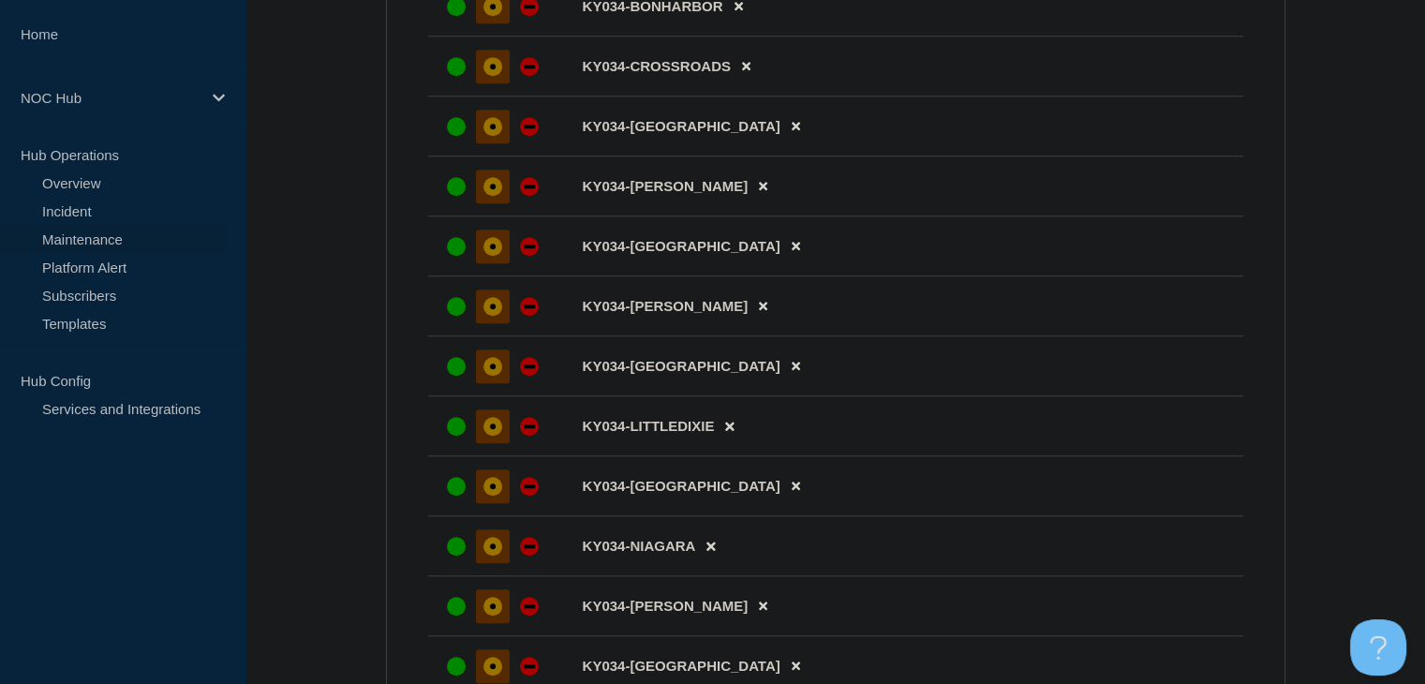
scroll to position [937, 0]
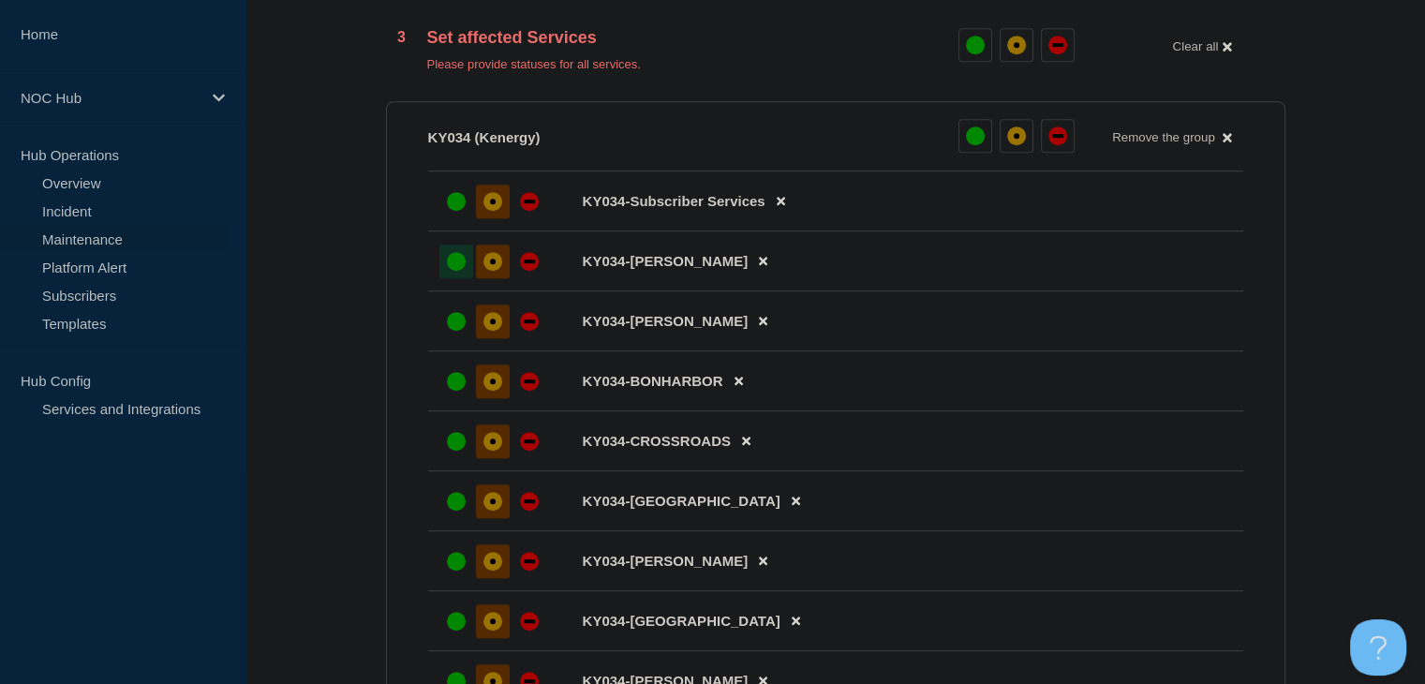
click at [457, 271] on div "up" at bounding box center [456, 261] width 19 height 19
click at [461, 326] on div "up" at bounding box center [456, 321] width 19 height 19
click at [463, 391] on div "up" at bounding box center [456, 381] width 19 height 19
click at [456, 450] on div "up" at bounding box center [456, 441] width 19 height 19
click at [450, 509] on div "up" at bounding box center [456, 501] width 19 height 19
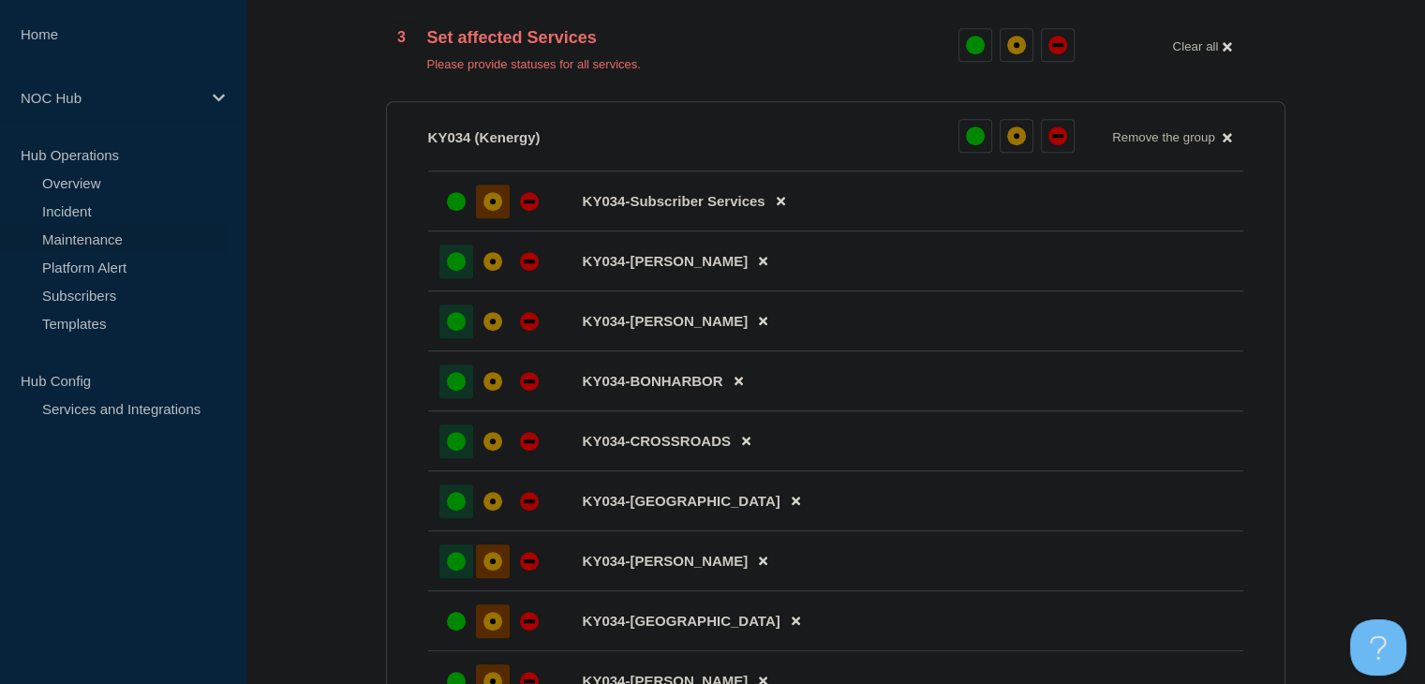
click at [458, 571] on div "up" at bounding box center [456, 561] width 19 height 19
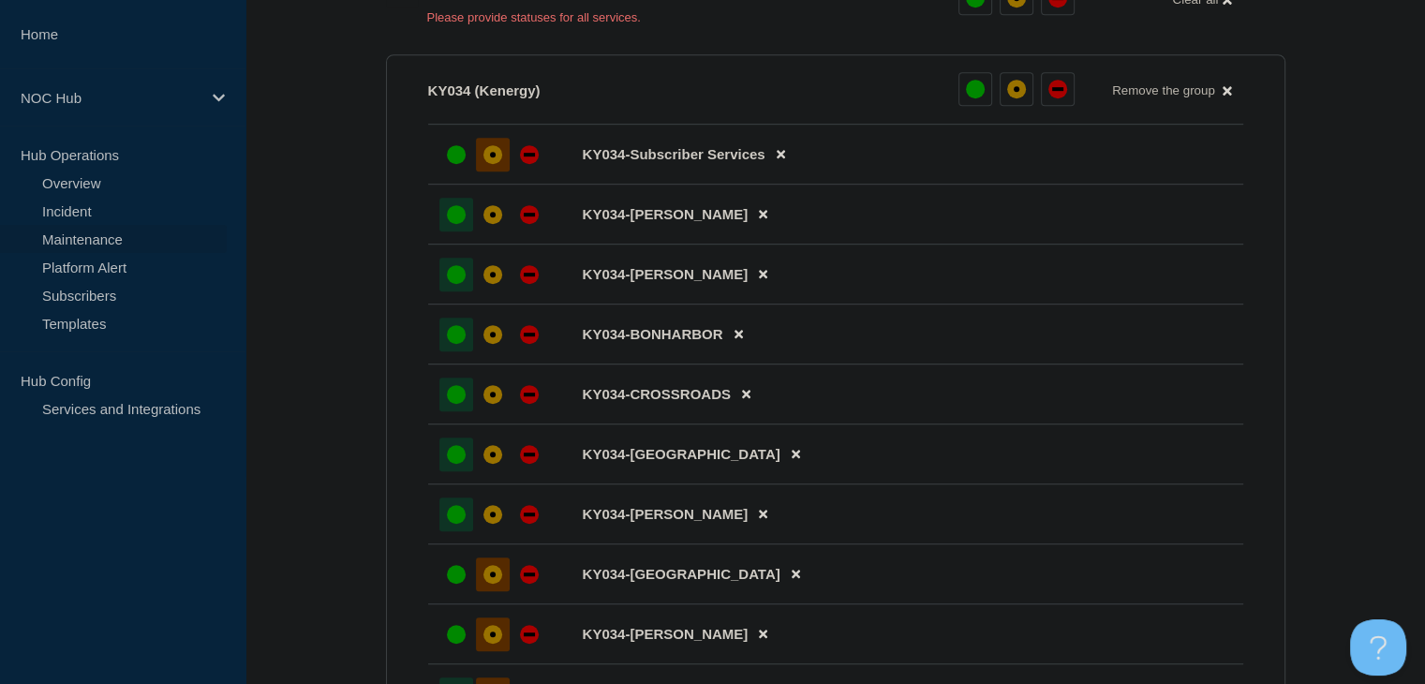
scroll to position [1312, 0]
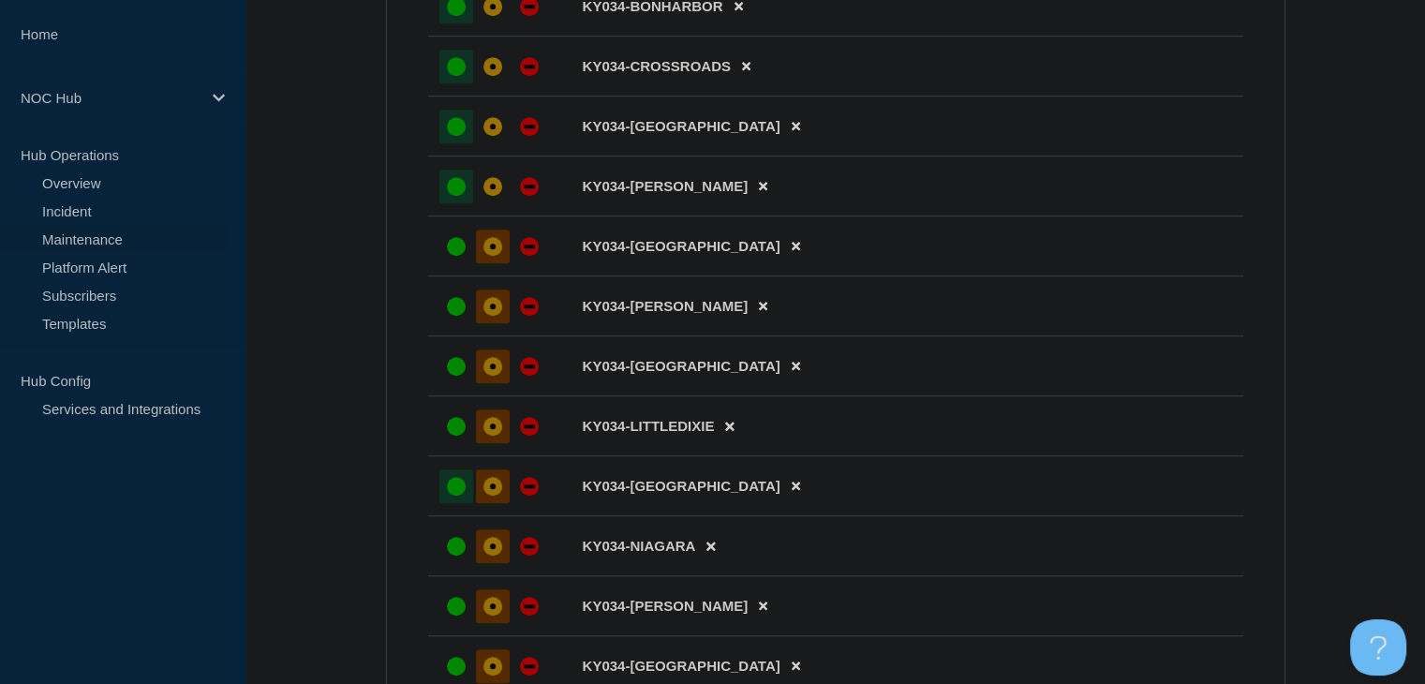
click at [449, 496] on div "up" at bounding box center [456, 486] width 19 height 19
click at [451, 443] on div at bounding box center [456, 426] width 34 height 34
click at [456, 383] on div at bounding box center [456, 366] width 34 height 34
click at [451, 316] on div "up" at bounding box center [456, 306] width 19 height 19
click at [453, 256] on div "up" at bounding box center [456, 246] width 19 height 19
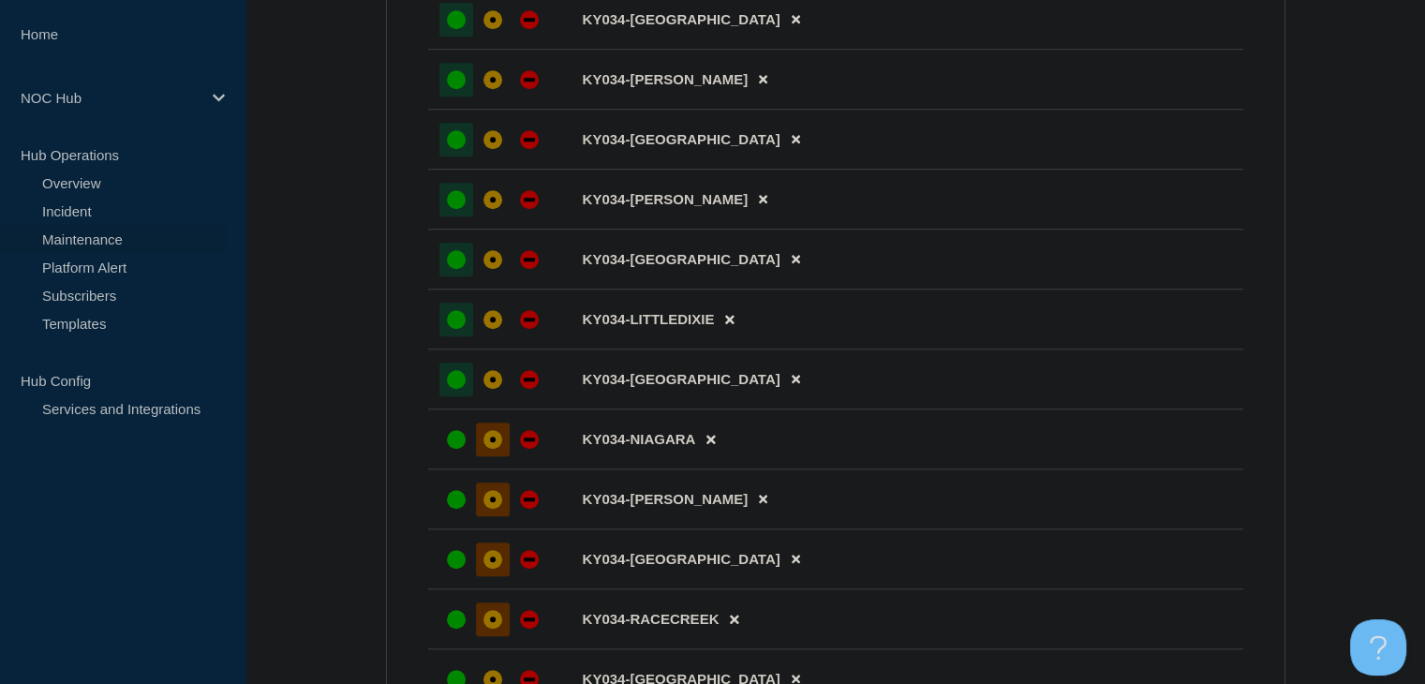
scroll to position [1499, 0]
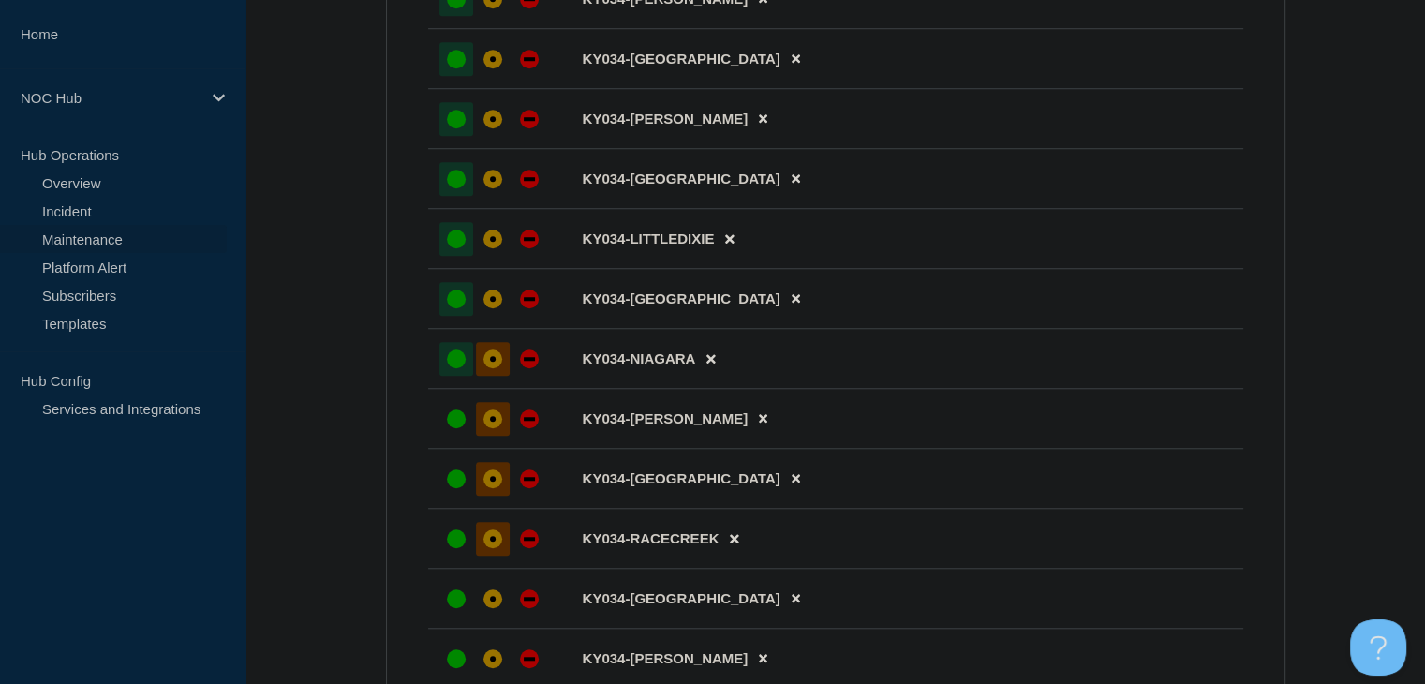
click at [453, 368] on div "up" at bounding box center [456, 358] width 19 height 19
click at [453, 436] on div at bounding box center [456, 419] width 34 height 34
click at [457, 496] on div at bounding box center [492, 479] width 107 height 34
click at [452, 548] on div "up" at bounding box center [456, 538] width 19 height 19
click at [448, 496] on div at bounding box center [456, 479] width 34 height 34
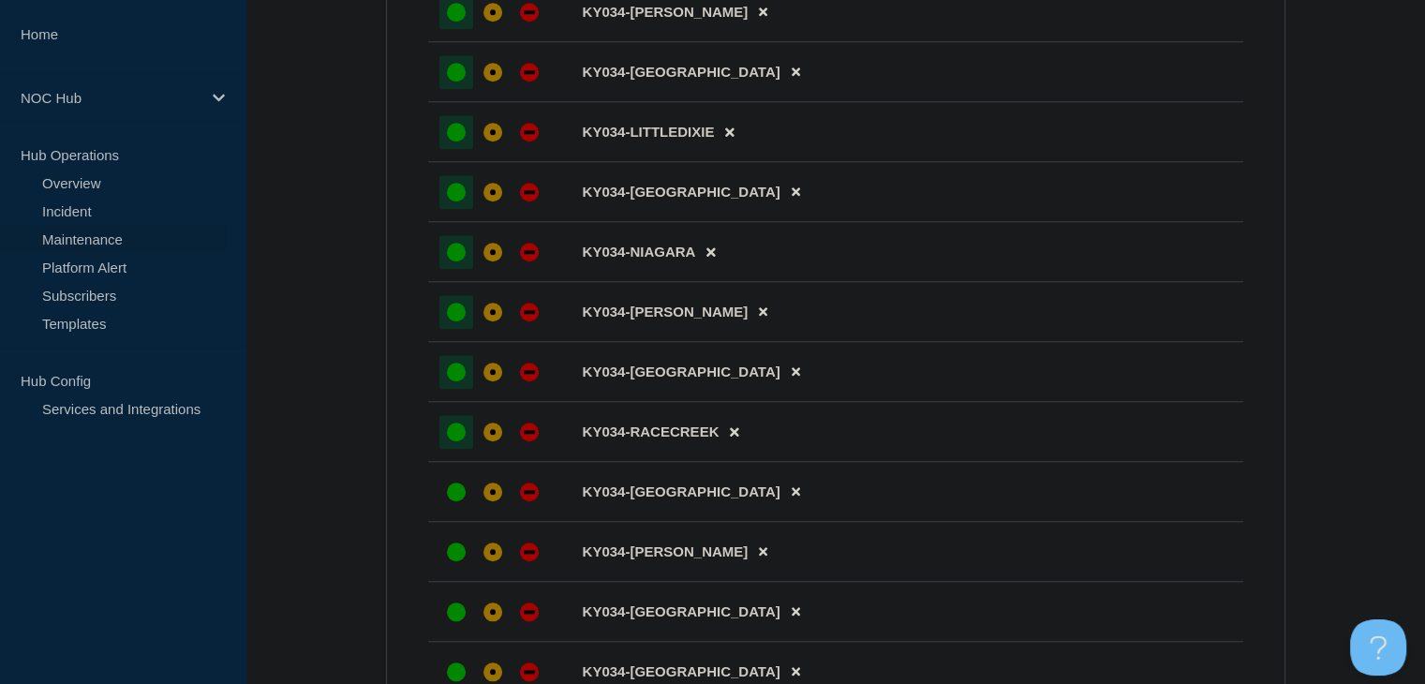
scroll to position [1686, 0]
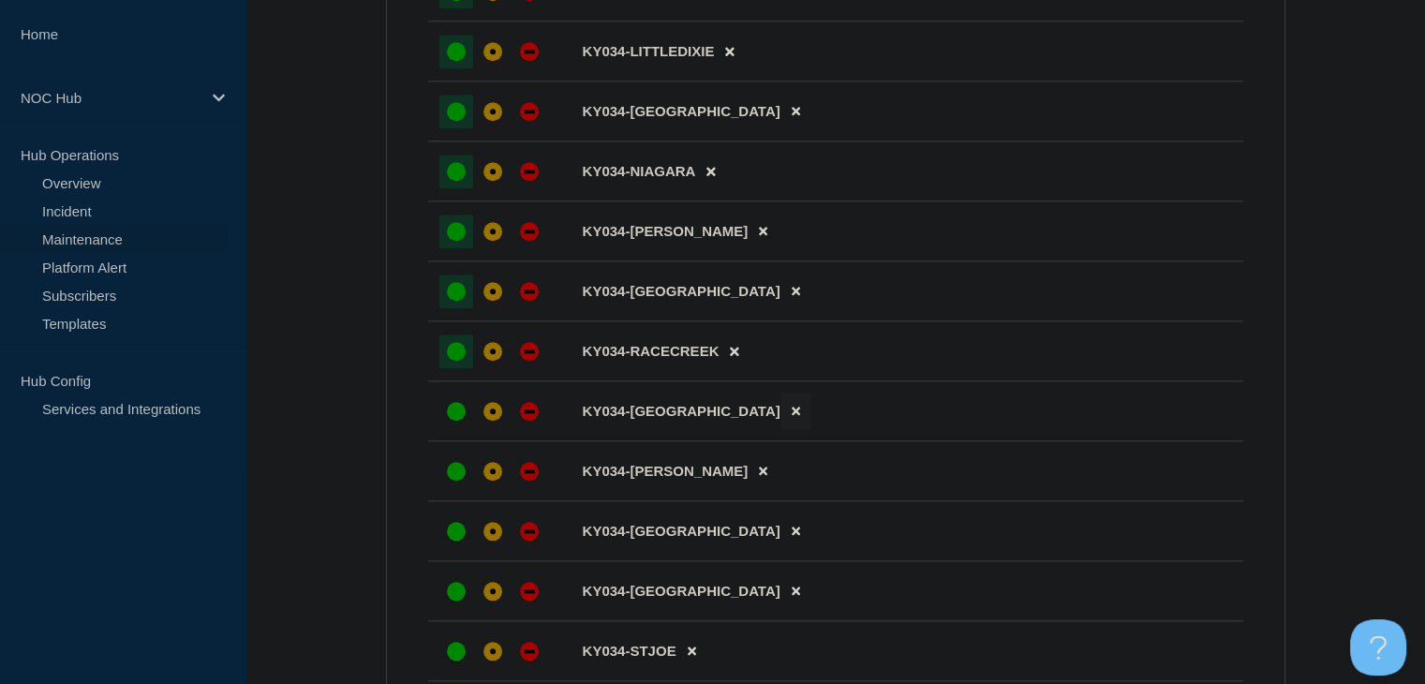
click at [792, 417] on icon at bounding box center [796, 411] width 8 height 12
click at [759, 416] on icon at bounding box center [763, 412] width 8 height 8
click at [456, 428] on div at bounding box center [456, 411] width 34 height 34
click at [792, 477] on icon at bounding box center [796, 471] width 8 height 12
click at [454, 481] on div "up" at bounding box center [456, 471] width 19 height 19
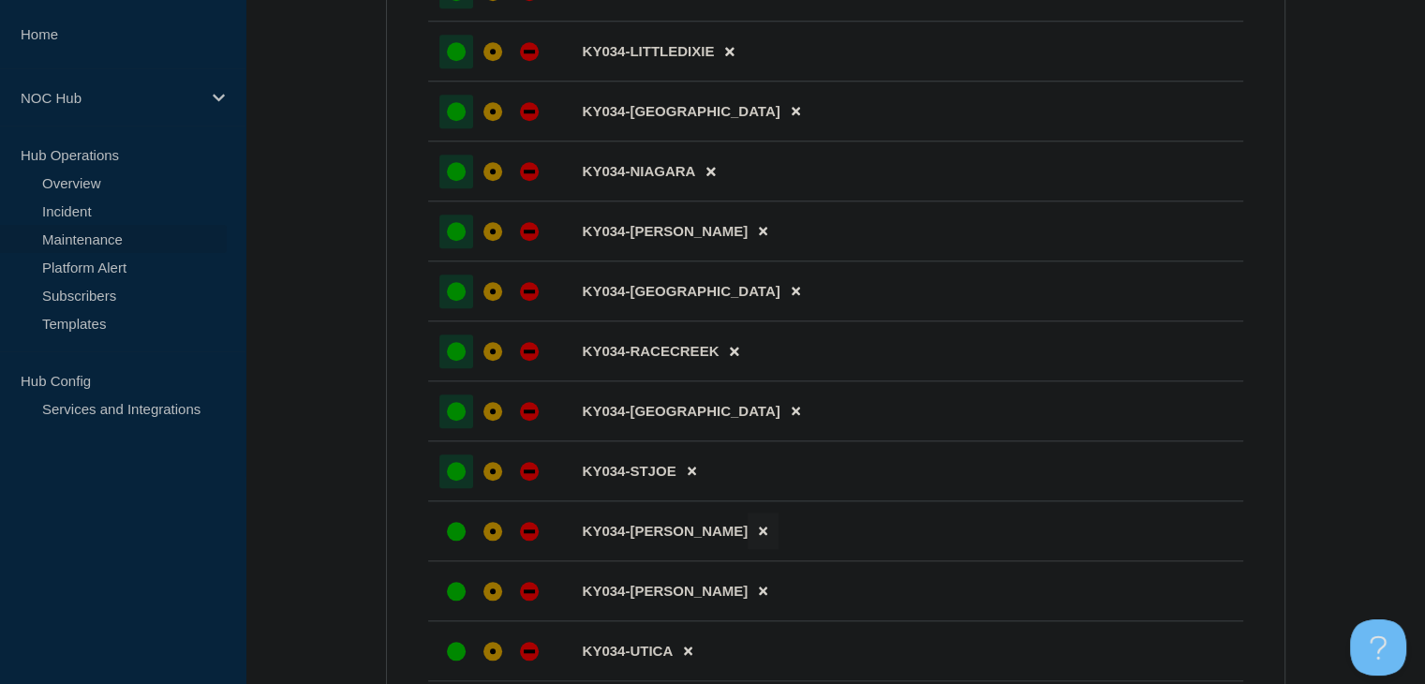
click at [748, 549] on button at bounding box center [763, 530] width 31 height 37
click at [458, 541] on div "up" at bounding box center [456, 531] width 19 height 19
click at [457, 601] on div "up" at bounding box center [456, 591] width 19 height 19
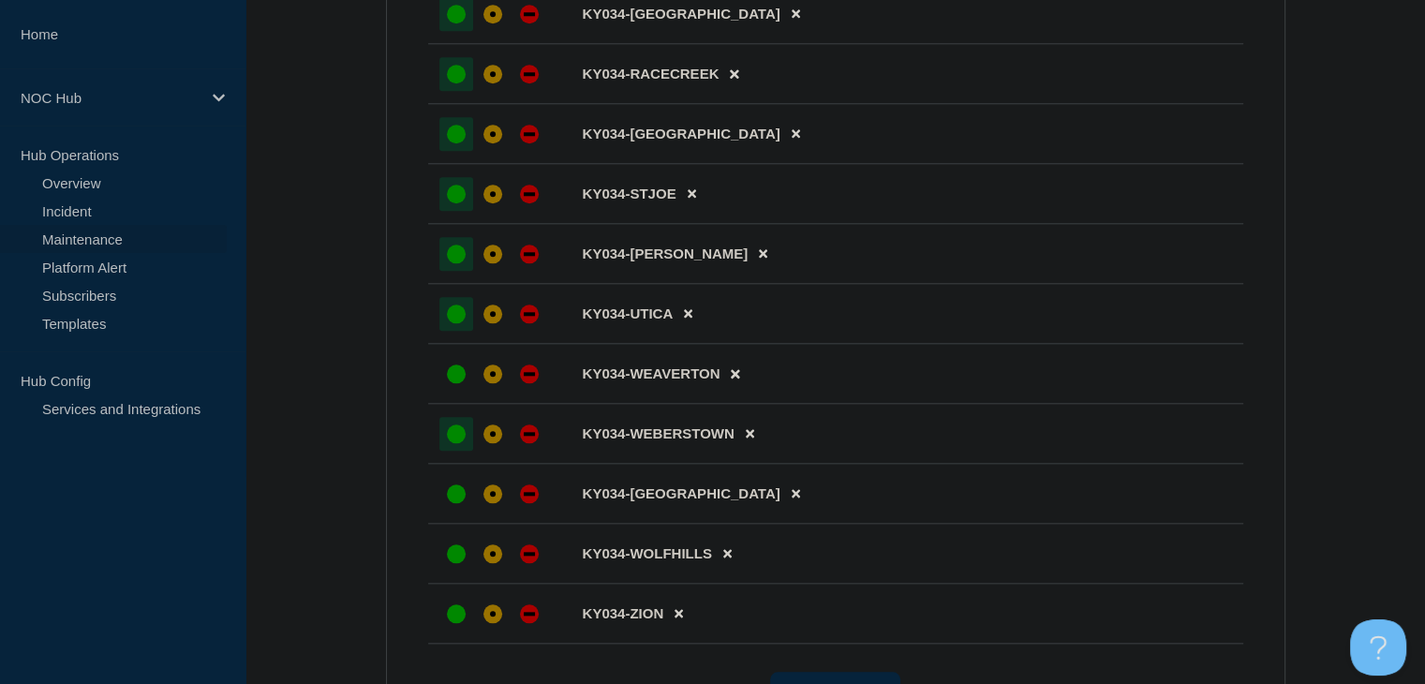
scroll to position [1967, 0]
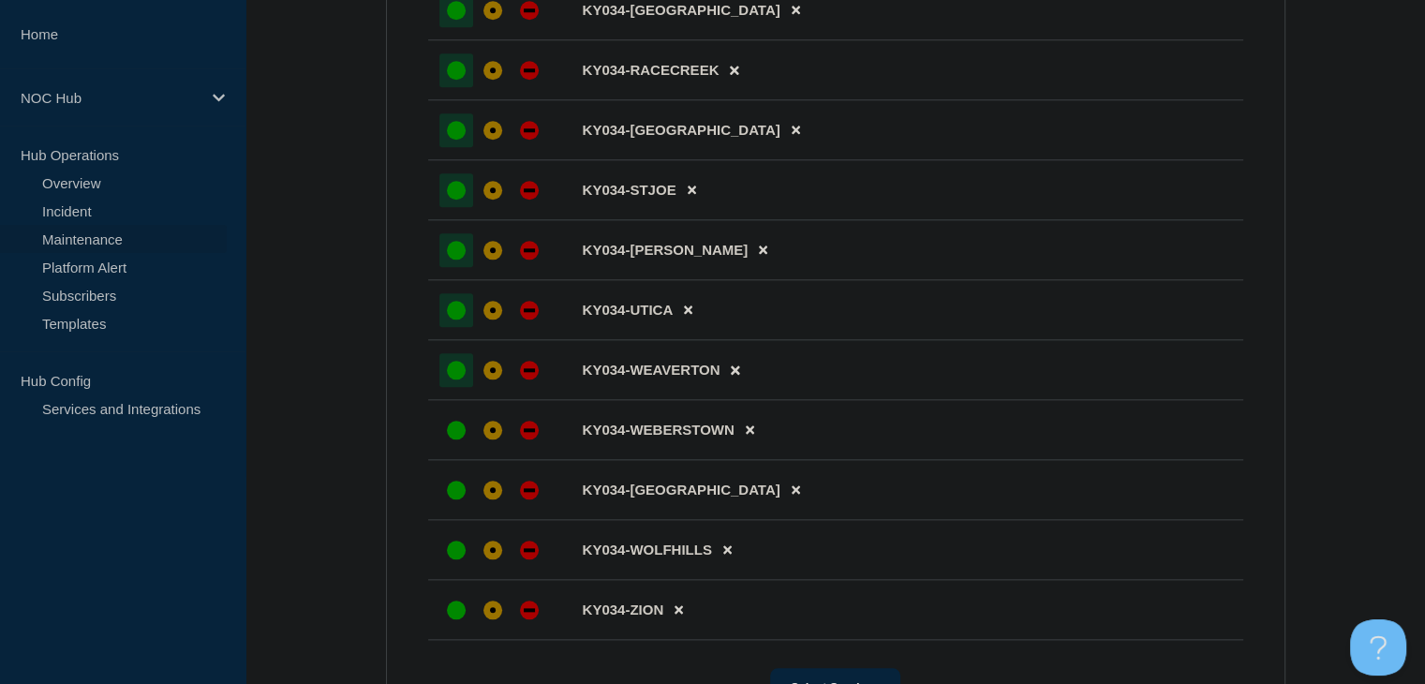
click at [460, 379] on div "up" at bounding box center [456, 370] width 19 height 19
click at [456, 439] on div "up" at bounding box center [456, 430] width 19 height 19
click at [453, 499] on div "up" at bounding box center [456, 490] width 19 height 19
click at [461, 559] on div "up" at bounding box center [456, 550] width 19 height 19
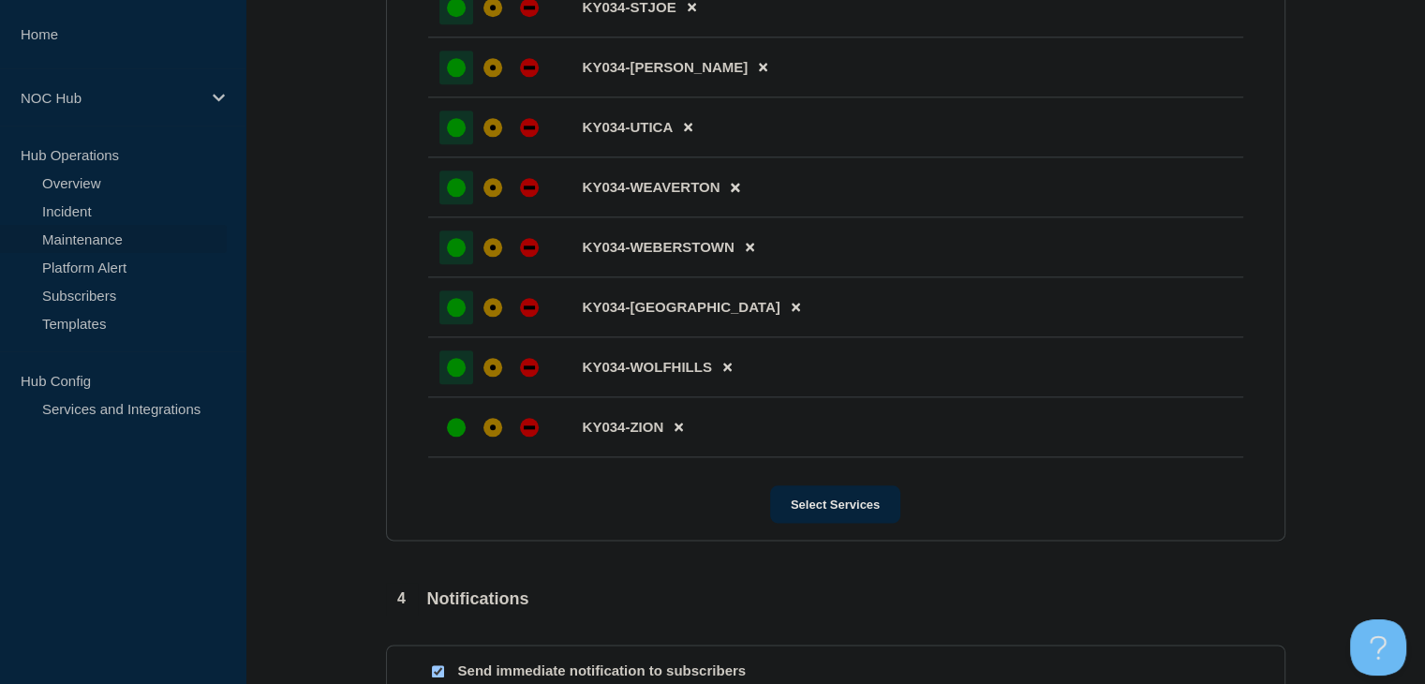
scroll to position [2155, 0]
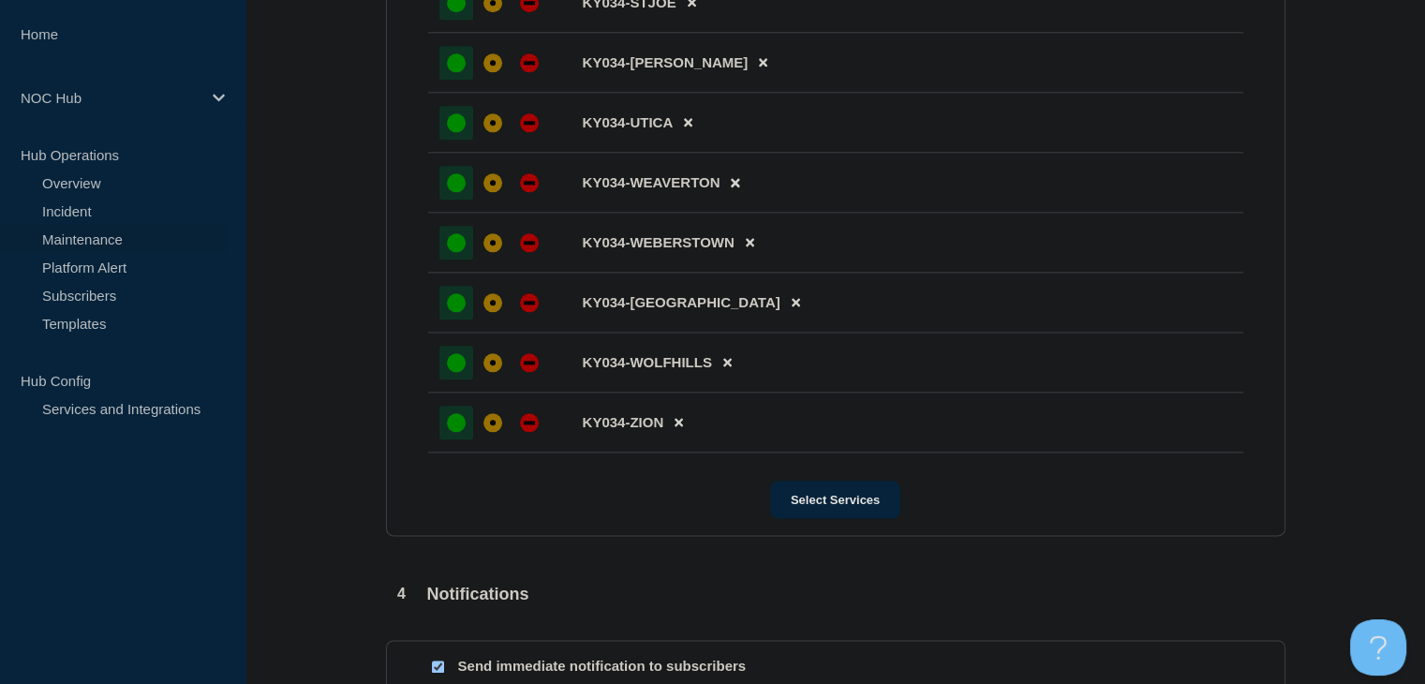
click at [450, 432] on div "up" at bounding box center [456, 422] width 19 height 19
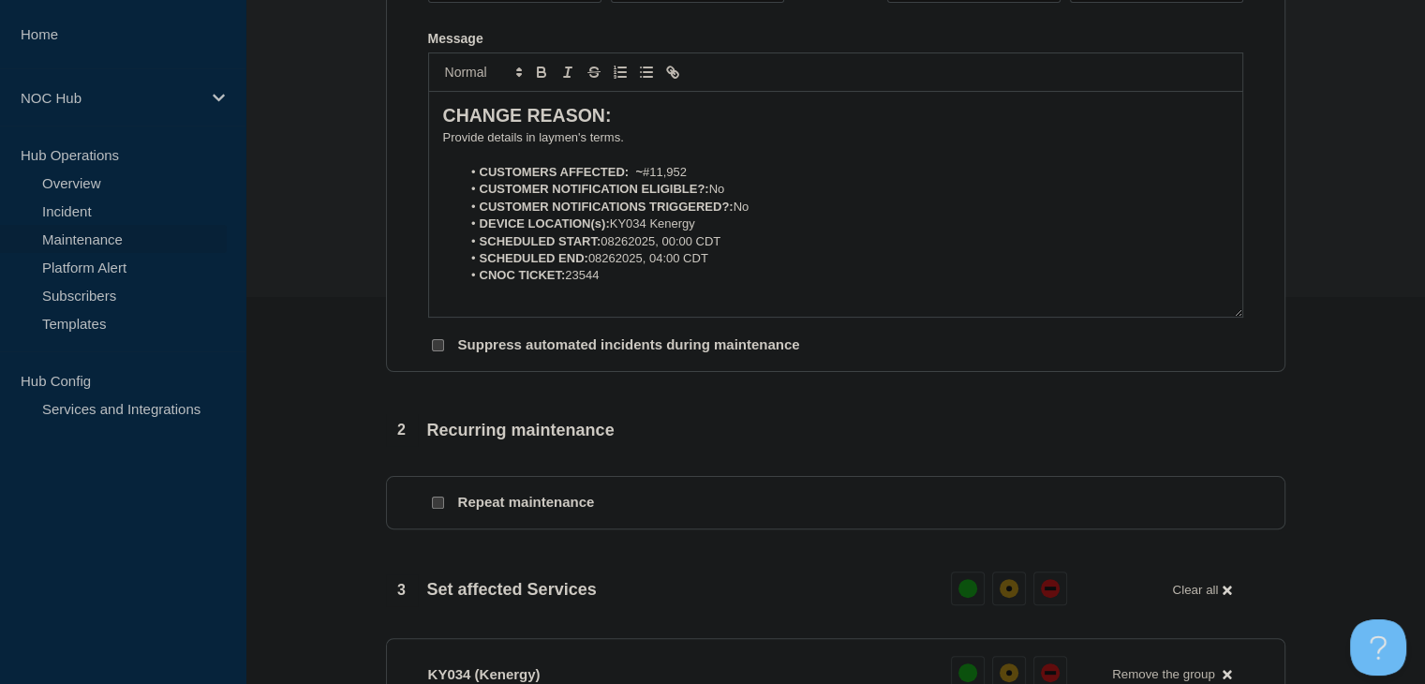
scroll to position [175, 0]
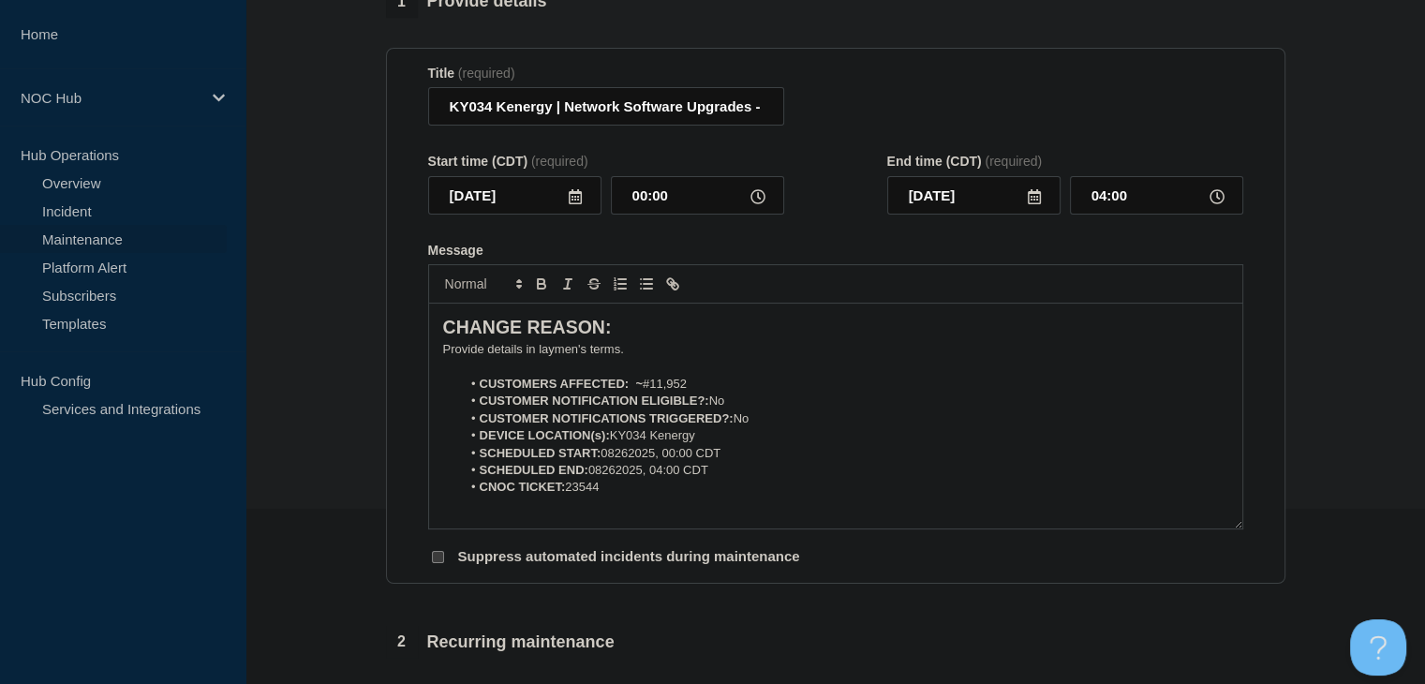
click at [604, 357] on p "﻿Provide details in laymen's terms." at bounding box center [835, 349] width 785 height 17
click at [603, 357] on p "﻿Provide details in laymen's terms." at bounding box center [835, 349] width 785 height 17
click at [772, 358] on p "The NOC will be upgrading the KY034 ONTs to 25.2." at bounding box center [835, 349] width 785 height 17
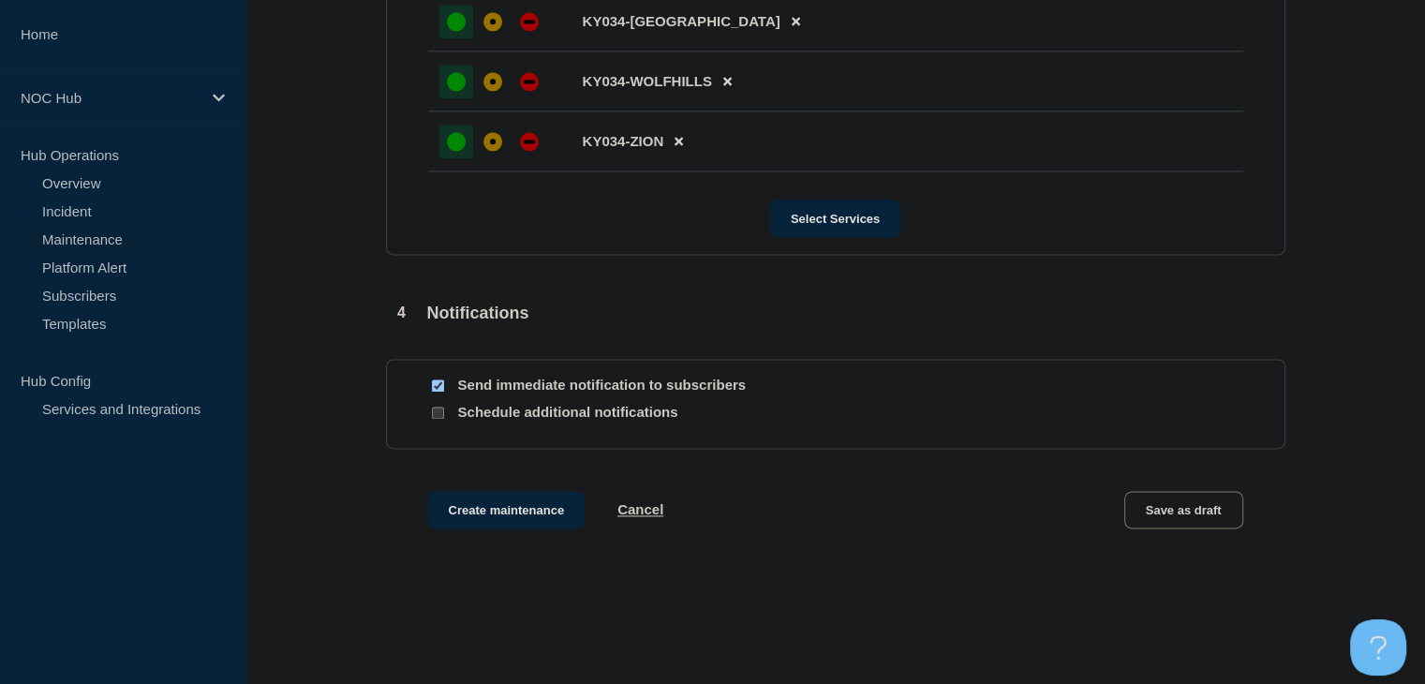
scroll to position [2424, 0]
click at [432, 391] on input "Send immediate notification to subscribers" at bounding box center [438, 384] width 12 height 12
checkbox input "false"
click at [461, 527] on button "Create maintenance" at bounding box center [506, 508] width 157 height 37
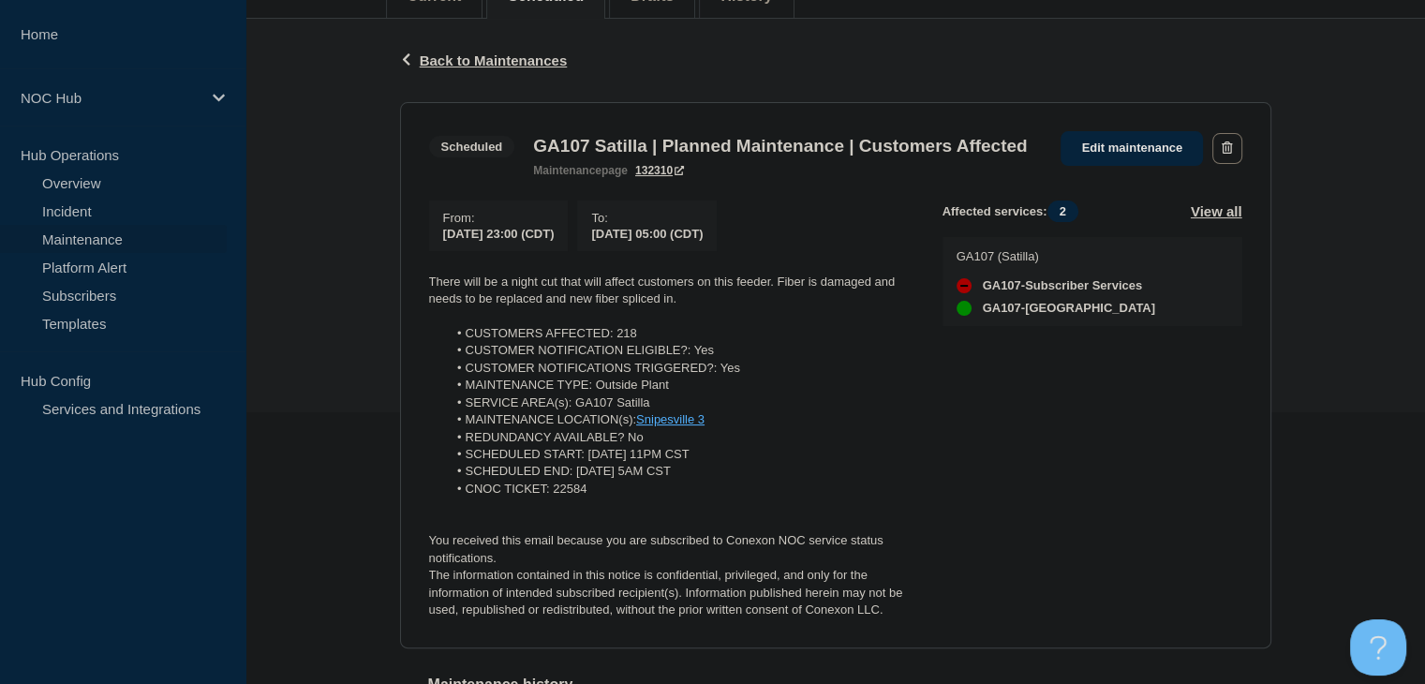
scroll to position [375, 0]
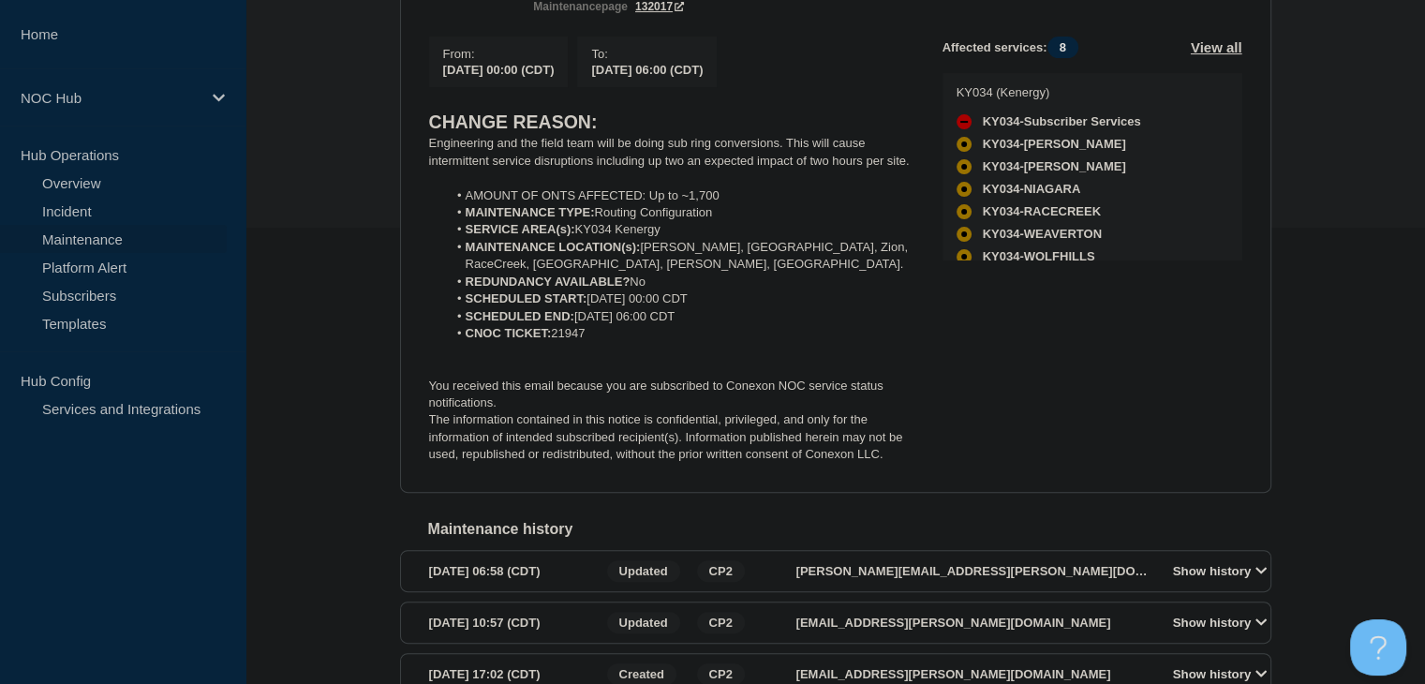
scroll to position [468, 0]
